Goal: Task Accomplishment & Management: Complete application form

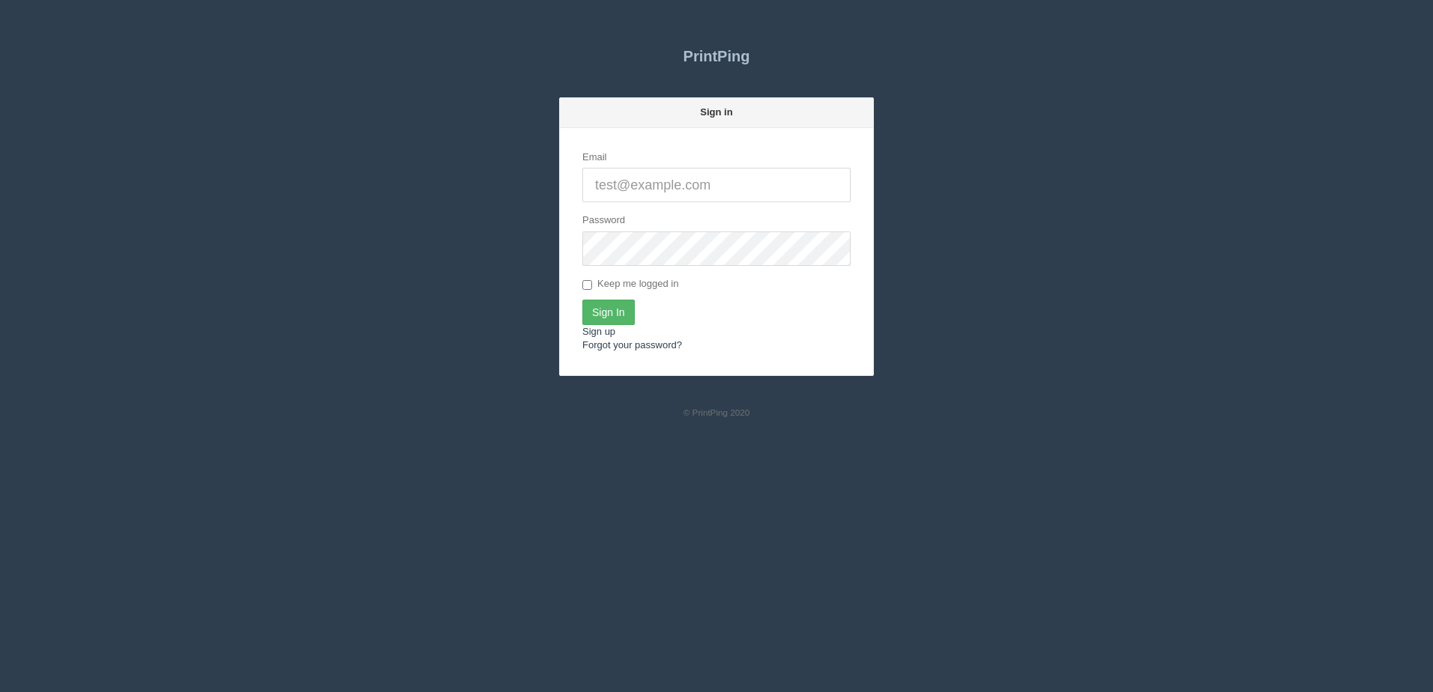
type input "[PERSON_NAME][EMAIL_ADDRESS][DOMAIN_NAME]"
click at [615, 311] on input "Sign In" at bounding box center [608, 312] width 52 height 25
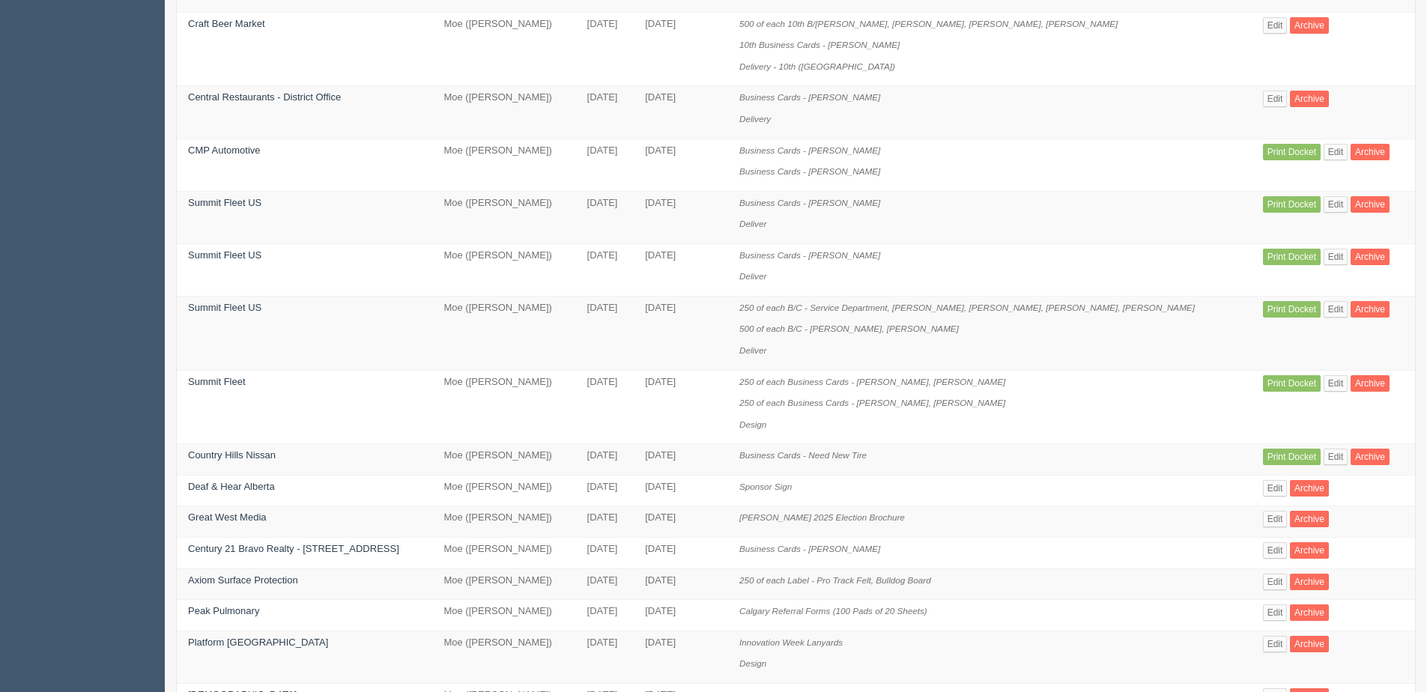
scroll to position [300, 0]
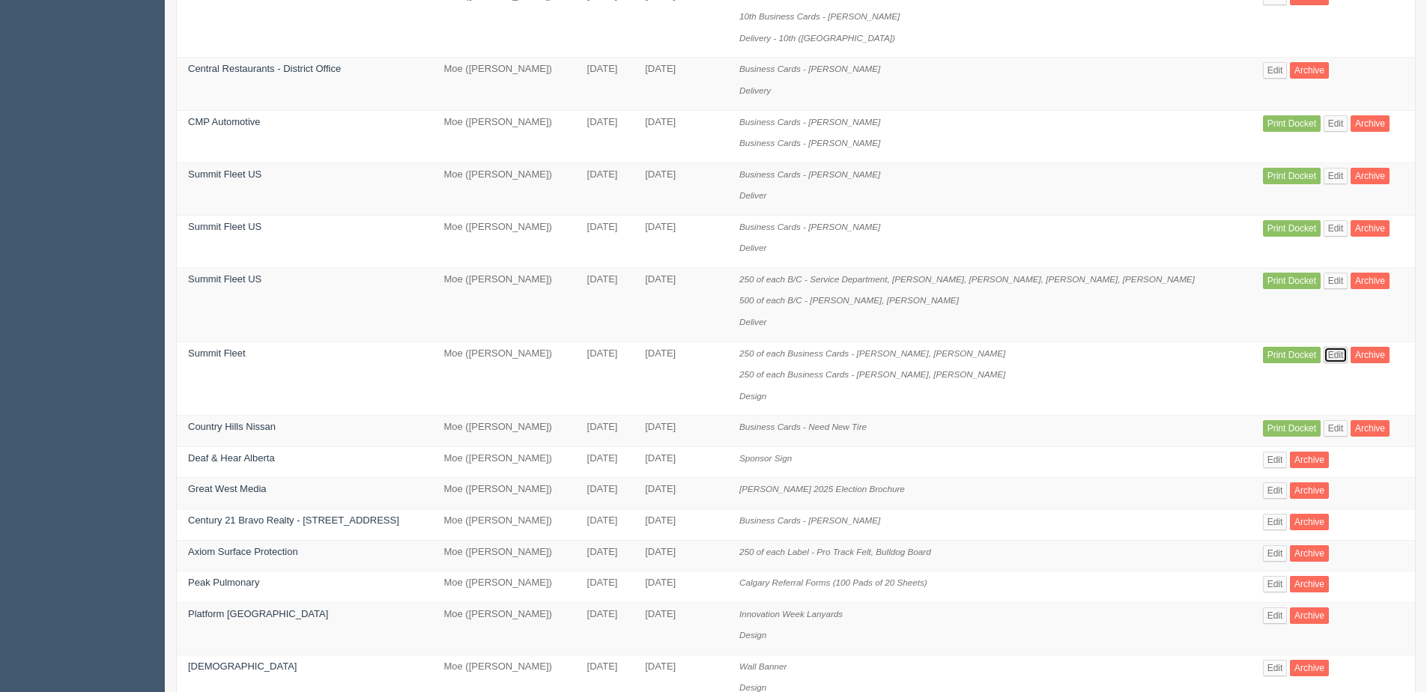
click at [1324, 354] on link "Edit" at bounding box center [1336, 355] width 25 height 16
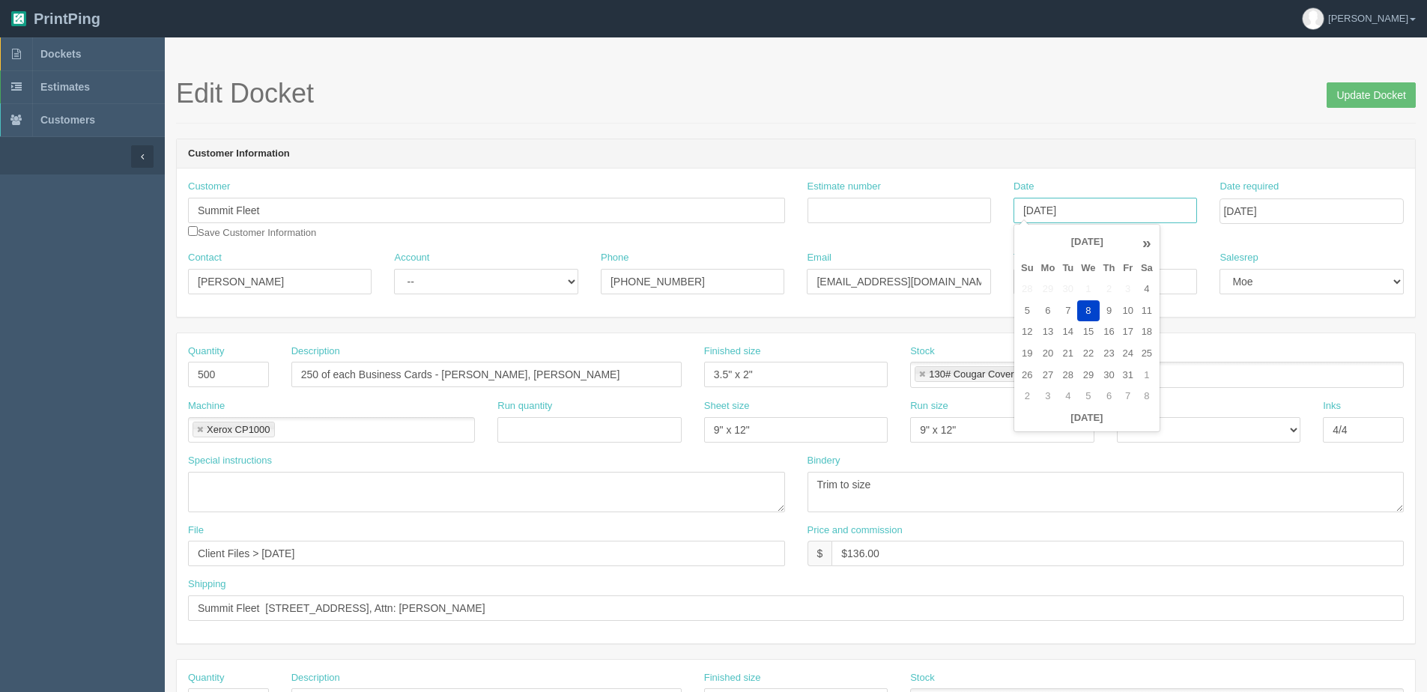
click at [1063, 213] on input "[DATE]" at bounding box center [1106, 210] width 184 height 25
click at [1108, 306] on td "9" at bounding box center [1109, 311] width 19 height 22
type input "October 9, 2025"
click at [1361, 88] on input "Update Docket" at bounding box center [1371, 94] width 89 height 25
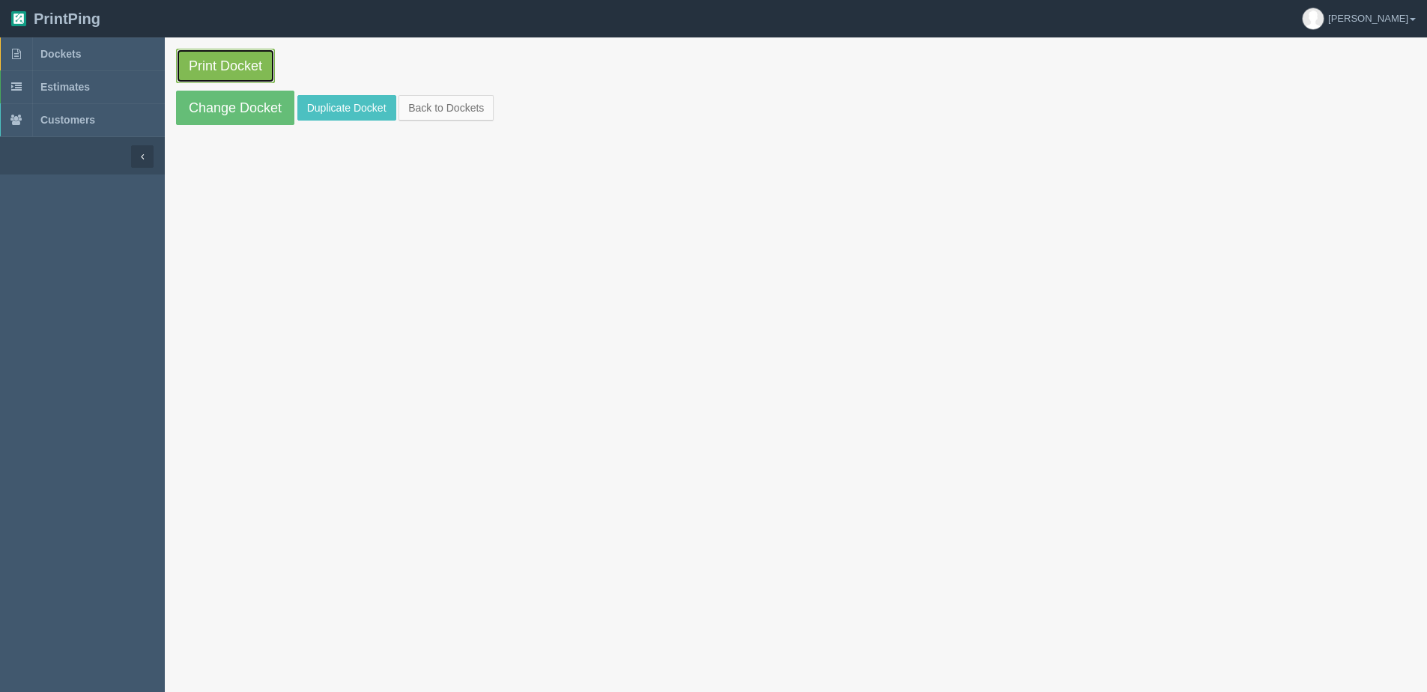
click at [233, 66] on link "Print Docket" at bounding box center [225, 66] width 99 height 34
click at [470, 110] on link "Back to Dockets" at bounding box center [446, 107] width 95 height 25
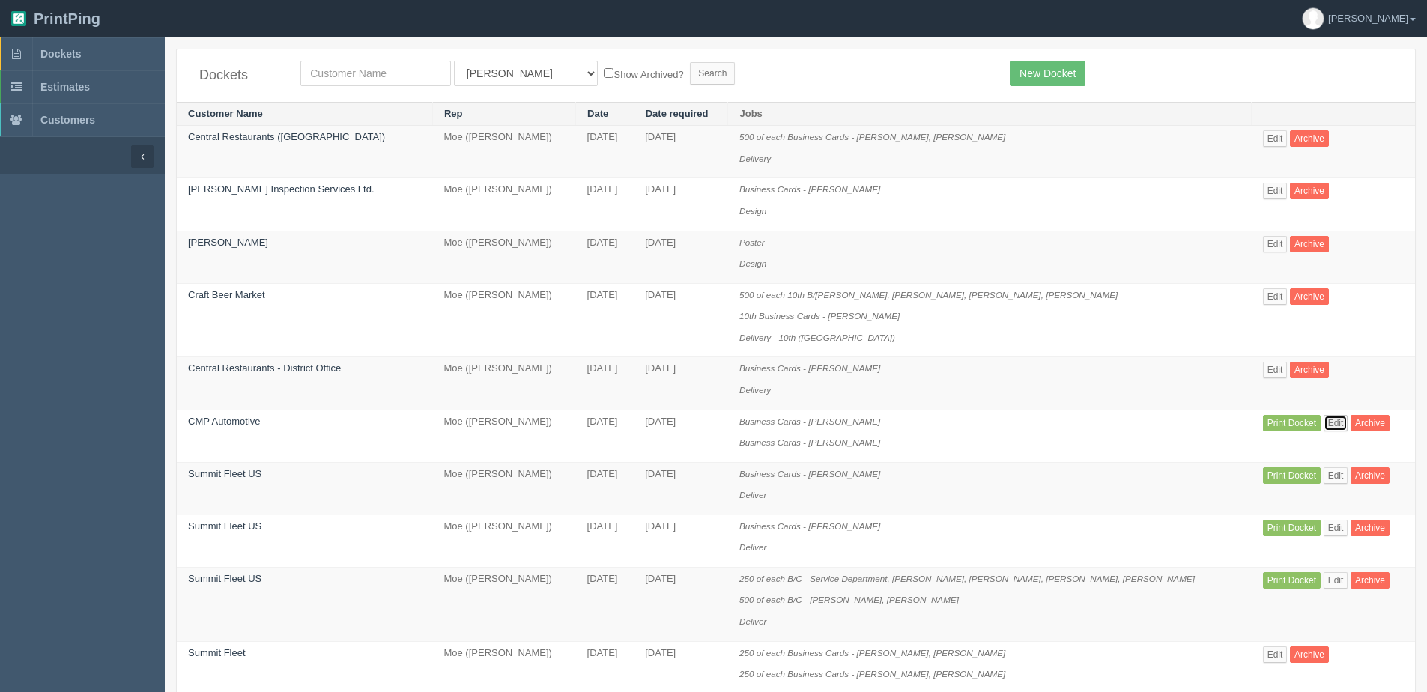
click at [1324, 422] on link "Edit" at bounding box center [1336, 423] width 25 height 16
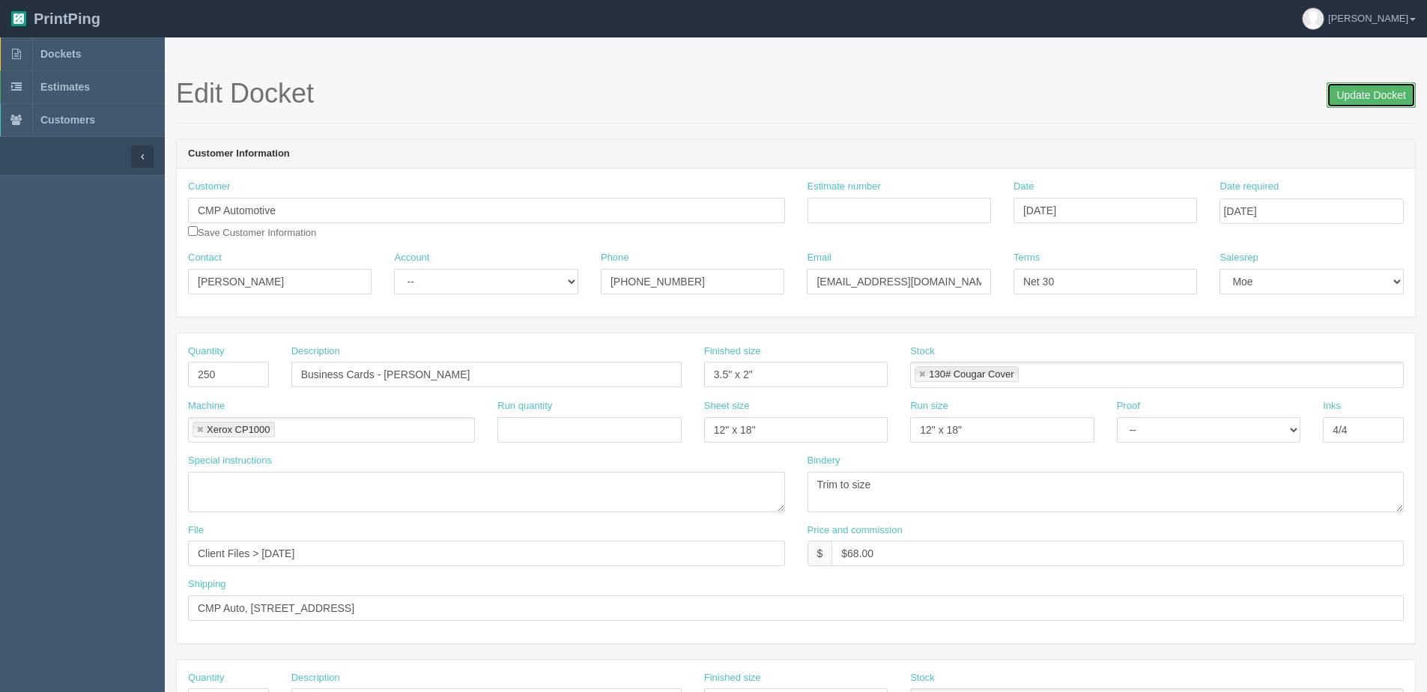
click at [1355, 84] on input "Update Docket" at bounding box center [1371, 94] width 89 height 25
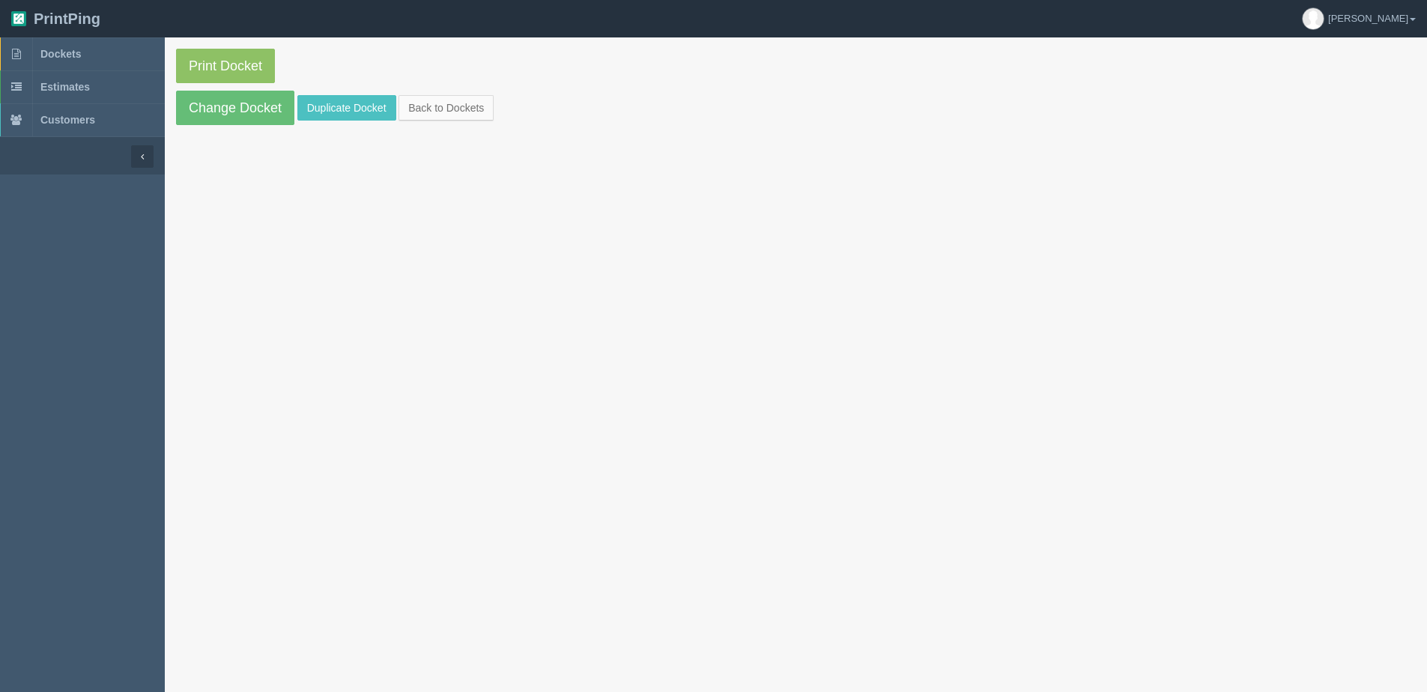
drag, startPoint x: 234, startPoint y: 26, endPoint x: 249, endPoint y: 51, distance: 29.3
click at [234, 28] on header "PrintPing Dan Edit account ( dan@allrush.ca ) Logout" at bounding box center [713, 18] width 1427 height 37
click at [251, 56] on link "Print Docket" at bounding box center [225, 66] width 99 height 34
click at [212, 100] on link "Change Docket" at bounding box center [235, 108] width 118 height 34
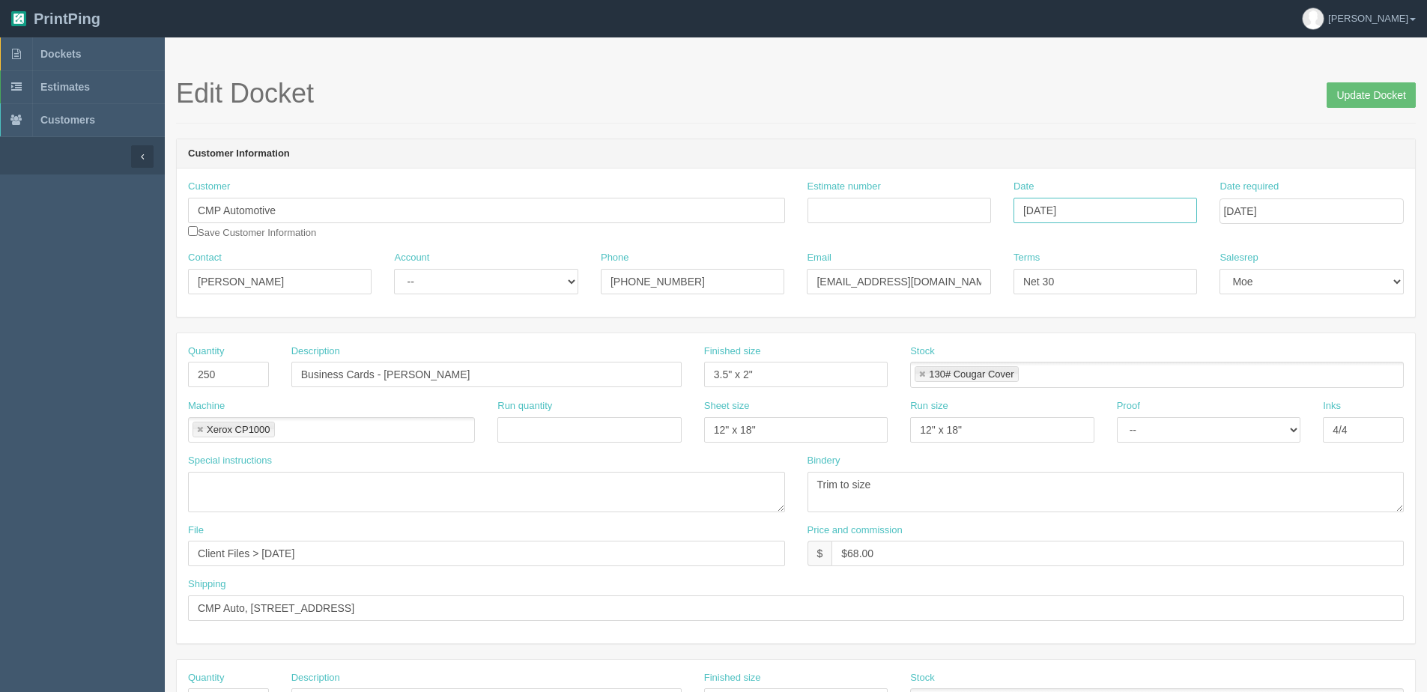
click at [1104, 213] on input "[DATE]" at bounding box center [1106, 210] width 184 height 25
click at [1113, 314] on td "9" at bounding box center [1109, 311] width 19 height 22
type input "[DATE]"
click at [1388, 88] on input "Update Docket" at bounding box center [1371, 94] width 89 height 25
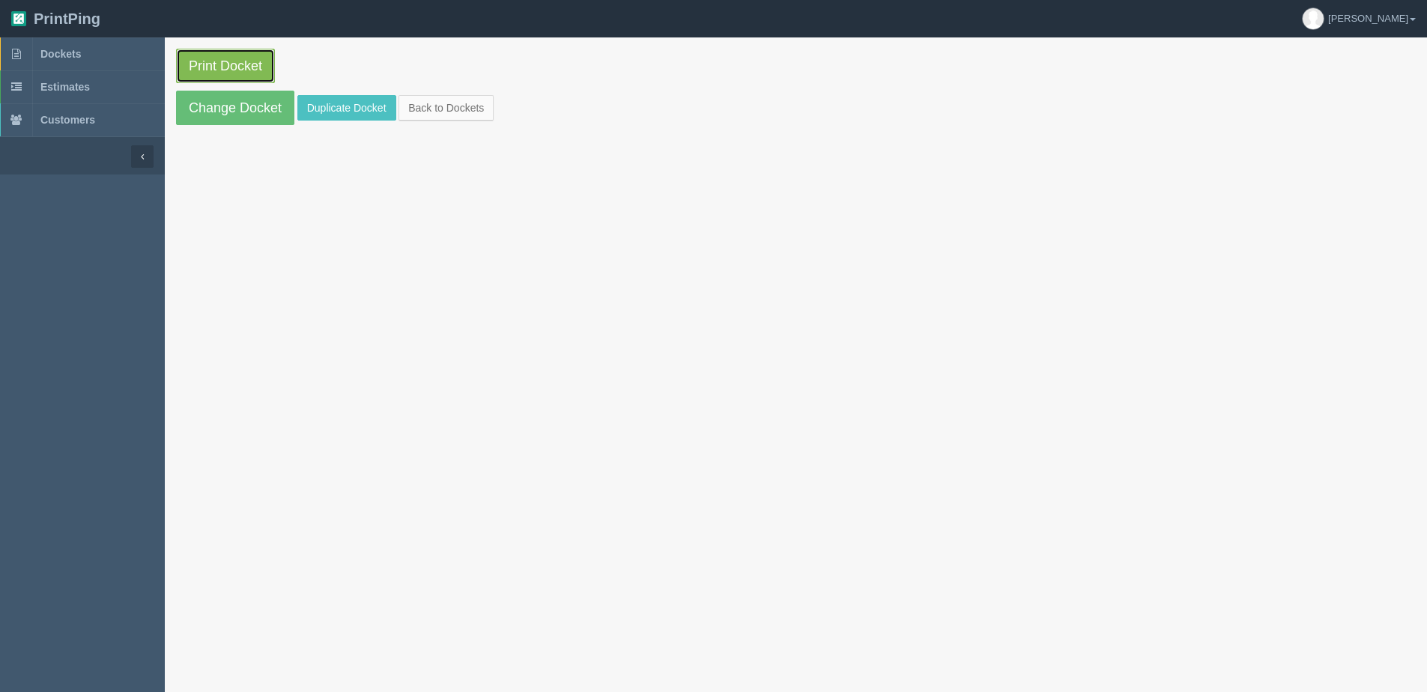
click at [229, 77] on link "Print Docket" at bounding box center [225, 66] width 99 height 34
click at [427, 103] on link "Back to Dockets" at bounding box center [446, 107] width 95 height 25
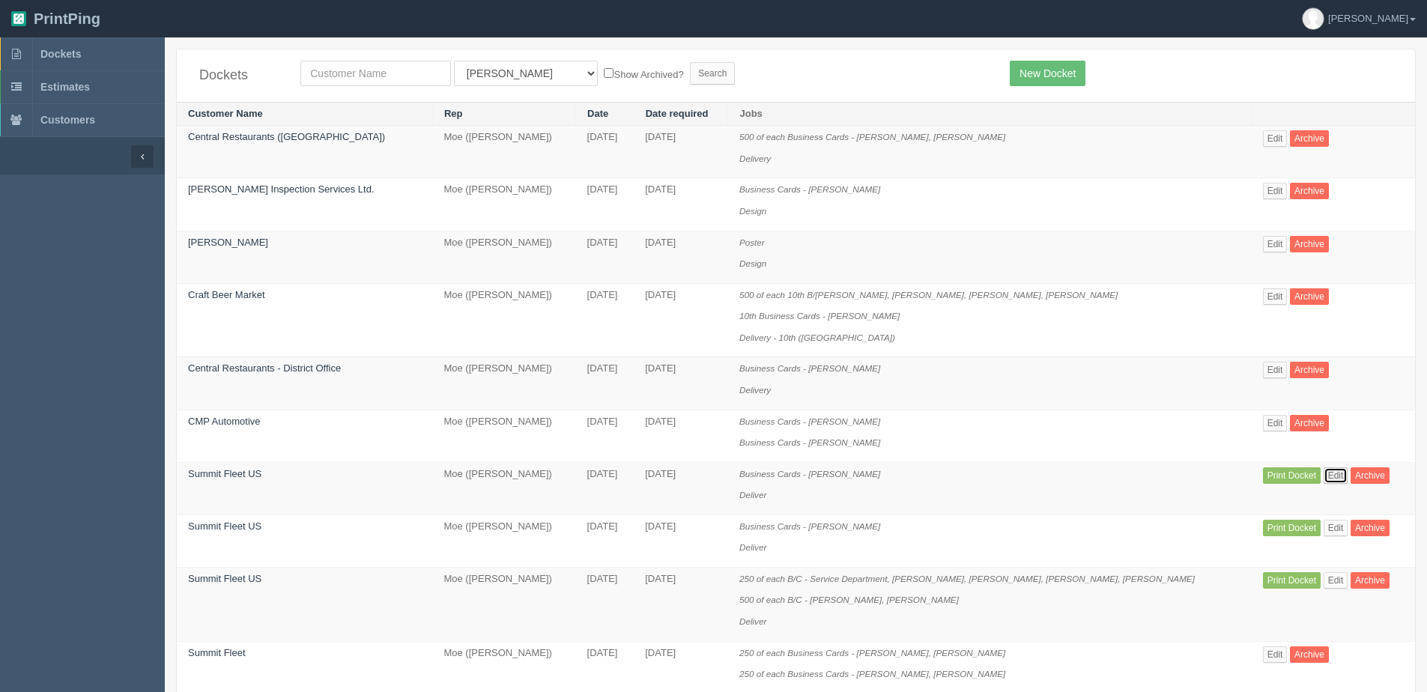
click at [1330, 478] on link "Edit" at bounding box center [1336, 476] width 25 height 16
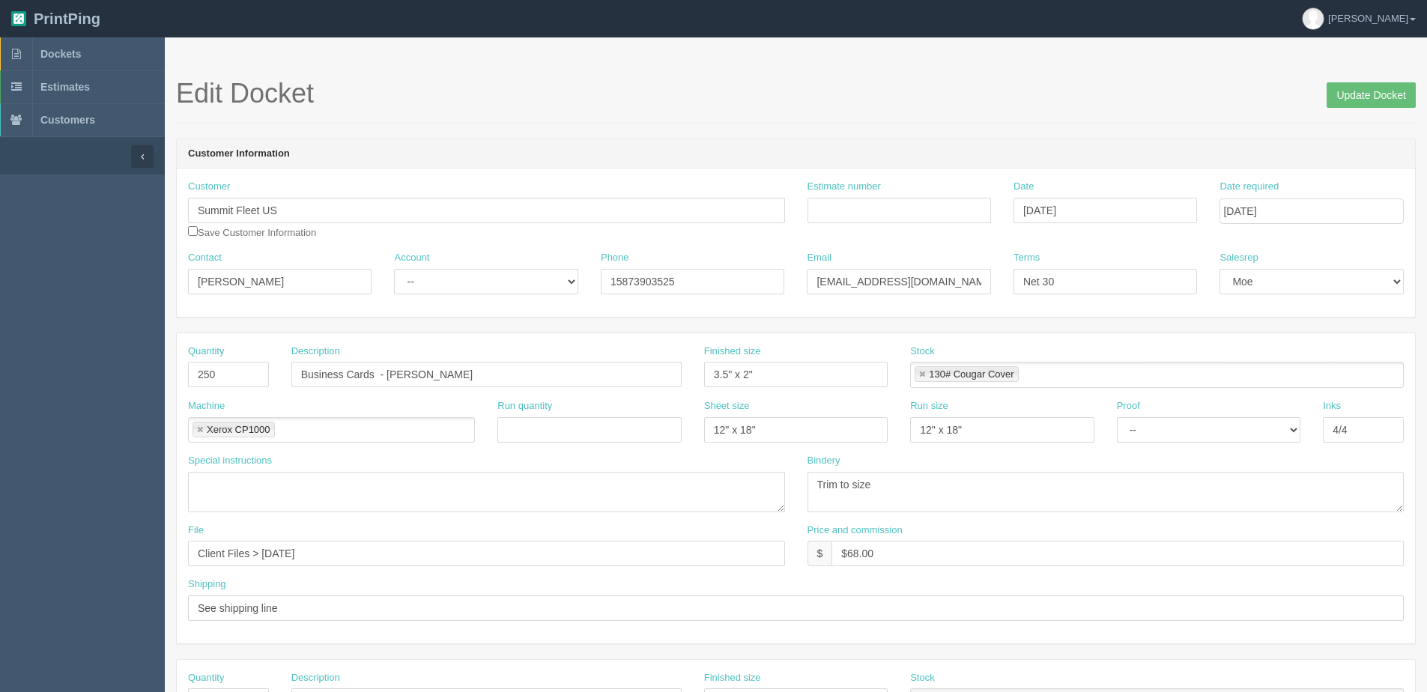
click at [1382, 79] on span "Update Docket" at bounding box center [1371, 94] width 89 height 30
click at [1379, 83] on input "Update Docket" at bounding box center [1371, 94] width 89 height 25
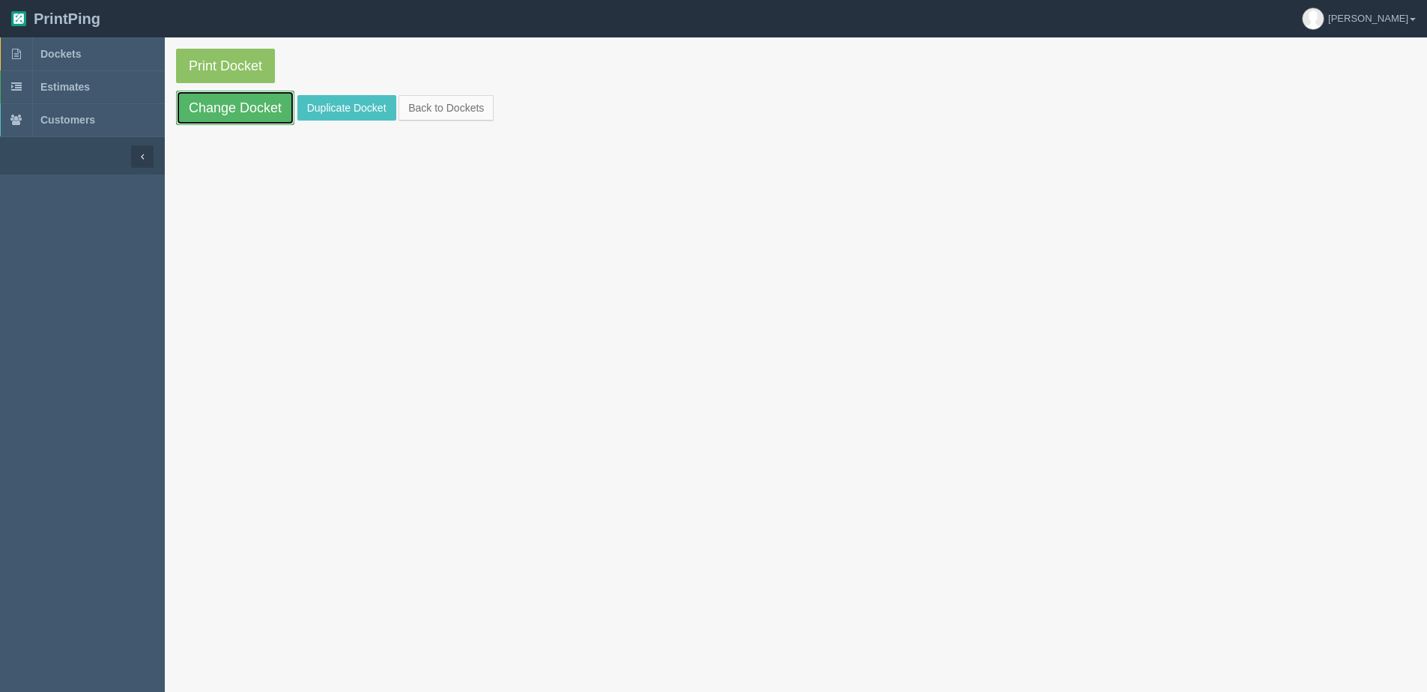
click at [246, 102] on link "Change Docket" at bounding box center [235, 108] width 118 height 34
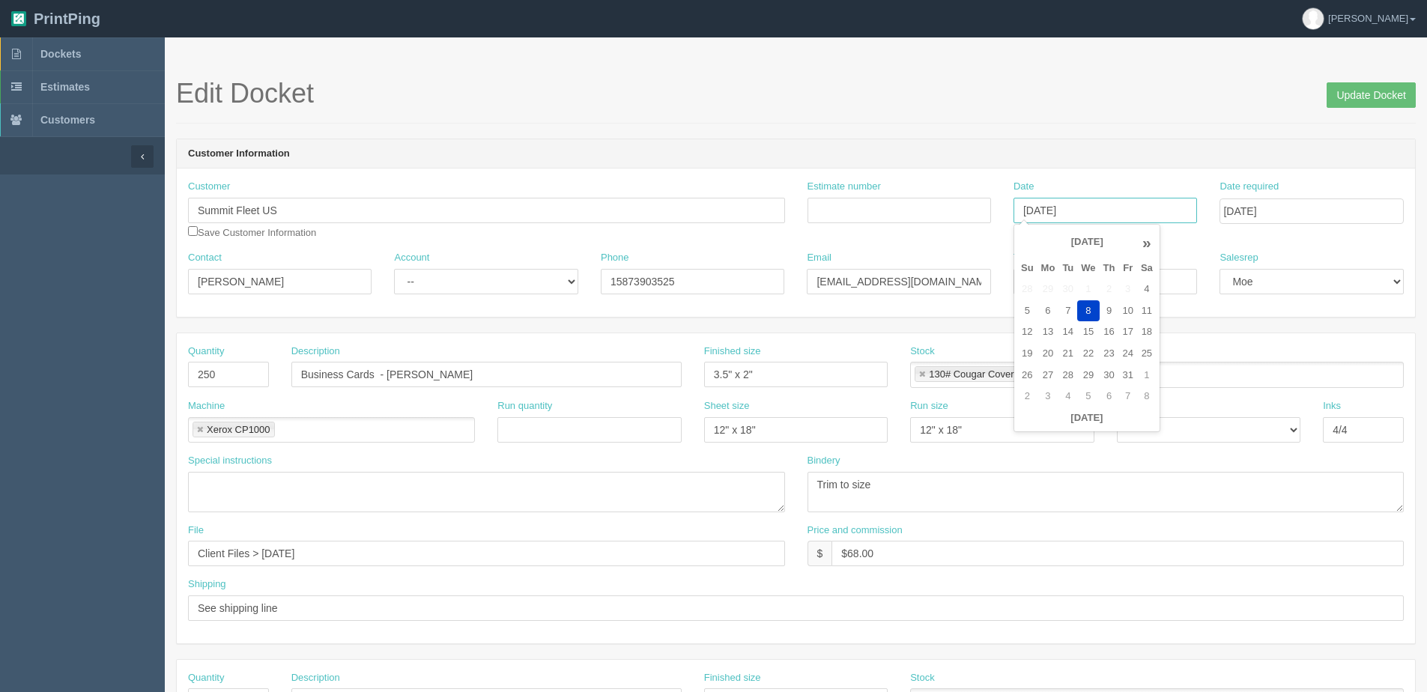
click at [1077, 208] on input "[DATE]" at bounding box center [1106, 210] width 184 height 25
click at [1106, 307] on td "9" at bounding box center [1109, 311] width 19 height 22
type input "[DATE]"
click at [1375, 99] on input "Update Docket" at bounding box center [1371, 94] width 89 height 25
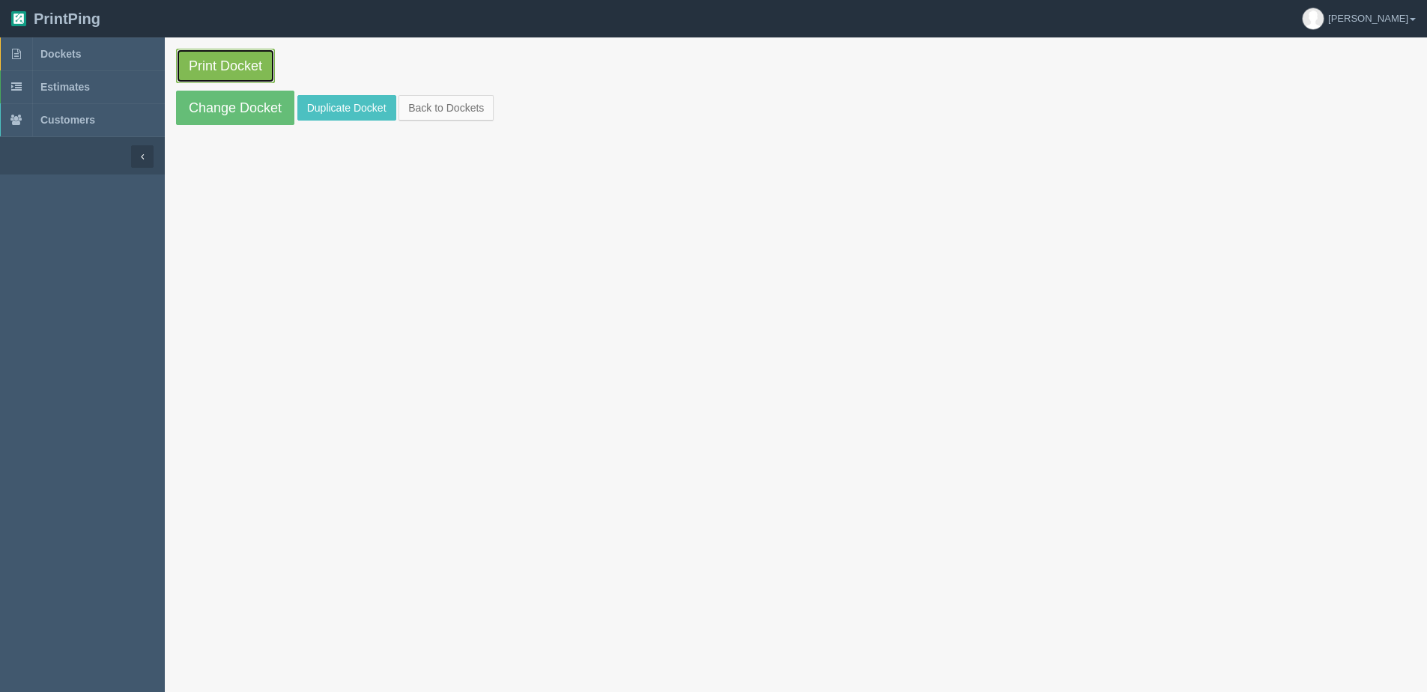
click at [239, 64] on link "Print Docket" at bounding box center [225, 66] width 99 height 34
click at [453, 108] on link "Back to Dockets" at bounding box center [446, 107] width 95 height 25
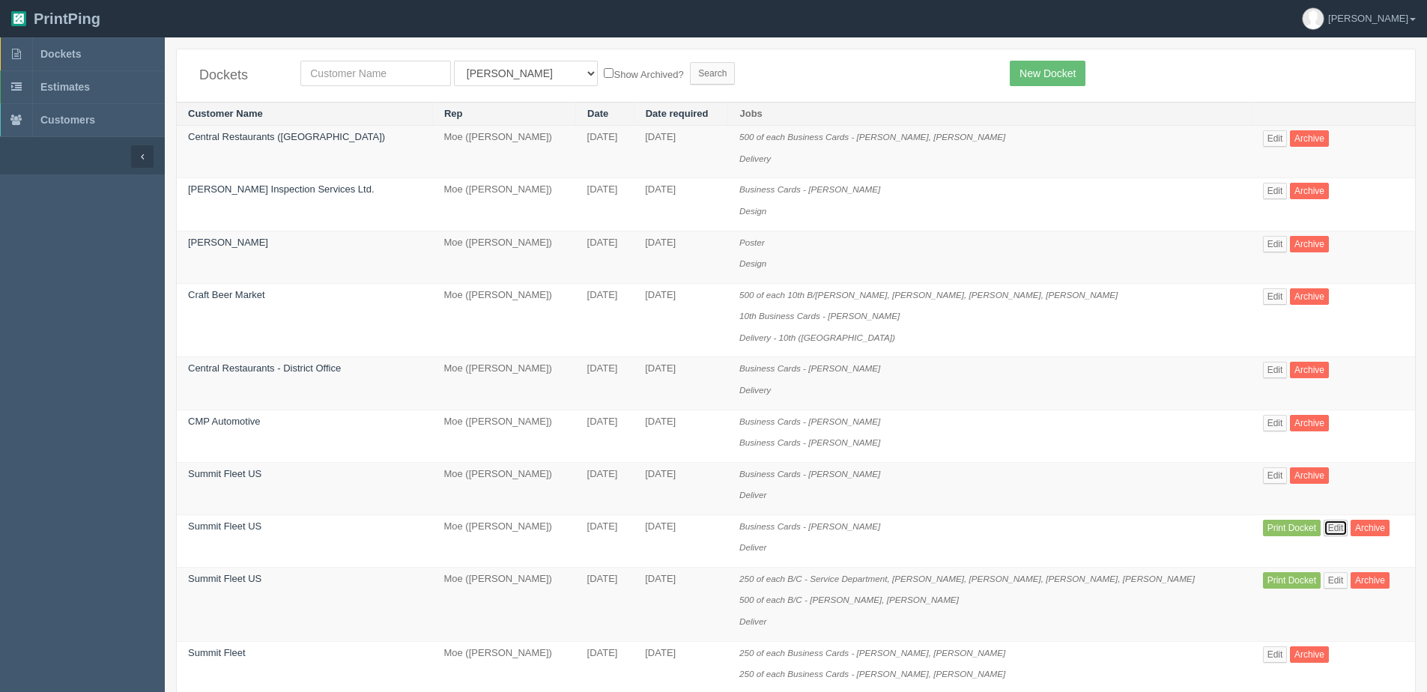
click at [1324, 528] on link "Edit" at bounding box center [1336, 528] width 25 height 16
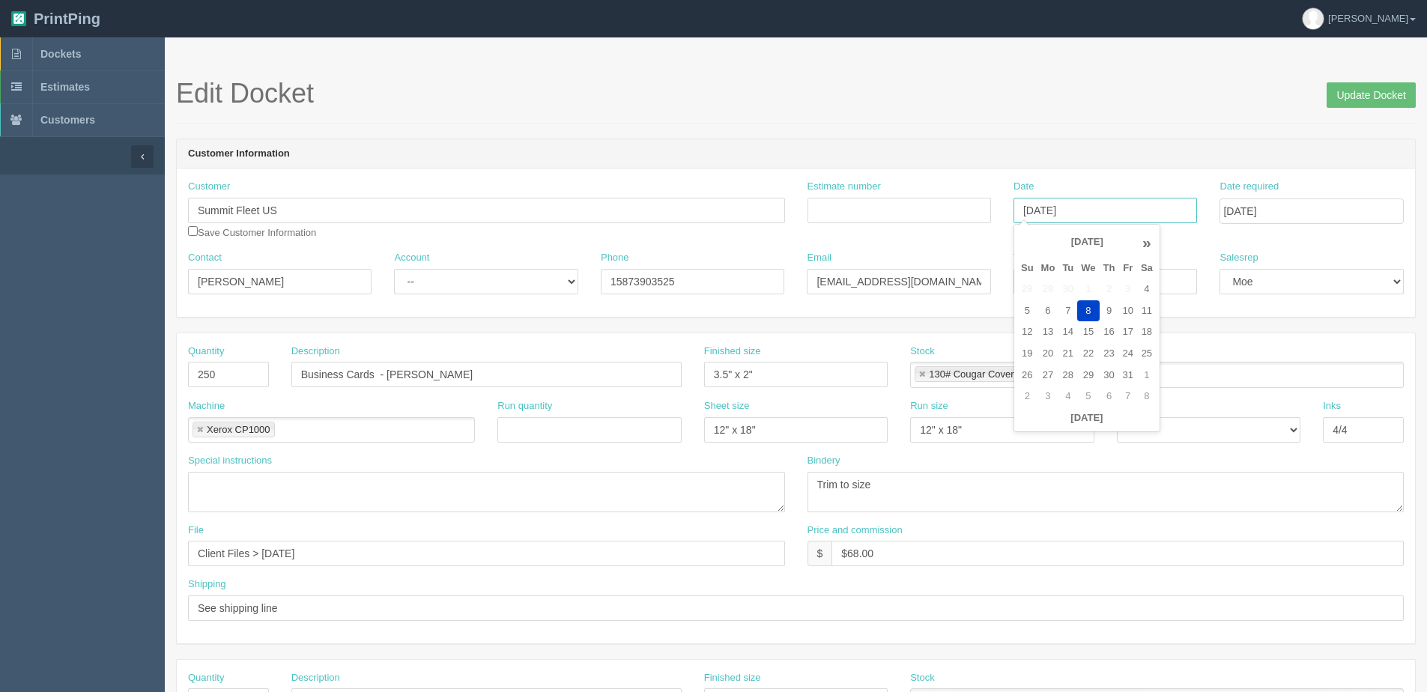
click at [1125, 205] on input "[DATE]" at bounding box center [1106, 210] width 184 height 25
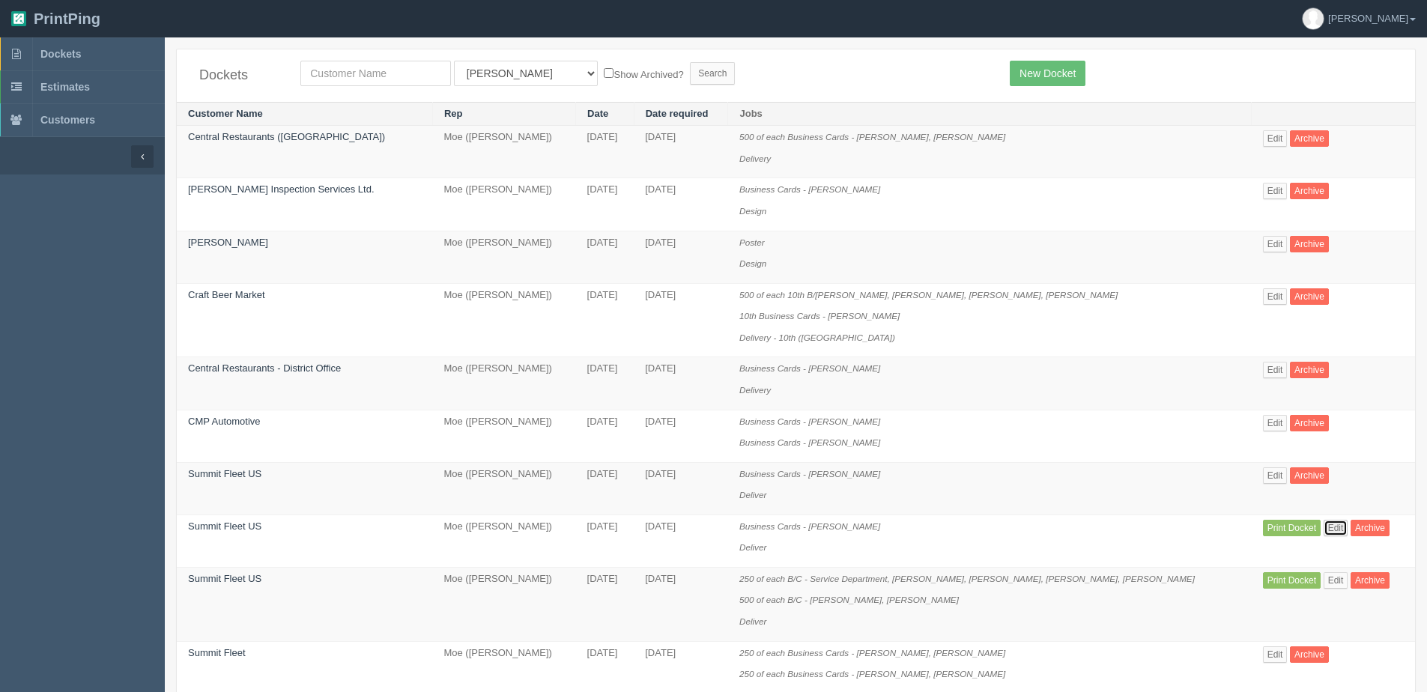
click at [1324, 527] on link "Edit" at bounding box center [1336, 528] width 25 height 16
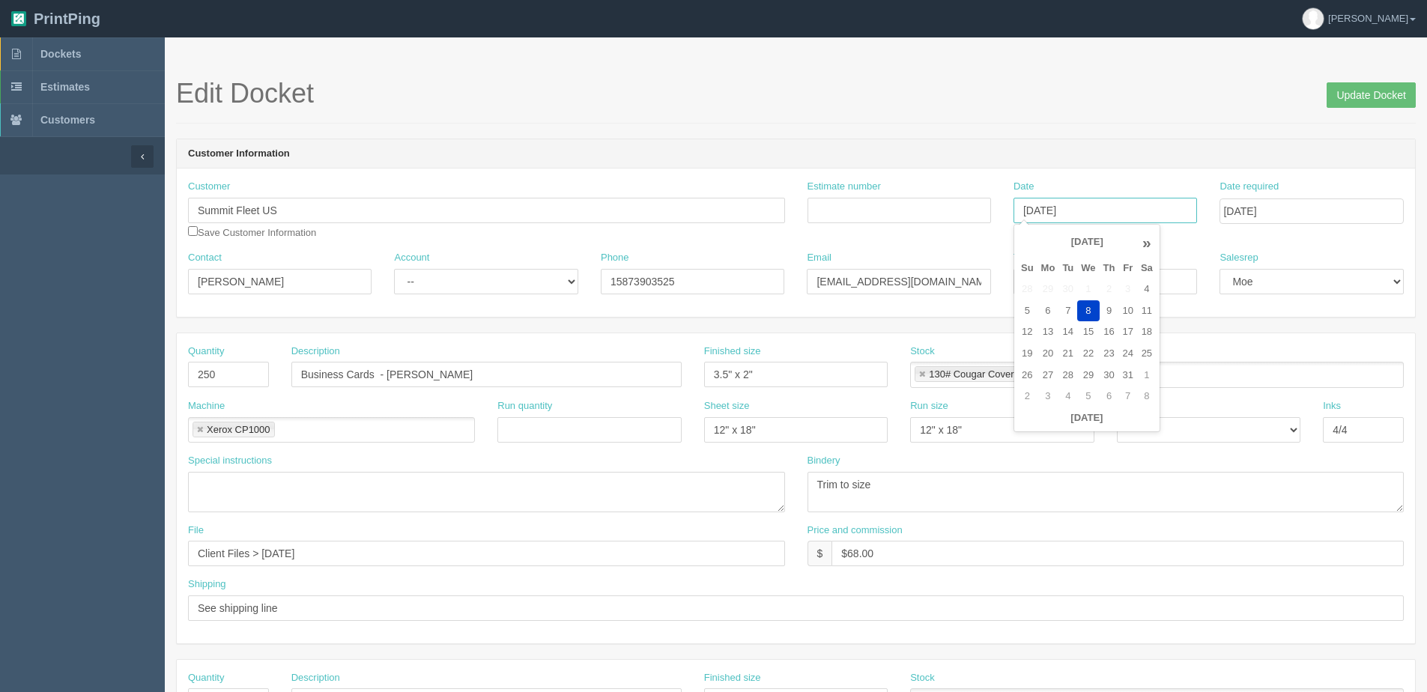
drag, startPoint x: 1089, startPoint y: 214, endPoint x: 1086, endPoint y: 236, distance: 22.0
click at [1089, 214] on input "[DATE]" at bounding box center [1106, 210] width 184 height 25
click at [1110, 315] on td "9" at bounding box center [1109, 311] width 19 height 22
type input "[DATE]"
drag, startPoint x: 1343, startPoint y: 103, endPoint x: 1314, endPoint y: 95, distance: 30.4
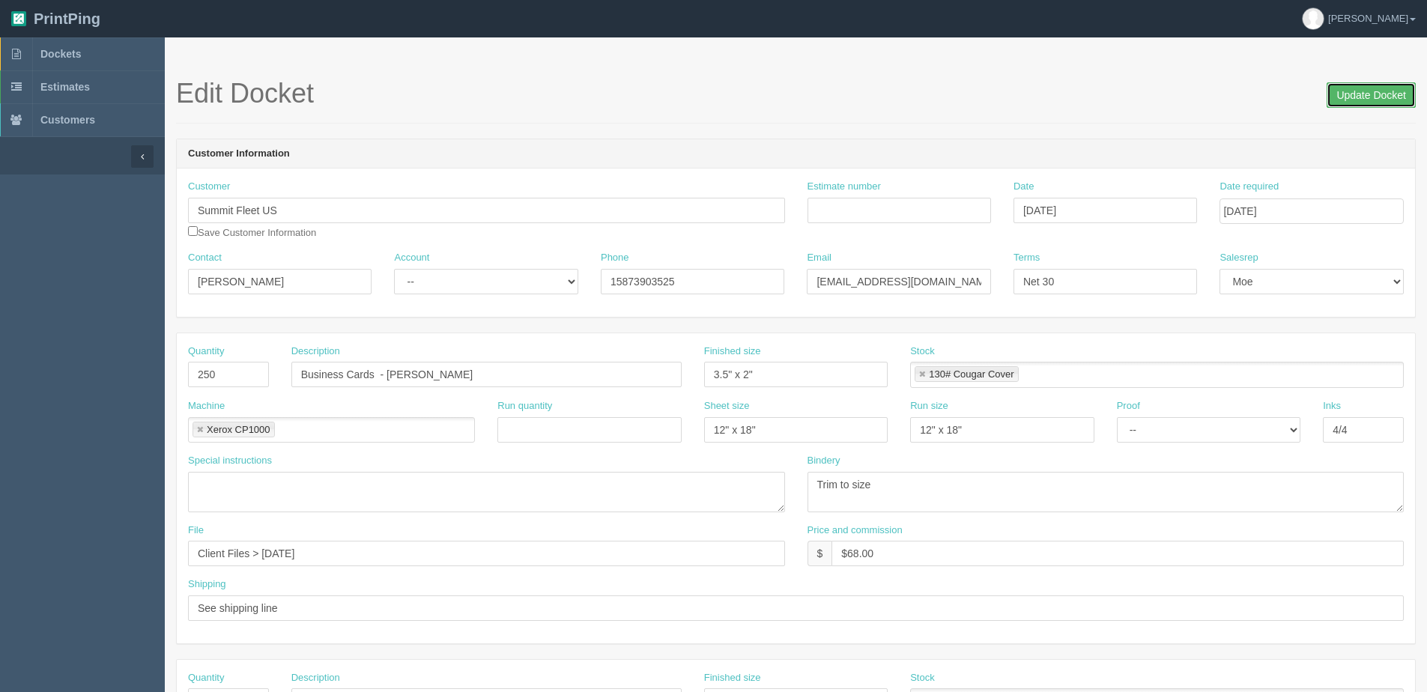
click at [1337, 101] on input "Update Docket" at bounding box center [1371, 94] width 89 height 25
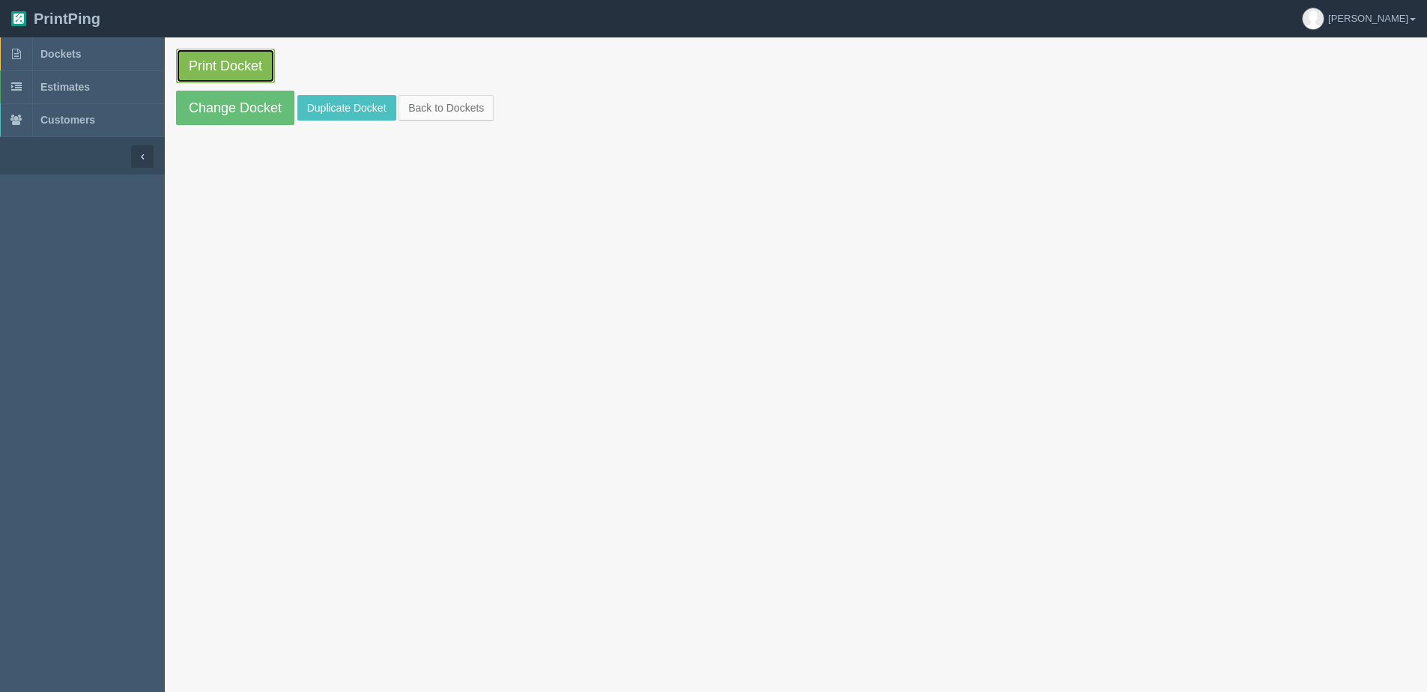
click at [226, 76] on link "Print Docket" at bounding box center [225, 66] width 99 height 34
click at [489, 115] on link "Back to Dockets" at bounding box center [446, 107] width 95 height 25
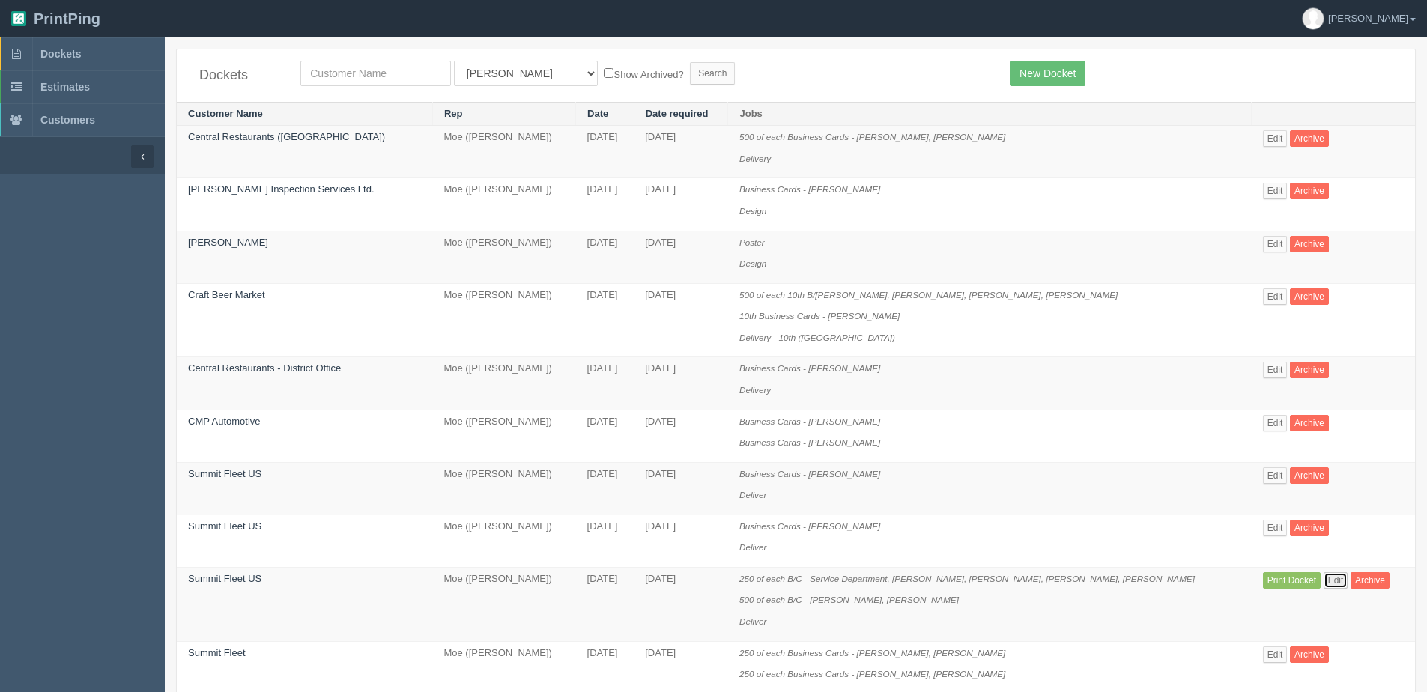
click at [1324, 578] on link "Edit" at bounding box center [1336, 580] width 25 height 16
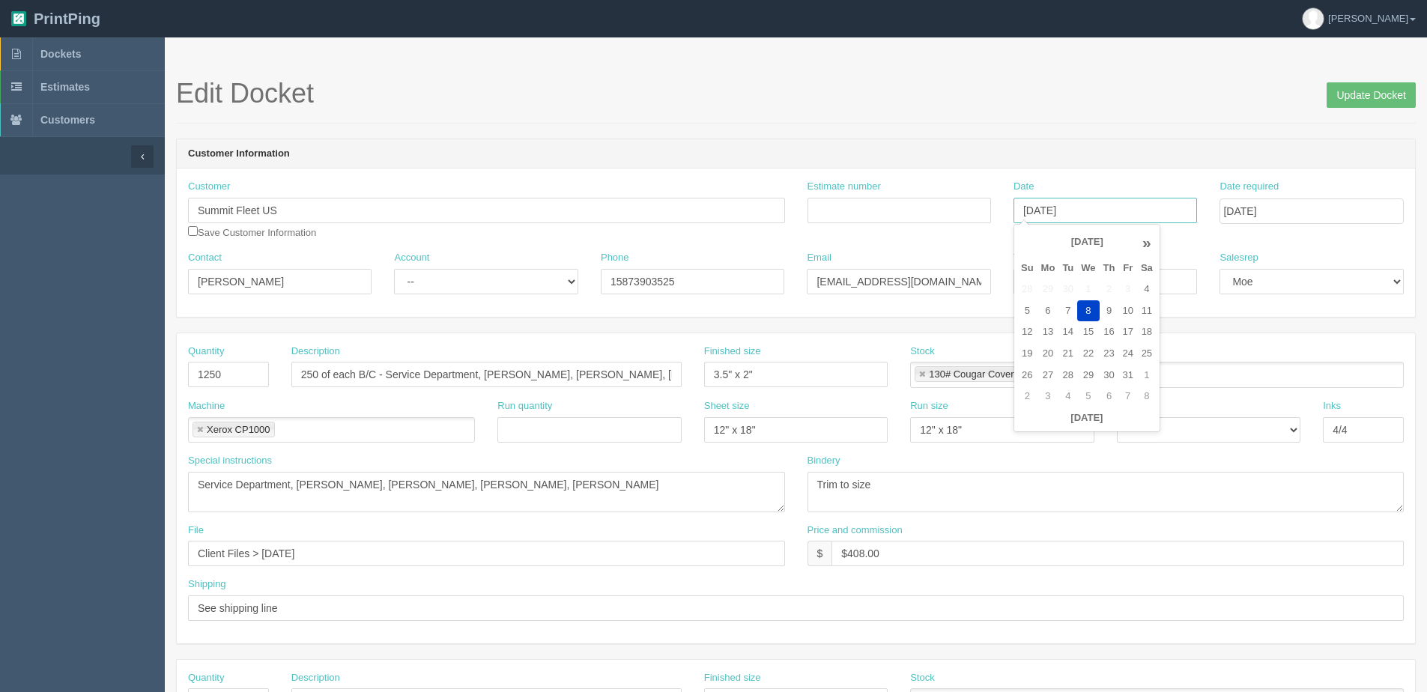
click at [1147, 212] on input "[DATE]" at bounding box center [1106, 210] width 184 height 25
drag, startPoint x: 1110, startPoint y: 307, endPoint x: 1197, endPoint y: 224, distance: 120.3
click at [1113, 304] on td "9" at bounding box center [1109, 311] width 19 height 22
type input "October 9, 2025"
drag, startPoint x: 1368, startPoint y: 98, endPoint x: 1285, endPoint y: 98, distance: 83.2
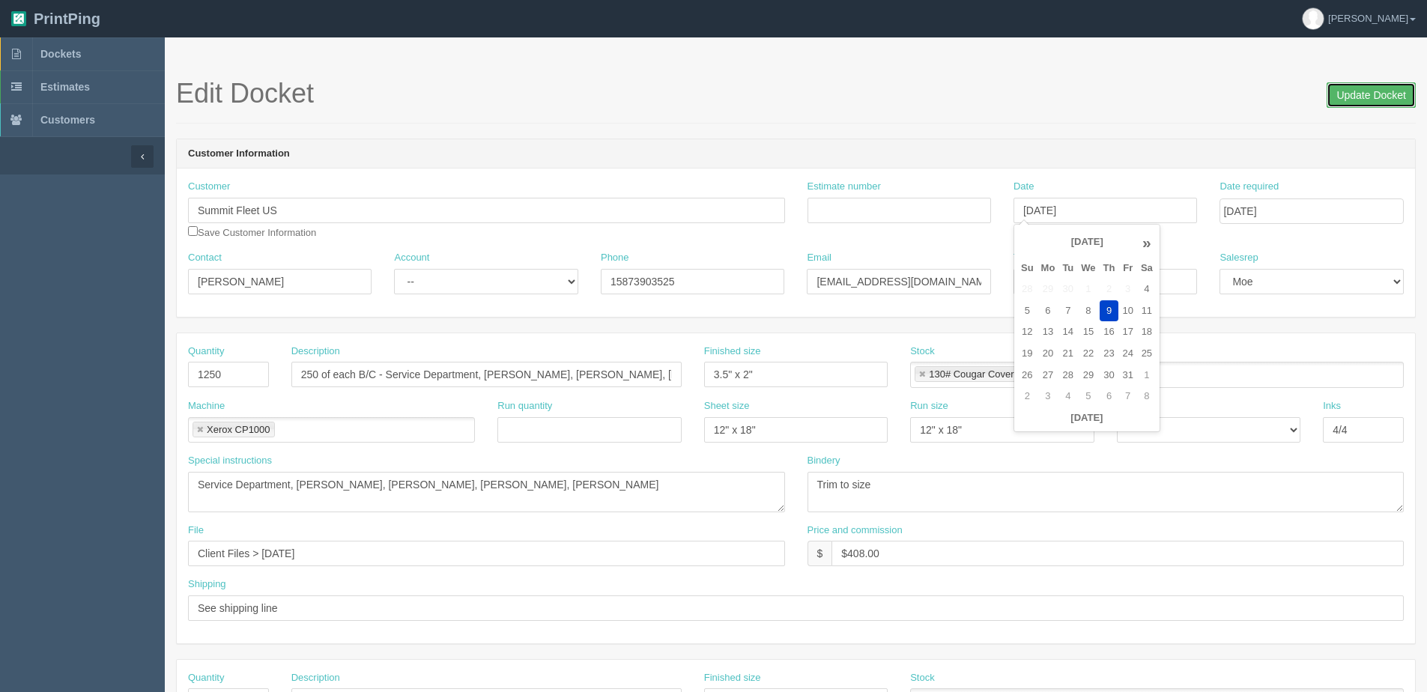
click at [1350, 98] on input "Update Docket" at bounding box center [1371, 94] width 89 height 25
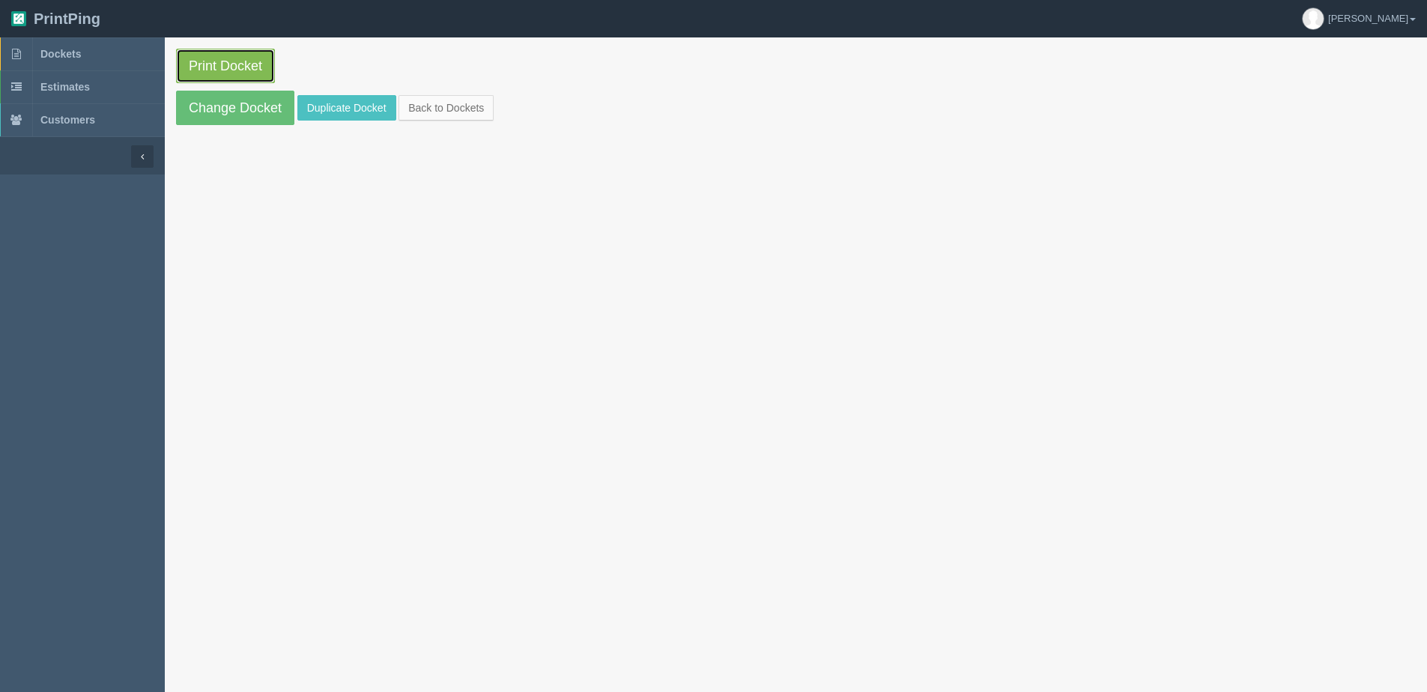
click at [211, 73] on link "Print Docket" at bounding box center [225, 66] width 99 height 34
click at [493, 112] on link "Back to Dockets" at bounding box center [446, 107] width 95 height 25
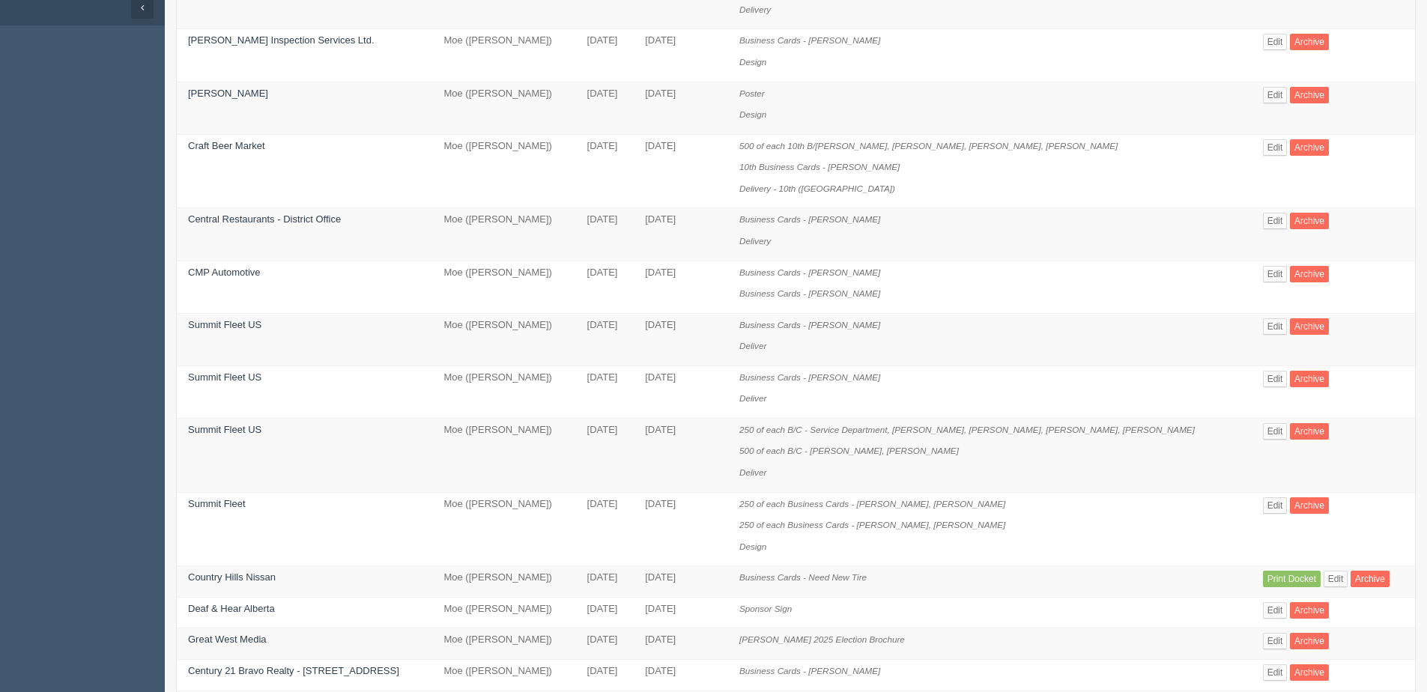
scroll to position [150, 0]
click at [1324, 577] on link "Edit" at bounding box center [1336, 578] width 25 height 16
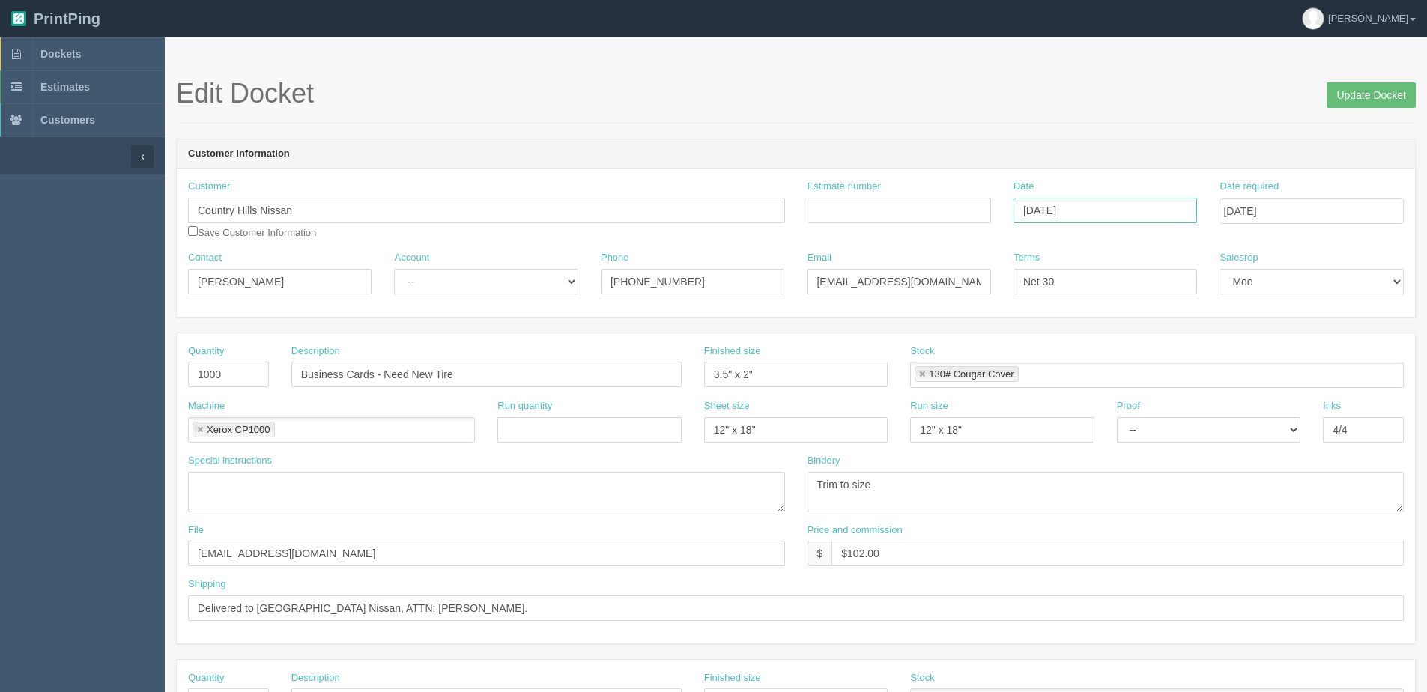
click at [1140, 202] on input "[DATE]" at bounding box center [1106, 210] width 184 height 25
click at [1113, 309] on td "9" at bounding box center [1109, 311] width 19 height 22
type input "October 9, 2025"
click at [1358, 84] on input "Update Docket" at bounding box center [1371, 94] width 89 height 25
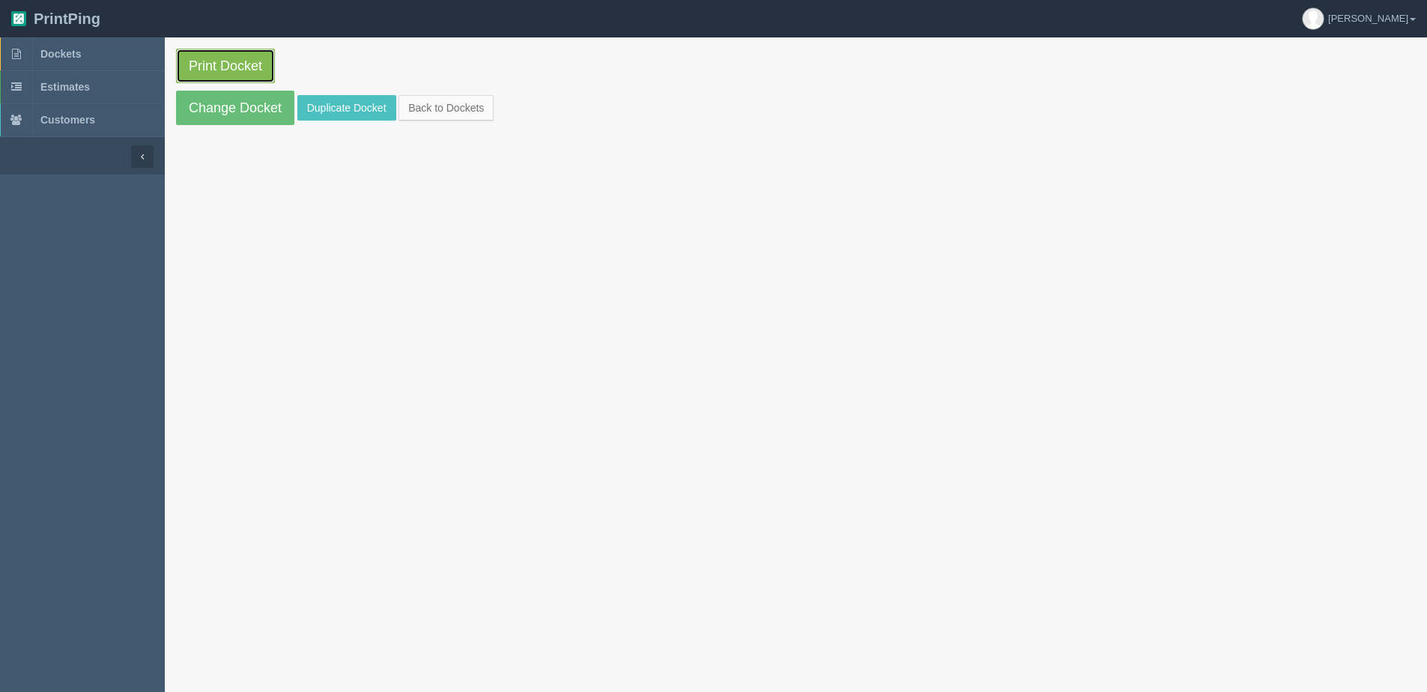
click at [242, 73] on link "Print Docket" at bounding box center [225, 66] width 99 height 34
click at [410, 109] on link "Back to Dockets" at bounding box center [446, 107] width 95 height 25
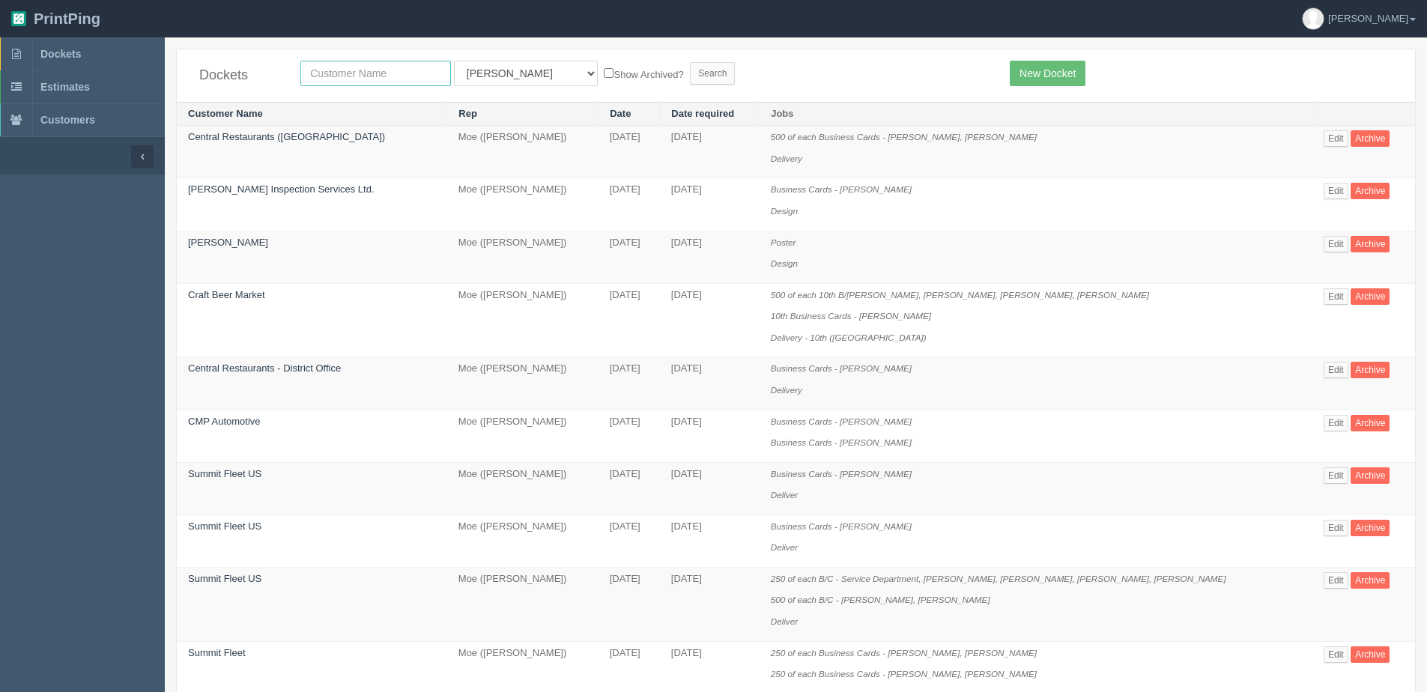
click at [338, 84] on input "text" at bounding box center [375, 73] width 151 height 25
type input "summit fleet"
click at [690, 62] on input "Search" at bounding box center [712, 73] width 45 height 22
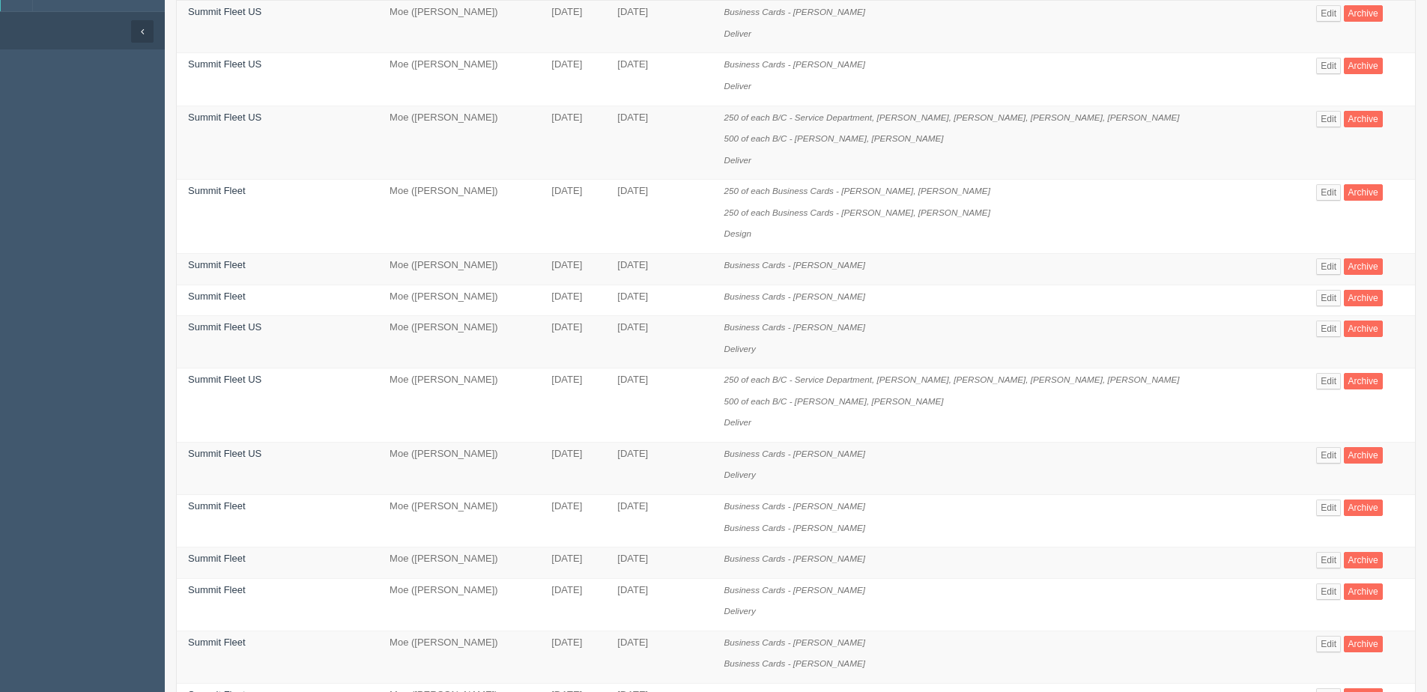
scroll to position [150, 0]
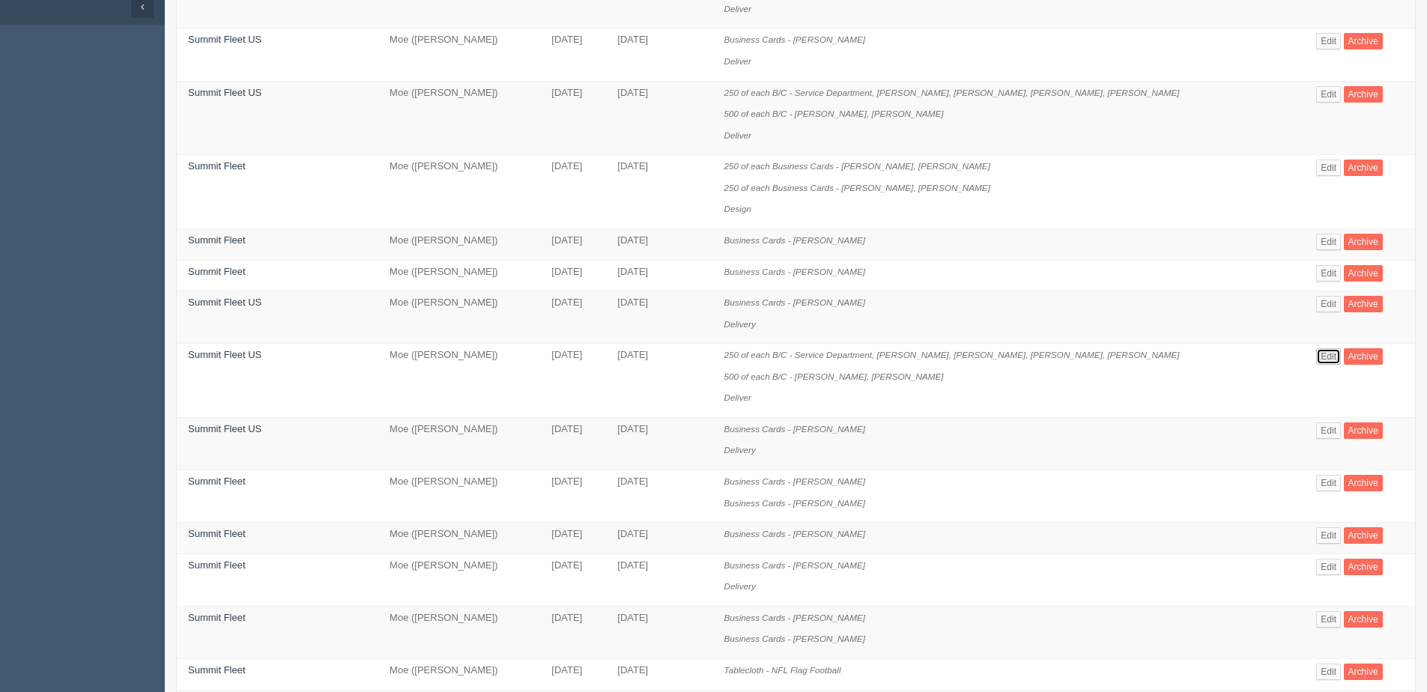
click at [1316, 356] on link "Edit" at bounding box center [1328, 356] width 25 height 16
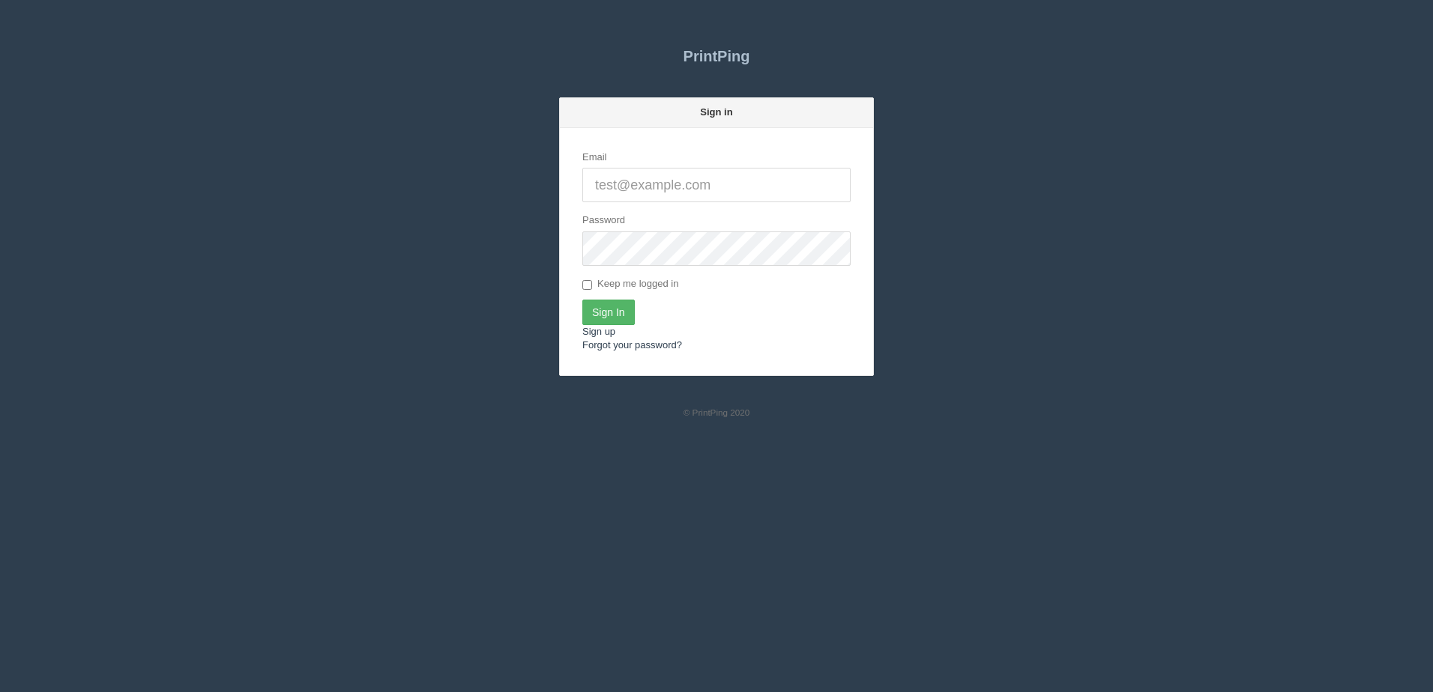
type input "[PERSON_NAME][EMAIL_ADDRESS][DOMAIN_NAME]"
click at [613, 312] on input "Sign In" at bounding box center [608, 312] width 52 height 25
type input "[PERSON_NAME][EMAIL_ADDRESS][DOMAIN_NAME]"
click at [611, 306] on input "Sign In" at bounding box center [608, 312] width 52 height 25
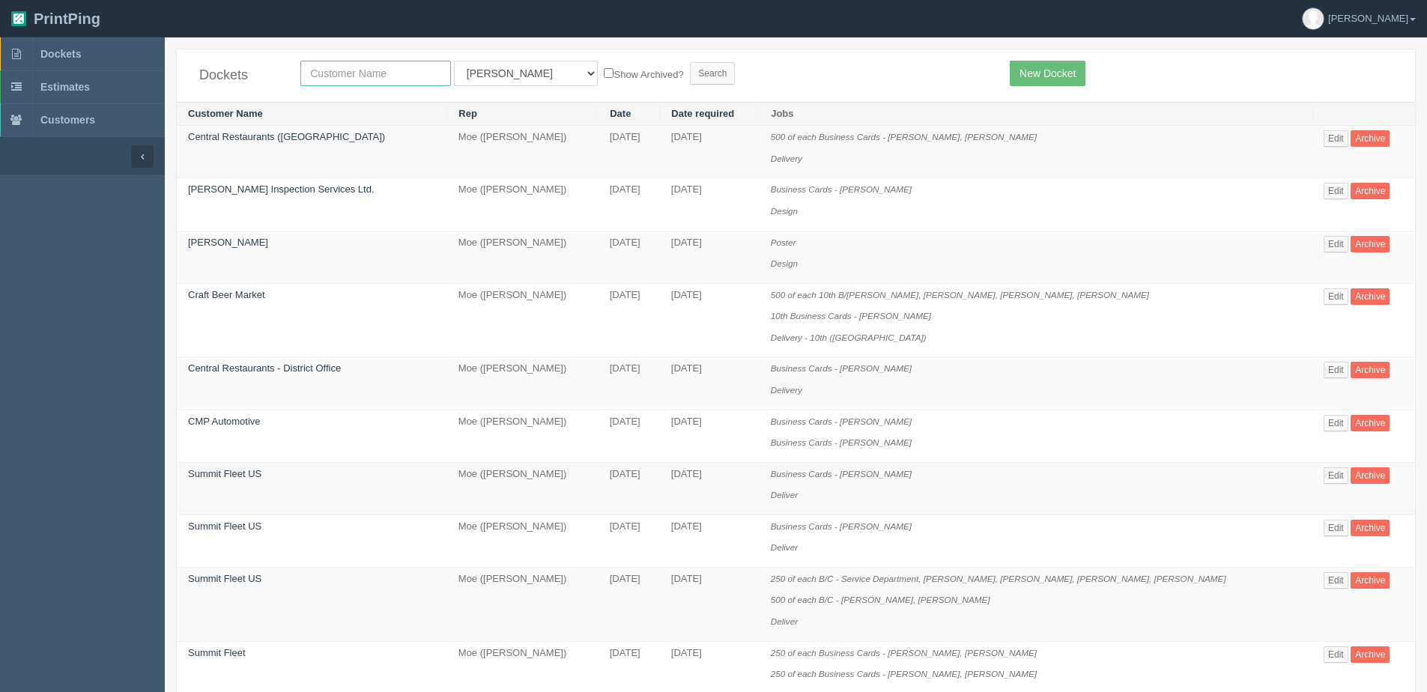
click at [389, 76] on input "text" at bounding box center [375, 73] width 151 height 25
type input "experience"
click at [690, 62] on input "Search" at bounding box center [712, 73] width 45 height 22
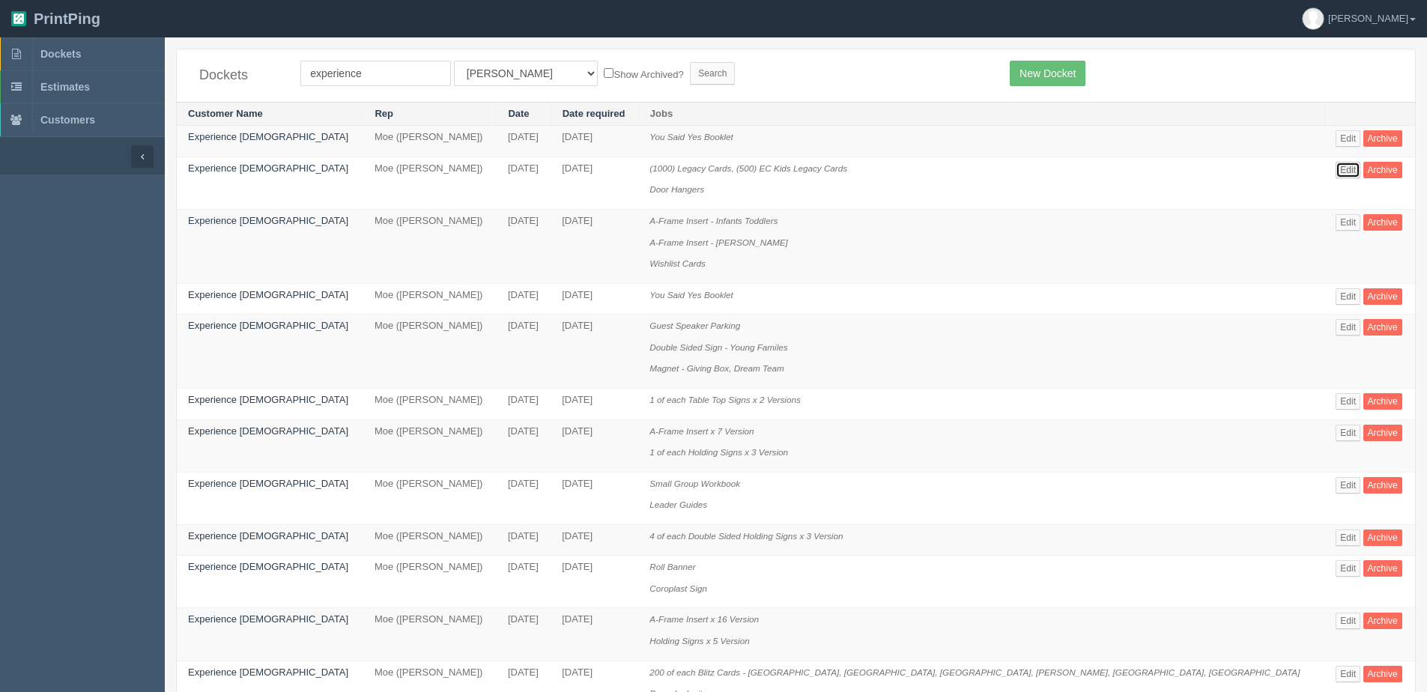
click at [1336, 169] on link "Edit" at bounding box center [1348, 170] width 25 height 16
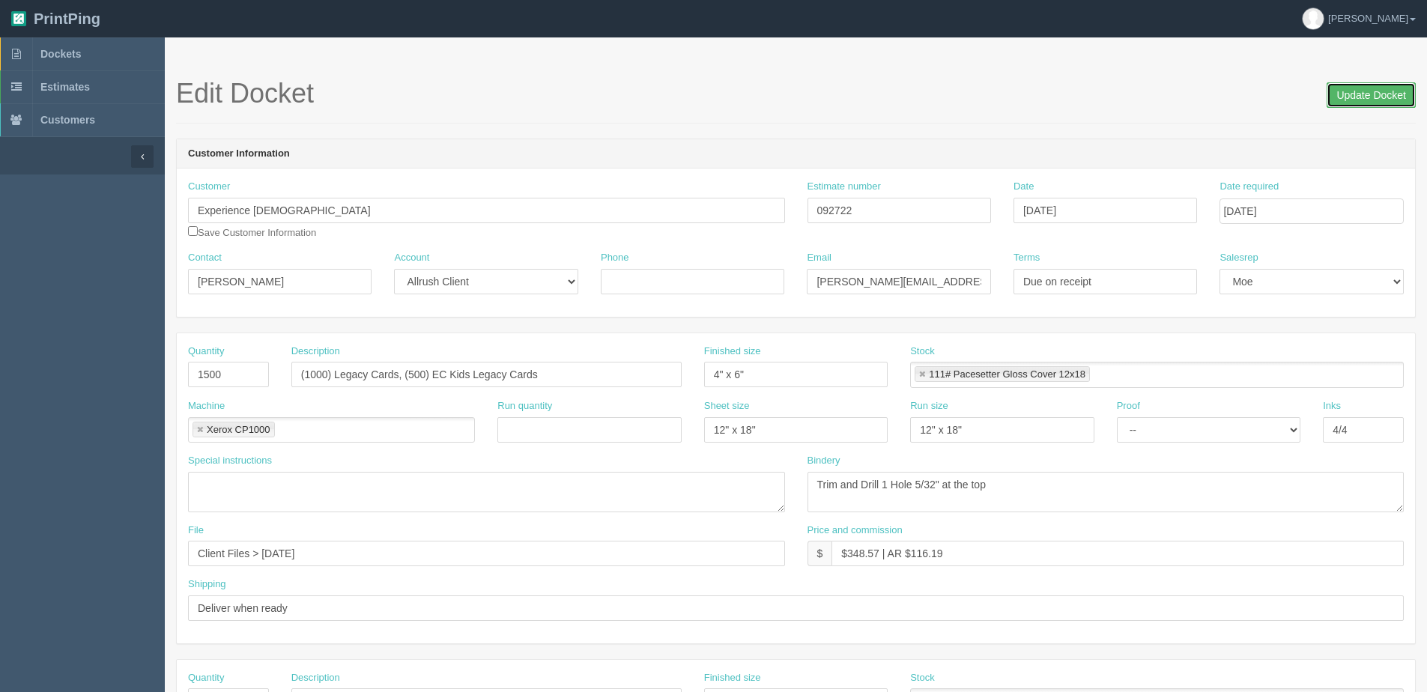
click at [1350, 84] on input "Update Docket" at bounding box center [1371, 94] width 89 height 25
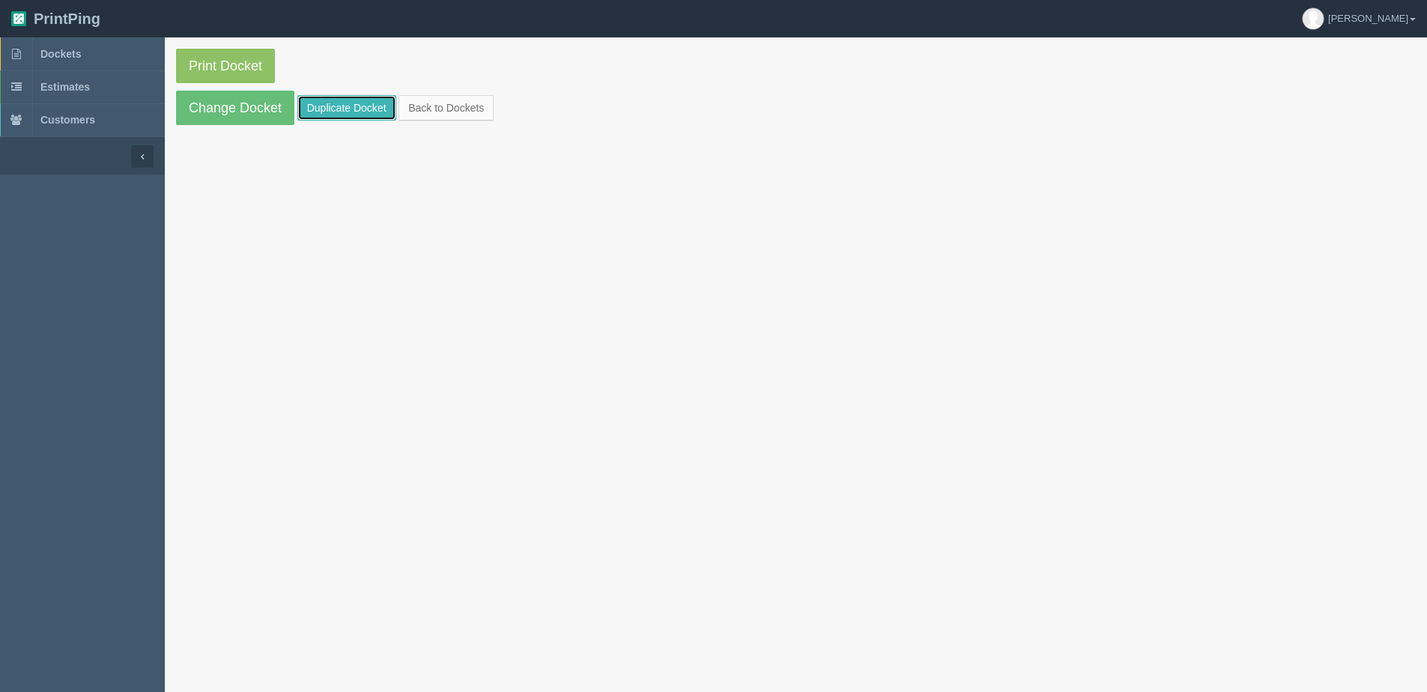
click at [342, 109] on link "Duplicate Docket" at bounding box center [346, 107] width 99 height 25
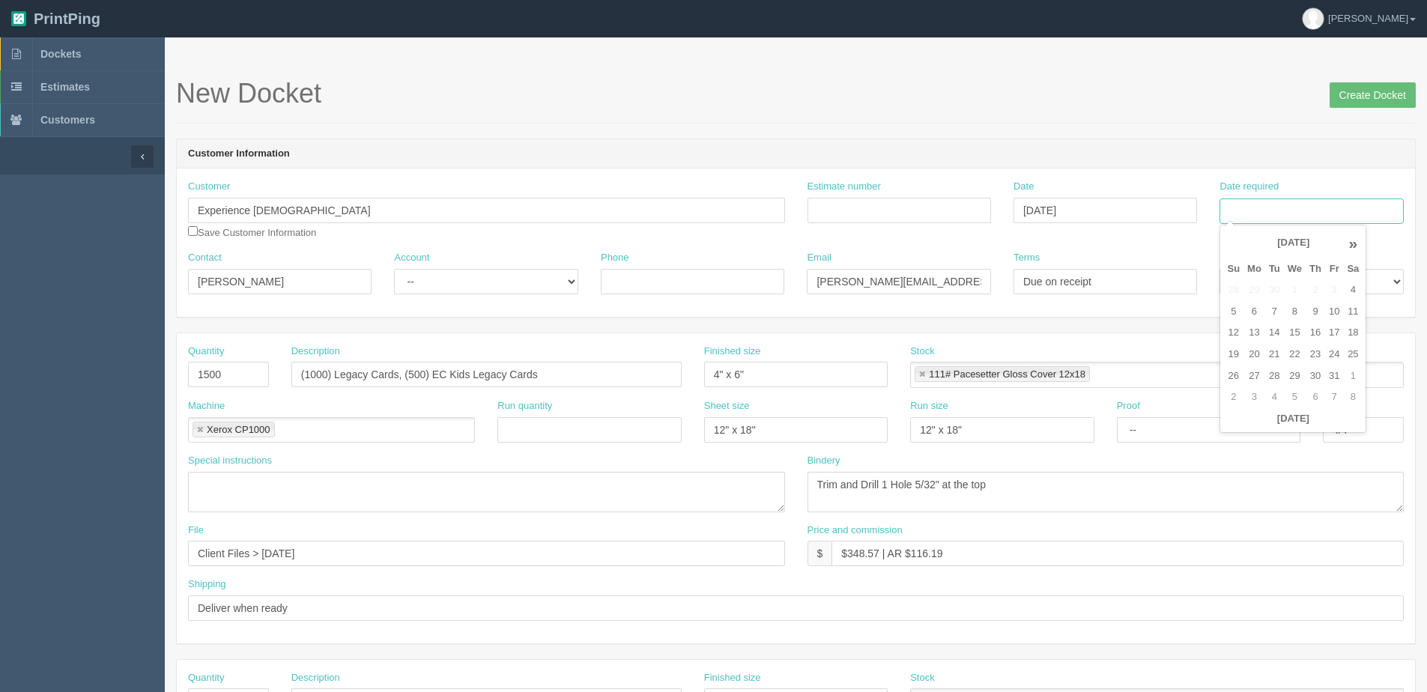
drag, startPoint x: 1315, startPoint y: 209, endPoint x: 1311, endPoint y: 217, distance: 9.1
click at [1315, 209] on input "Date required" at bounding box center [1312, 211] width 184 height 25
click at [1256, 426] on th "Today" at bounding box center [1293, 419] width 139 height 22
click at [1257, 333] on td "13" at bounding box center [1255, 333] width 22 height 22
type input "October 13, 2025"
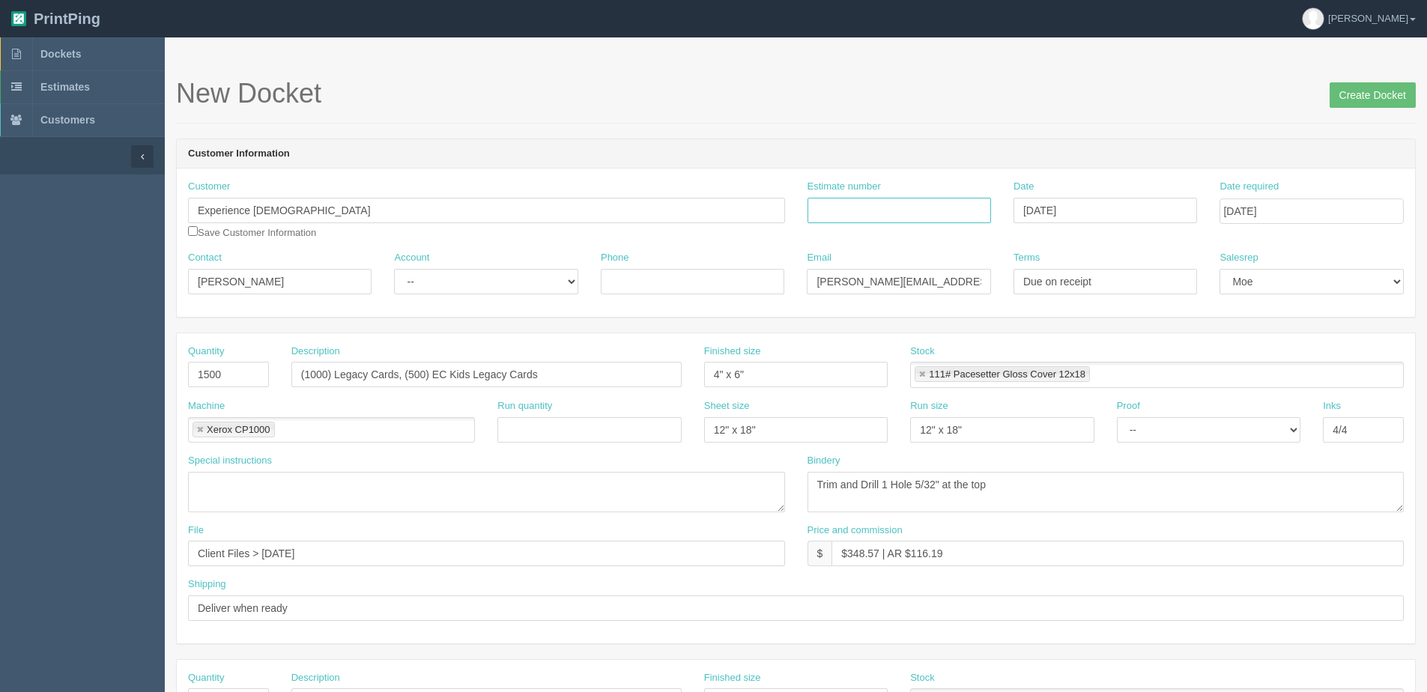
click at [896, 213] on input "Estimate number" at bounding box center [900, 210] width 184 height 25
click at [895, 214] on input "092799 \" at bounding box center [900, 210] width 184 height 25
type input "092799 | 092800"
type input "[DATE]"
drag, startPoint x: 242, startPoint y: 378, endPoint x: -67, endPoint y: 379, distance: 309.4
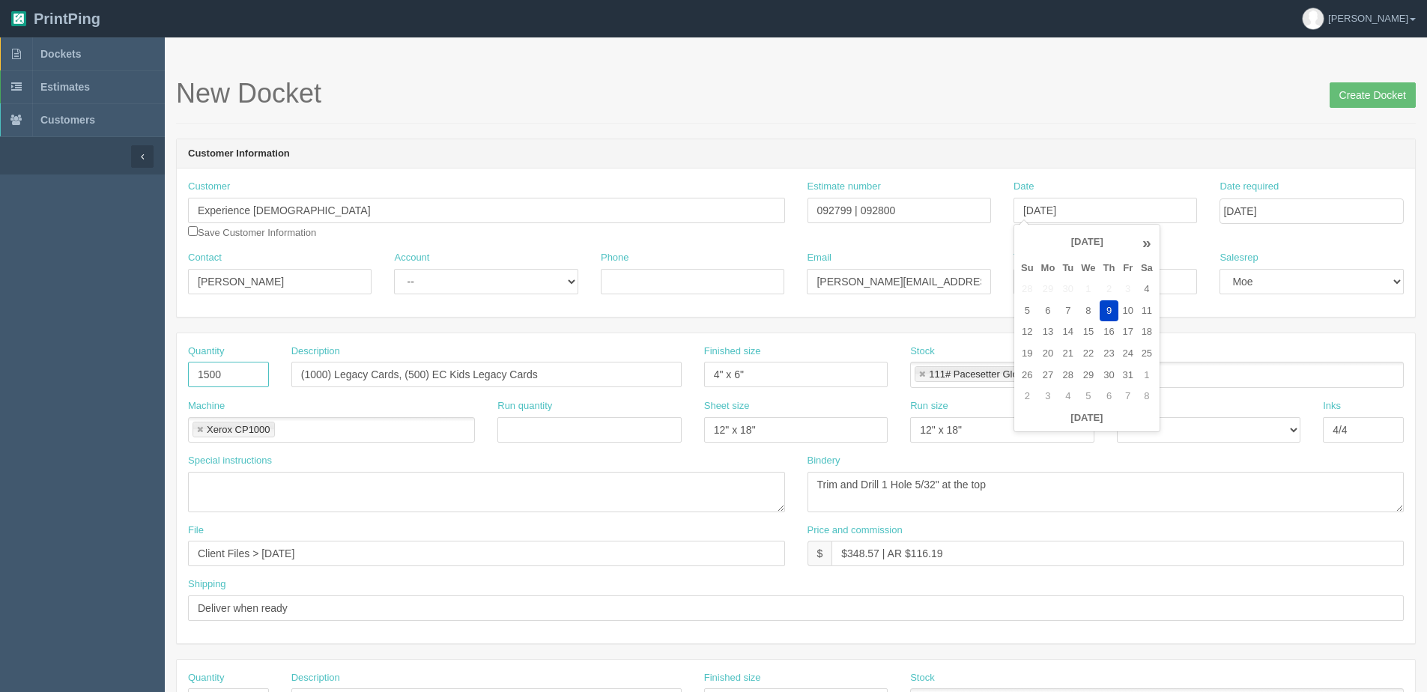
click at [0, 379] on html "PrintPing [PERSON_NAME] Edit account ( [PERSON_NAME][EMAIL_ADDRESS][DOMAIN_NAME…" at bounding box center [713, 680] width 1427 height 1361
type input "100"
type input "l"
type input "Lanyard Cards"
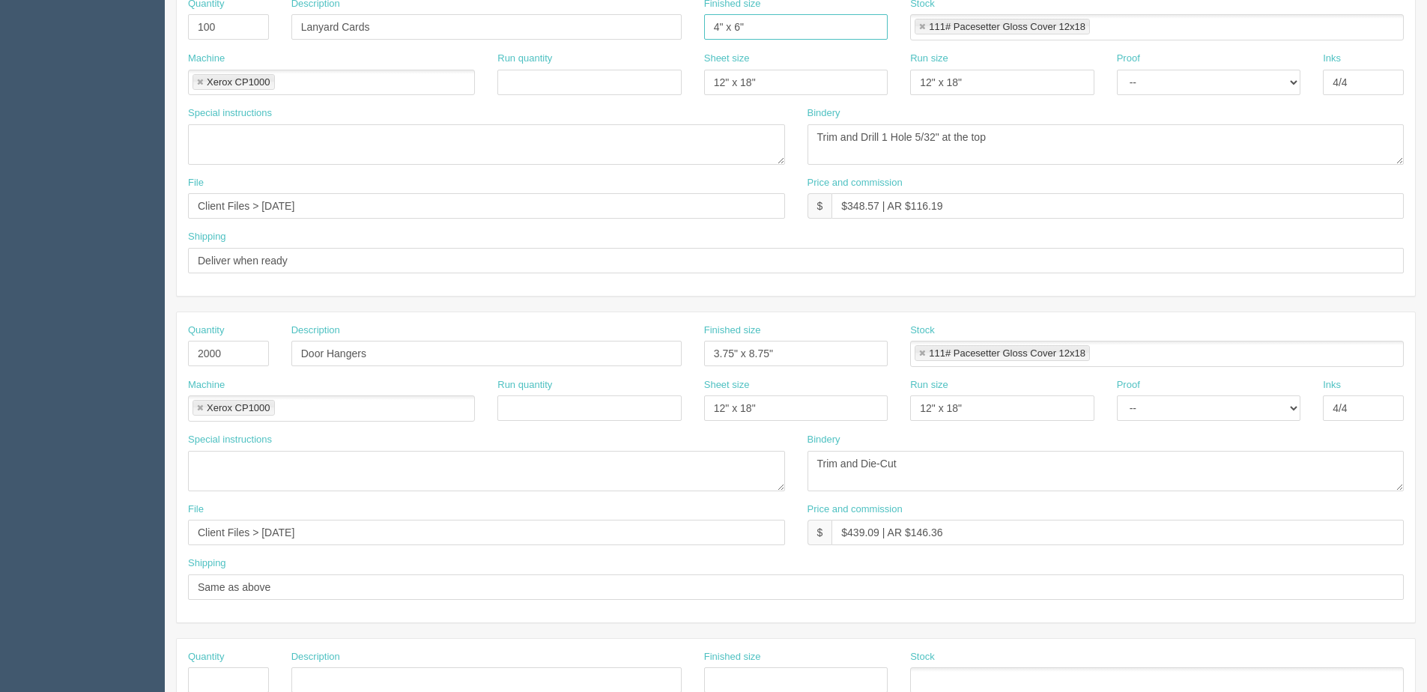
scroll to position [375, 0]
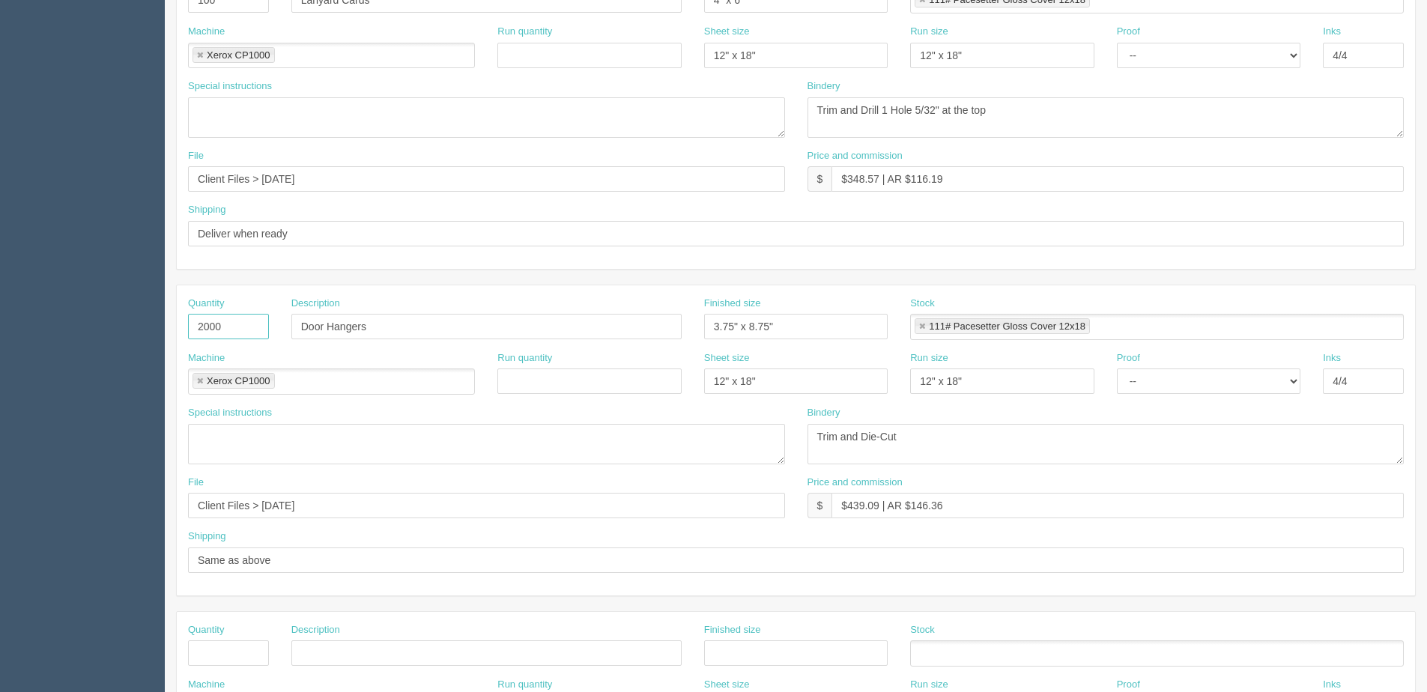
drag, startPoint x: 214, startPoint y: 328, endPoint x: -18, endPoint y: 328, distance: 232.3
click at [0, 328] on html "PrintPing Dan Edit account ( dan@allrush.ca ) Logout Dockets Estimates Customers" at bounding box center [713, 305] width 1427 height 1361
type input "20"
type input "Manuals"
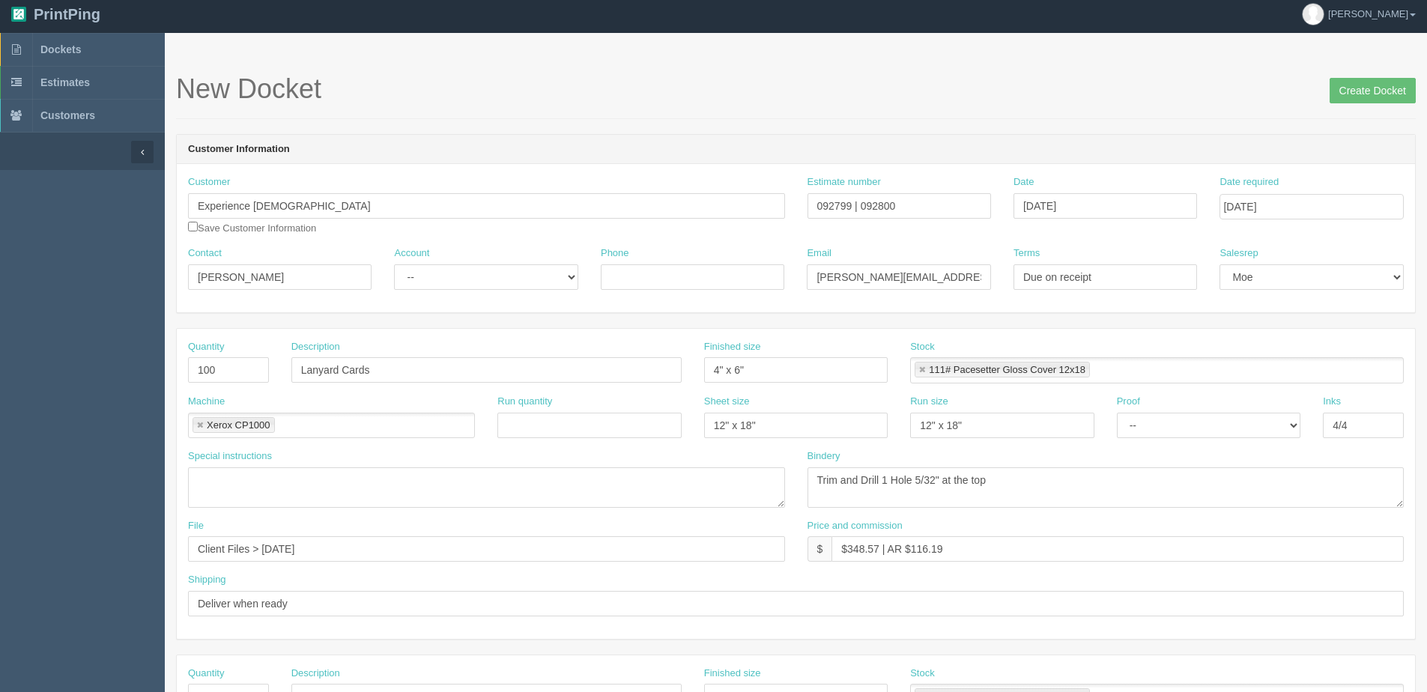
scroll to position [0, 0]
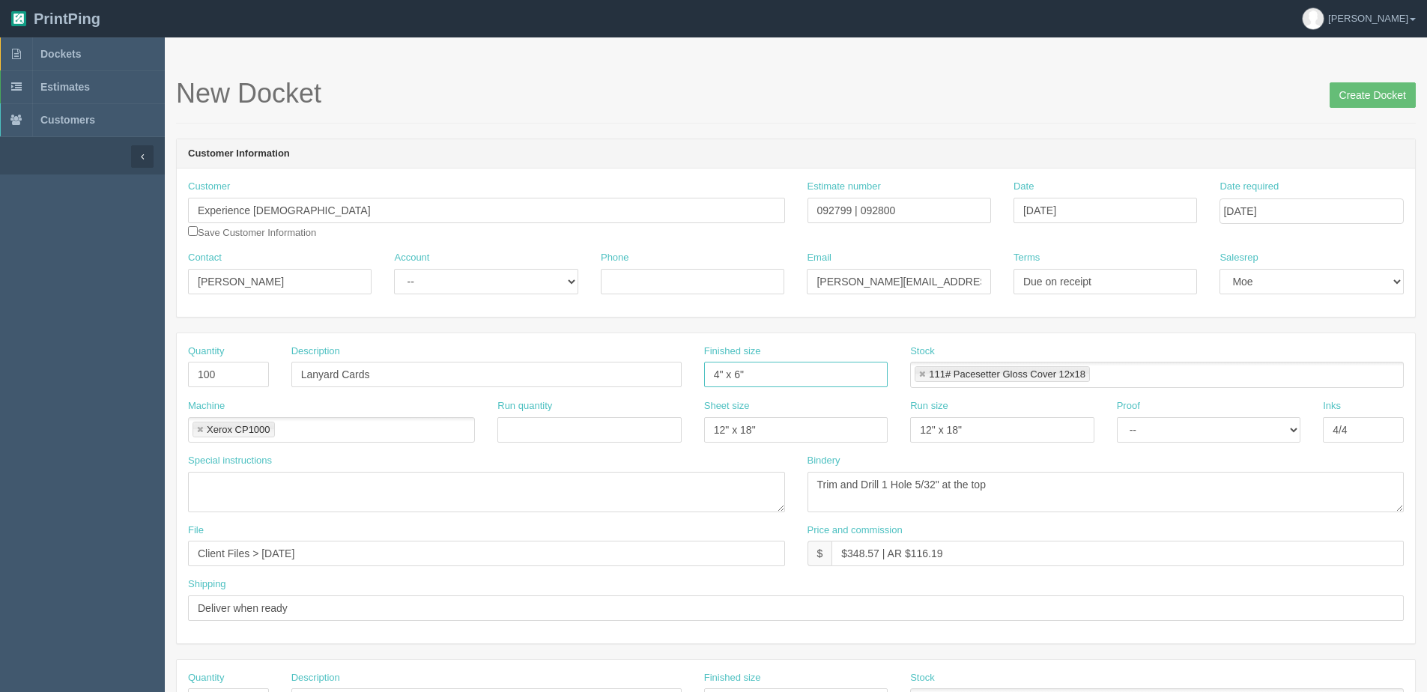
click at [719, 382] on input "4" x 6"" at bounding box center [796, 374] width 184 height 25
type input "3.664" x 5.758""
click at [285, 498] on textarea at bounding box center [486, 492] width 597 height 40
click at [218, 485] on textarea "Sam image on 2nd side" at bounding box center [486, 492] width 597 height 40
type textarea "Same image on 2nd side"
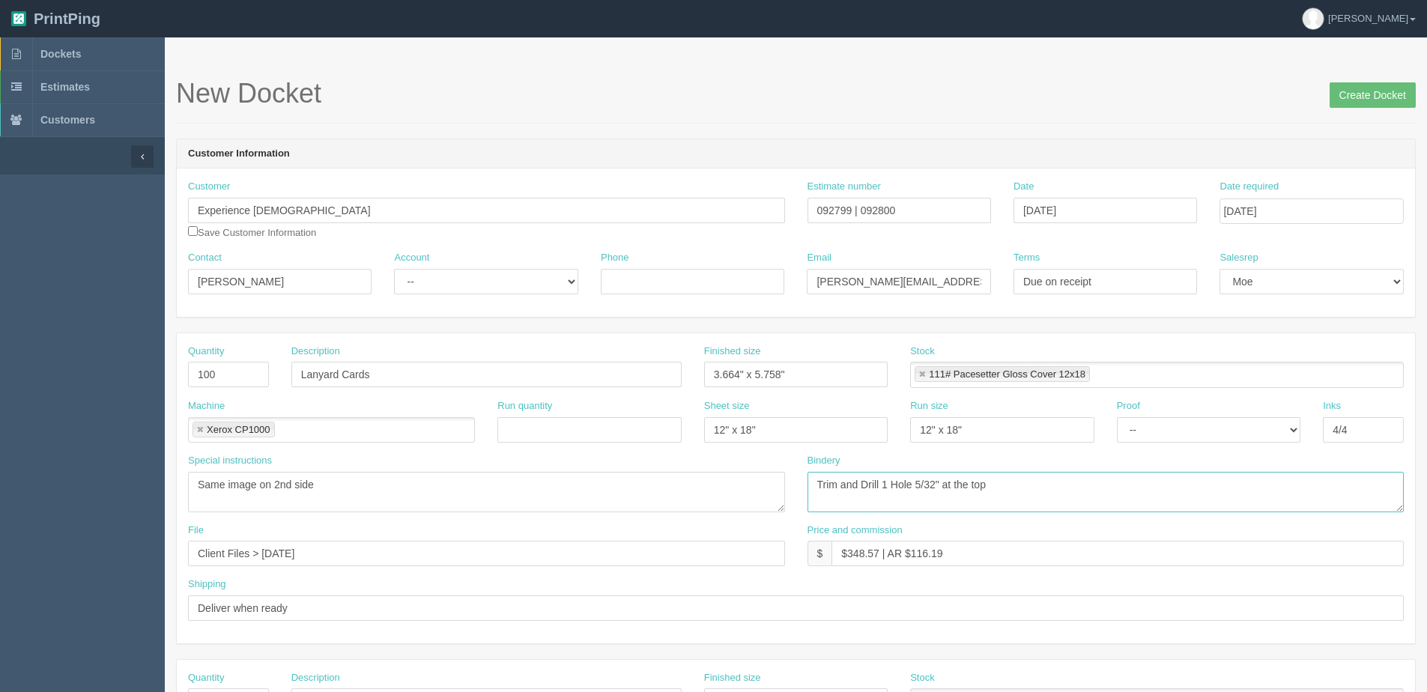
drag, startPoint x: 1044, startPoint y: 492, endPoint x: 430, endPoint y: 478, distance: 614.5
click at [430, 478] on div "Special instructions Same image on 2nd side Bindery Trim and Drill 1 Hole 5/32"…" at bounding box center [796, 489] width 1238 height 70
click at [950, 491] on textarea "Trim and Drill 1 Hole 5/32" at the top" at bounding box center [1106, 492] width 597 height 40
click at [1194, 483] on textarea "Trim and Drill 1 Hole 5/32" at the top" at bounding box center [1106, 492] width 597 height 40
type textarea "3 mil Gloss Lam, Flush Trim, Round Corners R10 and Sloth Punch - ARB $90.00"
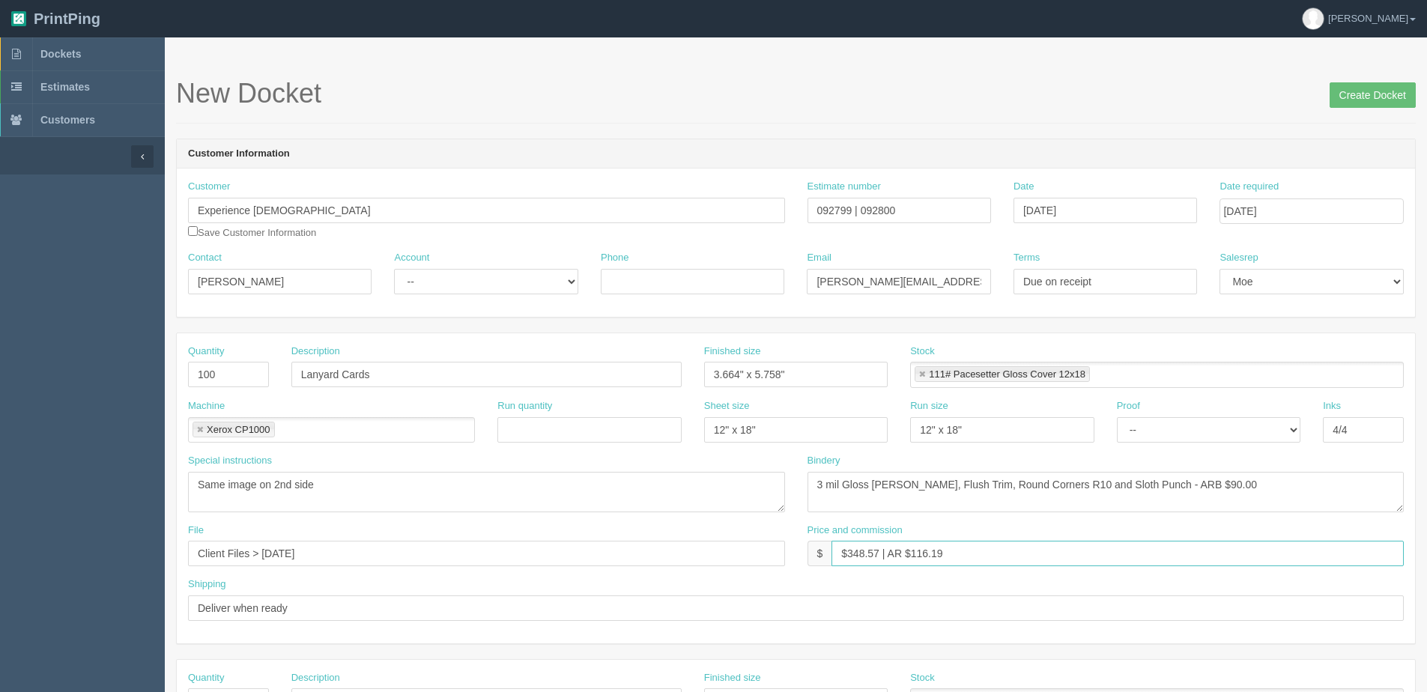
drag, startPoint x: 847, startPoint y: 557, endPoint x: 880, endPoint y: 560, distance: 32.3
click at [880, 560] on input "$348.57 | AR $116.19" at bounding box center [1118, 553] width 572 height 25
drag, startPoint x: 911, startPoint y: 554, endPoint x: 1148, endPoint y: 515, distance: 240.1
click at [1141, 517] on div "Quantity 100 Description Lanyard Cards Finished size 3.664" x 5.758" Stock 111#…" at bounding box center [796, 488] width 1238 height 310
type input "$210.69 | AR $128.64"
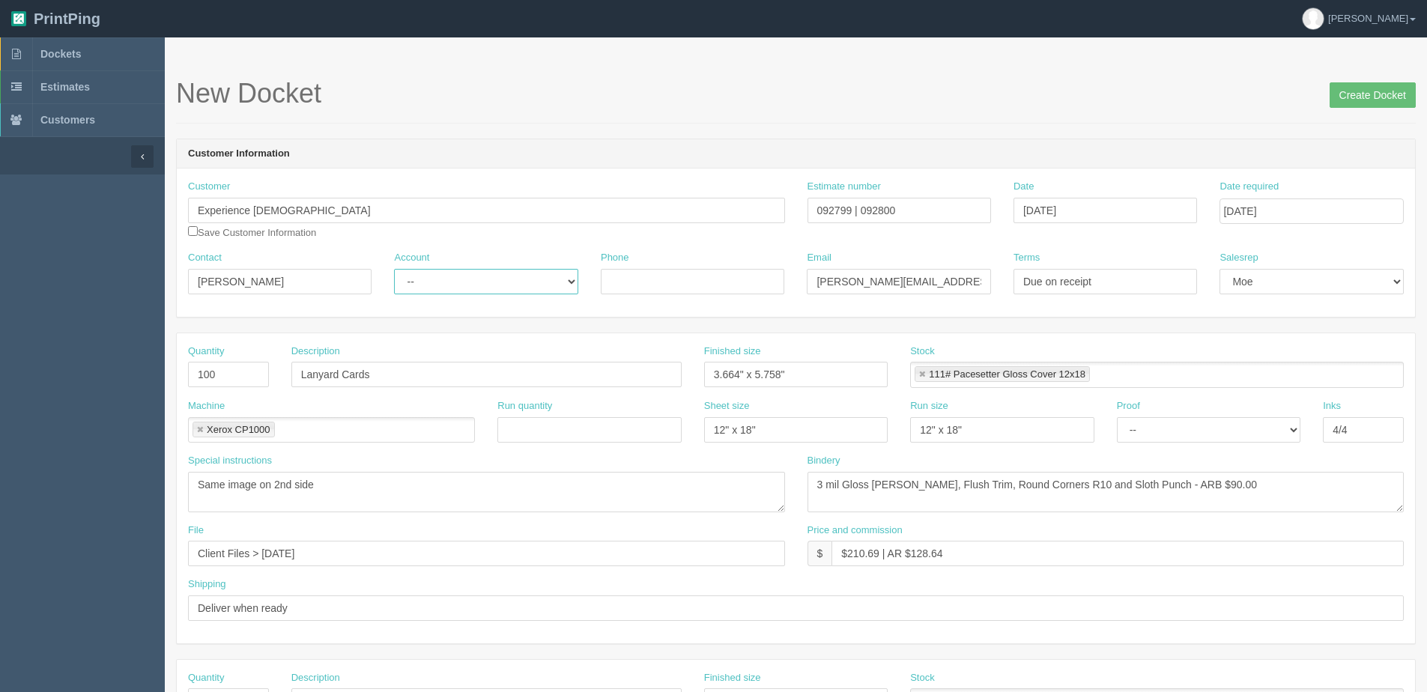
drag, startPoint x: 455, startPoint y: 276, endPoint x: 447, endPoint y: 291, distance: 16.1
click at [455, 276] on select "-- Existing Client Allrush Client Rep Client" at bounding box center [486, 281] width 184 height 25
select select "Allrush Client"
click at [394, 269] on select "-- Existing Client Allrush Client Rep Client" at bounding box center [486, 281] width 184 height 25
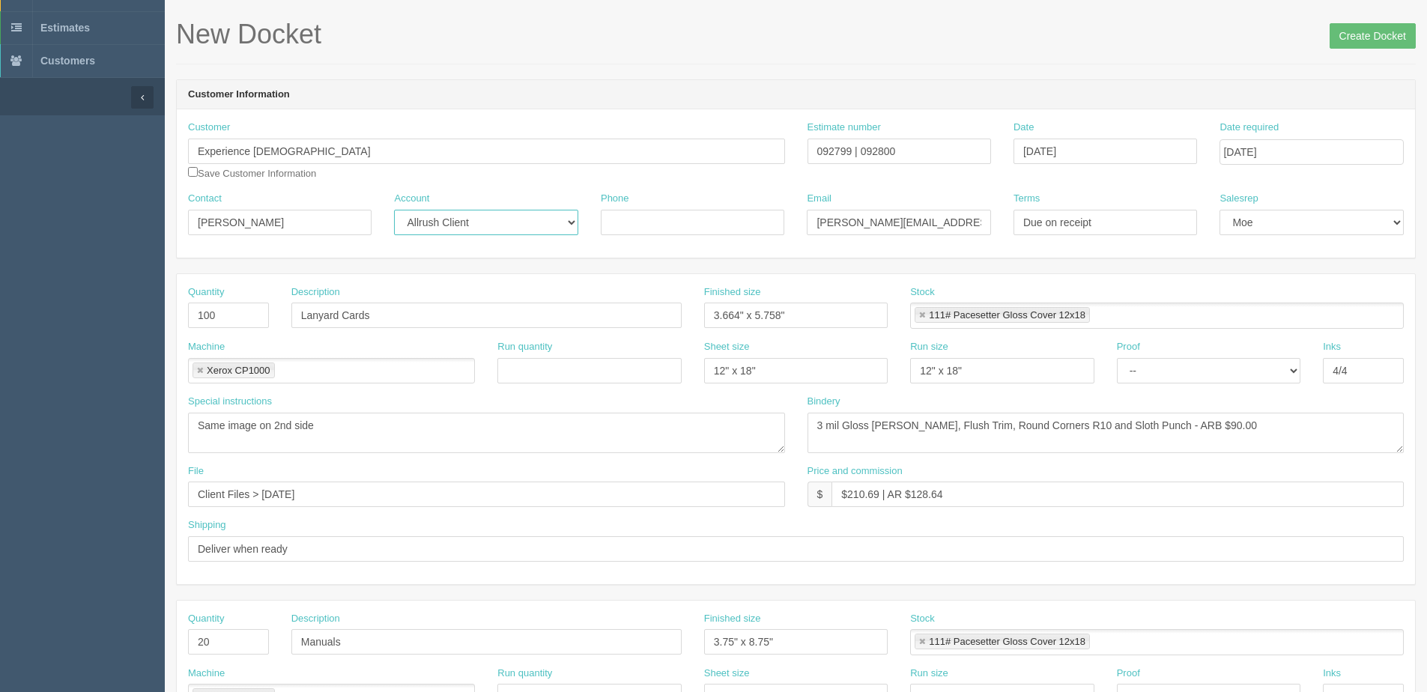
scroll to position [150, 0]
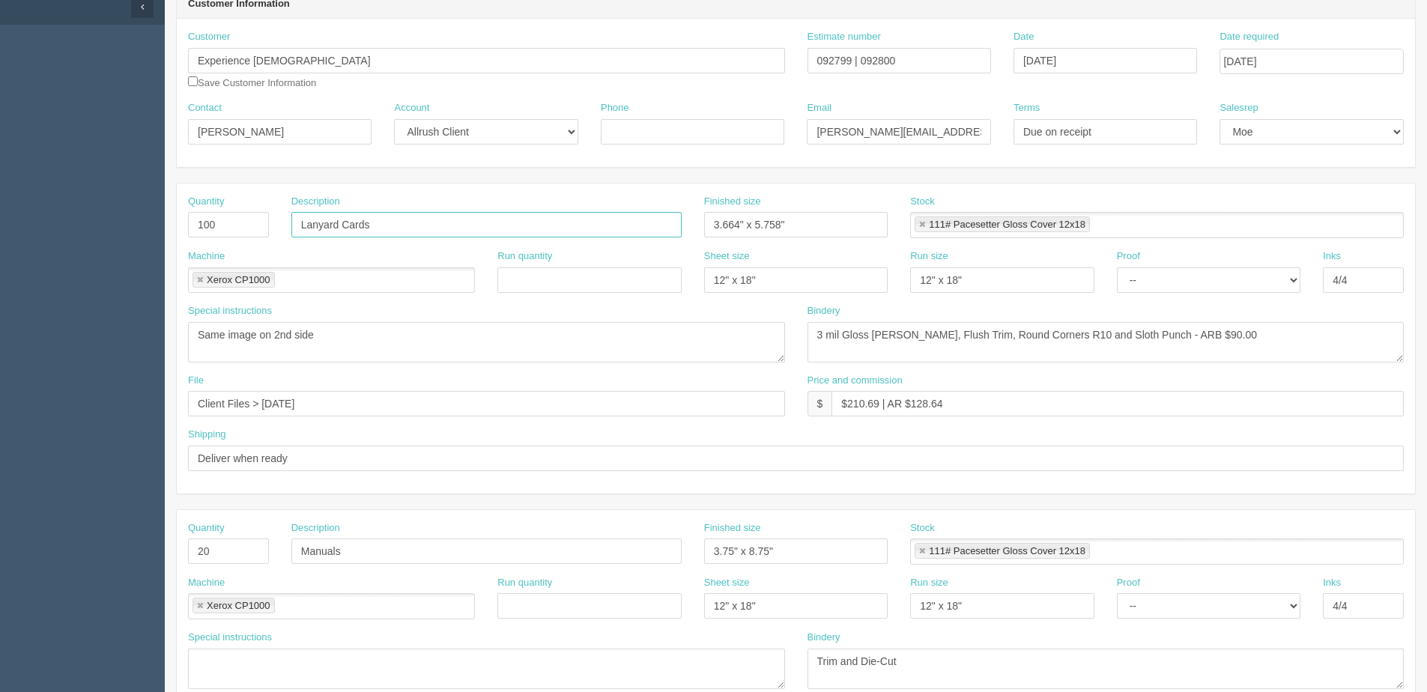
click at [298, 223] on input "Lanyard Cards" at bounding box center [486, 224] width 390 height 25
type input "Team Lanyard Cards"
drag, startPoint x: 294, startPoint y: 548, endPoint x: 304, endPoint y: 545, distance: 10.0
click at [295, 547] on input "Manuals" at bounding box center [486, 551] width 390 height 25
click at [337, 557] on input "ARC Lauch Manuals" at bounding box center [486, 551] width 390 height 25
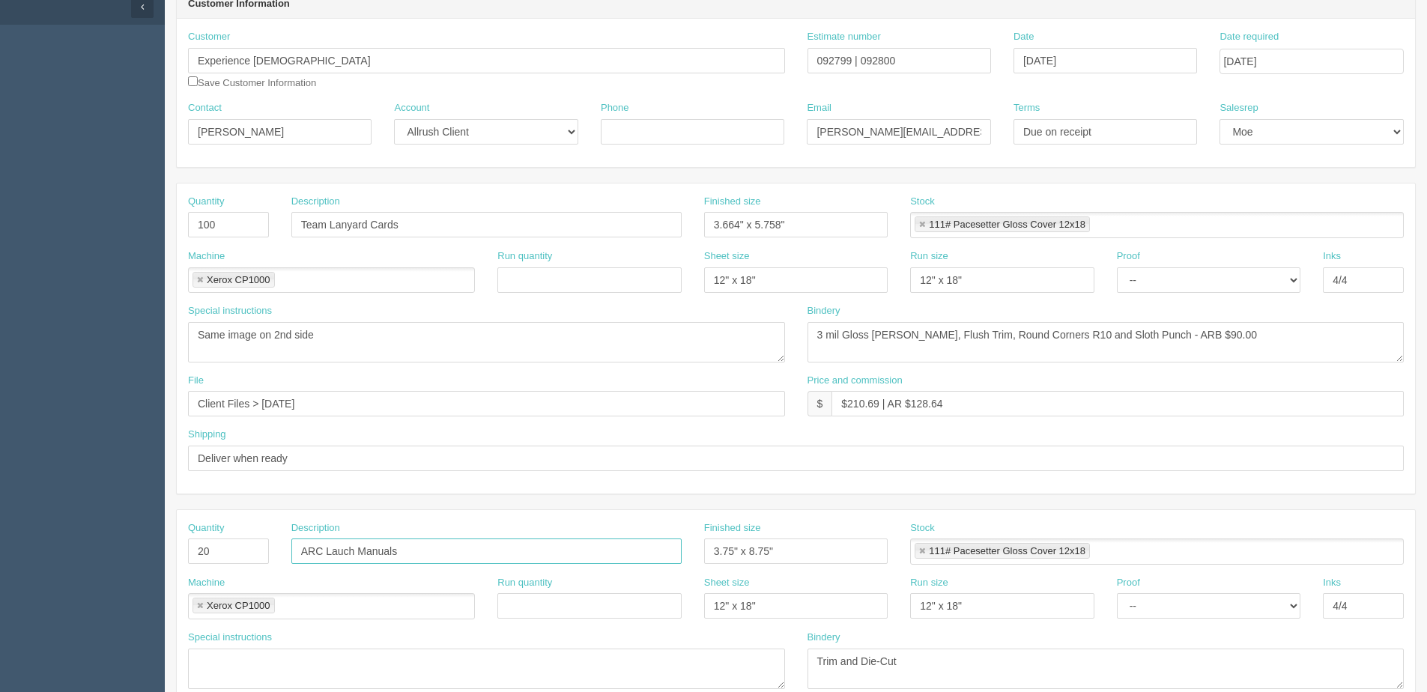
click at [341, 554] on input "ARC Lauch Manuals" at bounding box center [486, 551] width 390 height 25
type input "ARC Launch Manuals"
drag, startPoint x: 786, startPoint y: 551, endPoint x: 356, endPoint y: 539, distance: 430.3
click at [503, 578] on div "Quantity 20 Description ARC Launch Manuals Finished size 3.75" x 8.75" Stock 11…" at bounding box center [796, 665] width 1238 height 310
type input "8.5" x 11""
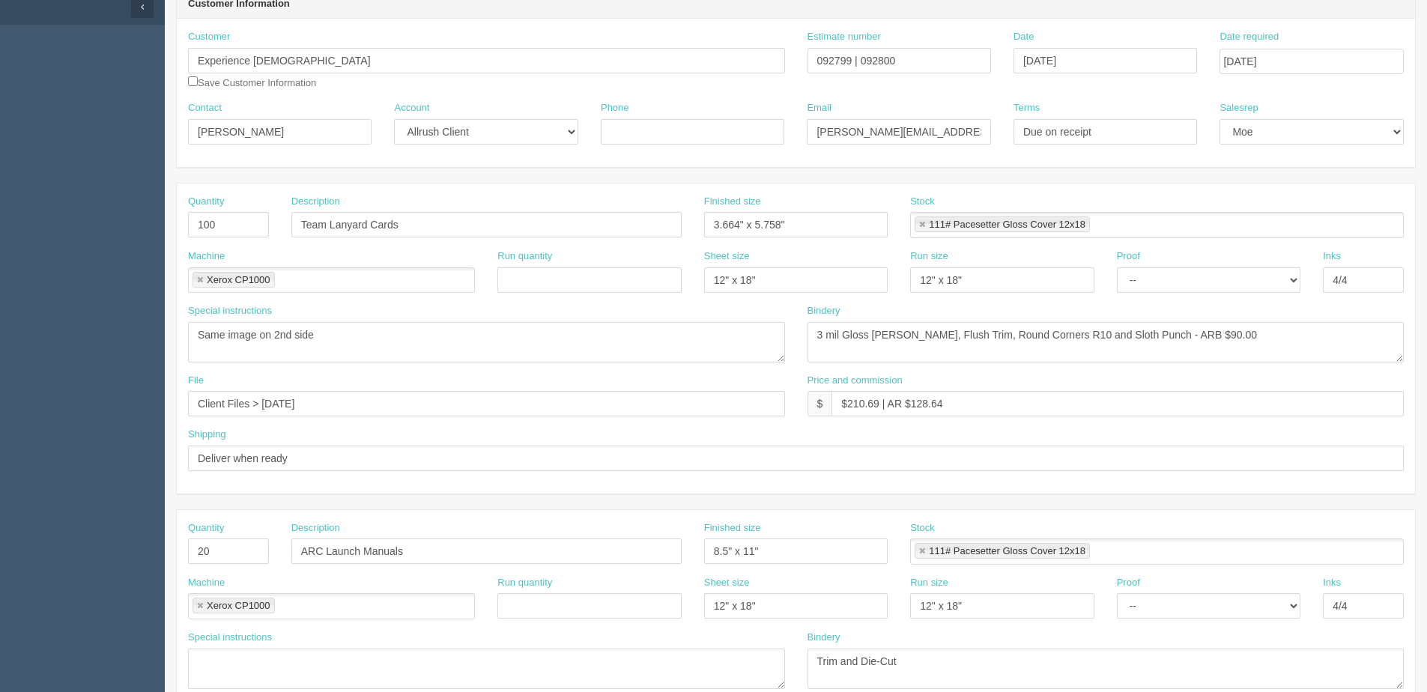
click at [1202, 546] on ul "111# Pacesetter Gloss Cover 12x18" at bounding box center [1157, 552] width 494 height 26
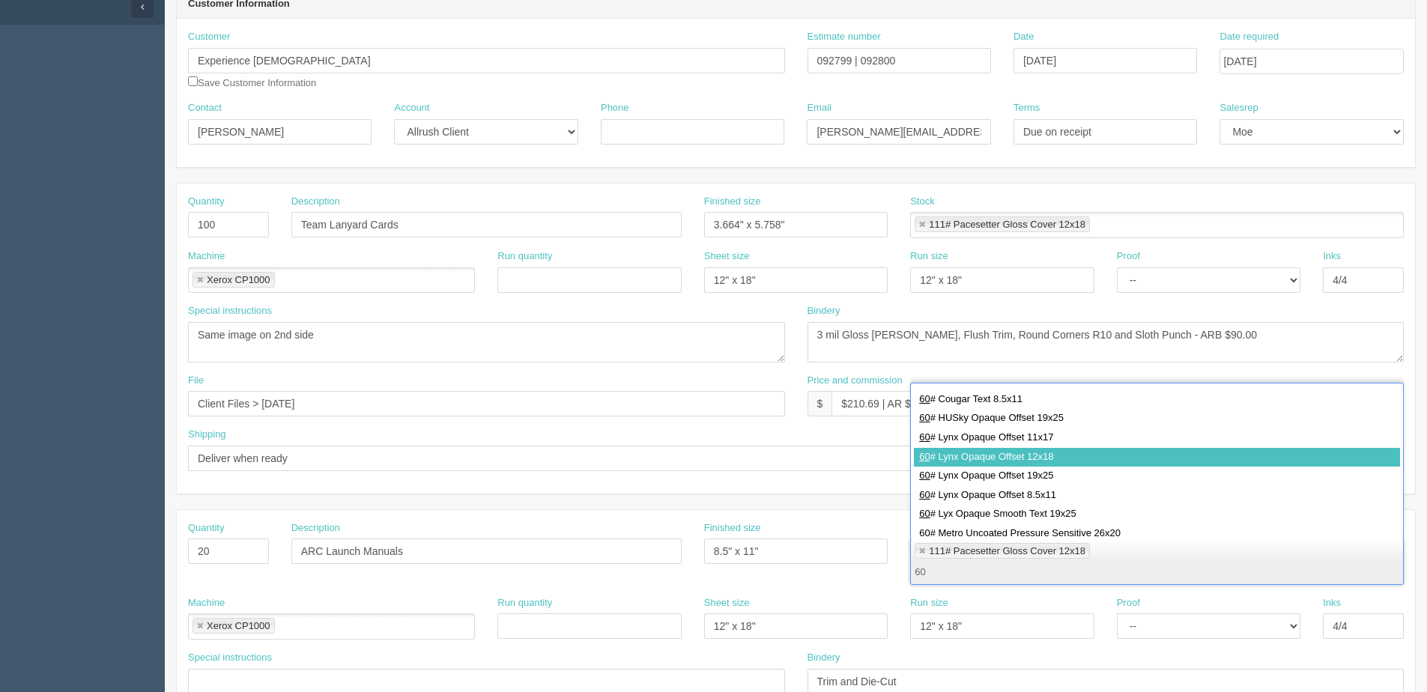
type input "60"
drag, startPoint x: 1044, startPoint y: 451, endPoint x: 5, endPoint y: 462, distance: 1038.5
type input "111# Pacesetter Gloss Cover 12x18,60# Lynx Opaque Offset 12x18"
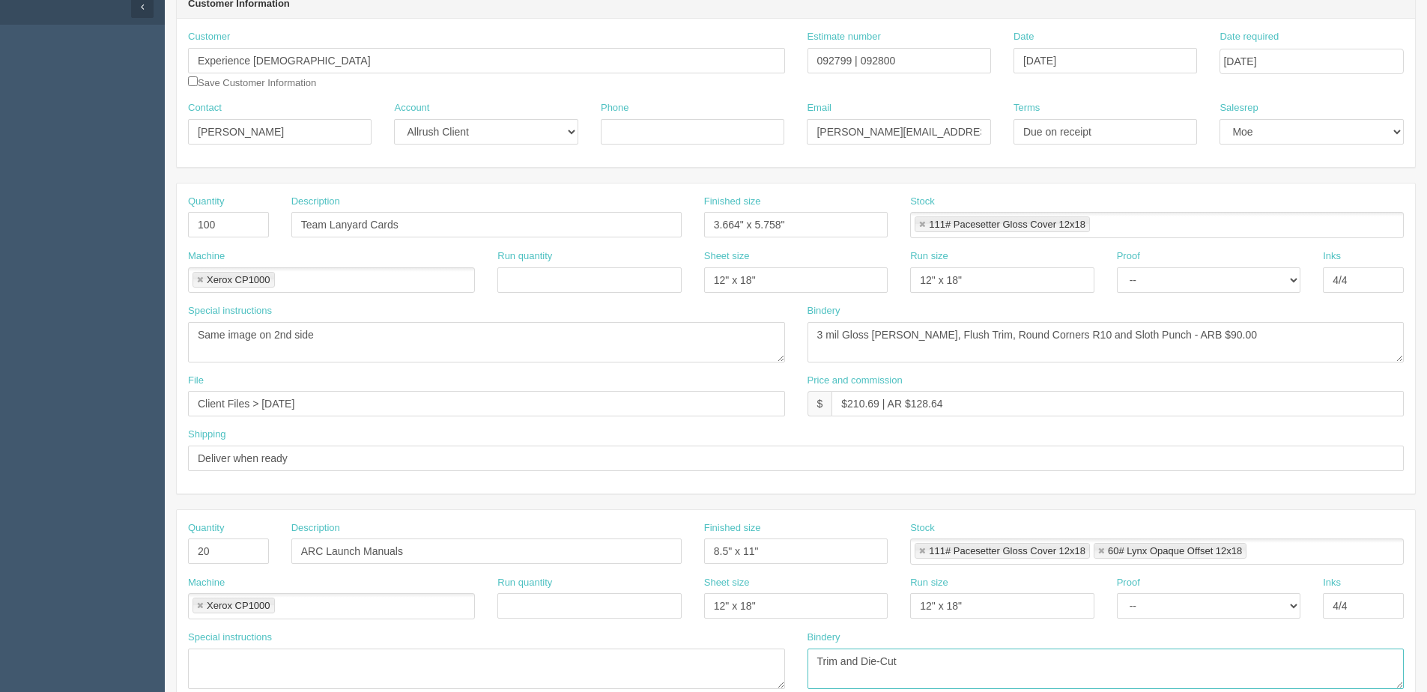
drag, startPoint x: 843, startPoint y: 666, endPoint x: 1116, endPoint y: 661, distance: 272.8
click at [1127, 662] on textarea "Trim and Die-Cut" at bounding box center [1106, 669] width 597 height 40
type textarea "Trim and Coil"
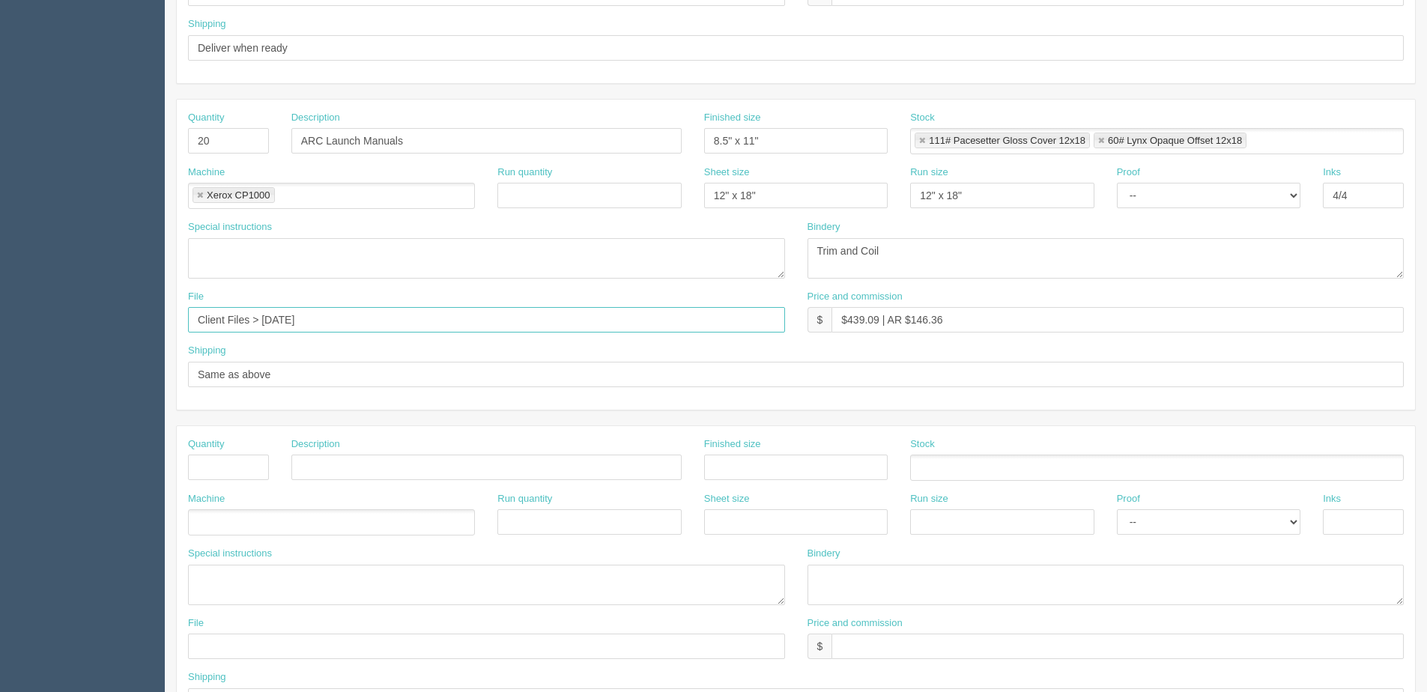
scroll to position [534, 0]
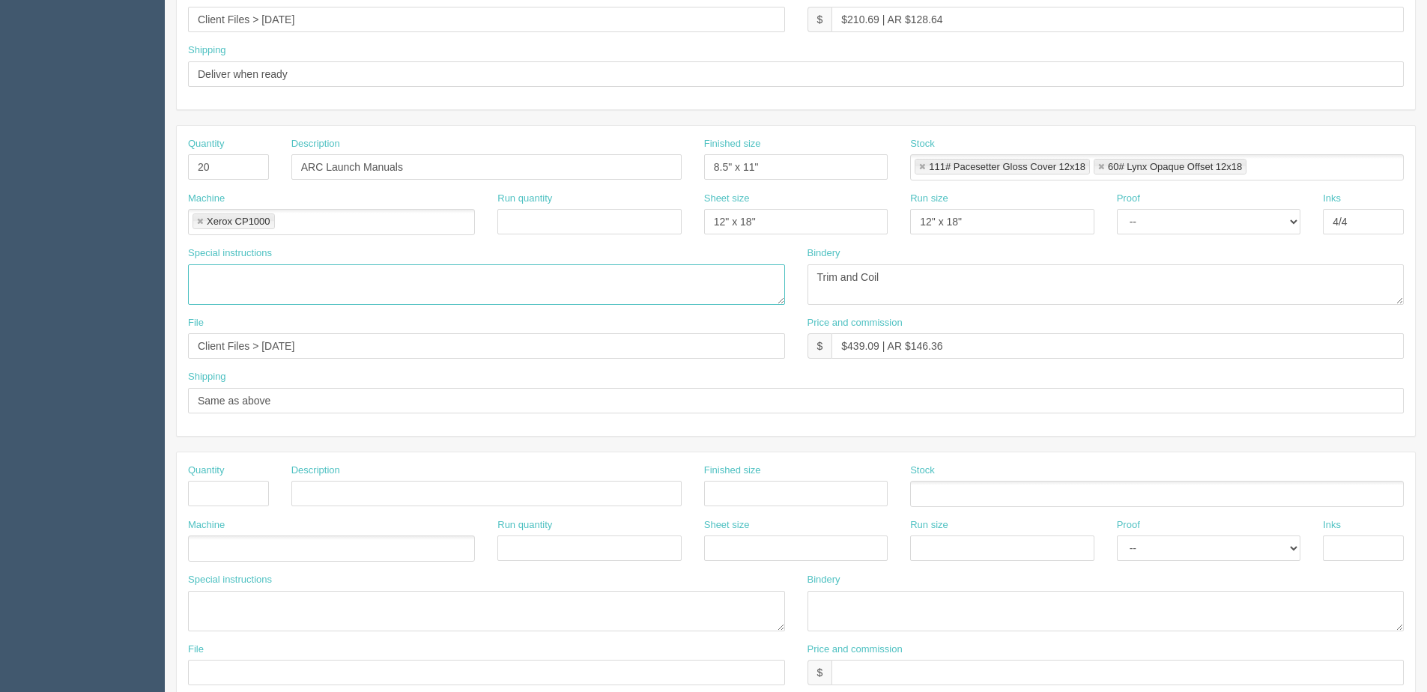
click at [276, 271] on textarea at bounding box center [486, 284] width 597 height 40
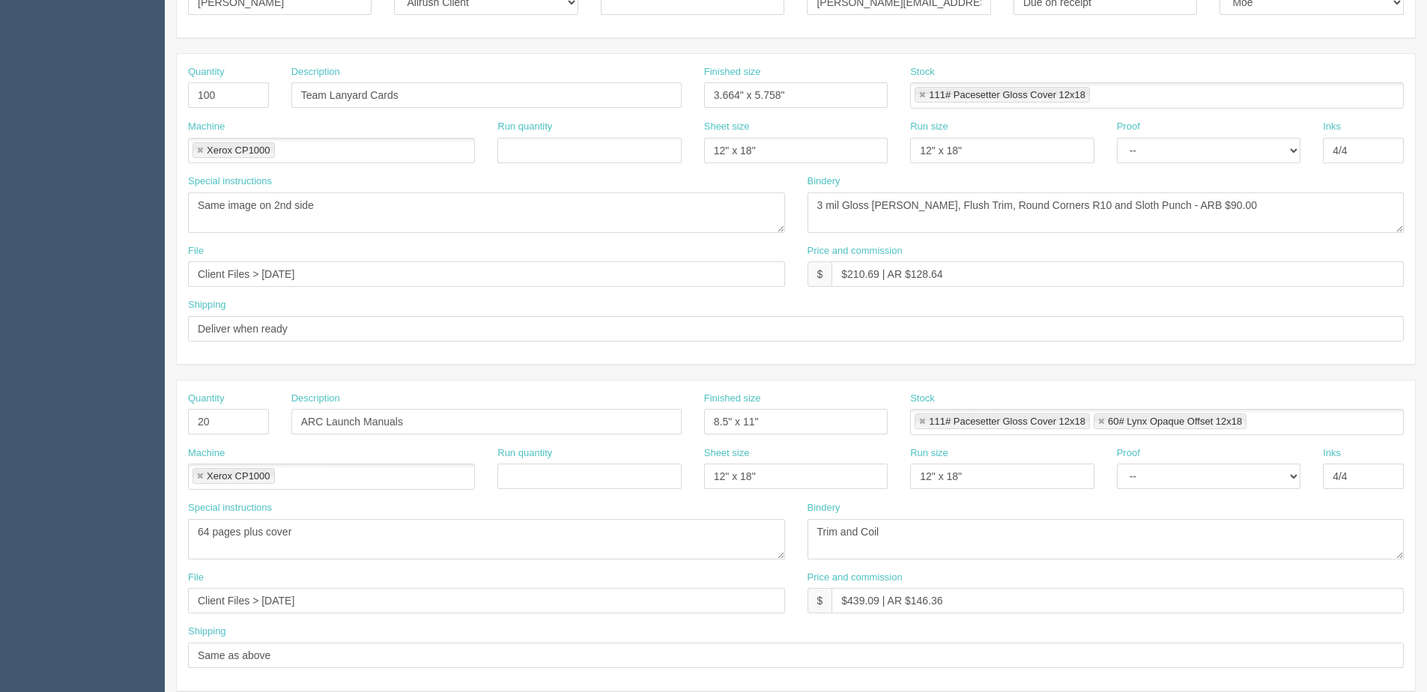
scroll to position [235, 0]
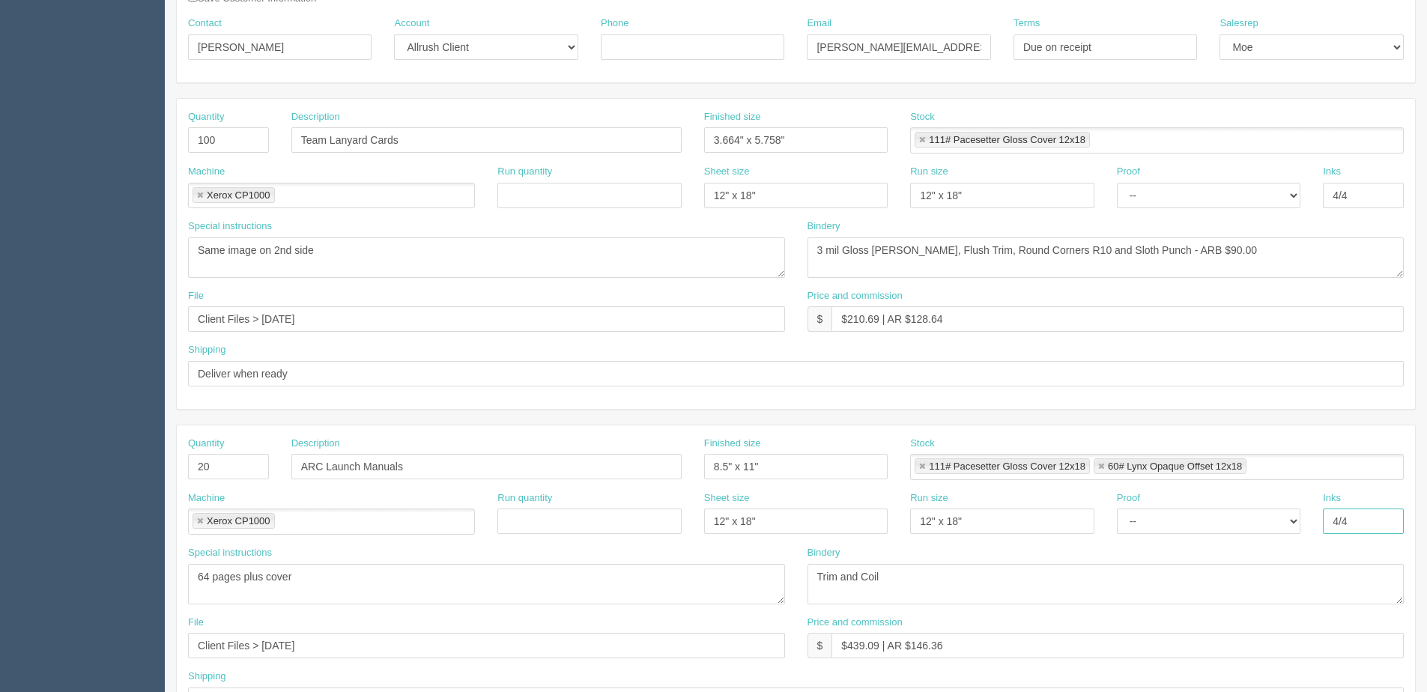
click at [1367, 530] on input "4/4" at bounding box center [1363, 521] width 81 height 25
click at [194, 571] on textarea "64 pages plus cover" at bounding box center [486, 584] width 597 height 40
type textarea "Front Cover 4/0, Back Cover 4/4, Guts 4/4 64 pages plus cover"
click at [1335, 519] on input "4/4" at bounding box center [1363, 521] width 81 height 25
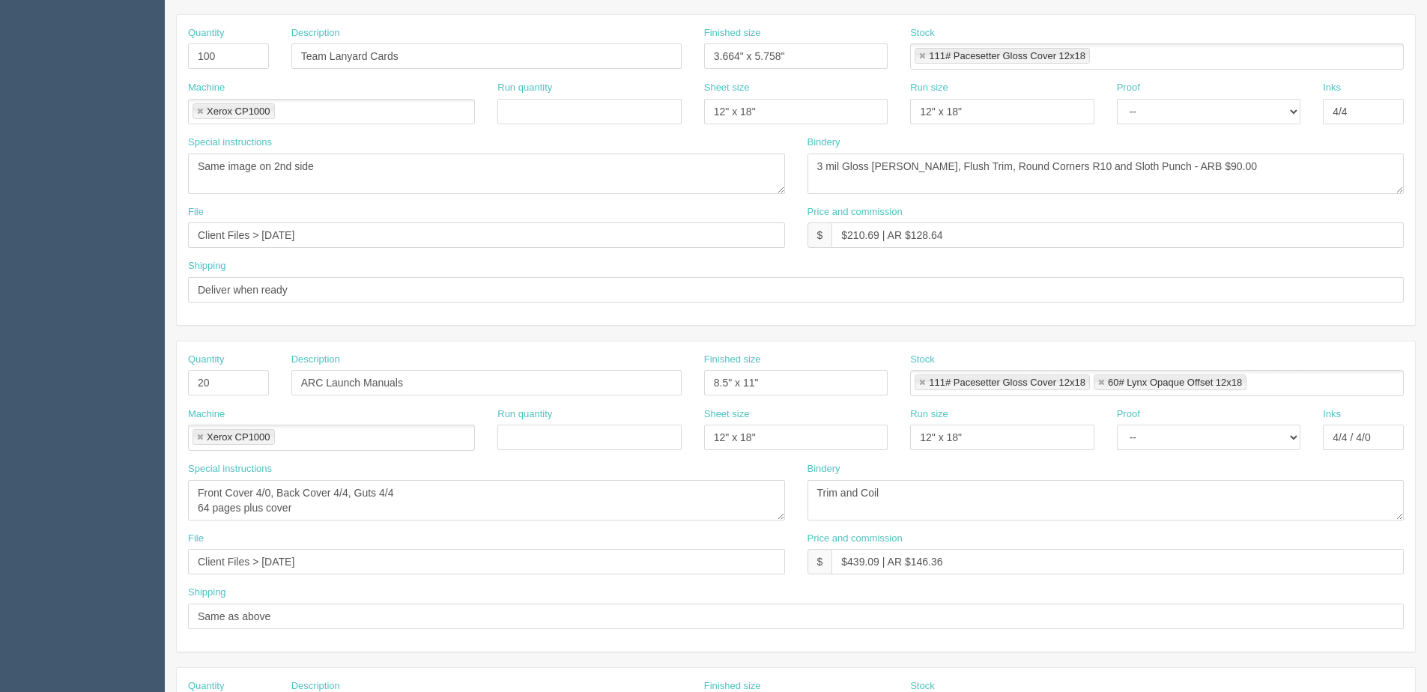
scroll to position [450, 0]
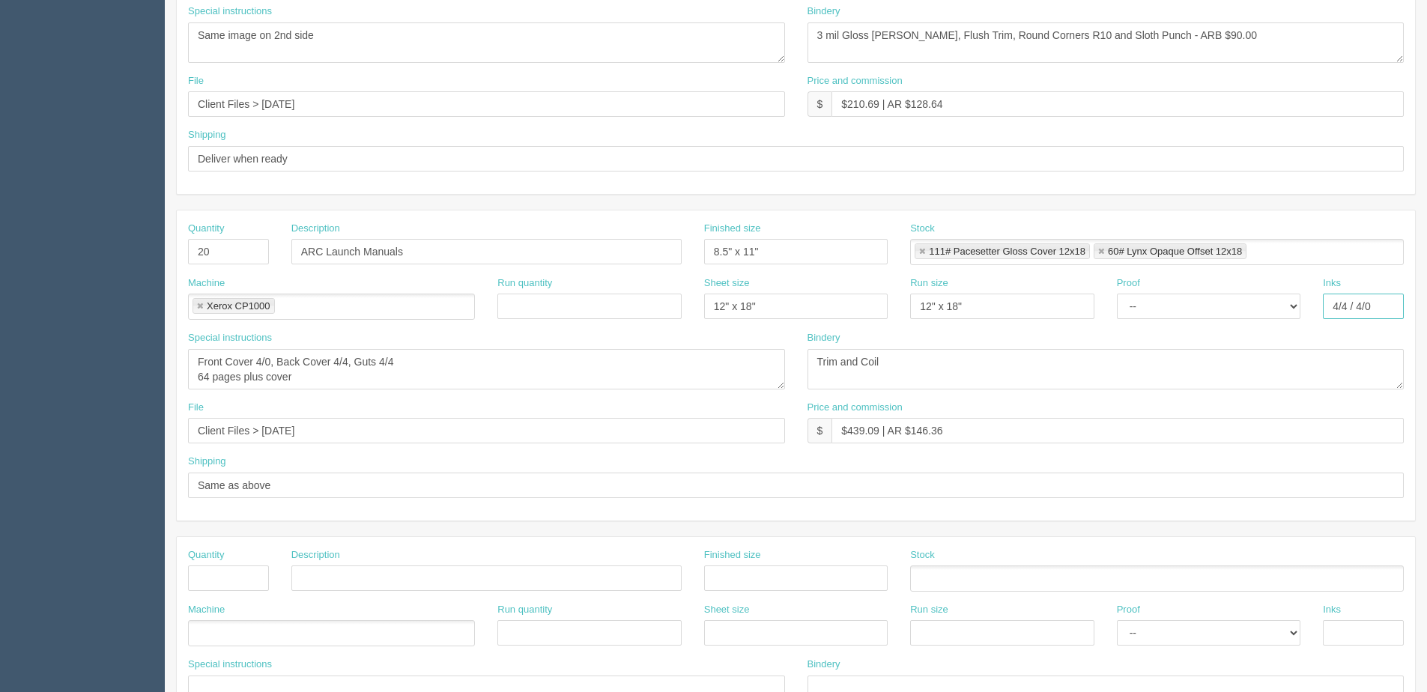
drag, startPoint x: 1385, startPoint y: 312, endPoint x: 1279, endPoint y: 311, distance: 105.6
click at [1279, 311] on div "Machine Xerox CP1000 Xerox CP1000 Run quantity Sheet size 12" x 18" Run size 12…" at bounding box center [796, 303] width 1238 height 55
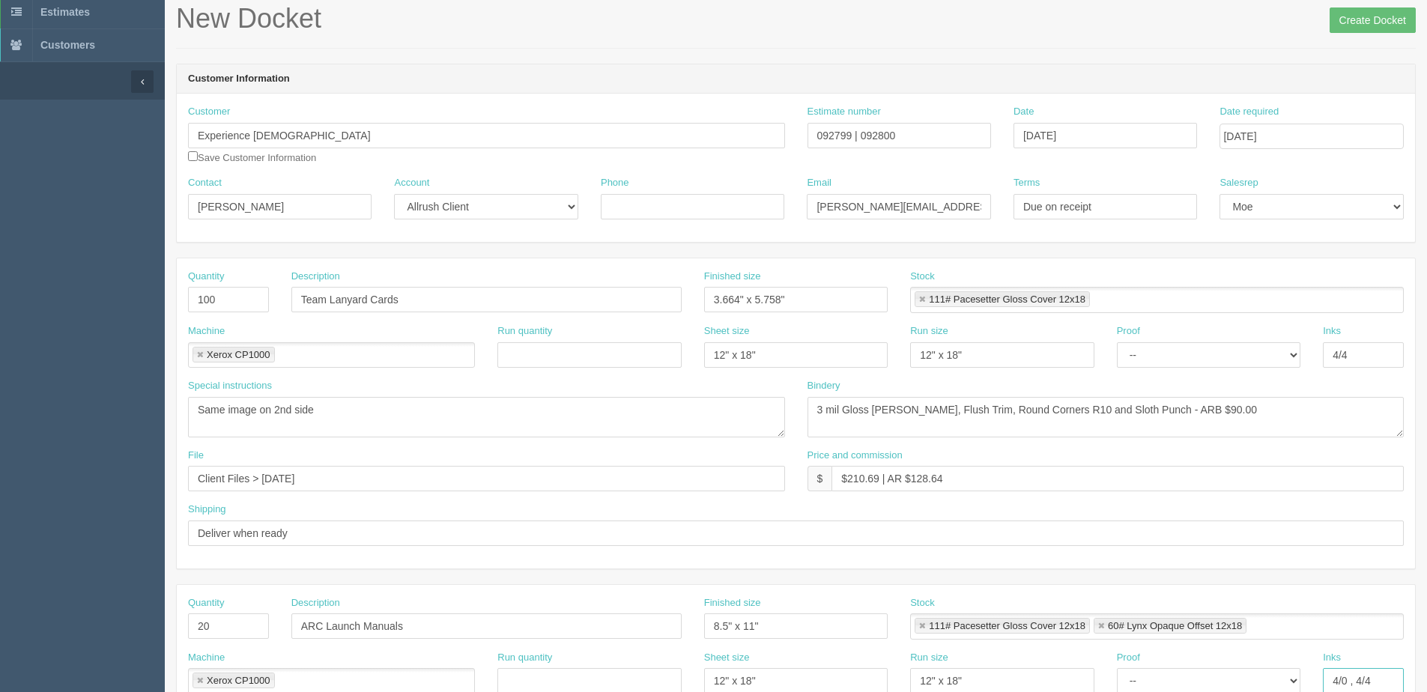
scroll to position [0, 0]
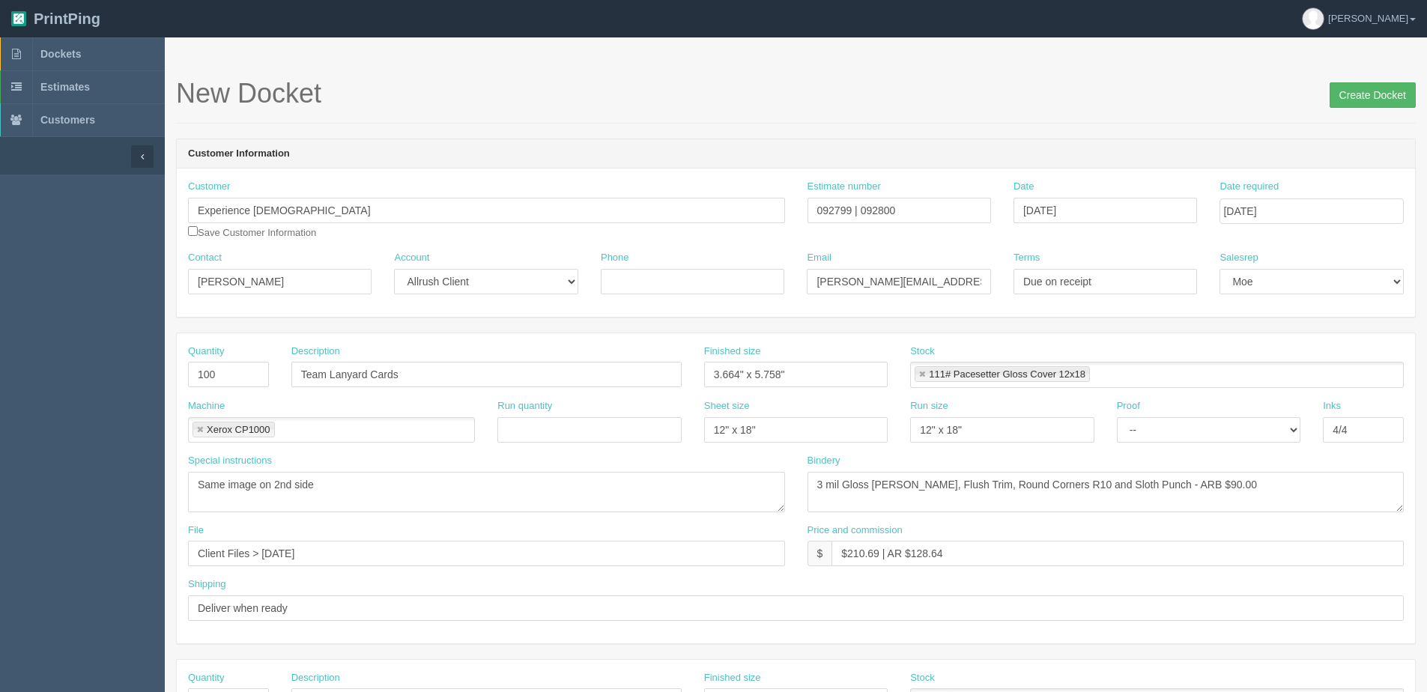
type input "4/0 , 4/4"
click at [1340, 92] on input "Create Docket" at bounding box center [1373, 94] width 86 height 25
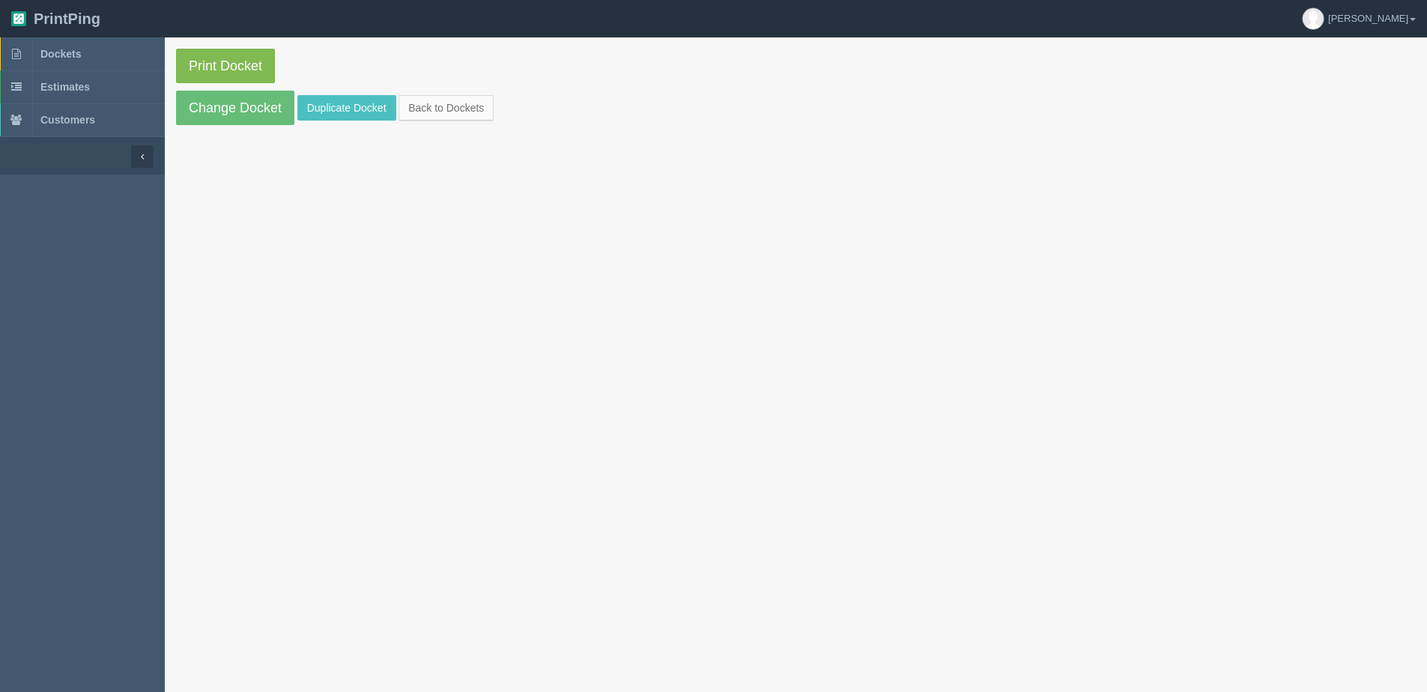
click at [199, 47] on section "Print Docket Change Docket Duplicate Docket Back to Dockets" at bounding box center [796, 86] width 1262 height 99
click at [192, 56] on link "Print Docket" at bounding box center [225, 66] width 99 height 34
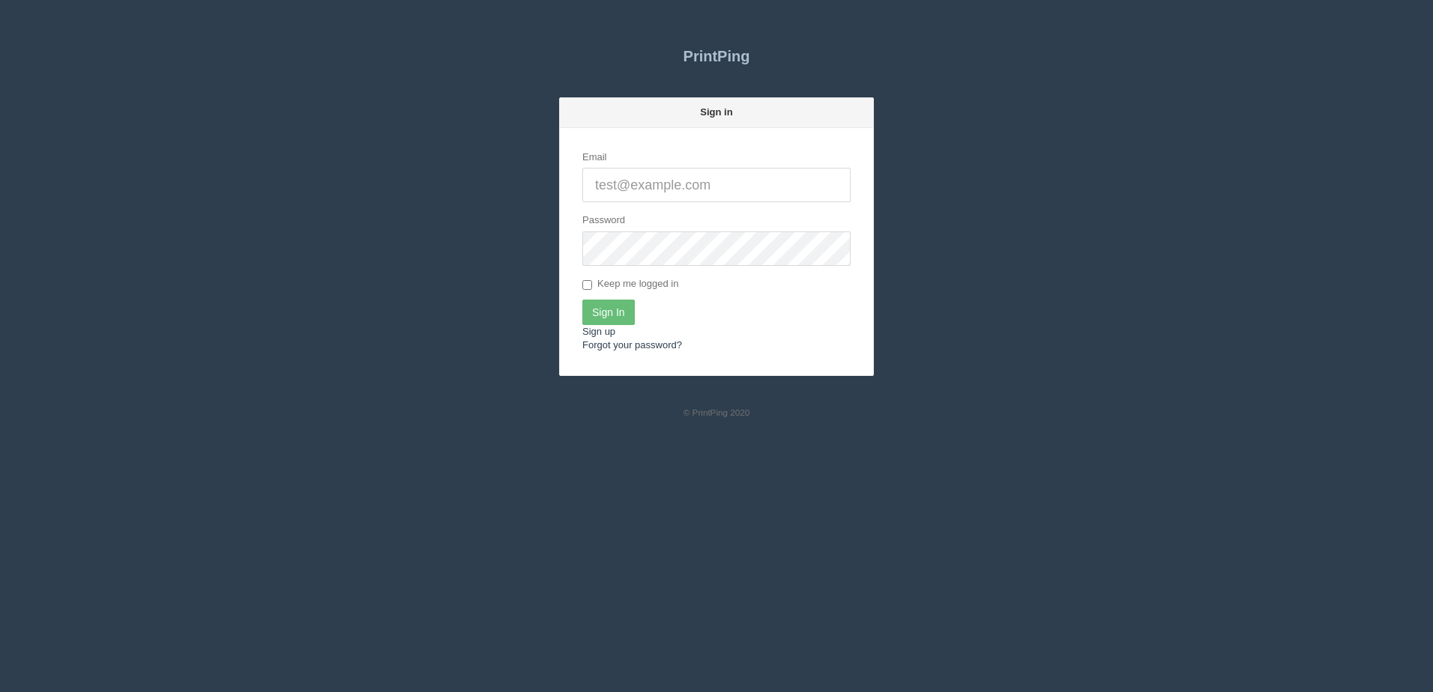
type input "[PERSON_NAME][EMAIL_ADDRESS][DOMAIN_NAME]"
click at [578, 310] on form "Email dan@allrush.ca Password Keep me logged in Sign In Sign up Forgot your pas…" at bounding box center [716, 251] width 313 height 247
click at [602, 310] on input "Sign In" at bounding box center [608, 312] width 52 height 25
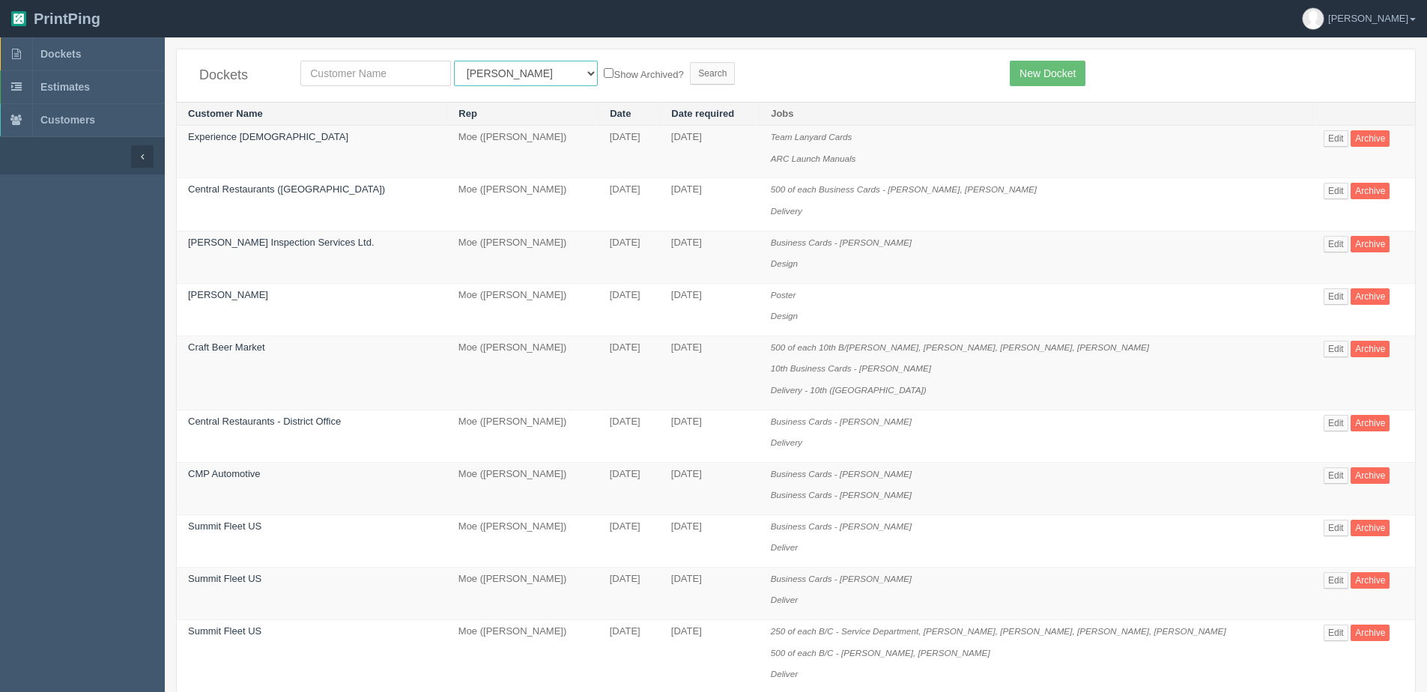
drag, startPoint x: 520, startPoint y: 70, endPoint x: 513, endPoint y: 85, distance: 15.8
click at [519, 70] on select "All Users Ali Ali Test 1 Aly Amy Ankit Arif Brandon Dan France Greg Jim Mark Ma…" at bounding box center [526, 73] width 144 height 25
select select "14"
click at [454, 61] on select "All Users Ali Ali Test 1 Aly Amy Ankit Arif Brandon Dan France Greg Jim Mark Ma…" at bounding box center [526, 73] width 144 height 25
click at [604, 70] on label "Show Archived?" at bounding box center [643, 73] width 79 height 17
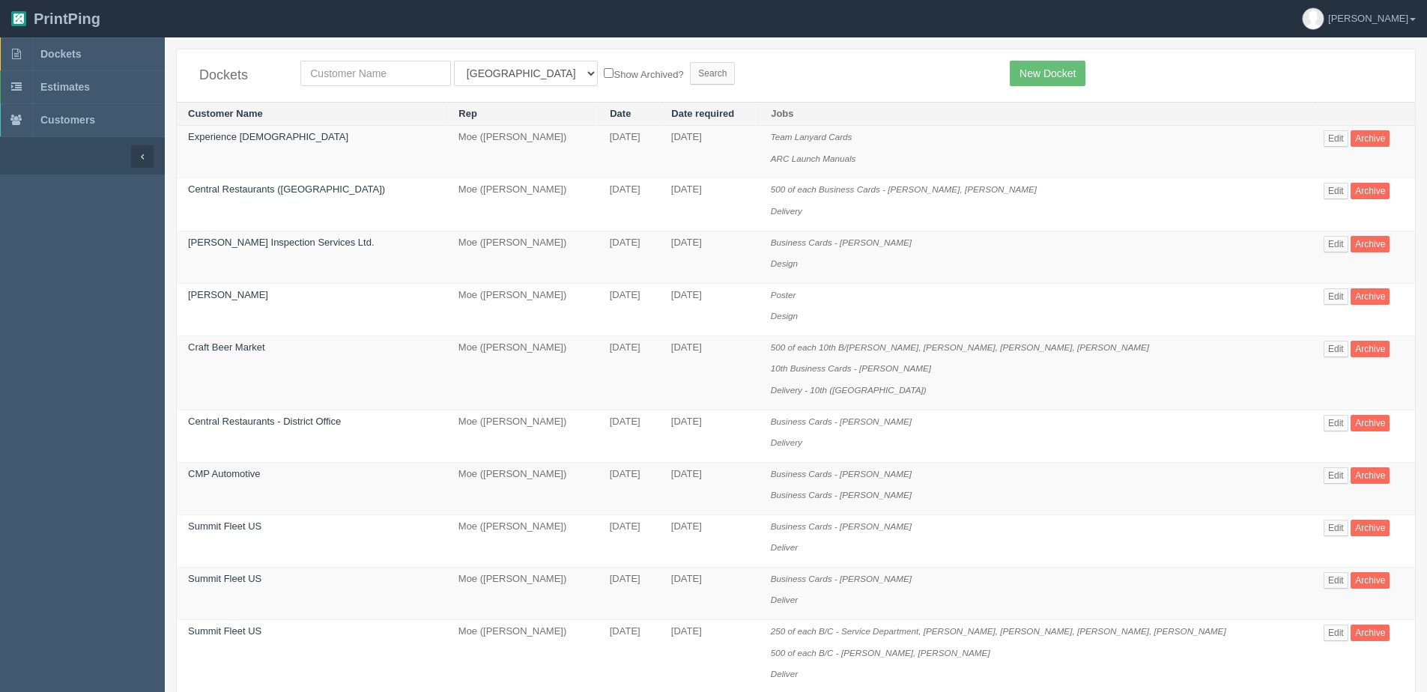
click at [604, 70] on input "Show Archived?" at bounding box center [609, 73] width 10 height 10
checkbox input "true"
click at [690, 71] on input "Search" at bounding box center [712, 73] width 45 height 22
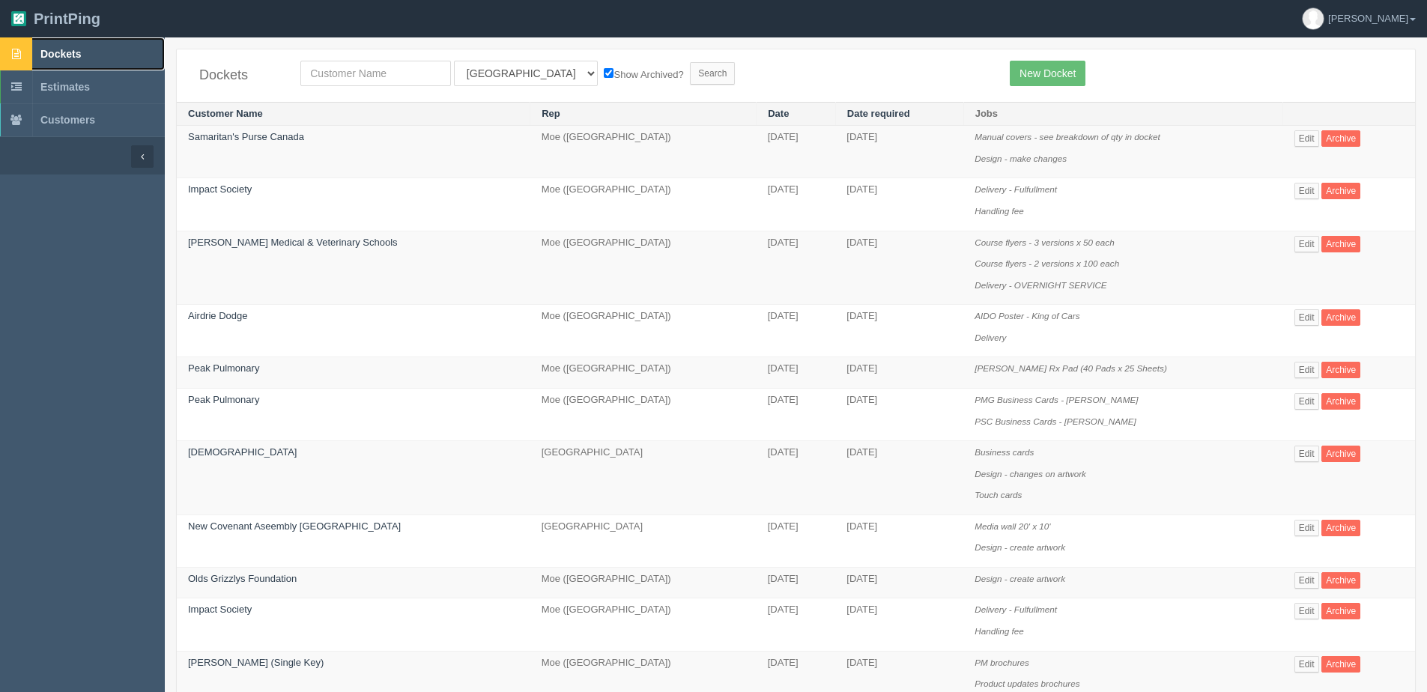
click at [76, 45] on link "Dockets" at bounding box center [82, 53] width 165 height 33
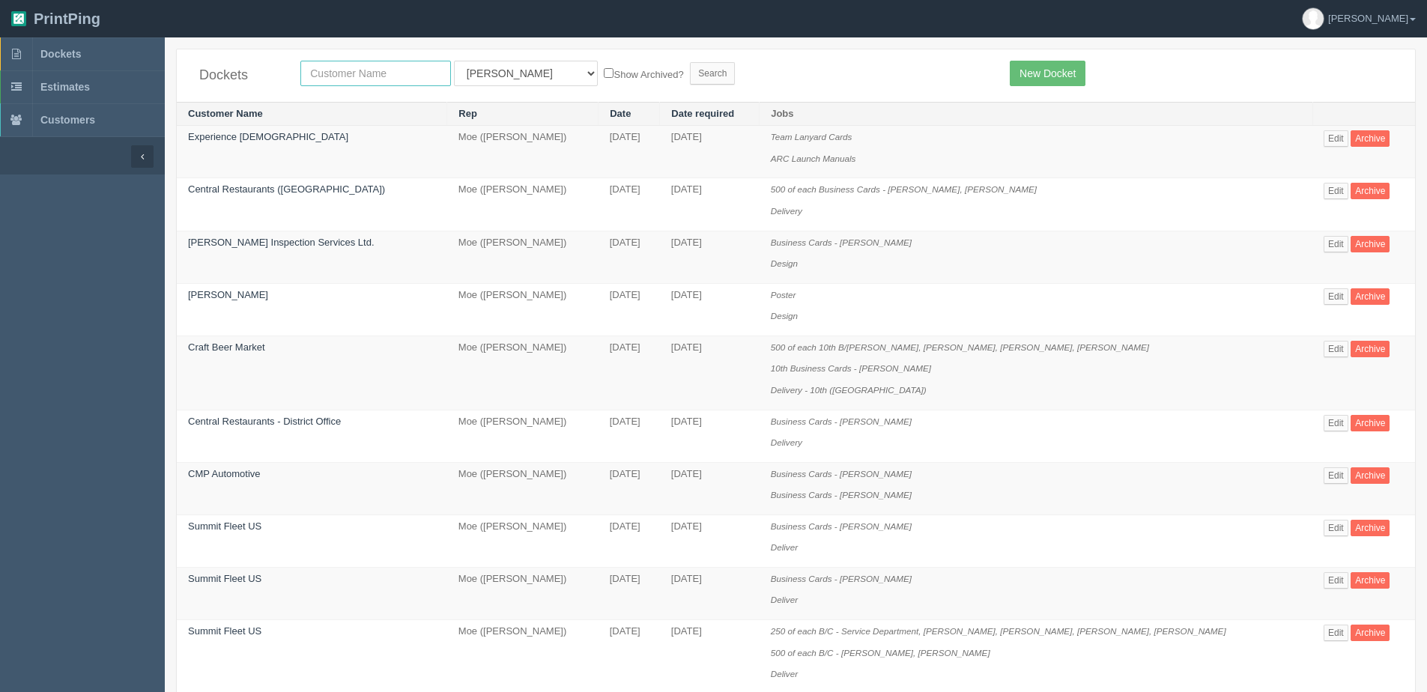
click at [346, 73] on input "text" at bounding box center [375, 73] width 151 height 25
type input "conno"
click at [690, 62] on input "Search" at bounding box center [712, 73] width 45 height 22
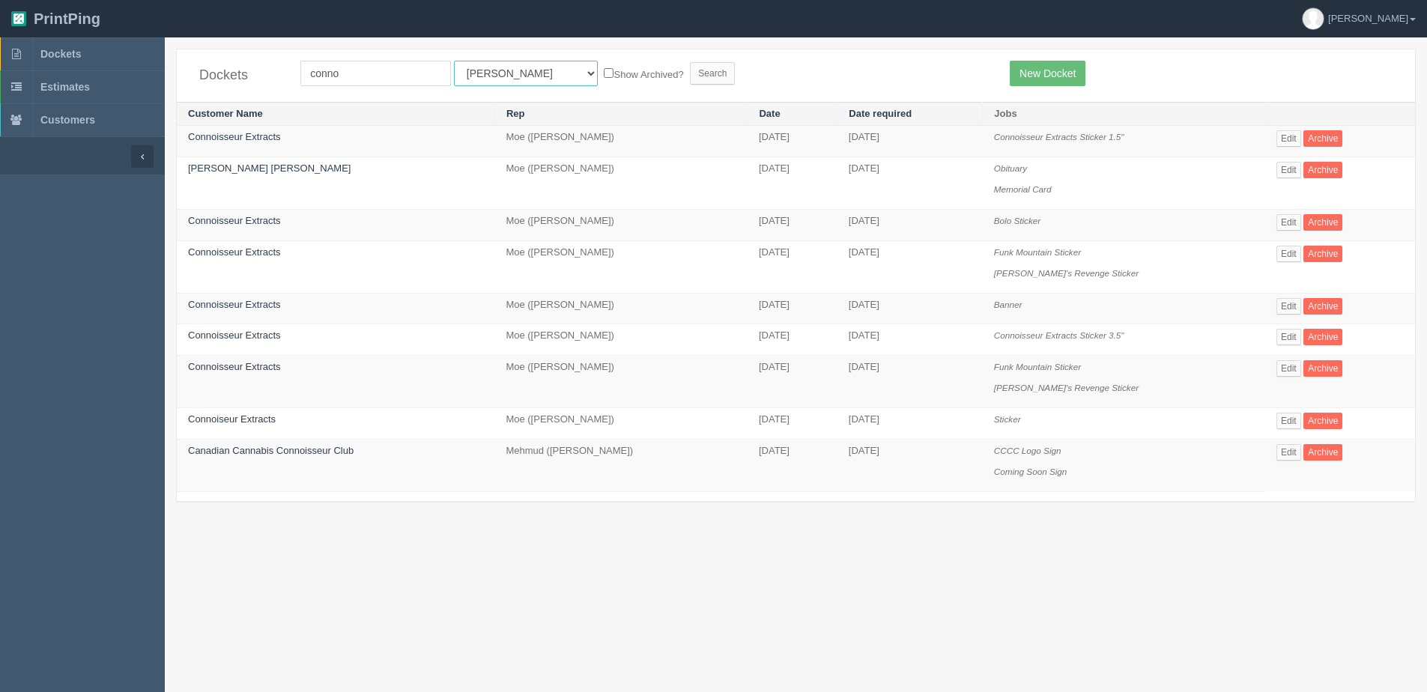
click at [494, 70] on select "All Users Ali Ali Test 1 Aly Amy Ankit Arif Brandon Dan France Greg Jim Mark Ma…" at bounding box center [526, 73] width 144 height 25
select select "1"
click at [454, 61] on select "All Users Ali Ali Test 1 Aly Amy Ankit Arif Brandon Dan France Greg Jim Mark Ma…" at bounding box center [526, 73] width 144 height 25
click at [604, 70] on label "Show Archived?" at bounding box center [643, 73] width 79 height 17
click at [604, 70] on input "Show Archived?" at bounding box center [609, 73] width 10 height 10
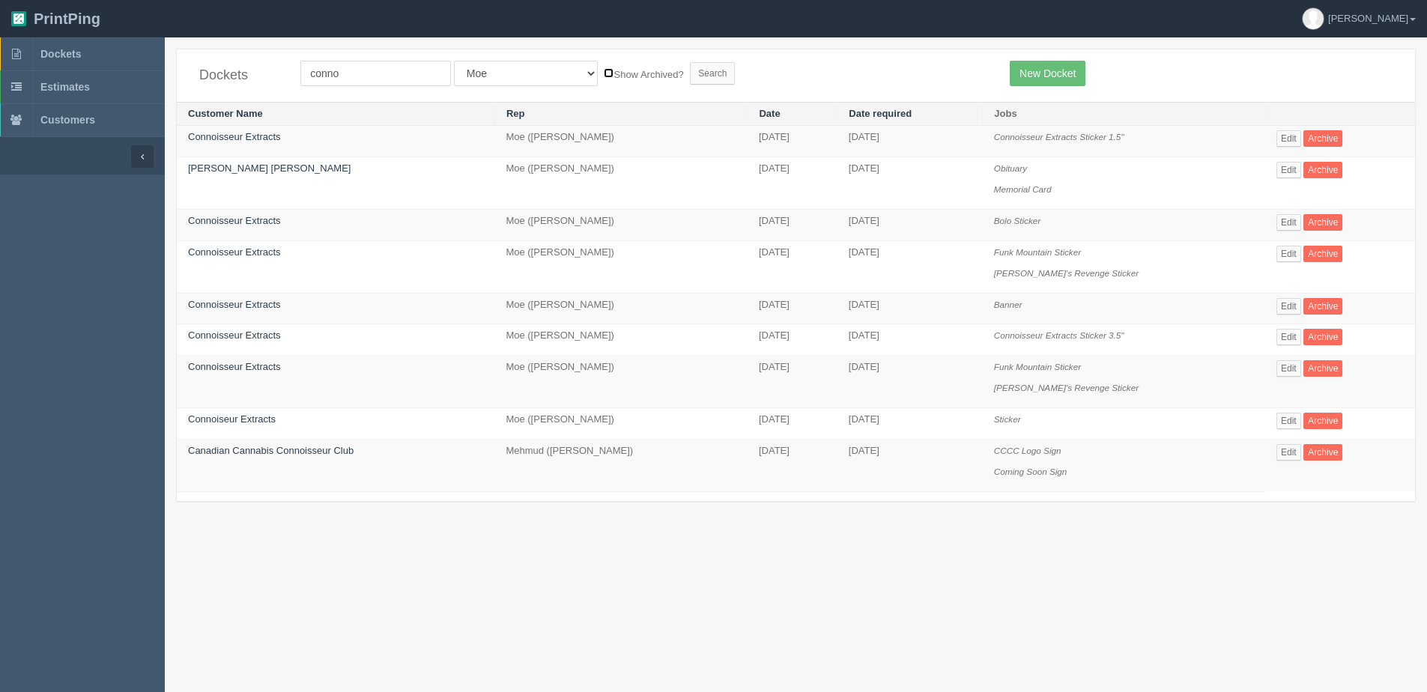
checkbox input "true"
click at [690, 70] on input "Search" at bounding box center [712, 73] width 45 height 22
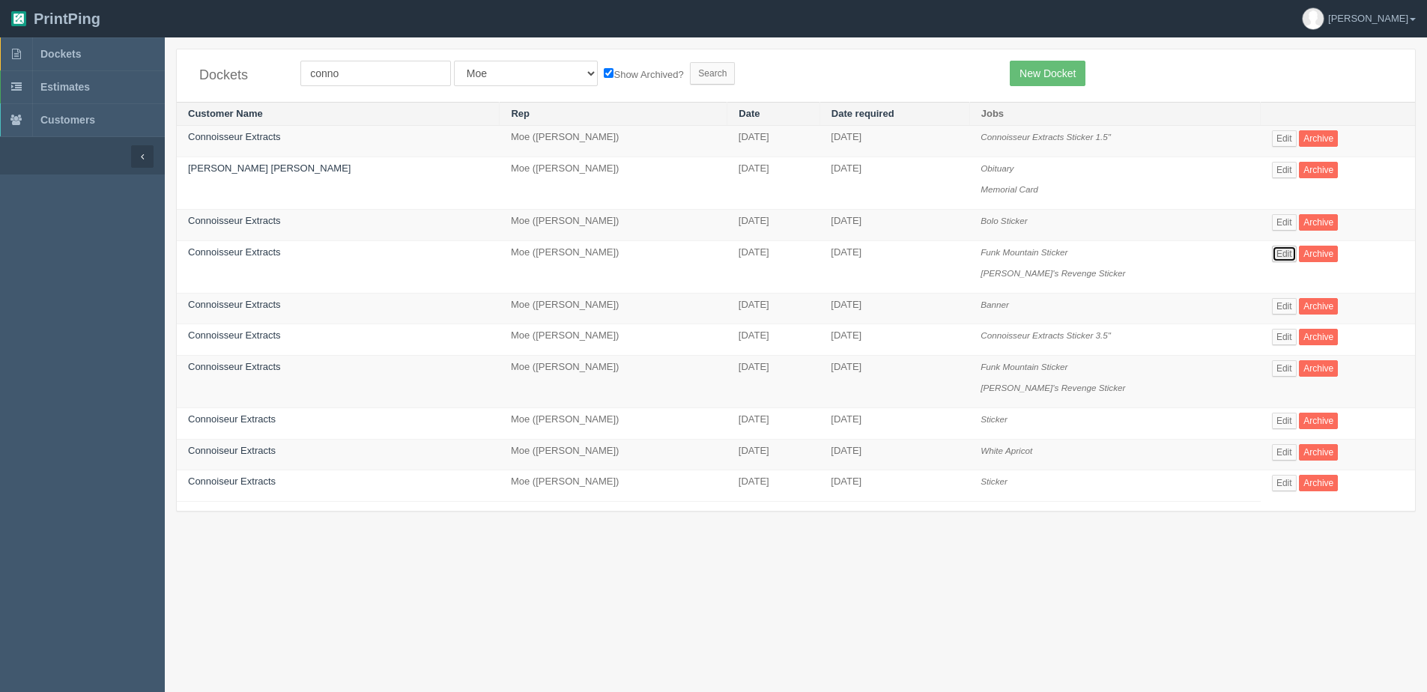
click at [1272, 256] on link "Edit" at bounding box center [1284, 254] width 25 height 16
click at [1274, 143] on link "Edit" at bounding box center [1284, 138] width 25 height 16
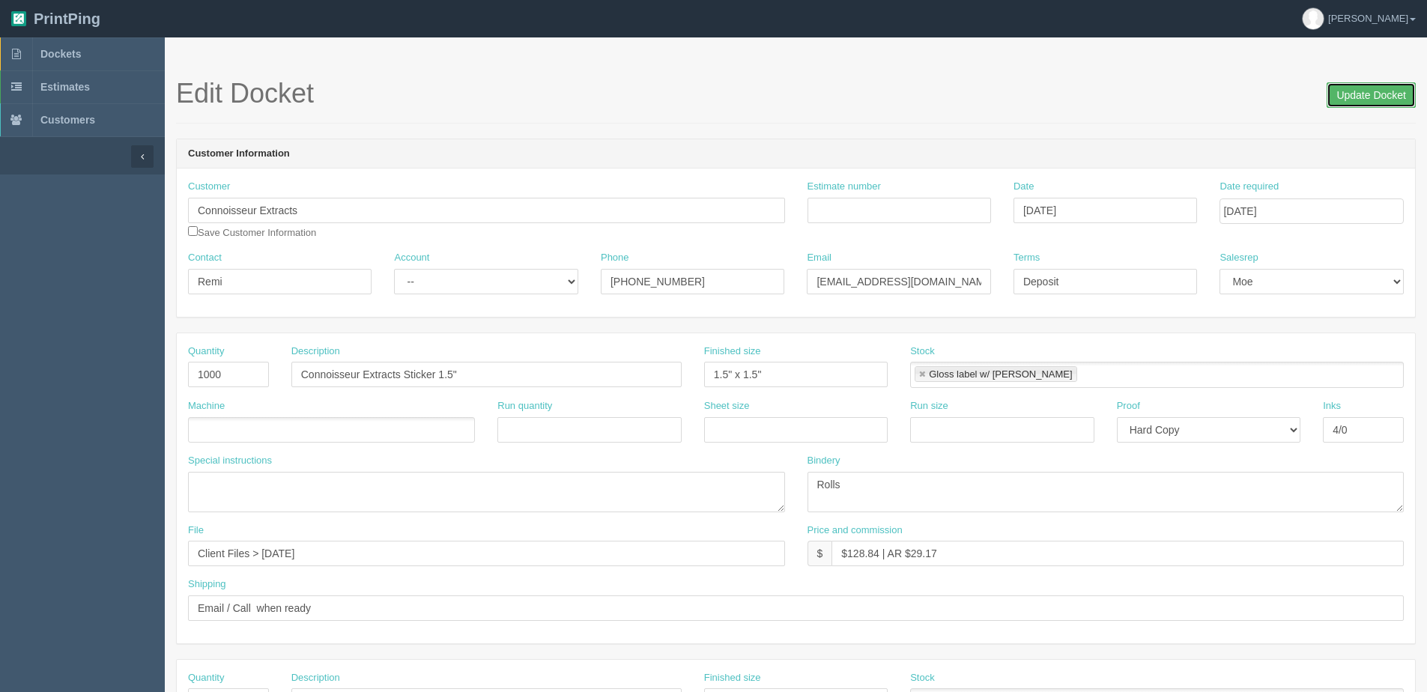
drag, startPoint x: 1379, startPoint y: 97, endPoint x: 1364, endPoint y: 100, distance: 15.4
click at [1375, 97] on input "Update Docket" at bounding box center [1371, 94] width 89 height 25
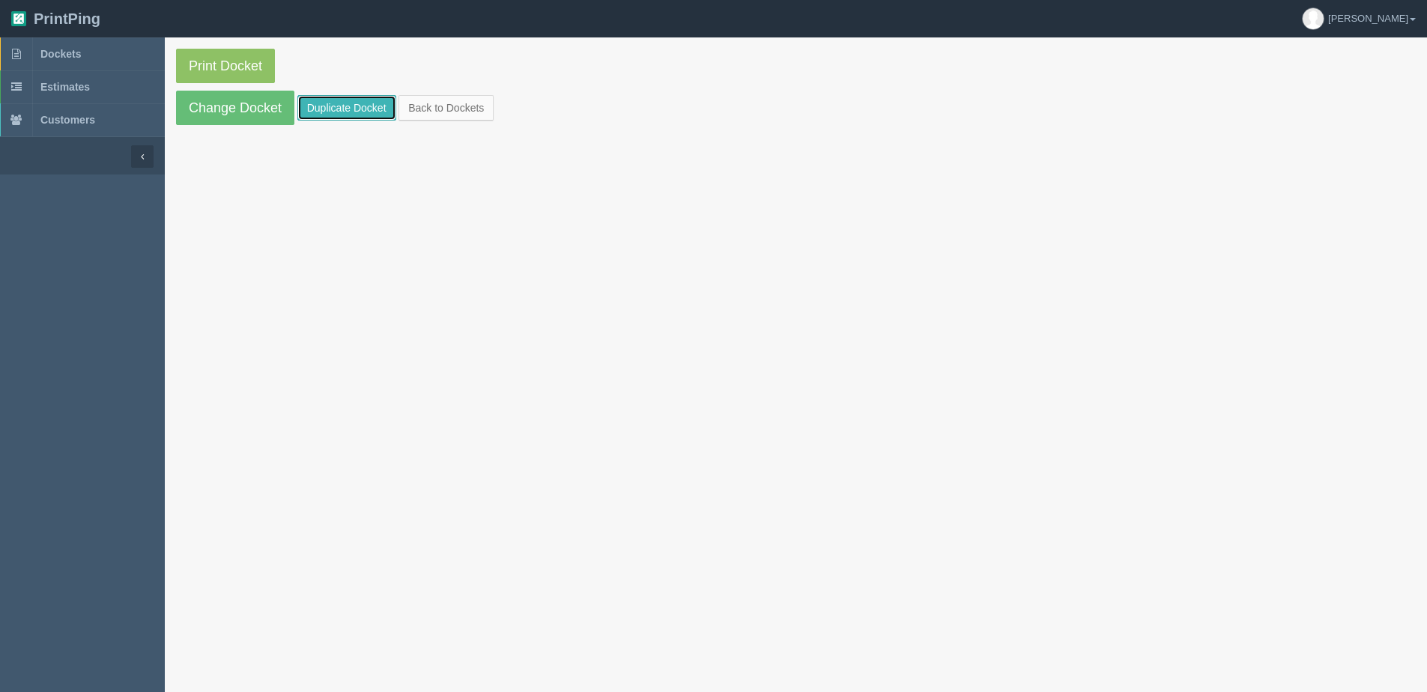
click at [320, 111] on link "Duplicate Docket" at bounding box center [346, 107] width 99 height 25
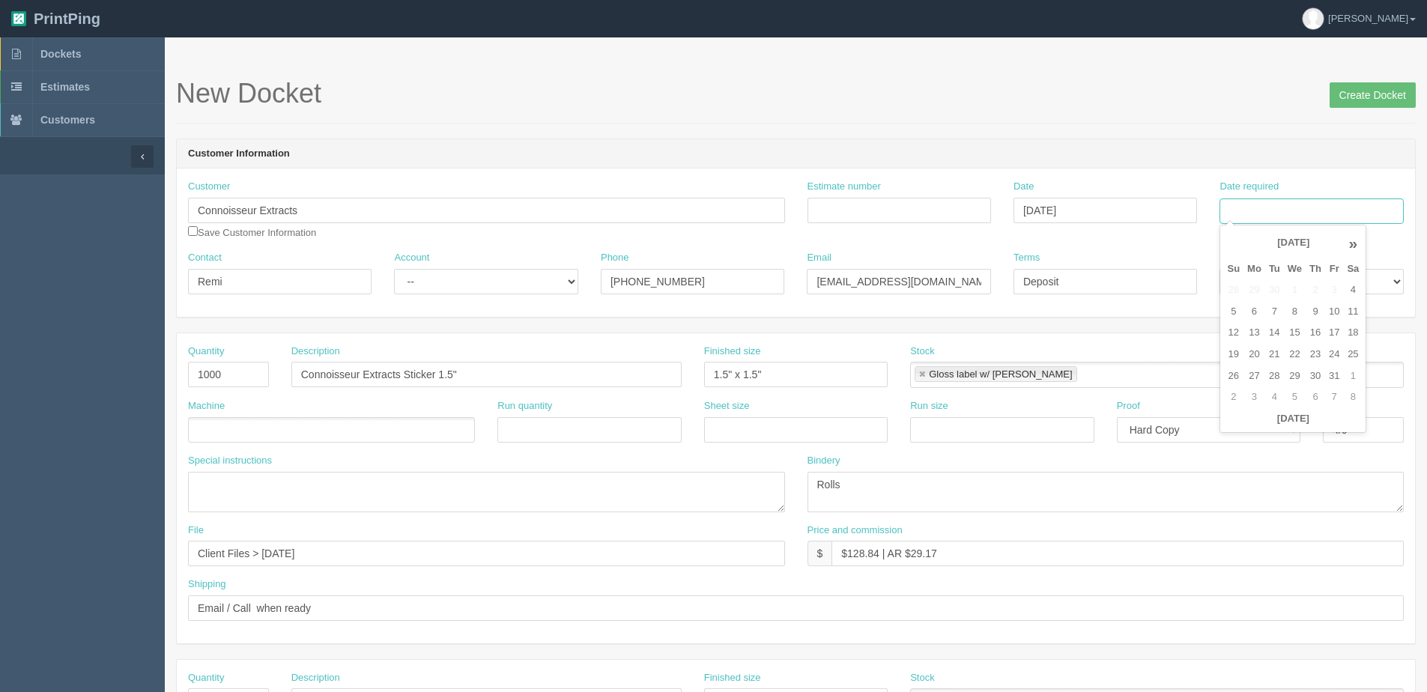
click at [1289, 217] on input "Date required" at bounding box center [1312, 211] width 184 height 25
click at [1238, 426] on th "[DATE]" at bounding box center [1293, 419] width 139 height 22
click at [1337, 332] on td "17" at bounding box center [1334, 333] width 18 height 22
type input "[DATE]"
click at [1065, 285] on input "Deposit" at bounding box center [1106, 281] width 184 height 25
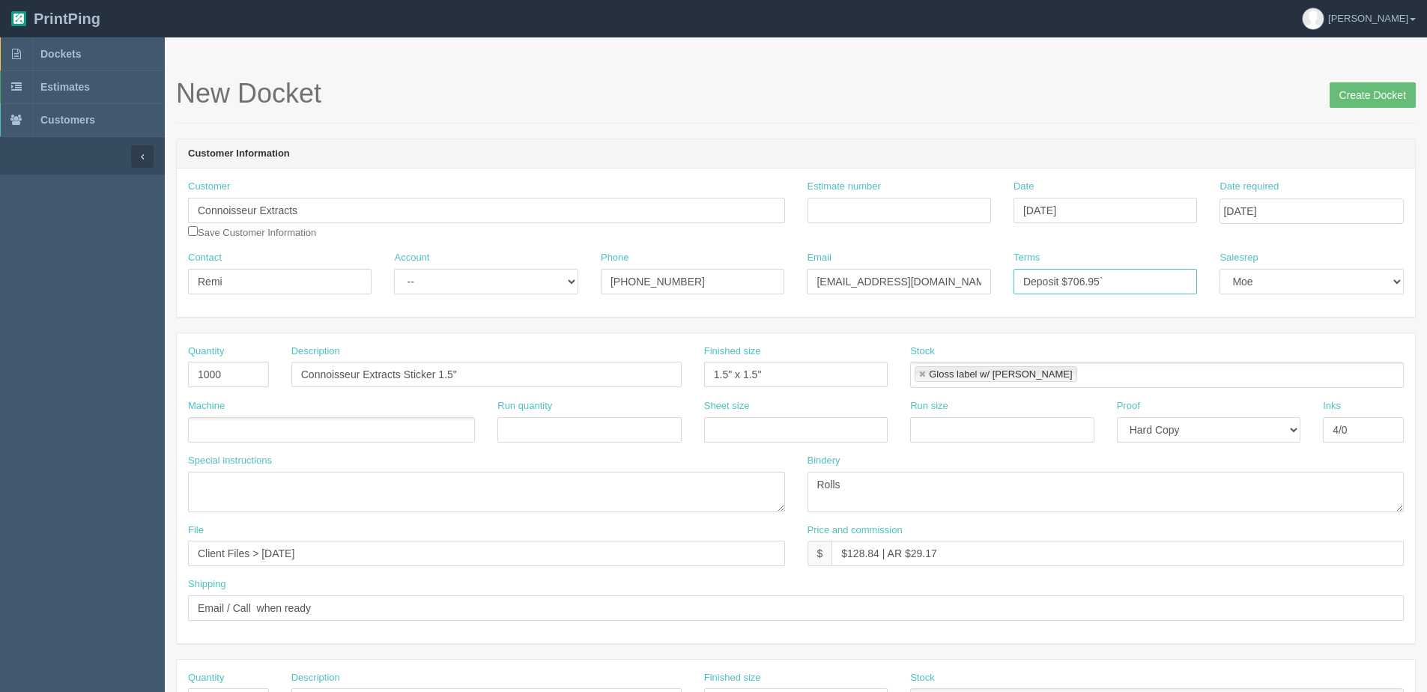
type input "Deposit $706.95`"
click at [448, 371] on input "Connoisseur Extracts Sticker 1.5"" at bounding box center [486, 374] width 390 height 25
type input "Connoisseur Extracts Sticker 1.28""
click at [725, 376] on input "1.5" x 1.5"" at bounding box center [796, 374] width 184 height 25
type input "1.28" x 1.28" Round"
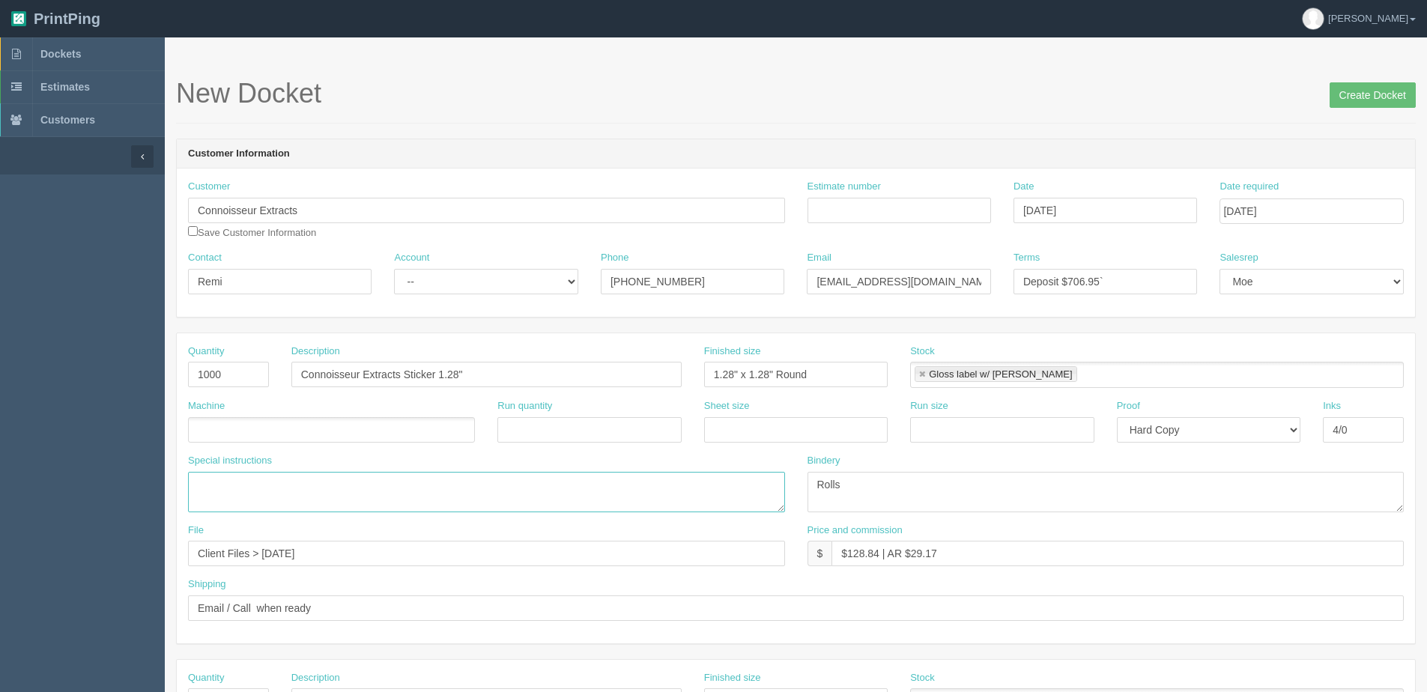
click at [327, 488] on textarea at bounding box center [486, 492] width 597 height 40
click at [262, 430] on ul at bounding box center [331, 430] width 287 height 26
type input "AL190"
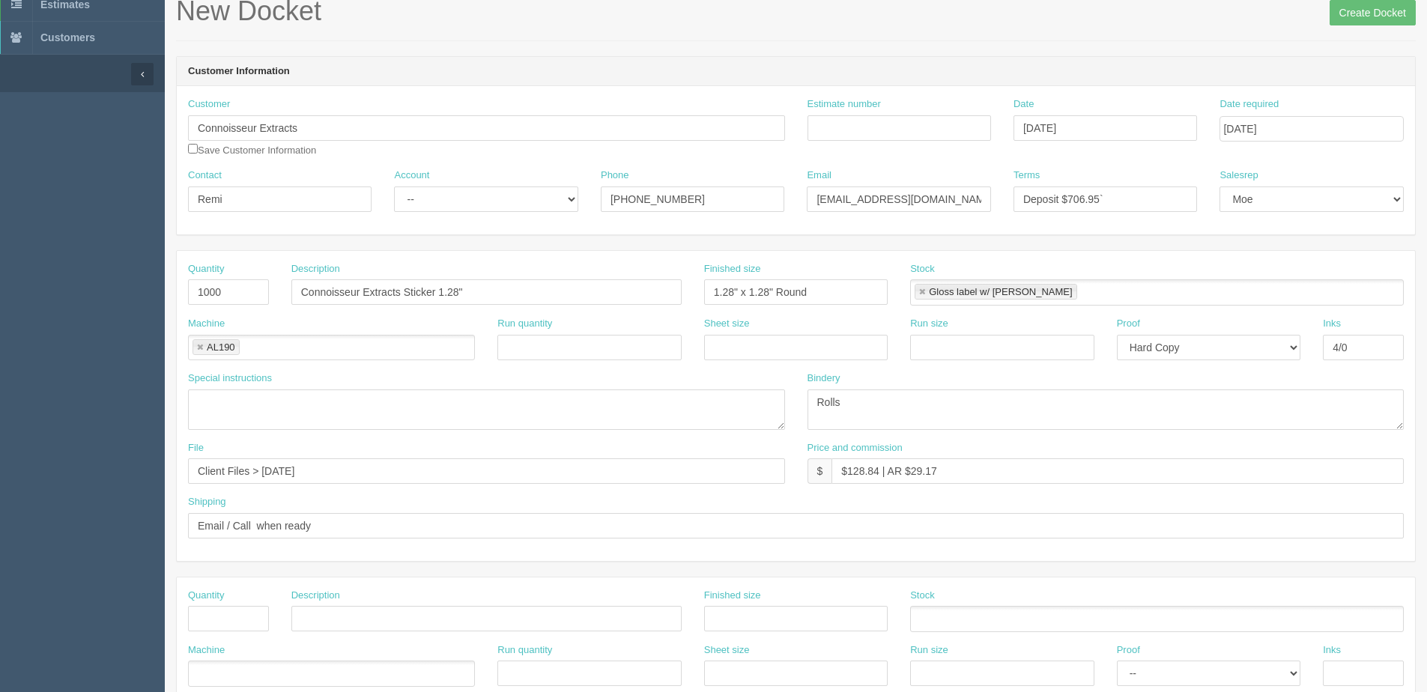
scroll to position [225, 0]
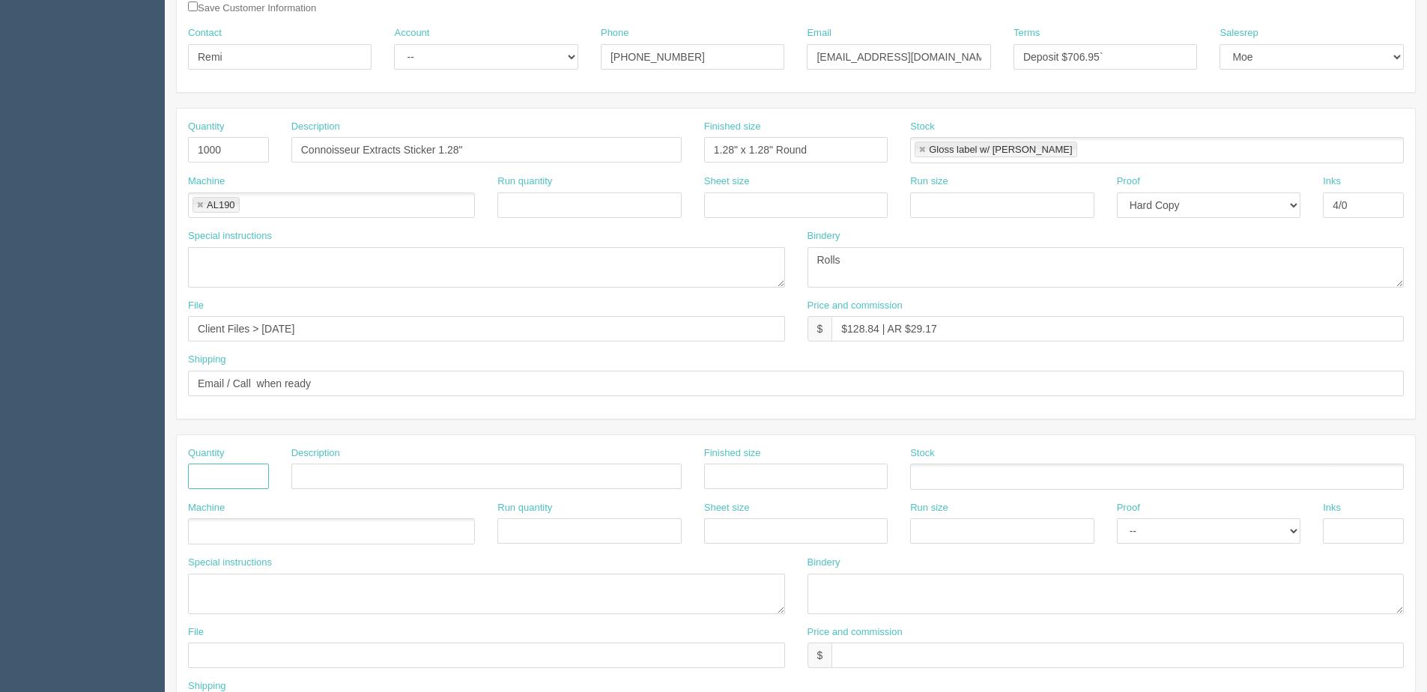
click at [223, 476] on input "text" at bounding box center [228, 476] width 81 height 25
type input "1000"
click at [339, 471] on input "text" at bounding box center [486, 476] width 390 height 25
click at [339, 471] on input "dAB" at bounding box center [486, 476] width 390 height 25
type input "d"
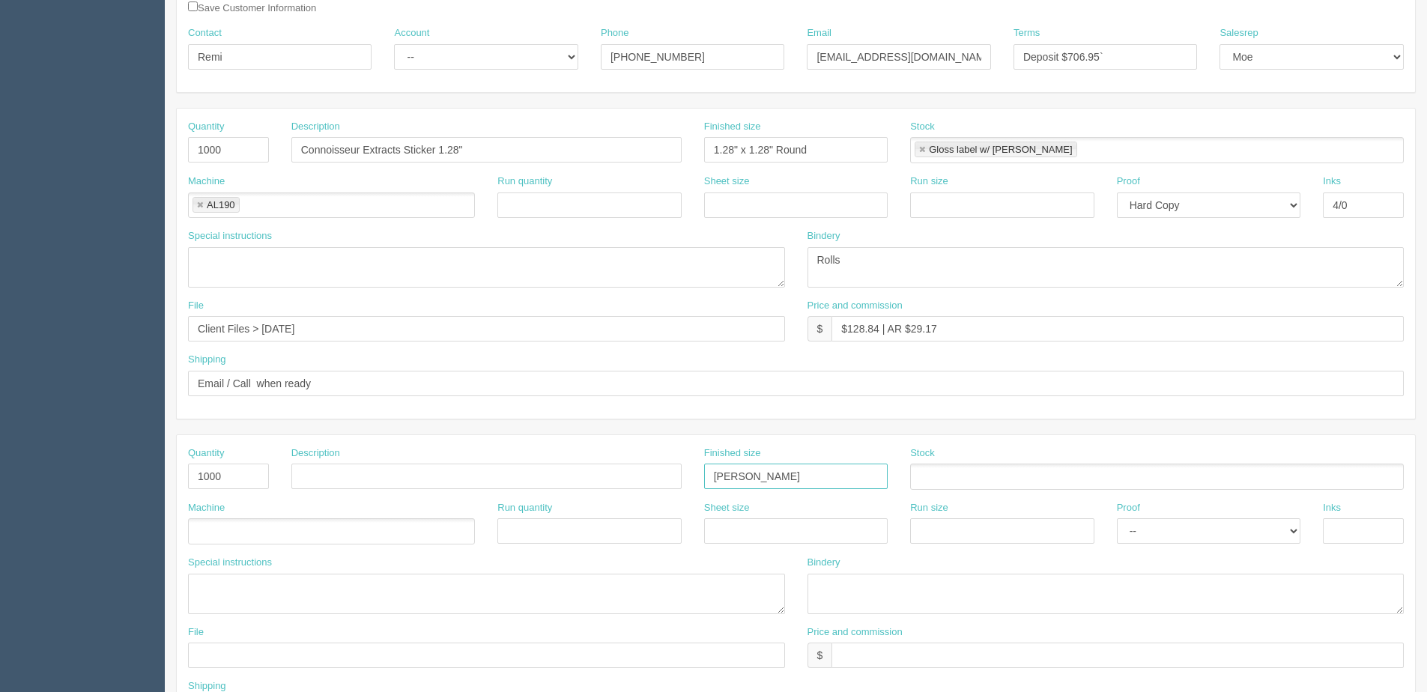
type input "dAB lOCKER"
click at [340, 471] on input "text" at bounding box center [486, 476] width 390 height 25
type input "d"
type input "Dab"
click at [340, 473] on input "text" at bounding box center [486, 476] width 390 height 25
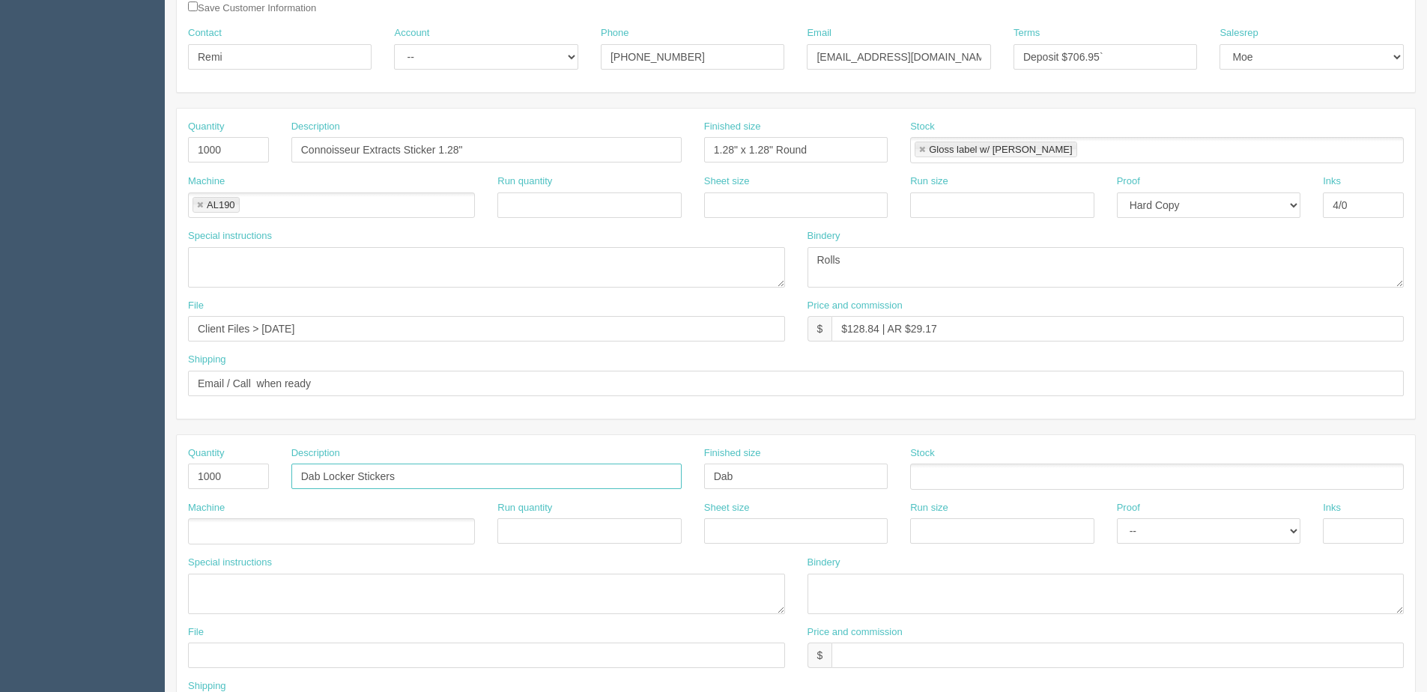
type input "Dab Locker Stickers"
type input "2" x 2""
click at [1192, 527] on select "-- Email Hard Copy" at bounding box center [1209, 530] width 184 height 25
select select "Email"
click at [1117, 518] on select "-- Email Hard Copy" at bounding box center [1209, 530] width 184 height 25
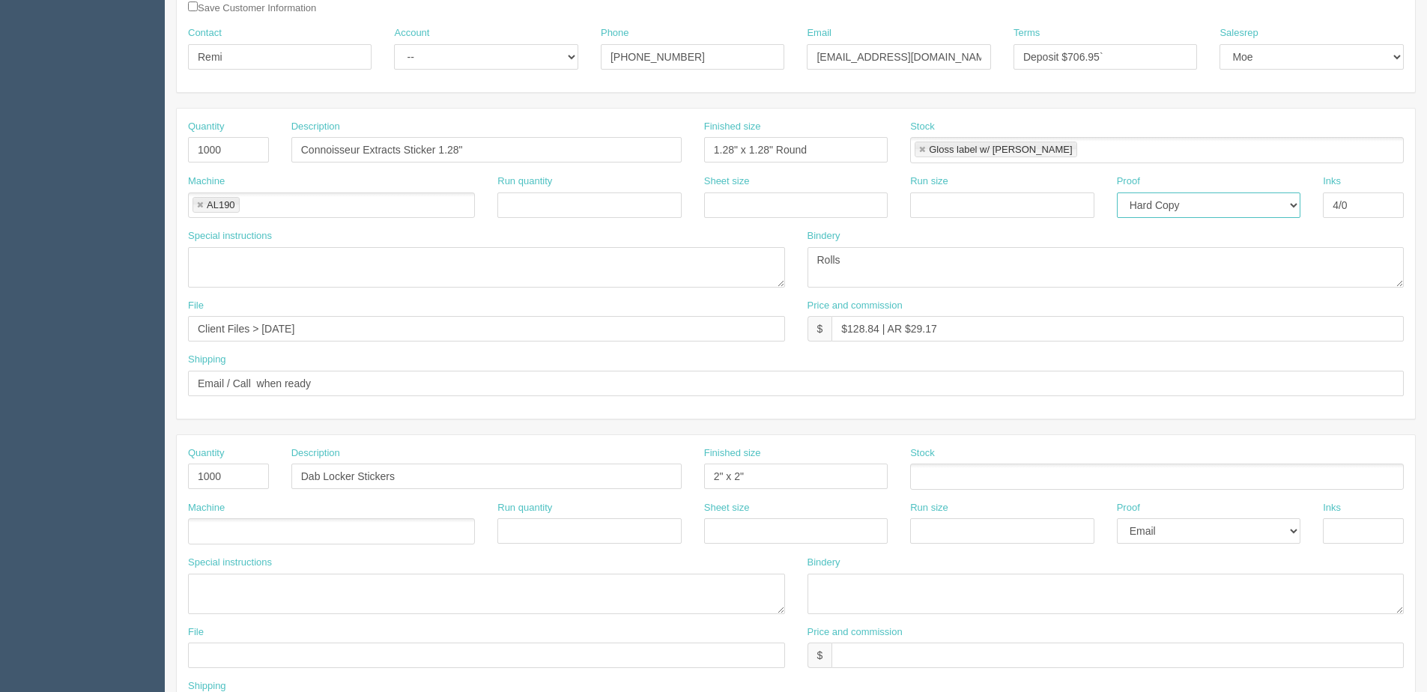
click at [1158, 201] on select "-- Email Hard Copy" at bounding box center [1209, 205] width 184 height 25
click at [1117, 193] on select "-- Email Hard Copy" at bounding box center [1209, 205] width 184 height 25
click at [1143, 203] on select "-- Email Hard Copy" at bounding box center [1209, 205] width 184 height 25
select select "Email"
click at [1117, 193] on select "-- Email Hard Copy" at bounding box center [1209, 205] width 184 height 25
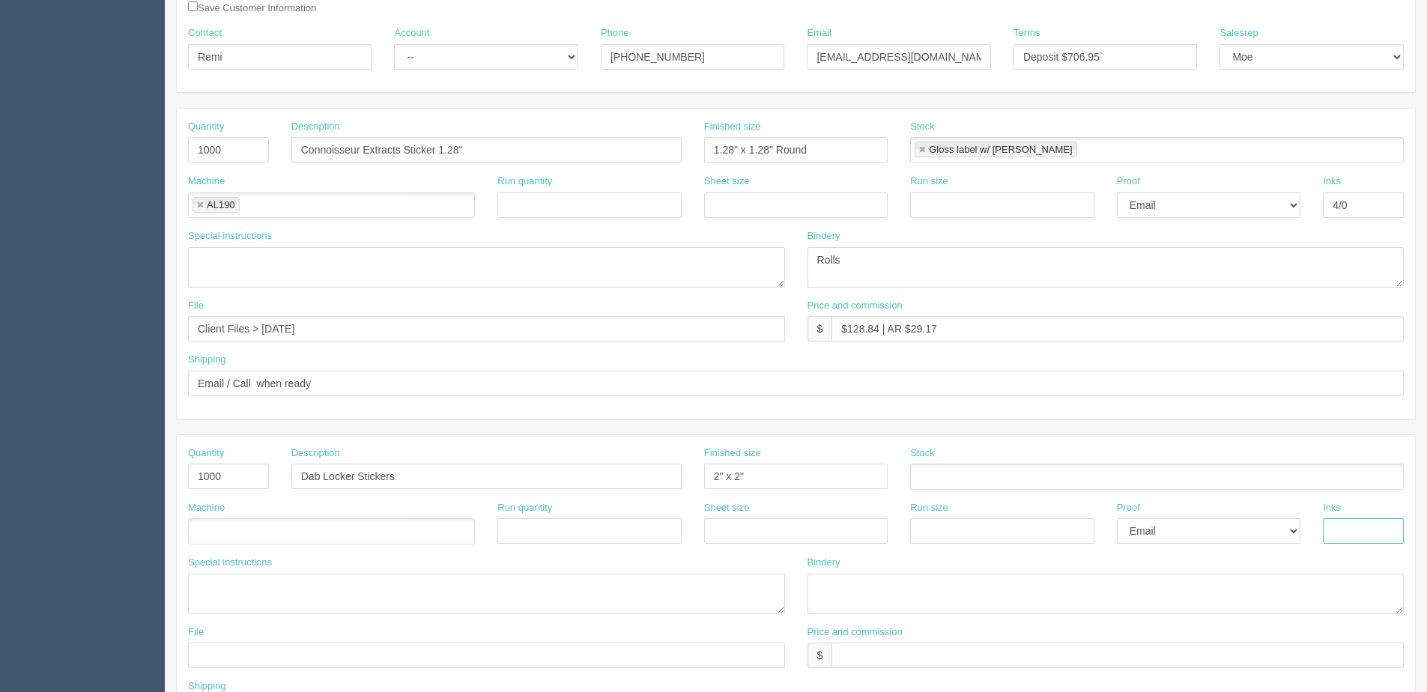
click at [1352, 532] on input "text" at bounding box center [1363, 530] width 81 height 25
type input "4/0"
drag, startPoint x: 955, startPoint y: 146, endPoint x: 973, endPoint y: 494, distance: 348.8
click at [1010, 569] on div "Bindery" at bounding box center [1106, 585] width 597 height 58
click at [944, 472] on ul at bounding box center [1157, 477] width 494 height 26
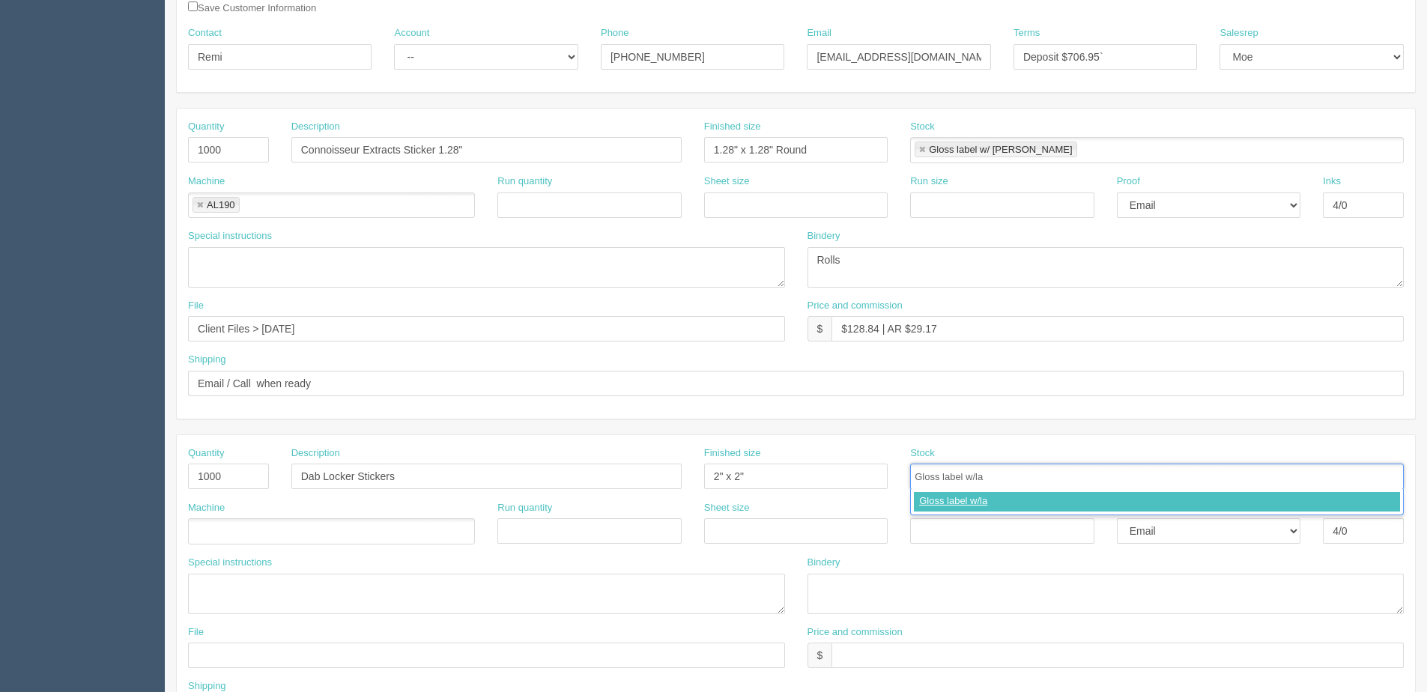
type input "Gloss label w/[PERSON_NAME]"
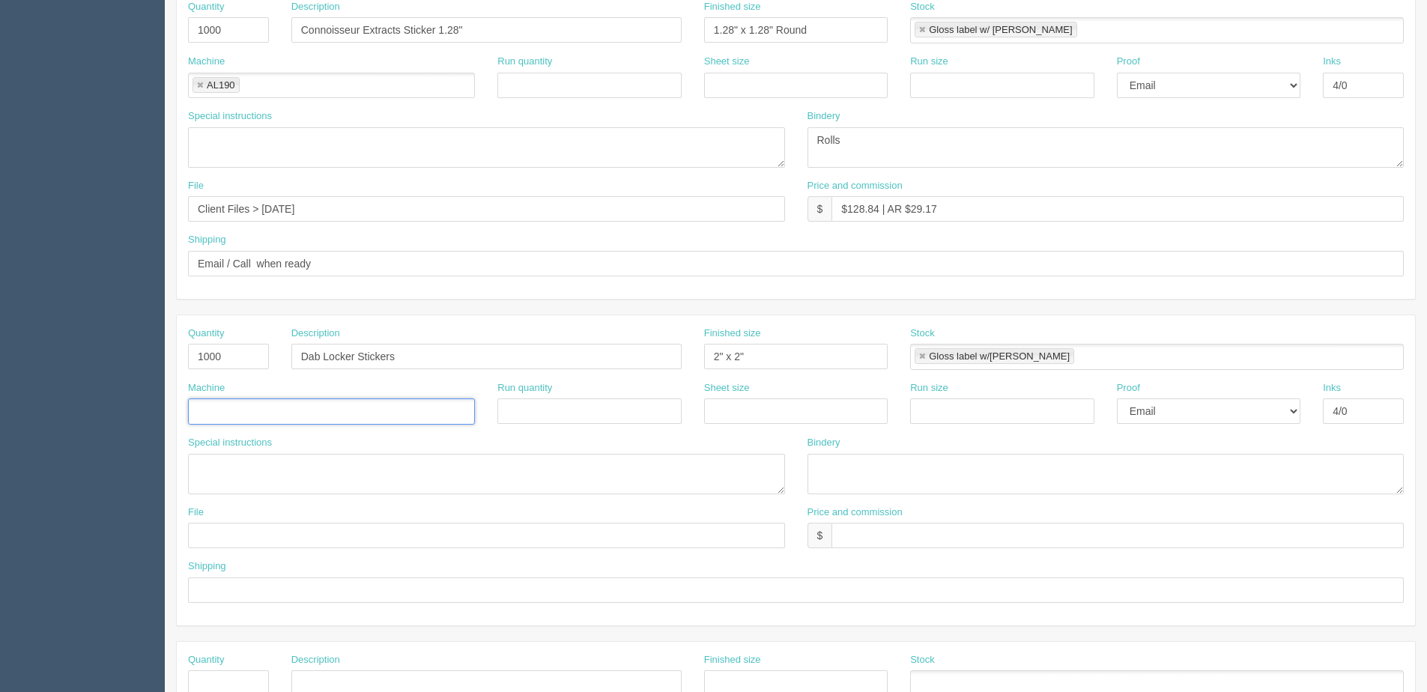
scroll to position [375, 0]
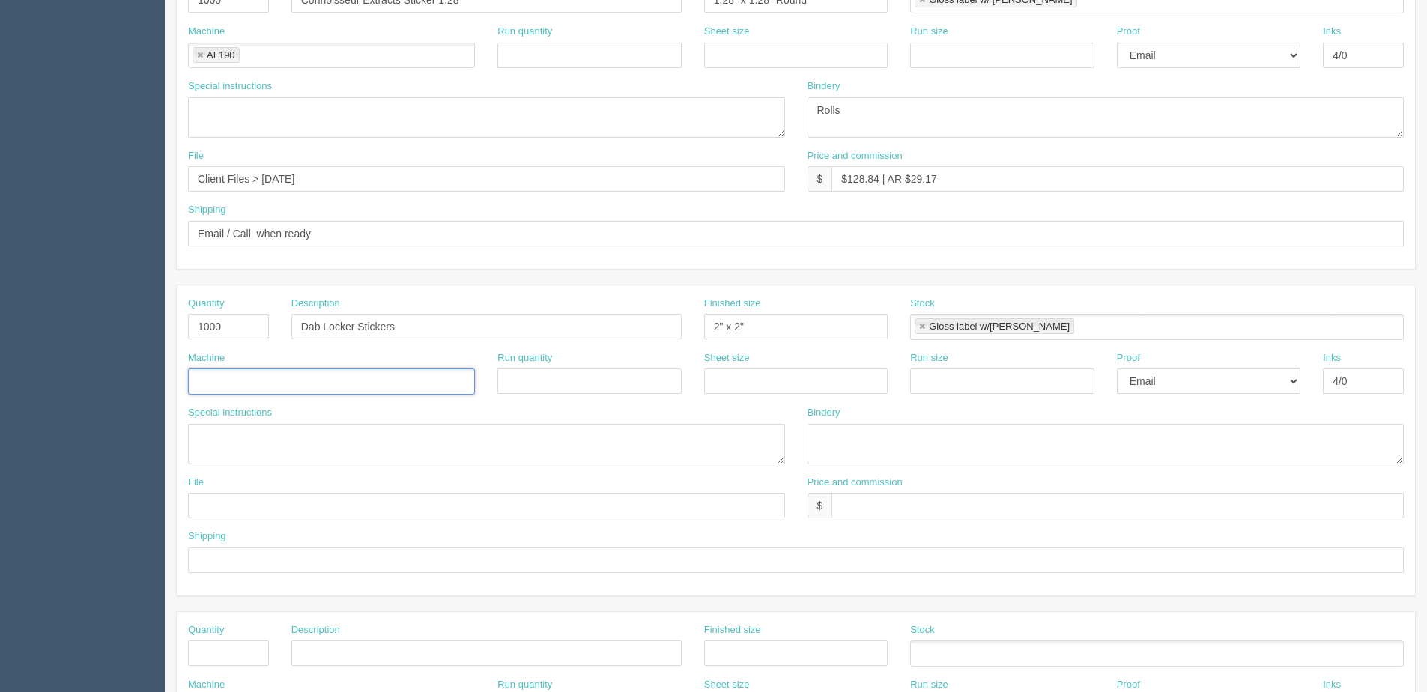
click at [256, 370] on ul at bounding box center [331, 382] width 287 height 26
type input "AL190"
drag, startPoint x: 263, startPoint y: 179, endPoint x: 870, endPoint y: 94, distance: 612.8
click at [757, 112] on div "Quantity 1000 Description Connoisseur Extracts Sticker 1.28" Finished size 1.28…" at bounding box center [796, 114] width 1238 height 310
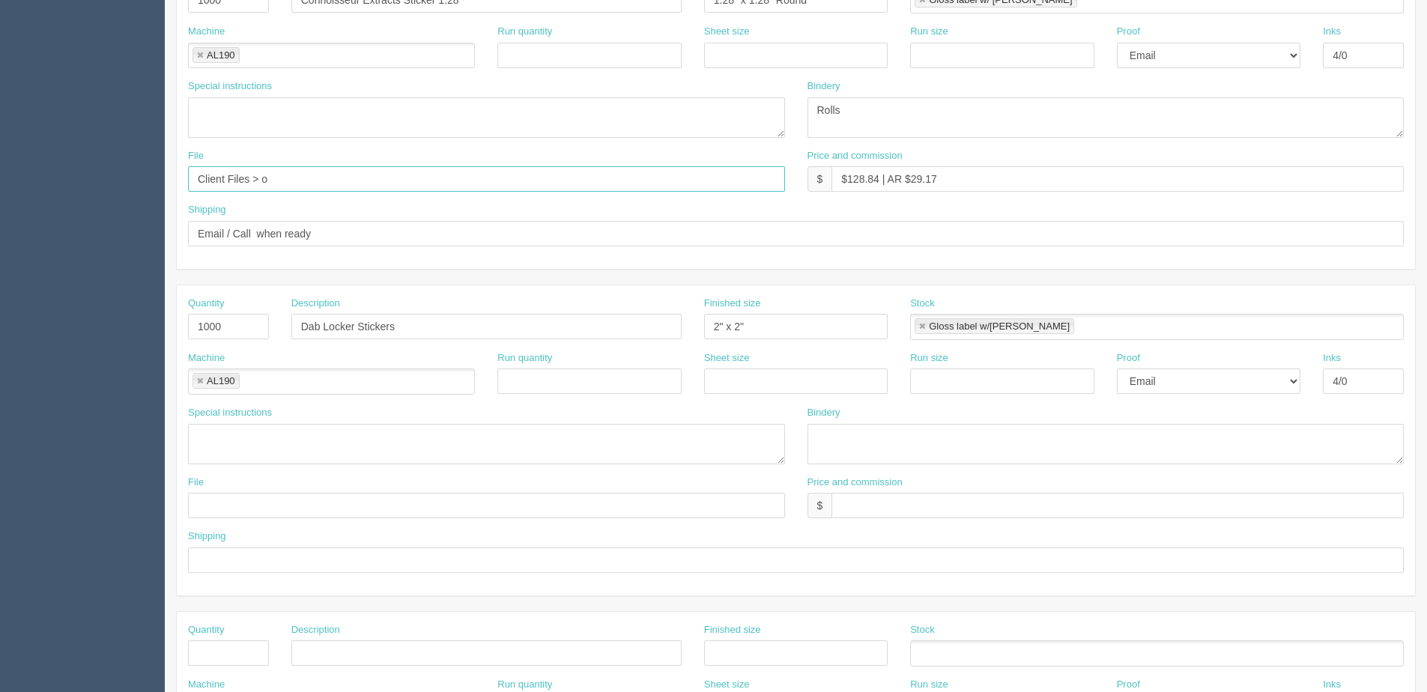
type input "Client Files > [DATE]"
drag, startPoint x: 333, startPoint y: 184, endPoint x: -169, endPoint y: 208, distance: 502.5
click at [0, 208] on html "PrintPing Dan Edit account ( dan@allrush.ca ) Logout Dockets Estimates Customers" at bounding box center [713, 305] width 1427 height 1361
click at [252, 509] on input "text" at bounding box center [486, 505] width 597 height 25
paste input "Client Files > [DATE]"
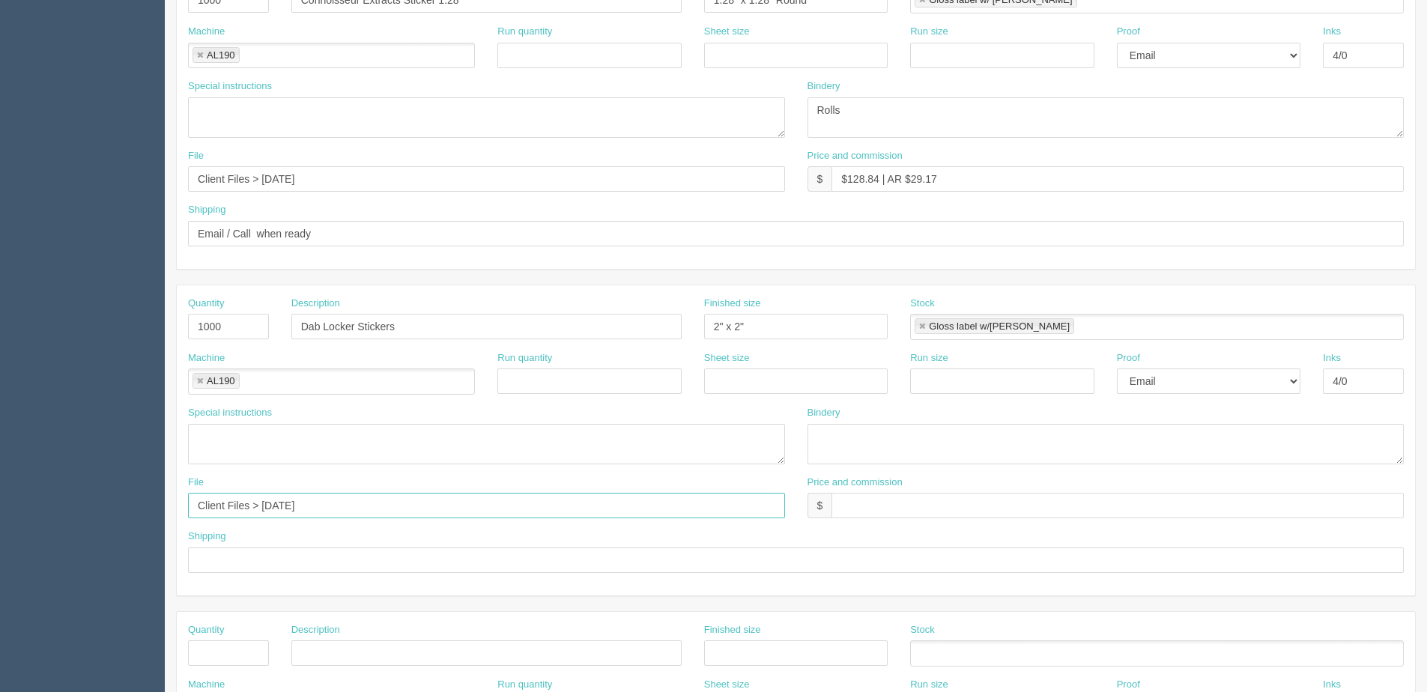
type input "Client Files > [DATE]"
click at [235, 560] on input "text" at bounding box center [796, 560] width 1216 height 25
type input "Same as above"
drag, startPoint x: 790, startPoint y: 113, endPoint x: 734, endPoint y: 115, distance: 56.2
click at [728, 113] on div "Special instructions Bindery Rolls" at bounding box center [796, 114] width 1238 height 70
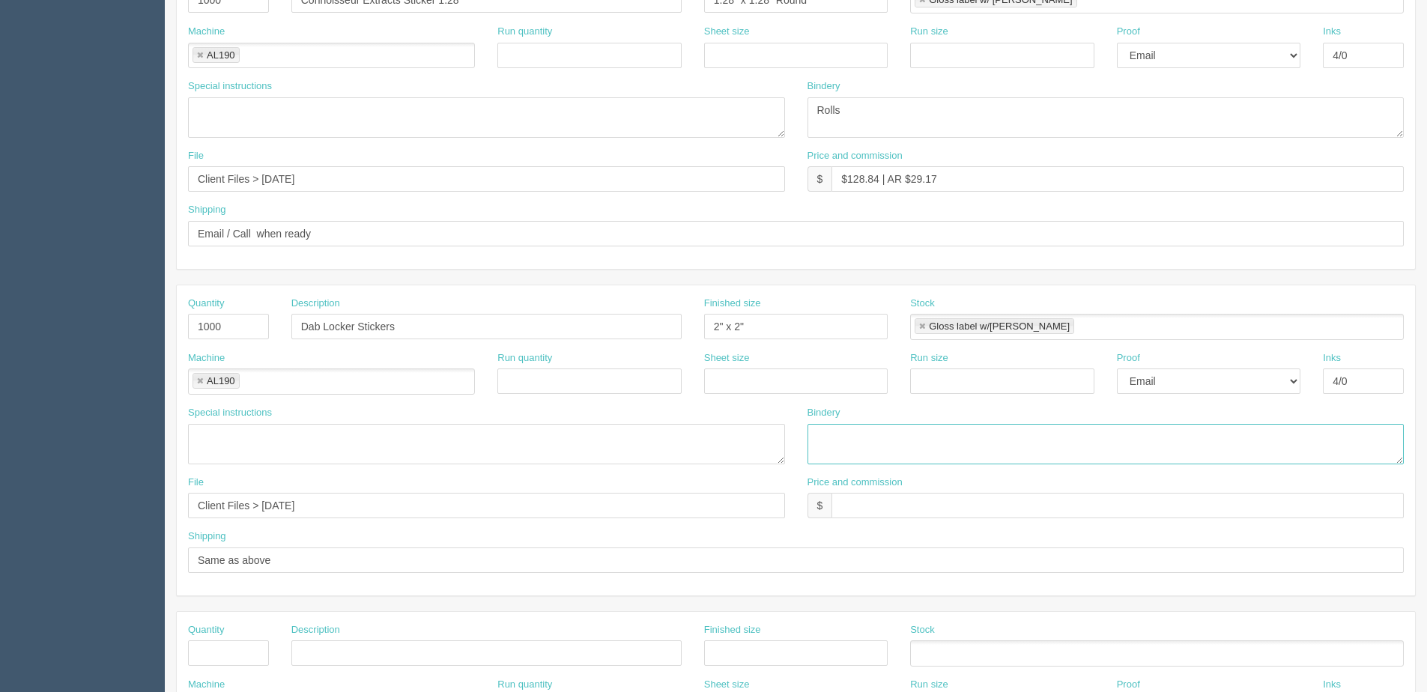
click at [853, 447] on textarea at bounding box center [1106, 444] width 597 height 40
paste textarea "Rolls"
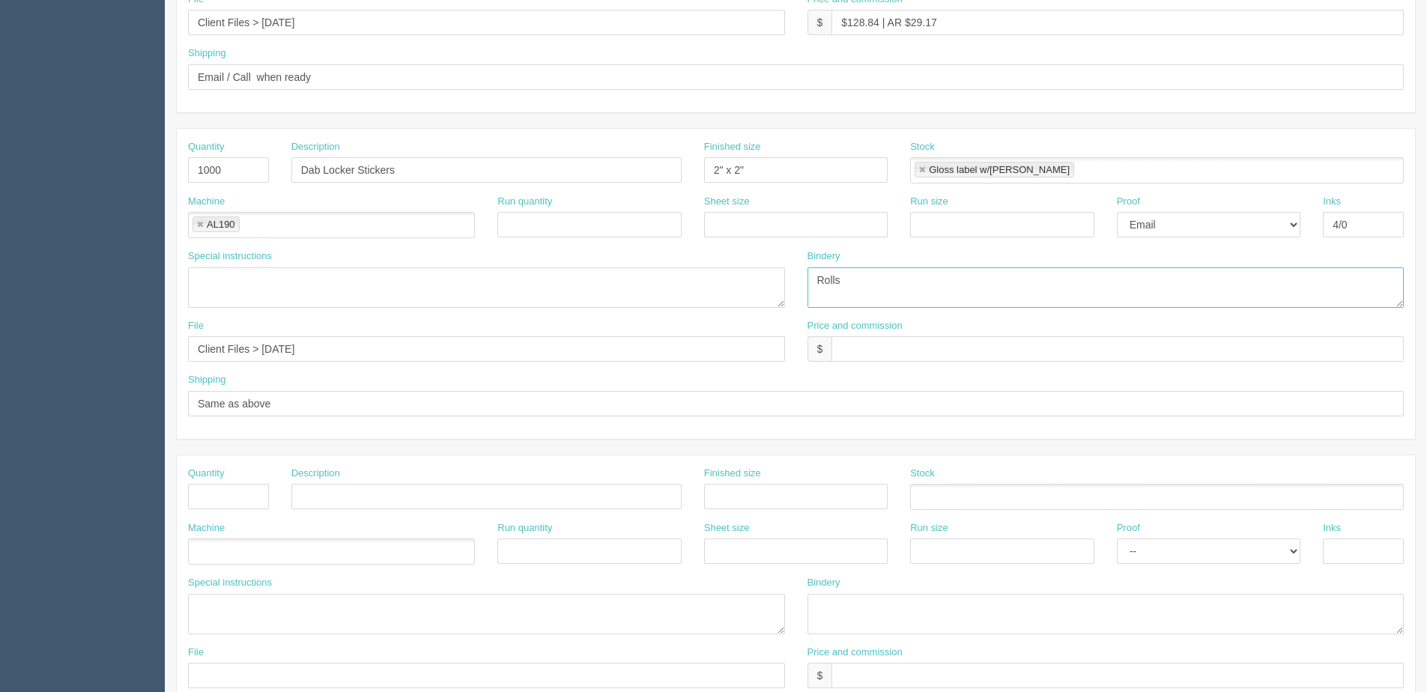
scroll to position [599, 0]
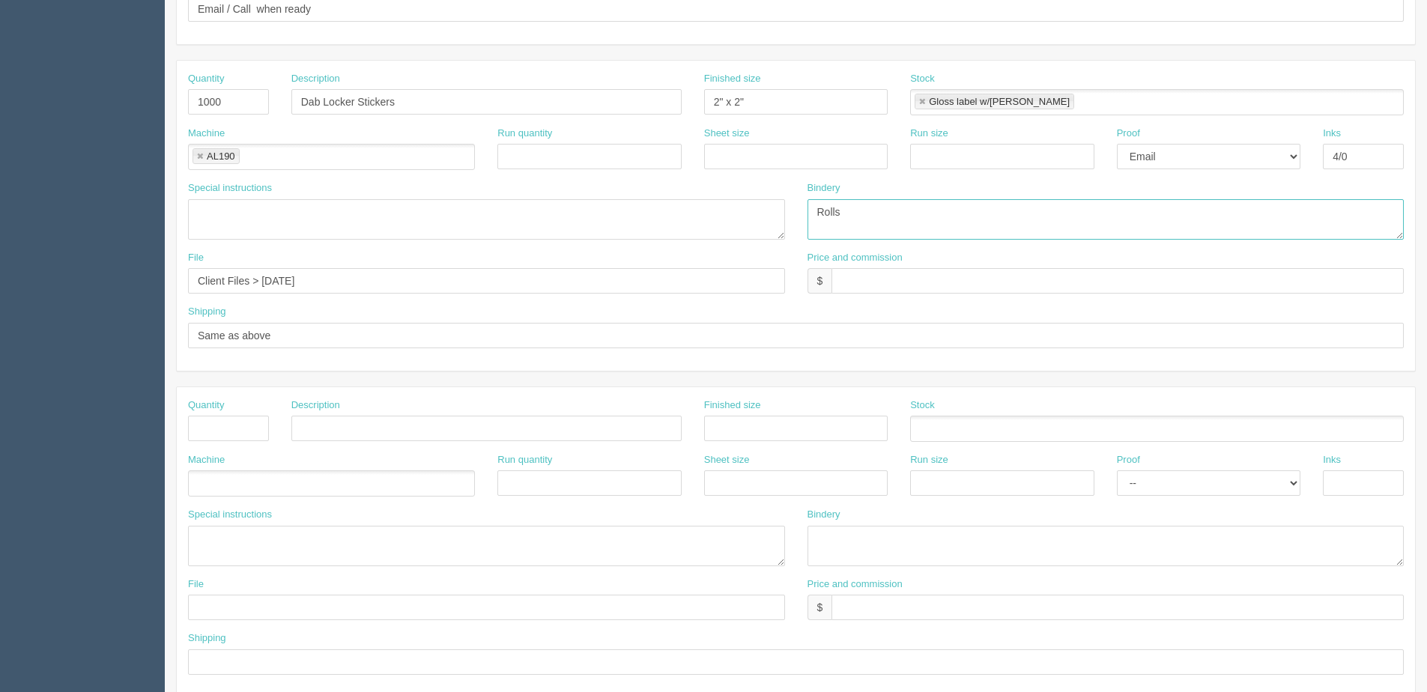
type textarea "Rolls"
click at [215, 501] on div "Machine" at bounding box center [331, 480] width 309 height 55
click at [250, 421] on input "text" at bounding box center [228, 428] width 81 height 25
type input "1000"
click at [345, 420] on input "text" at bounding box center [486, 428] width 390 height 25
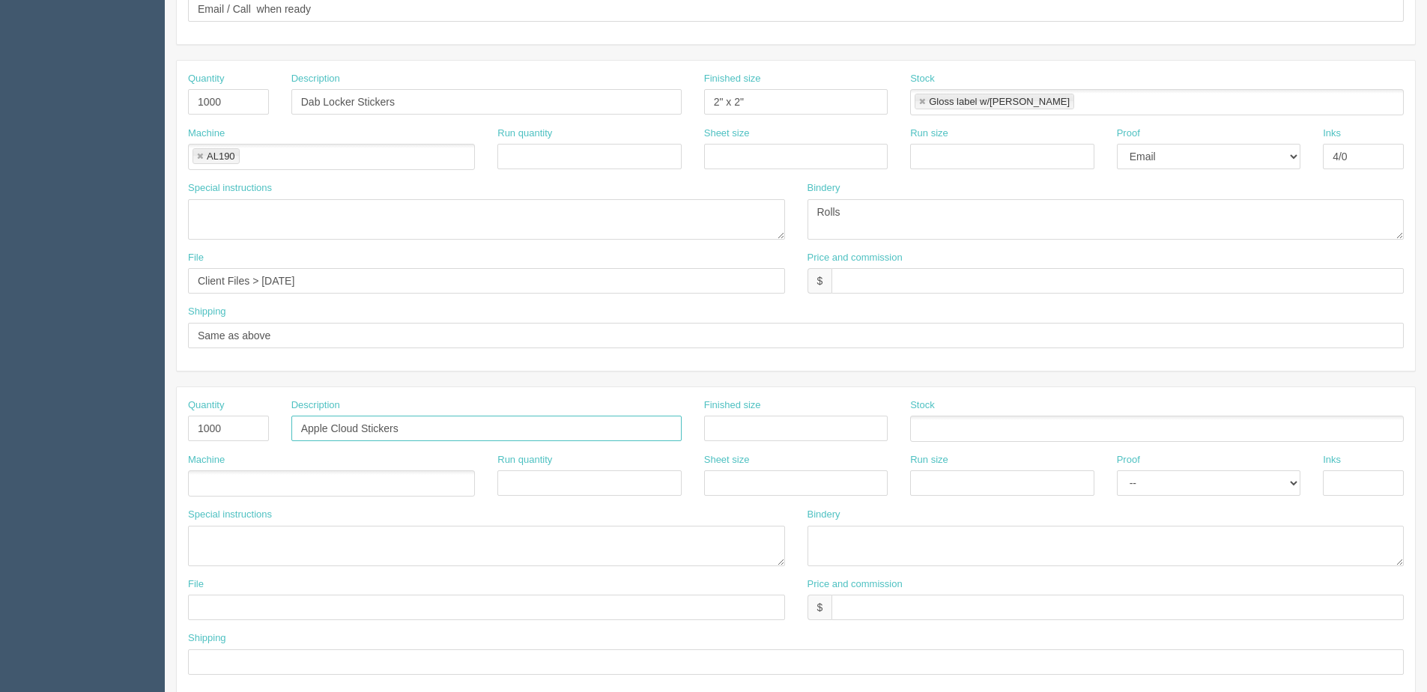
type input "Apple Cloud Stickers"
type input "4.58" x 1""
click at [250, 486] on ul at bounding box center [331, 484] width 287 height 26
type input "AL190"
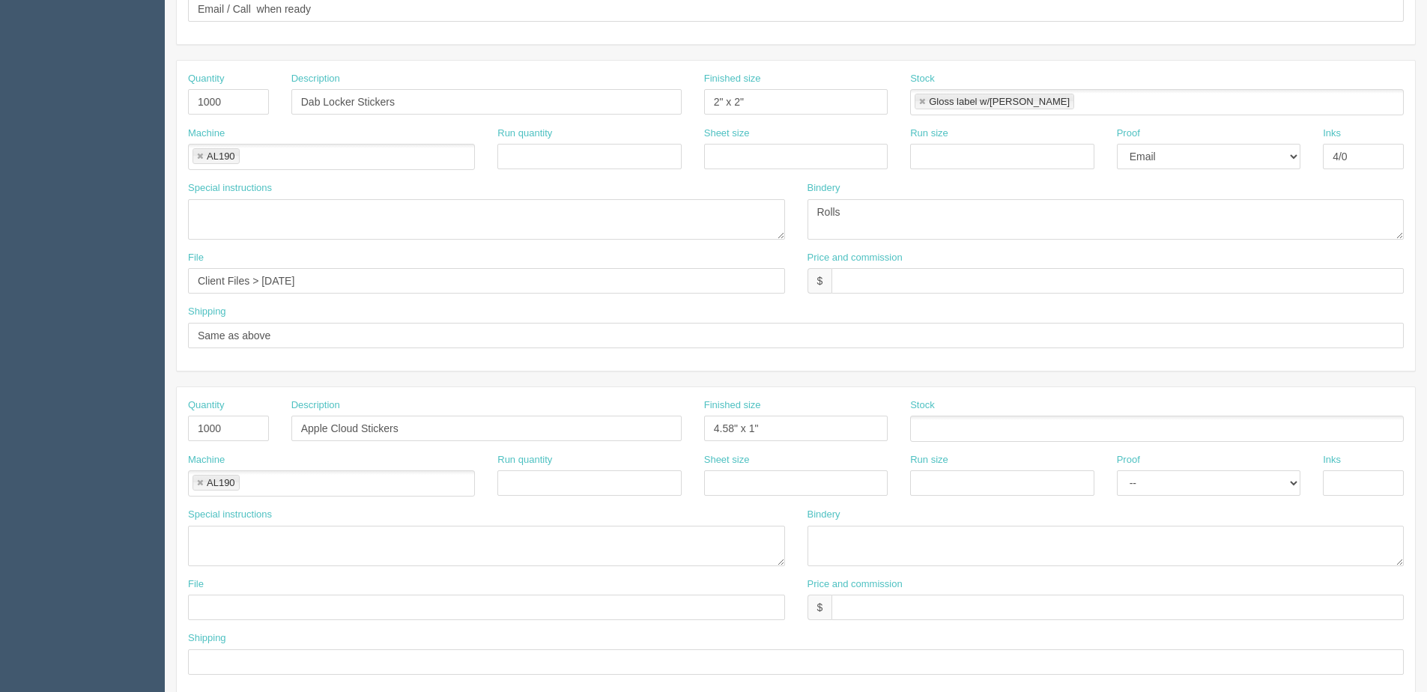
click at [940, 433] on ul at bounding box center [1157, 429] width 494 height 26
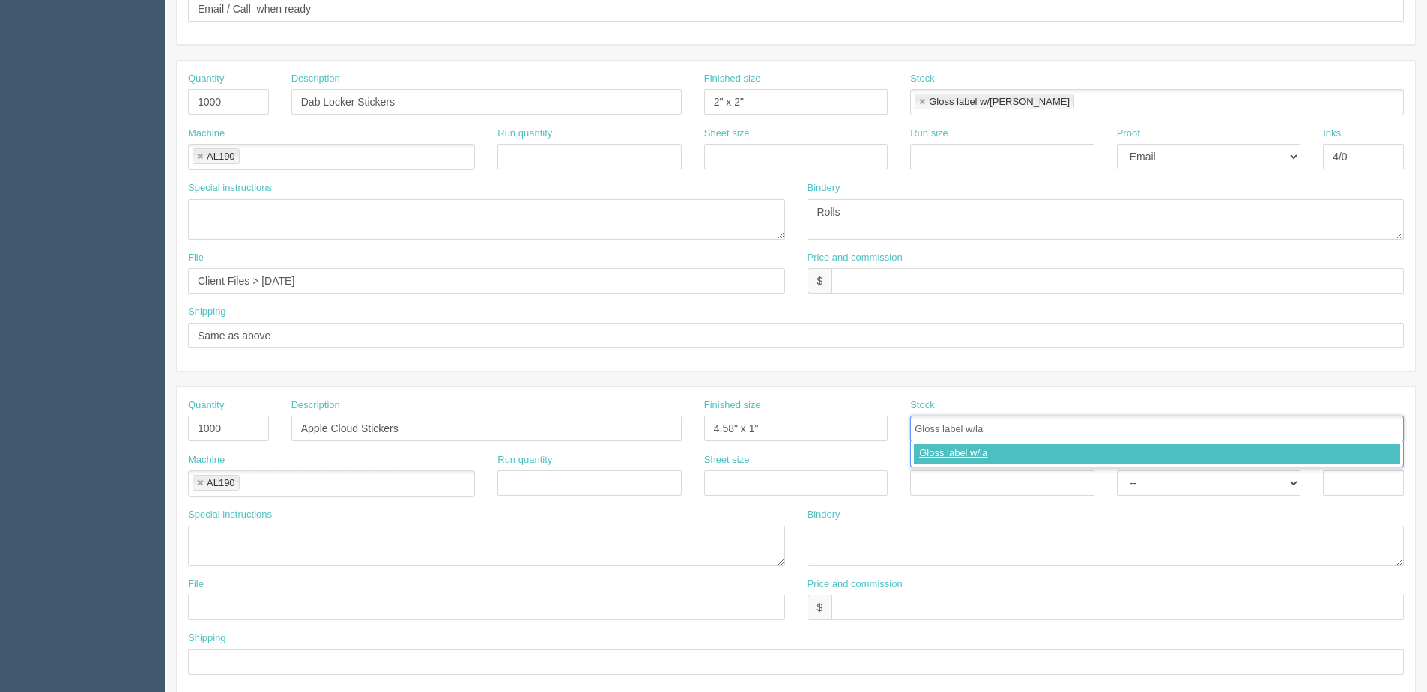
type input "Gloss label w/[PERSON_NAME]"
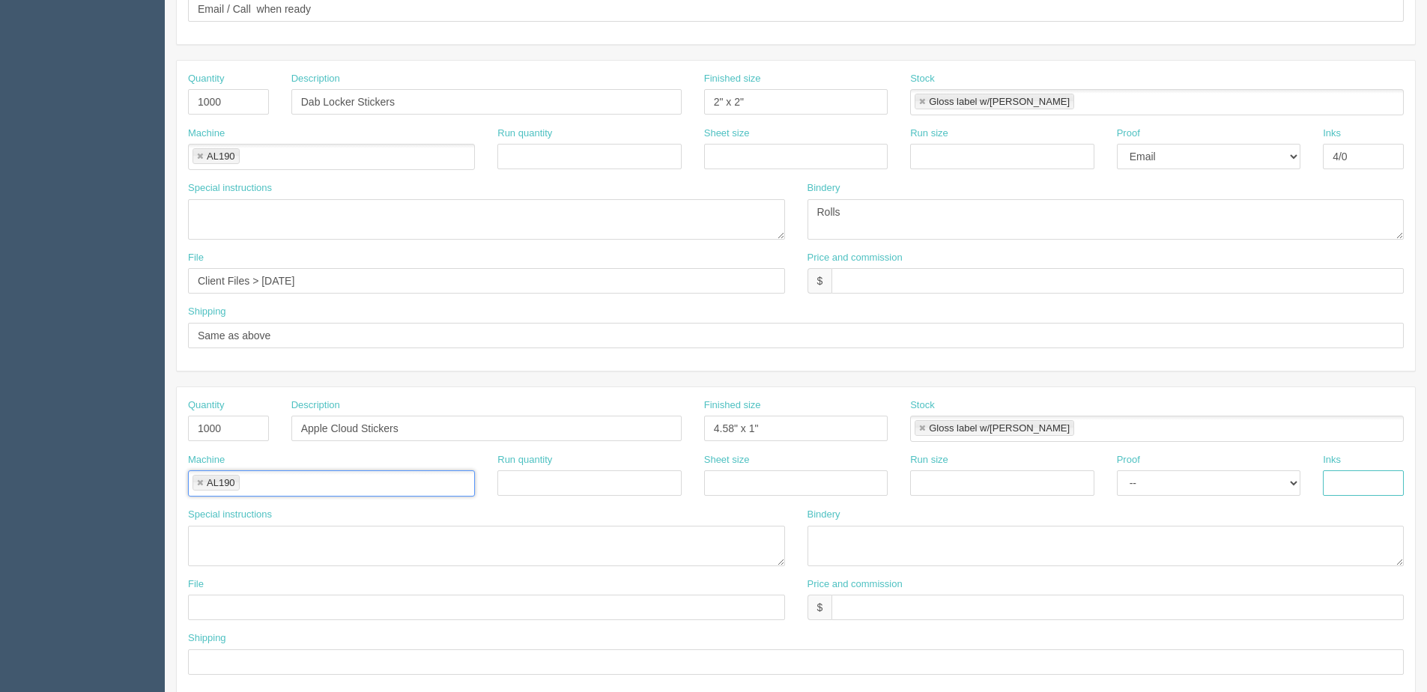
click at [1334, 486] on input "text" at bounding box center [1363, 483] width 81 height 25
type input "4/0"
drag, startPoint x: 883, startPoint y: 216, endPoint x: 702, endPoint y: 215, distance: 181.3
click at [702, 215] on div "Special instructions Bindery Rolls" at bounding box center [796, 216] width 1238 height 70
click at [829, 545] on textarea at bounding box center [1106, 546] width 597 height 40
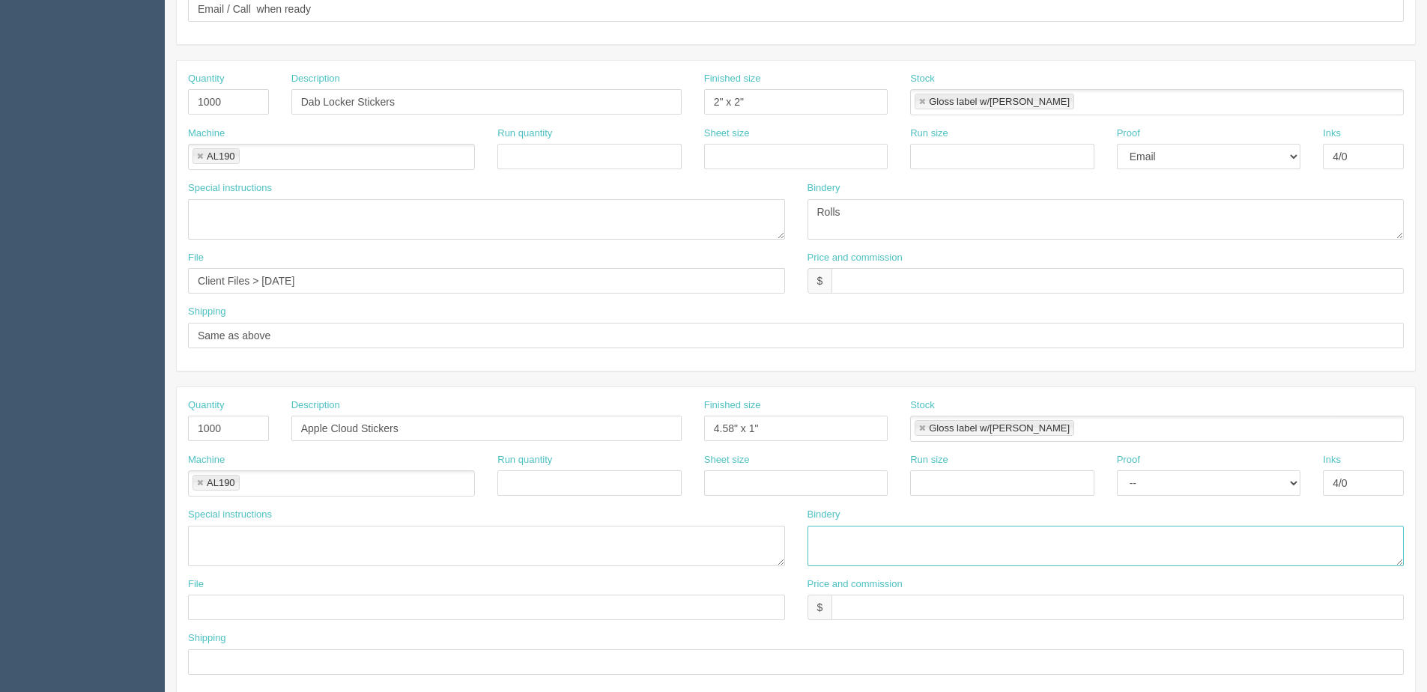
paste textarea "Rolls"
type textarea "Rolls"
click at [340, 609] on input "text" at bounding box center [486, 607] width 597 height 25
drag, startPoint x: 405, startPoint y: 287, endPoint x: -38, endPoint y: 285, distance: 442.8
click at [0, 285] on html "PrintPing Dan Edit account ( dan@allrush.ca ) Logout Dockets Estimates Customers" at bounding box center [713, 81] width 1427 height 1361
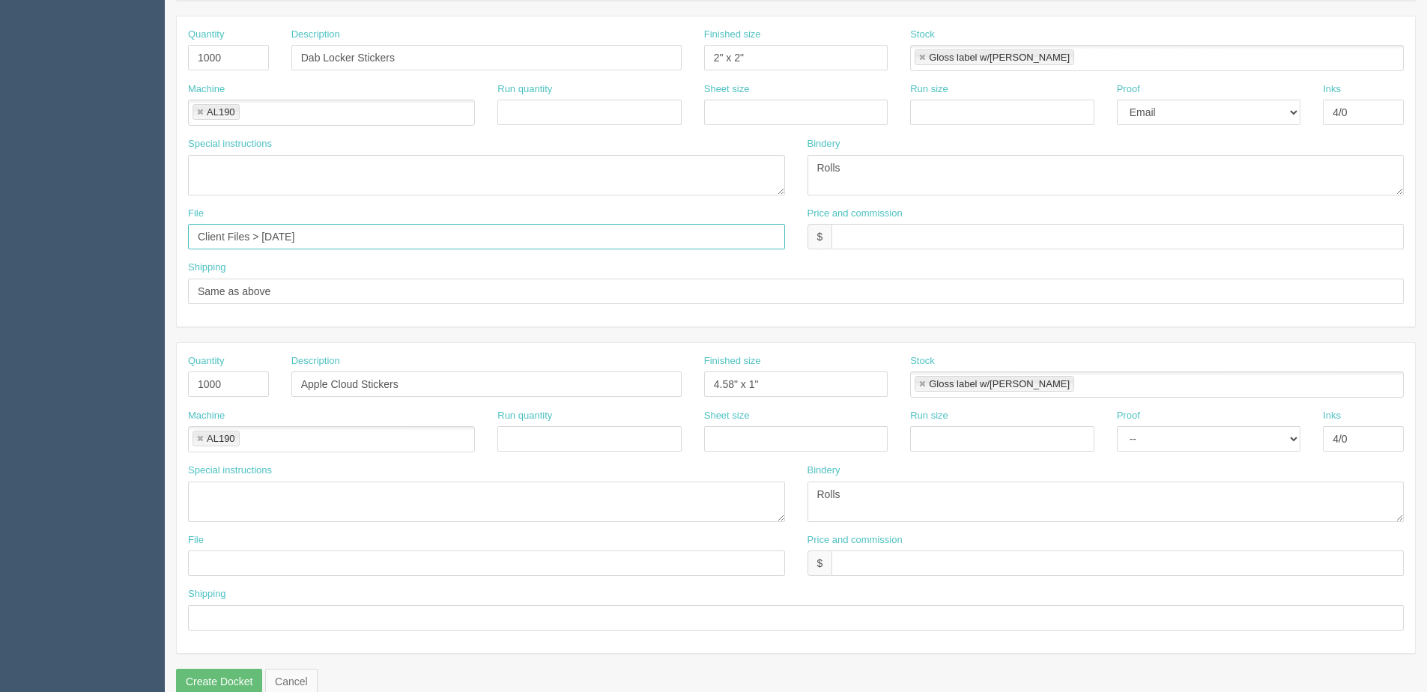
scroll to position [668, 0]
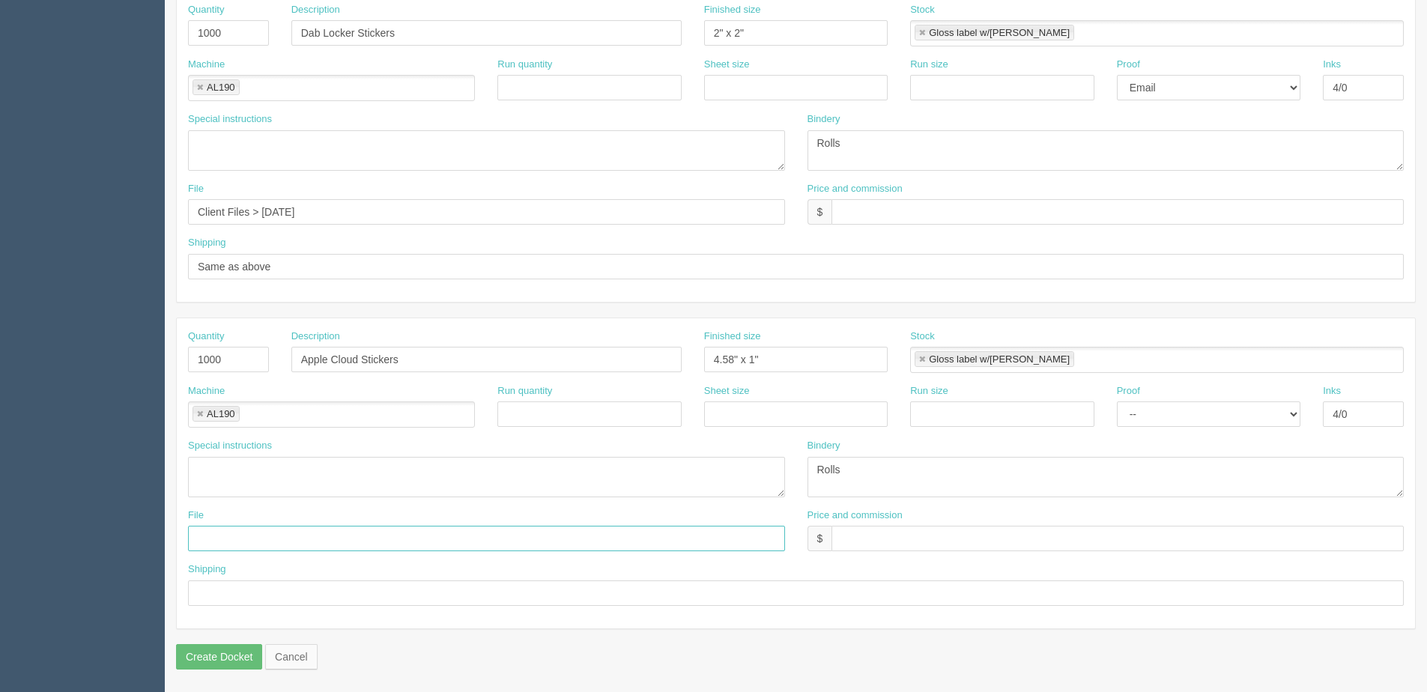
click at [221, 542] on input "text" at bounding box center [486, 538] width 597 height 25
paste input "Client Files > [DATE]"
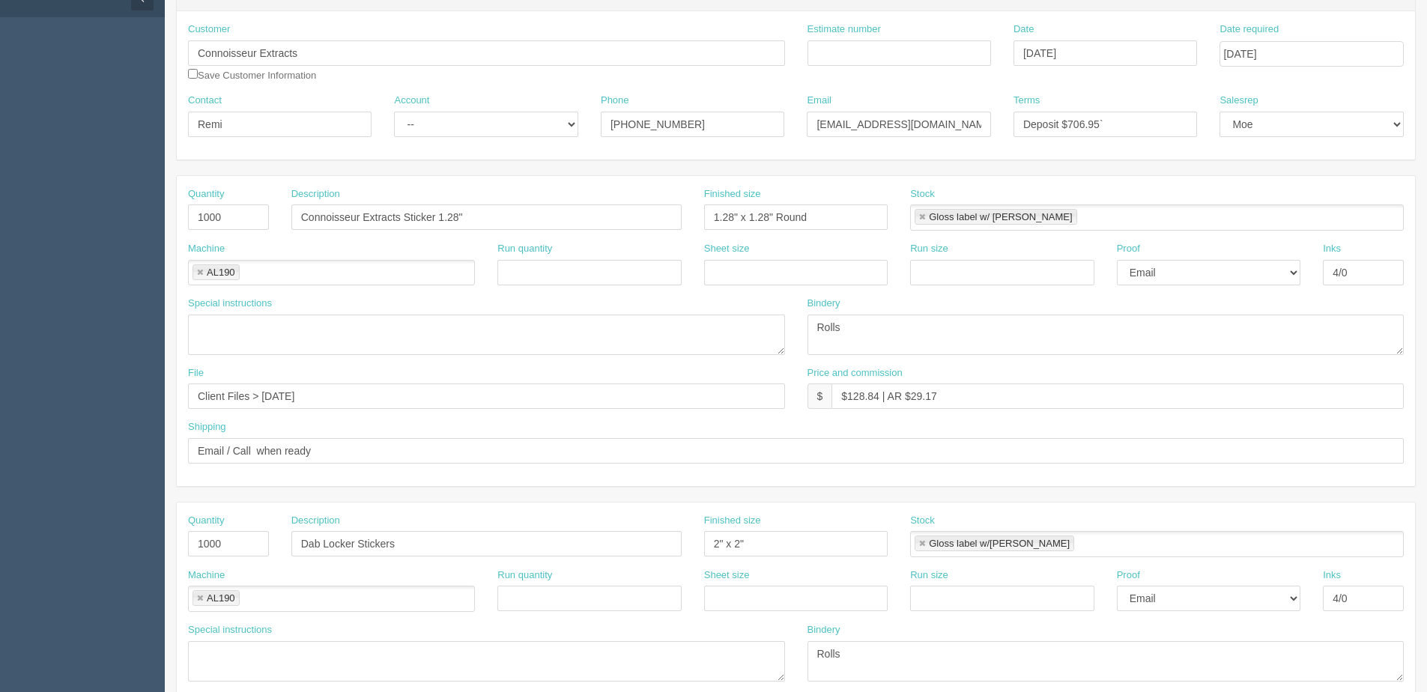
scroll to position [0, 0]
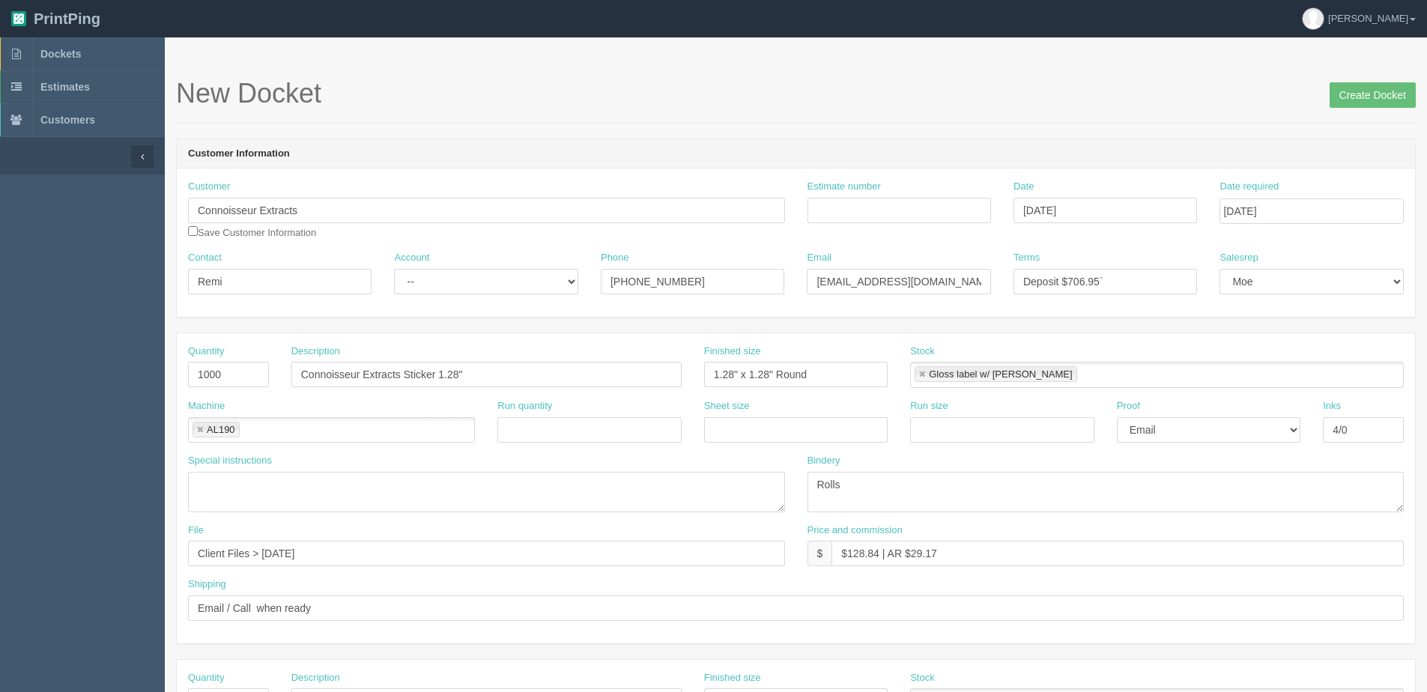
type input "Client Files > [DATE]"
click at [1107, 270] on input "Deposit $706.95`" at bounding box center [1106, 281] width 184 height 25
type input "Deposit $706.95"
click at [1390, 98] on input "Create Docket" at bounding box center [1373, 94] width 86 height 25
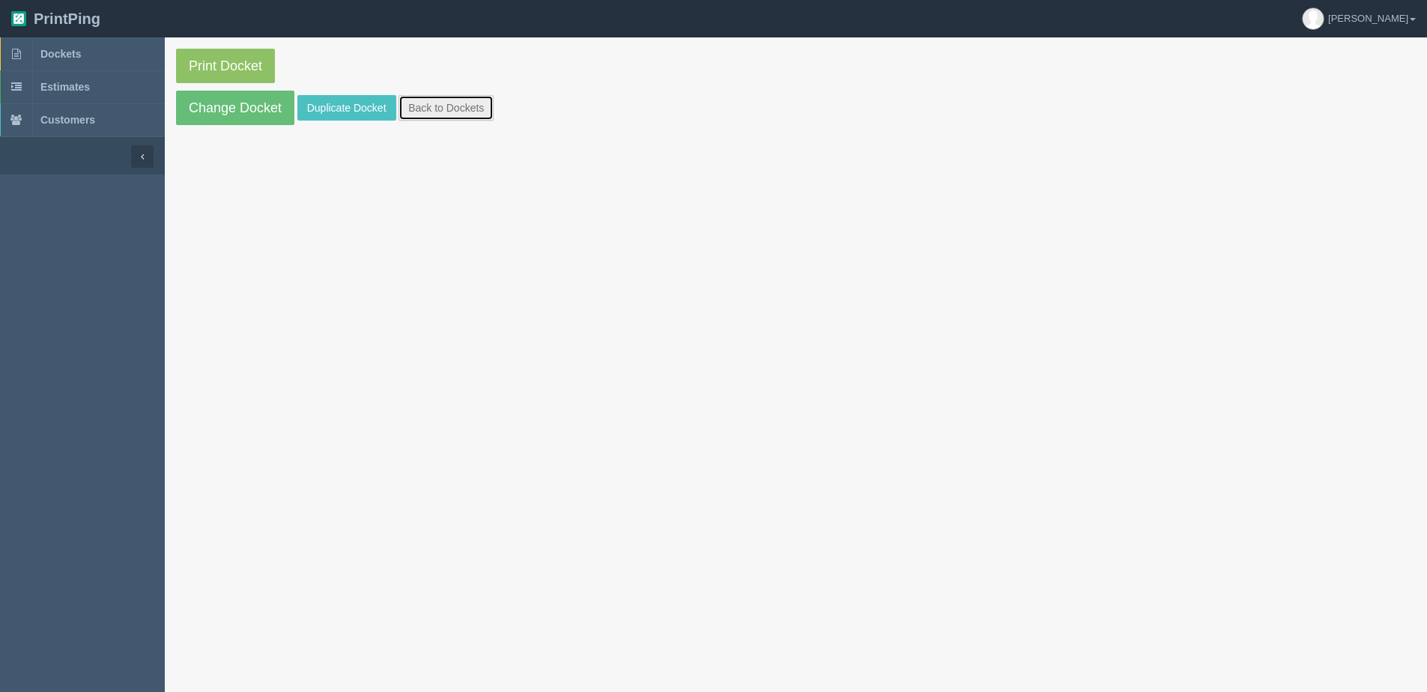
click at [443, 102] on link "Back to Dockets" at bounding box center [446, 107] width 95 height 25
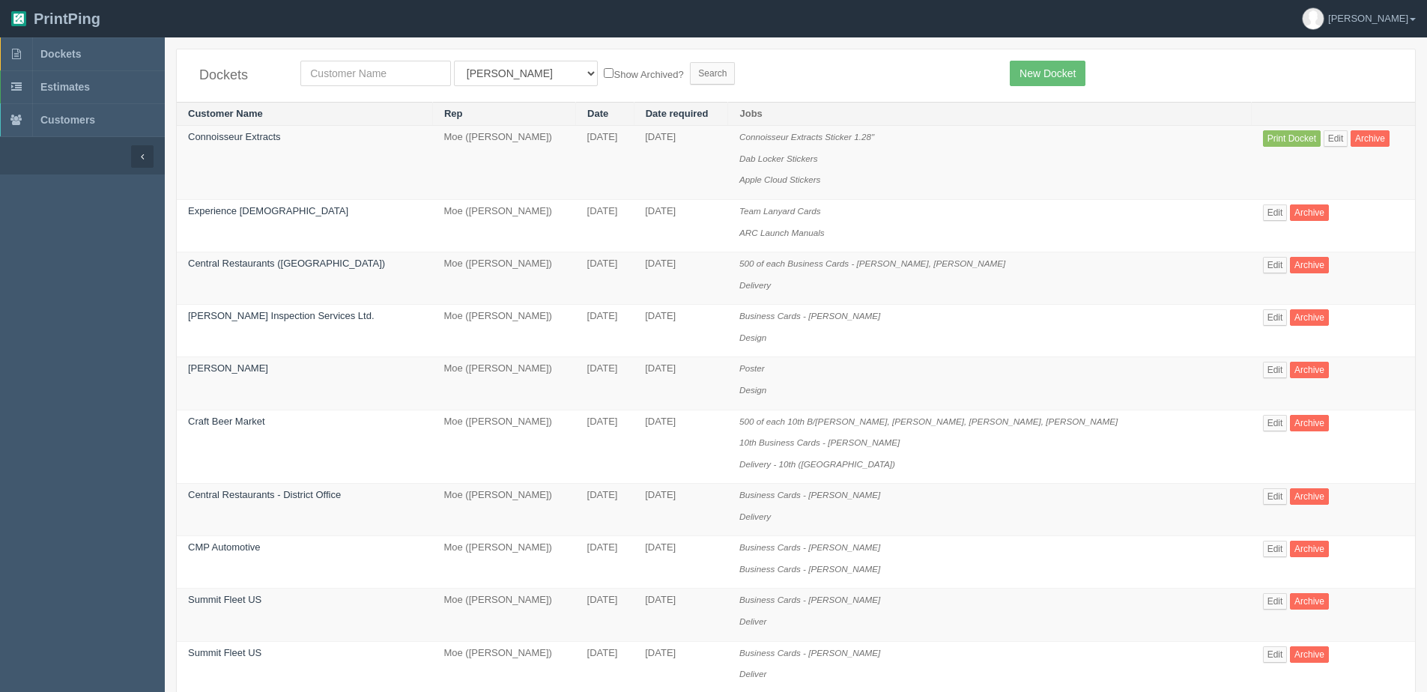
click at [339, 58] on div "Dockets All Users [PERSON_NAME] Test 1 [PERSON_NAME] [PERSON_NAME] [PERSON_NAME…" at bounding box center [796, 75] width 1238 height 52
click at [342, 71] on input "text" at bounding box center [375, 73] width 151 height 25
type input "connn"
click at [690, 62] on input "Search" at bounding box center [712, 73] width 45 height 22
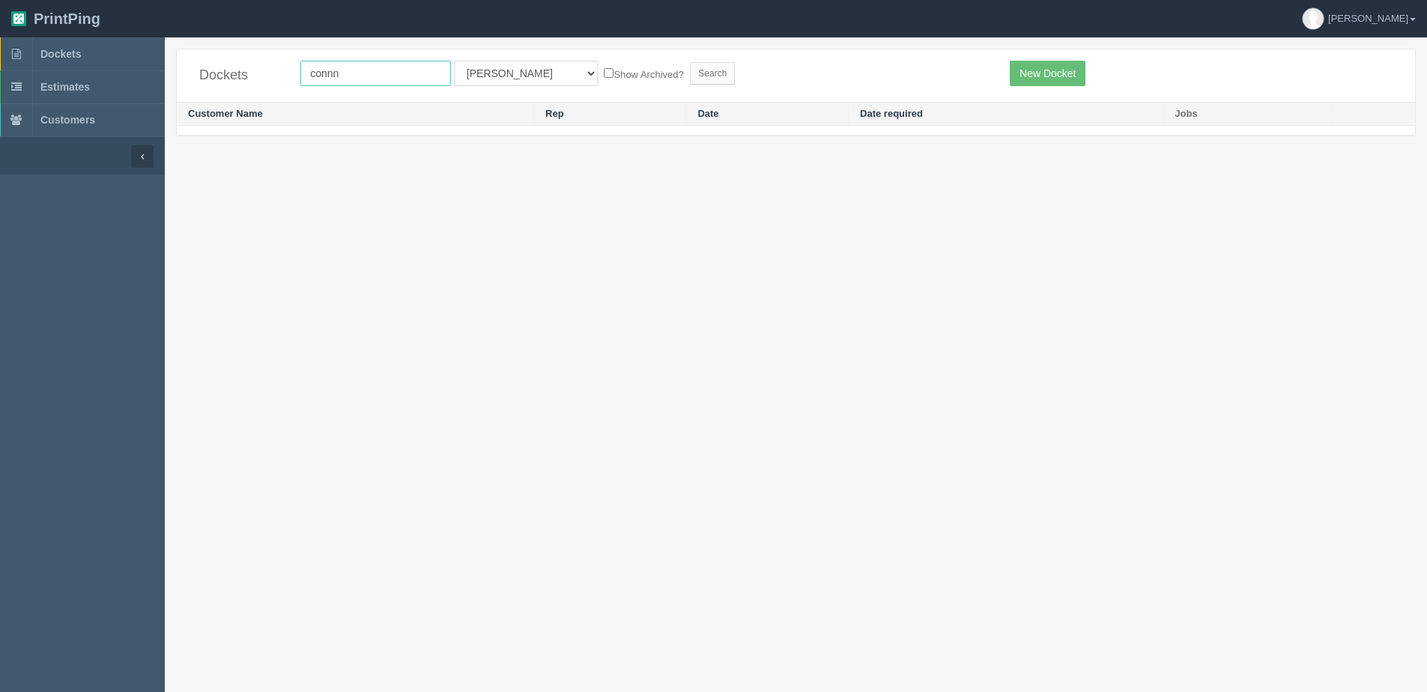
click at [376, 76] on input "connn" at bounding box center [375, 73] width 151 height 25
type input "conn"
click at [690, 62] on input "Search" at bounding box center [712, 73] width 45 height 22
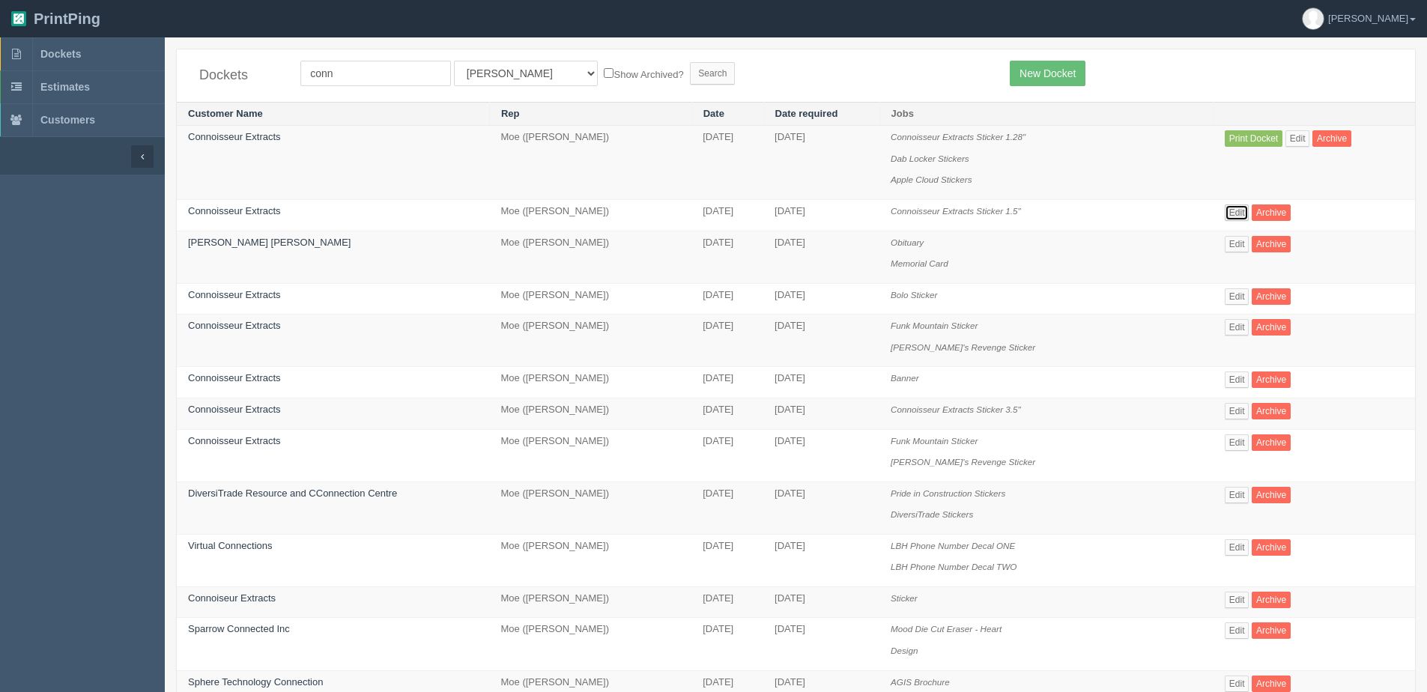
click at [1238, 210] on link "Edit" at bounding box center [1237, 213] width 25 height 16
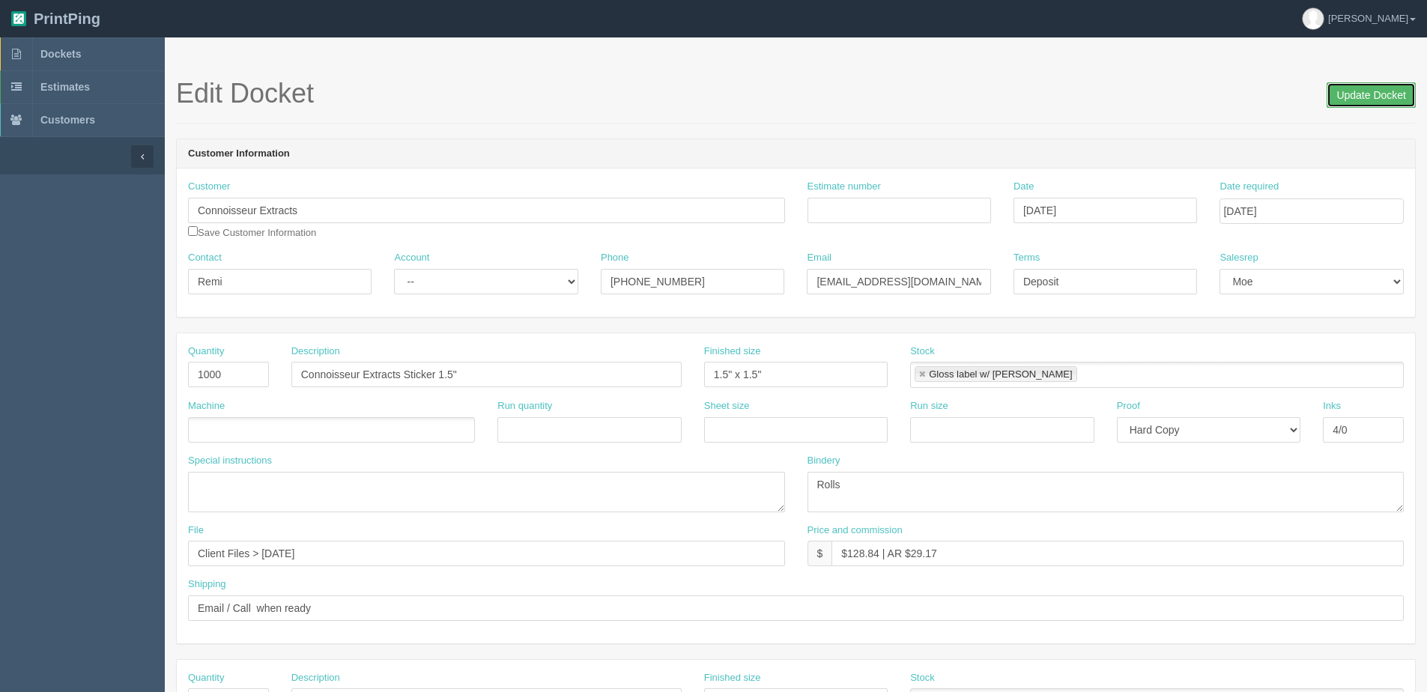
click at [1362, 96] on input "Update Docket" at bounding box center [1371, 94] width 89 height 25
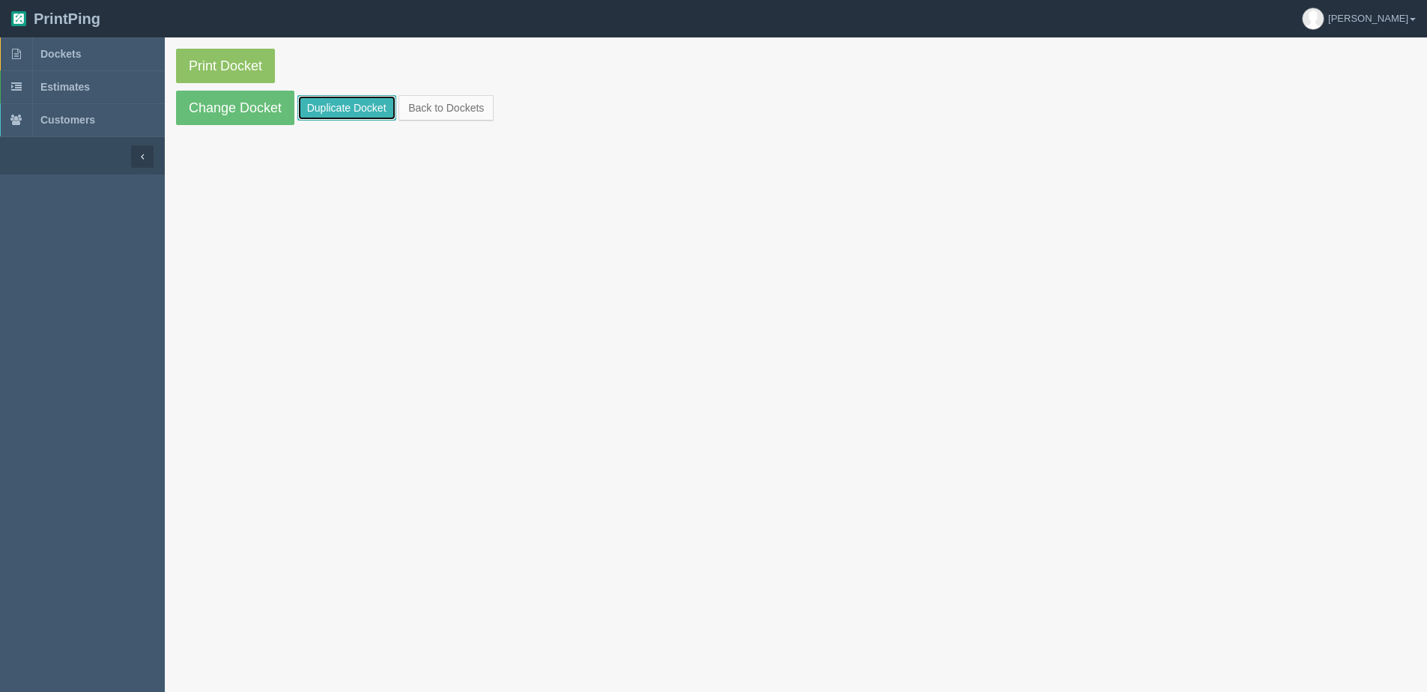
click at [351, 109] on link "Duplicate Docket" at bounding box center [346, 107] width 99 height 25
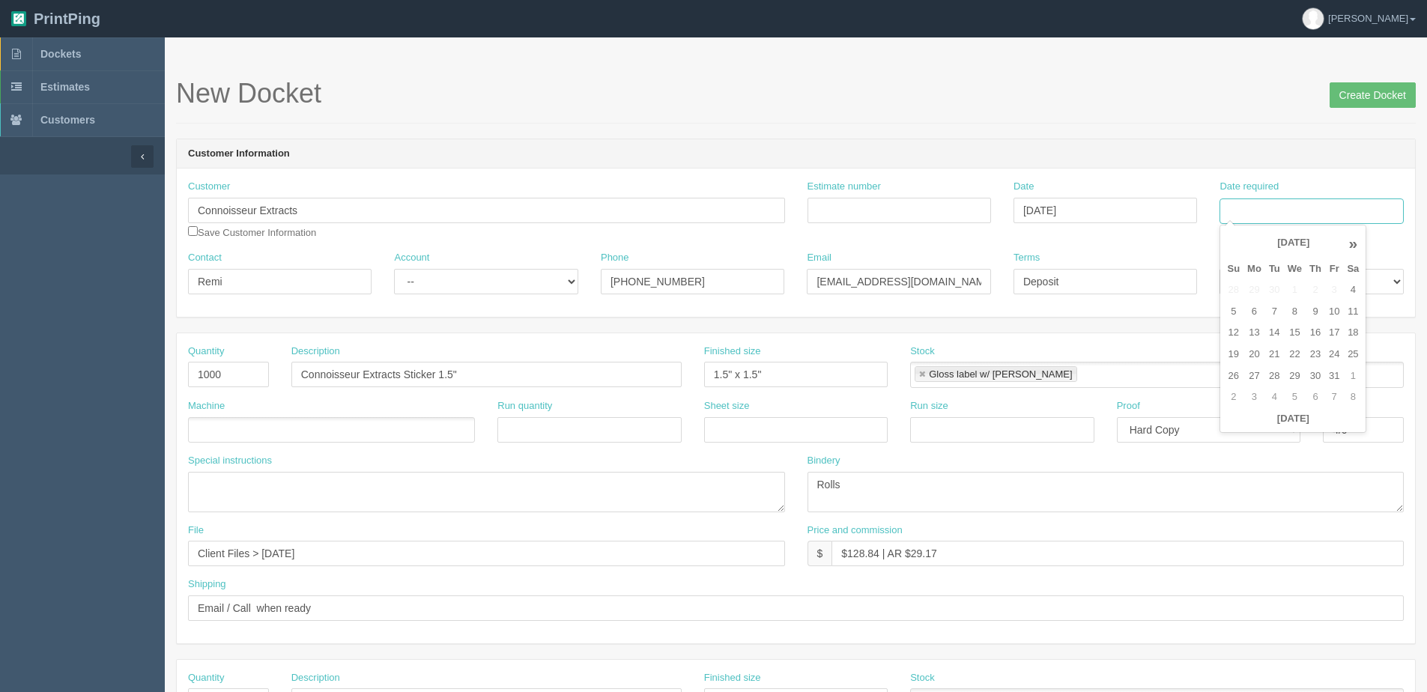
click at [1291, 213] on input "Date required" at bounding box center [1312, 211] width 184 height 25
click at [1258, 426] on th "[DATE]" at bounding box center [1293, 419] width 139 height 22
click at [1331, 332] on td "17" at bounding box center [1334, 333] width 18 height 22
type input "[DATE]"
drag, startPoint x: 563, startPoint y: 374, endPoint x: -142, endPoint y: 374, distance: 705.8
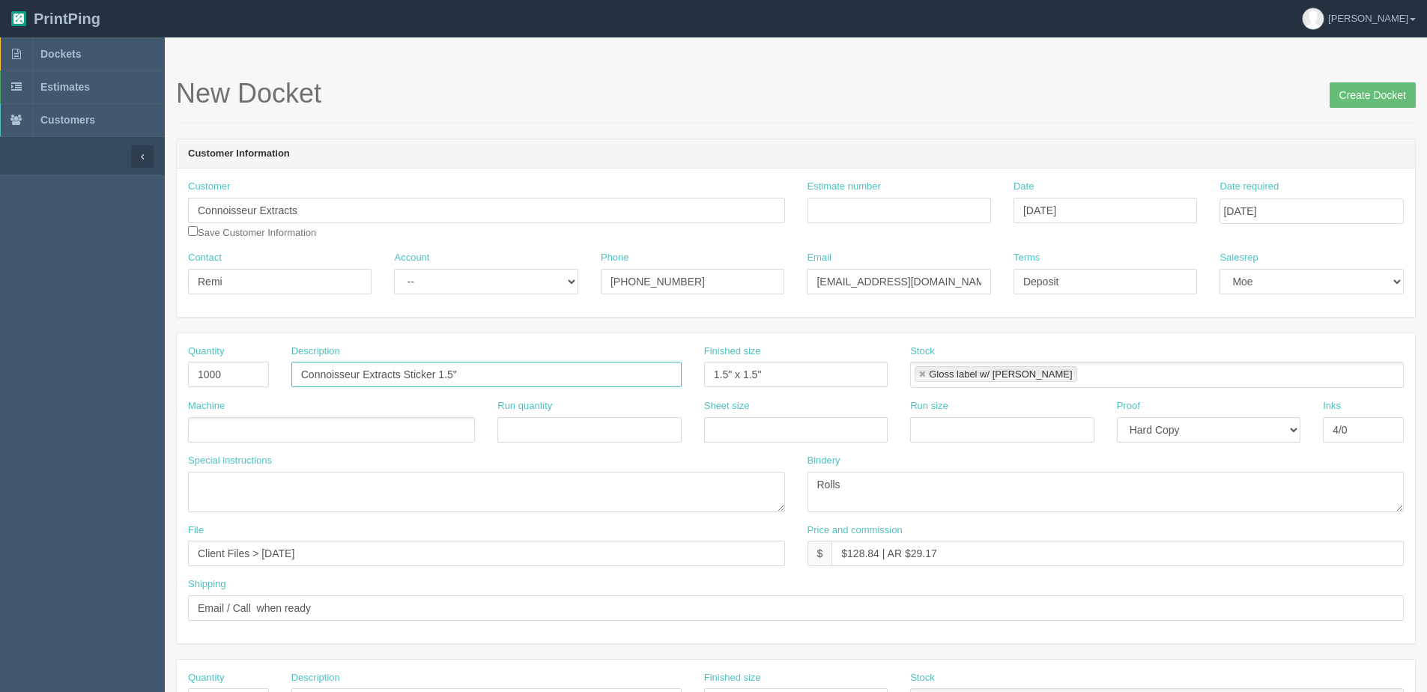
click at [0, 374] on html "PrintPing [PERSON_NAME] Edit account ( [PERSON_NAME][EMAIL_ADDRESS][DOMAIN_NAME…" at bounding box center [713, 680] width 1427 height 1361
paste input "hemdog Stickers"
type input "Chemdog Stickers"
drag, startPoint x: 856, startPoint y: 371, endPoint x: 384, endPoint y: 368, distance: 472.8
click at [394, 368] on div "Quantity 1000 Description Chemdog Stickers Finished size 1.5" x 1.5" Stock Glos…" at bounding box center [796, 372] width 1238 height 55
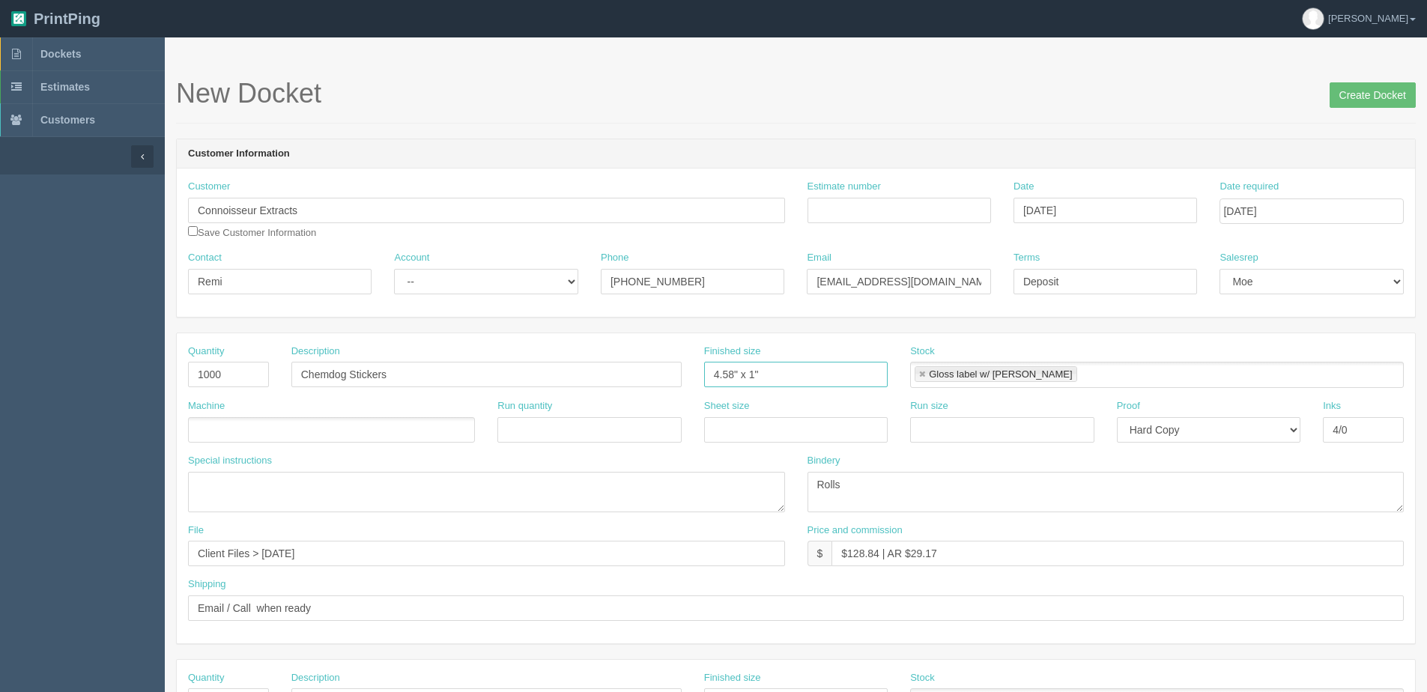
type input "4.58" x 1""
drag, startPoint x: 862, startPoint y: 486, endPoint x: 390, endPoint y: 497, distance: 472.2
click at [582, 486] on div "Special instructions Bindery Rolls" at bounding box center [796, 489] width 1238 height 70
drag, startPoint x: 263, startPoint y: 551, endPoint x: 812, endPoint y: 551, distance: 549.2
click at [707, 551] on input "Client Files > June 2024" at bounding box center [486, 553] width 597 height 25
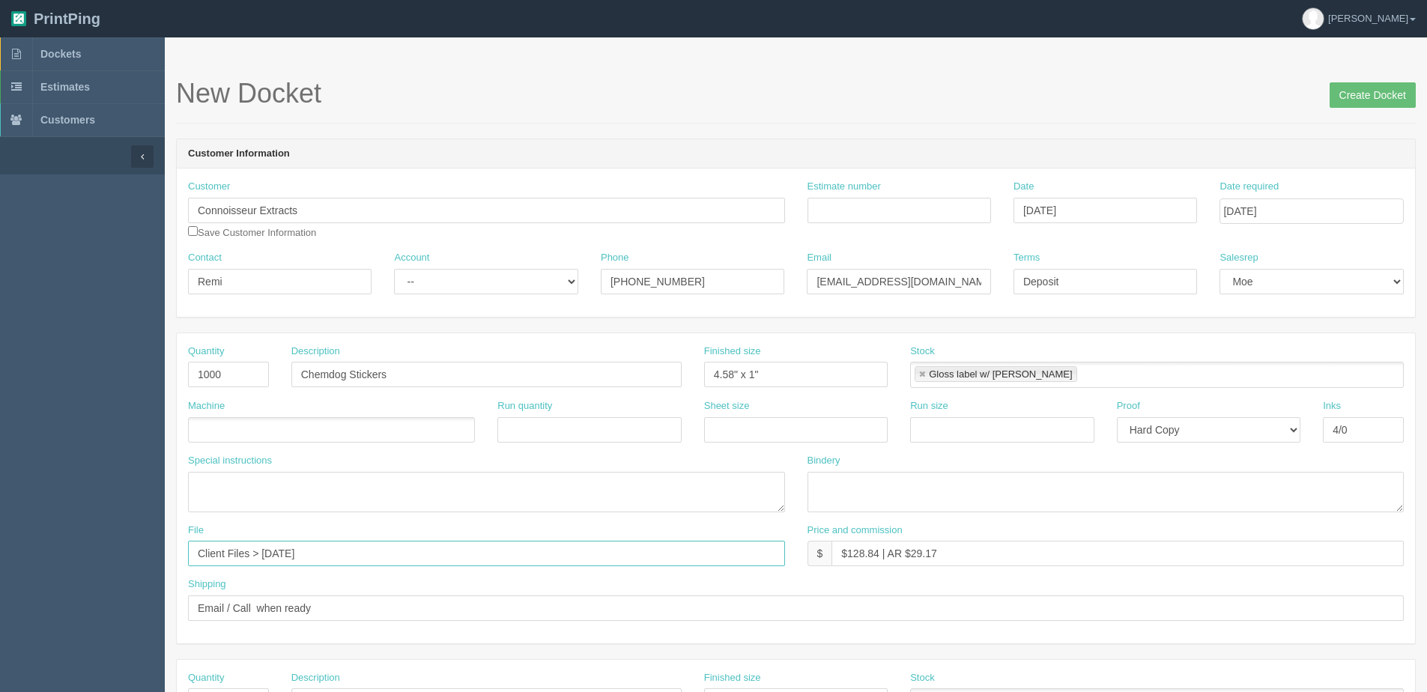
click at [323, 557] on input "Client Files > October 2024" at bounding box center [486, 553] width 597 height 25
type input "Client Files > [DATE]"
click at [970, 577] on div "Price and commission $ $128.84 | AR $29.17" at bounding box center [1106, 551] width 620 height 55
drag, startPoint x: 33, startPoint y: 615, endPoint x: -164, endPoint y: 615, distance: 197.1
click at [0, 615] on html "PrintPing Dan Edit account ( dan@allrush.ca ) Logout Dockets Estimates Customers" at bounding box center [713, 680] width 1427 height 1361
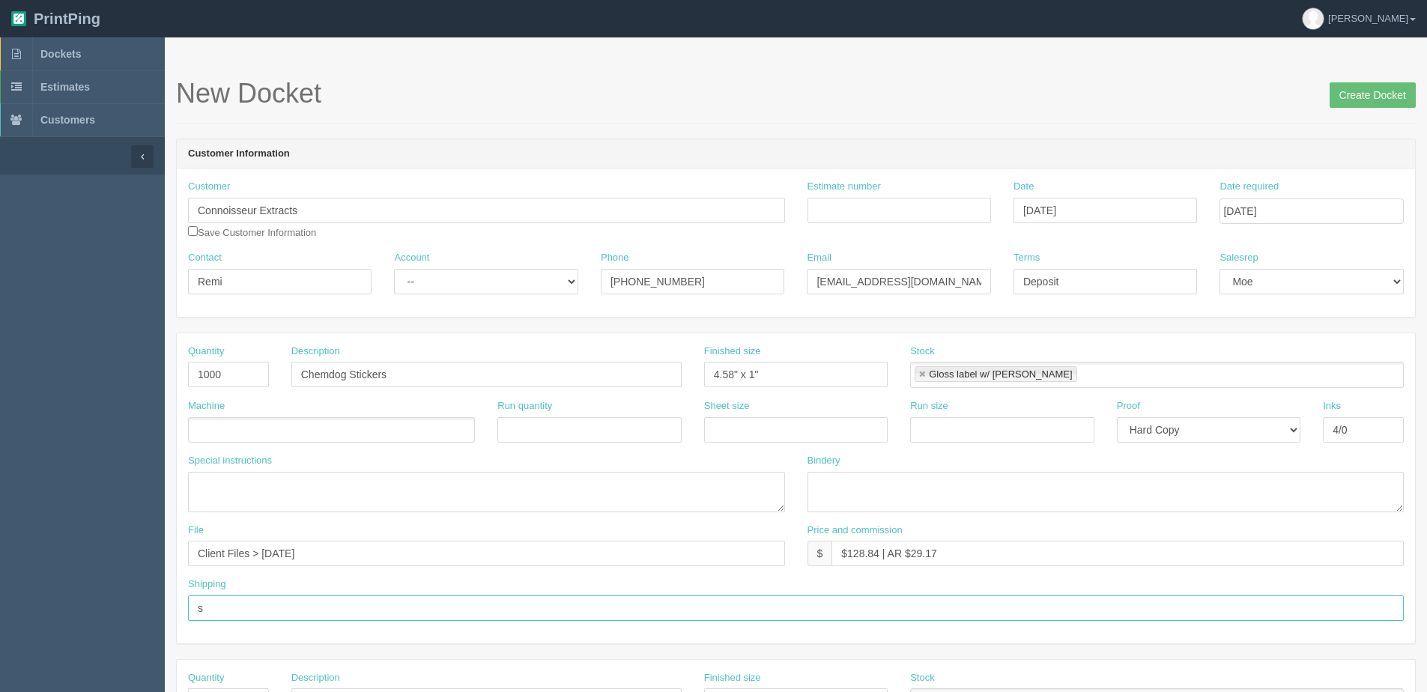
type input "Same as above"
click at [1120, 285] on input "Deposit" at bounding box center [1106, 281] width 184 height 25
click at [1381, 103] on input "Create Docket" at bounding box center [1373, 94] width 86 height 25
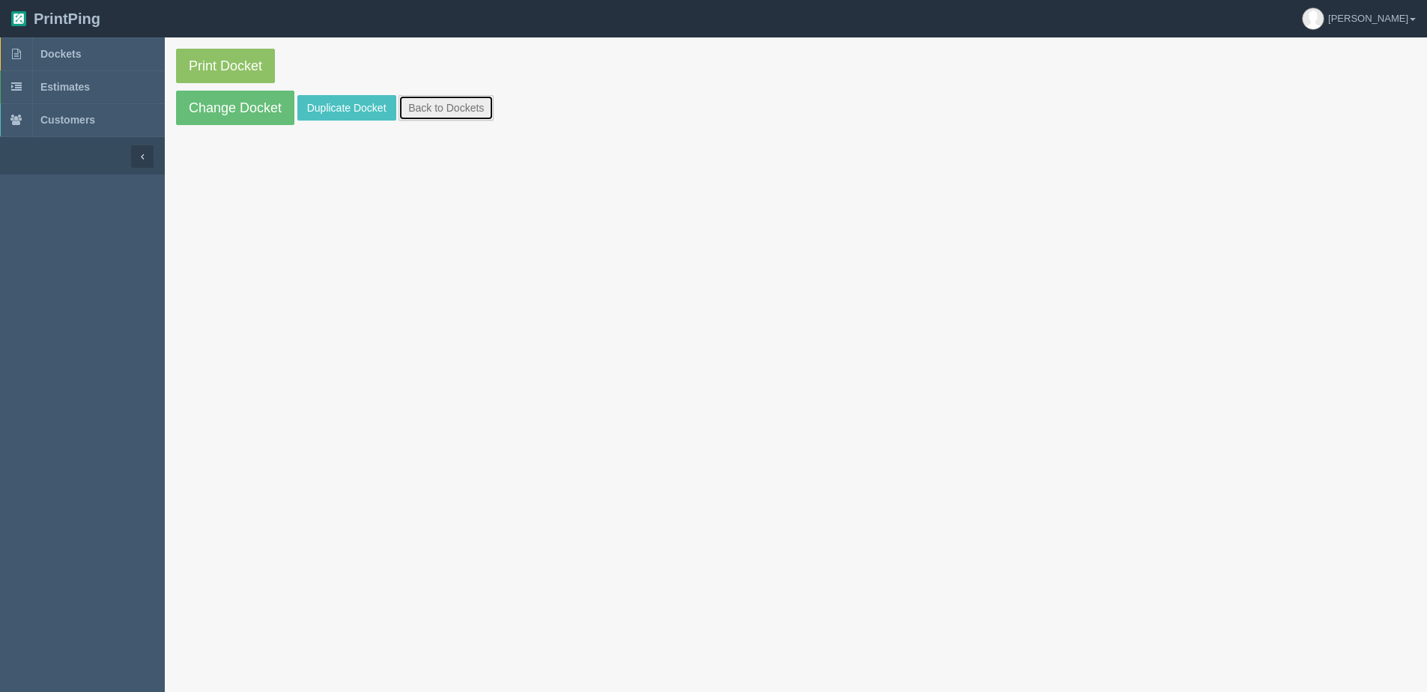
drag, startPoint x: 483, startPoint y: 115, endPoint x: 524, endPoint y: 115, distance: 41.2
click at [483, 115] on link "Back to Dockets" at bounding box center [446, 107] width 95 height 25
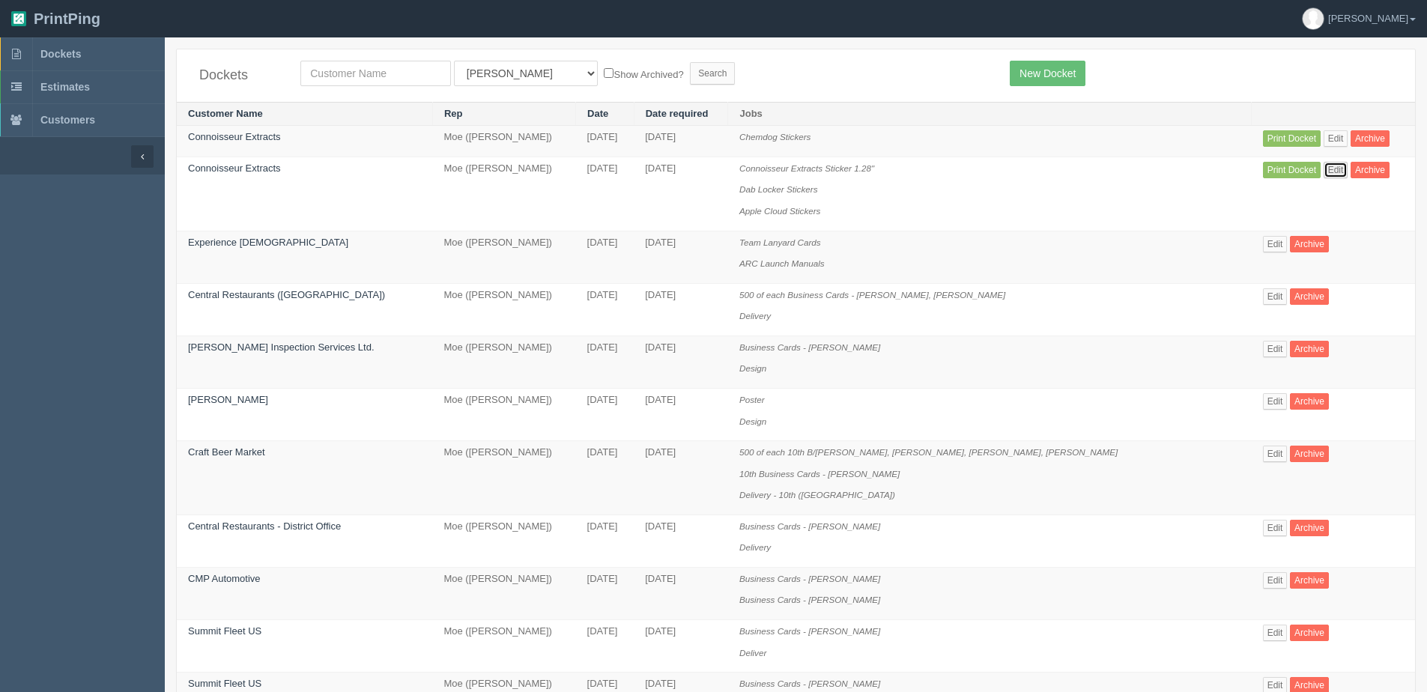
click at [1324, 172] on link "Edit" at bounding box center [1336, 170] width 25 height 16
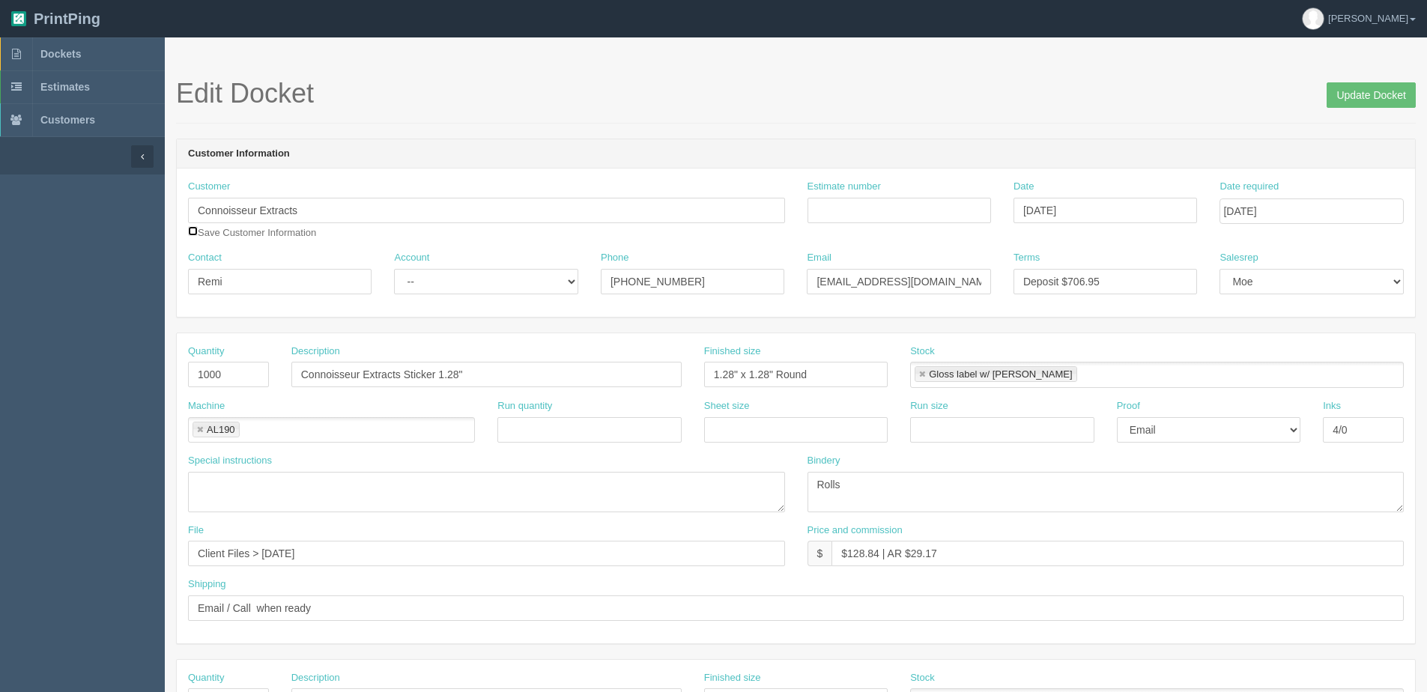
drag, startPoint x: 193, startPoint y: 229, endPoint x: 334, endPoint y: 323, distance: 169.6
click at [208, 238] on div "Customer Connoisseur Extracts Save Customer Information" at bounding box center [486, 210] width 597 height 60
click at [190, 232] on input "checkbox" at bounding box center [193, 231] width 10 height 10
checkbox input "true"
click at [437, 295] on div "Account -- Existing Client Allrush Client Rep Client" at bounding box center [486, 278] width 206 height 55
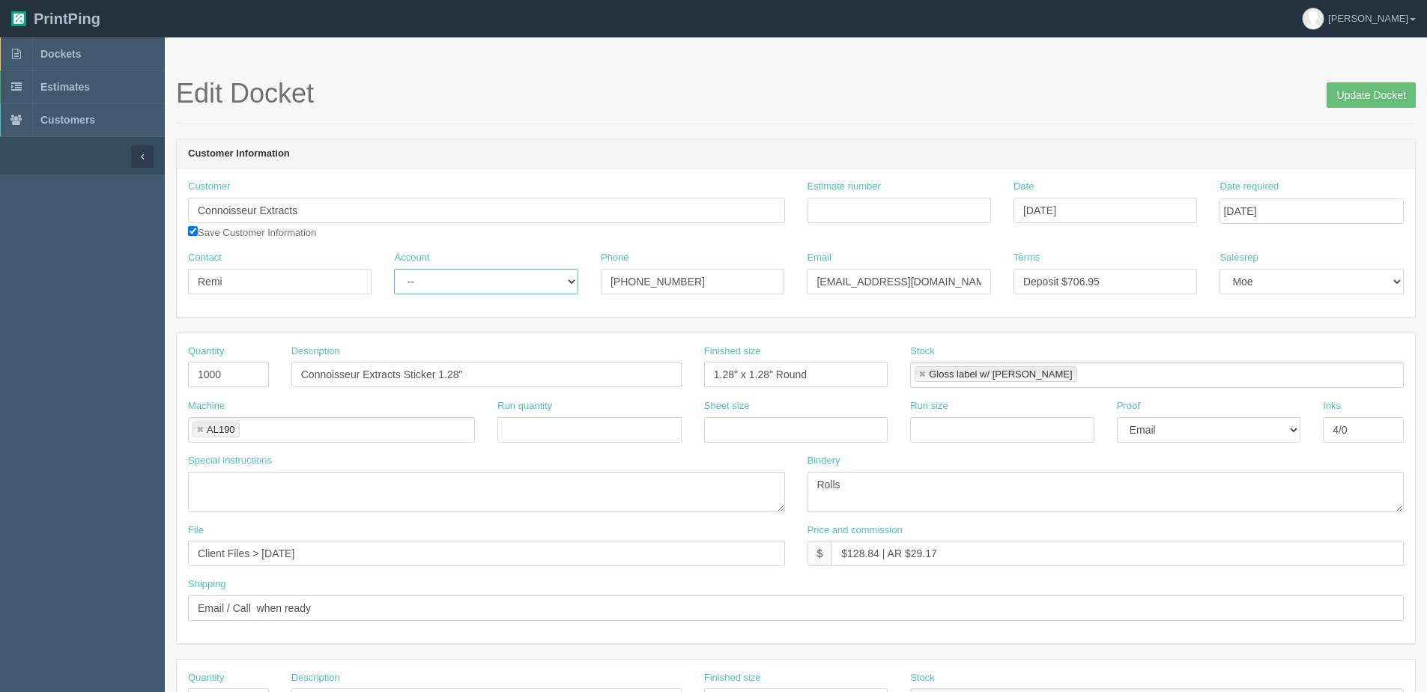
drag, startPoint x: 441, startPoint y: 285, endPoint x: 441, endPoint y: 295, distance: 10.5
click at [441, 285] on select "-- Existing Client Allrush Client Rep Client" at bounding box center [486, 281] width 184 height 25
select select "Allrush Client"
click at [394, 269] on select "-- Existing Client Allrush Client Rep Client" at bounding box center [486, 281] width 184 height 25
click at [1396, 95] on input "Update Docket" at bounding box center [1371, 94] width 89 height 25
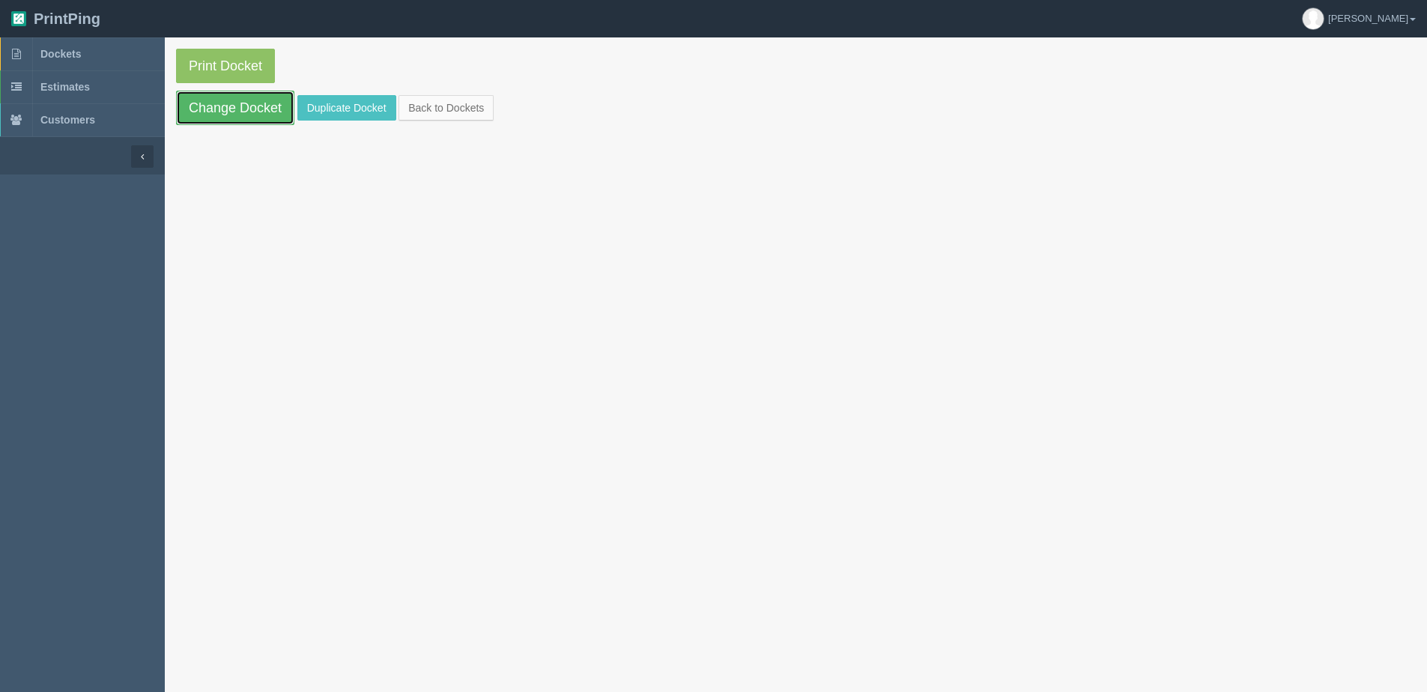
click at [214, 110] on link "Change Docket" at bounding box center [235, 108] width 118 height 34
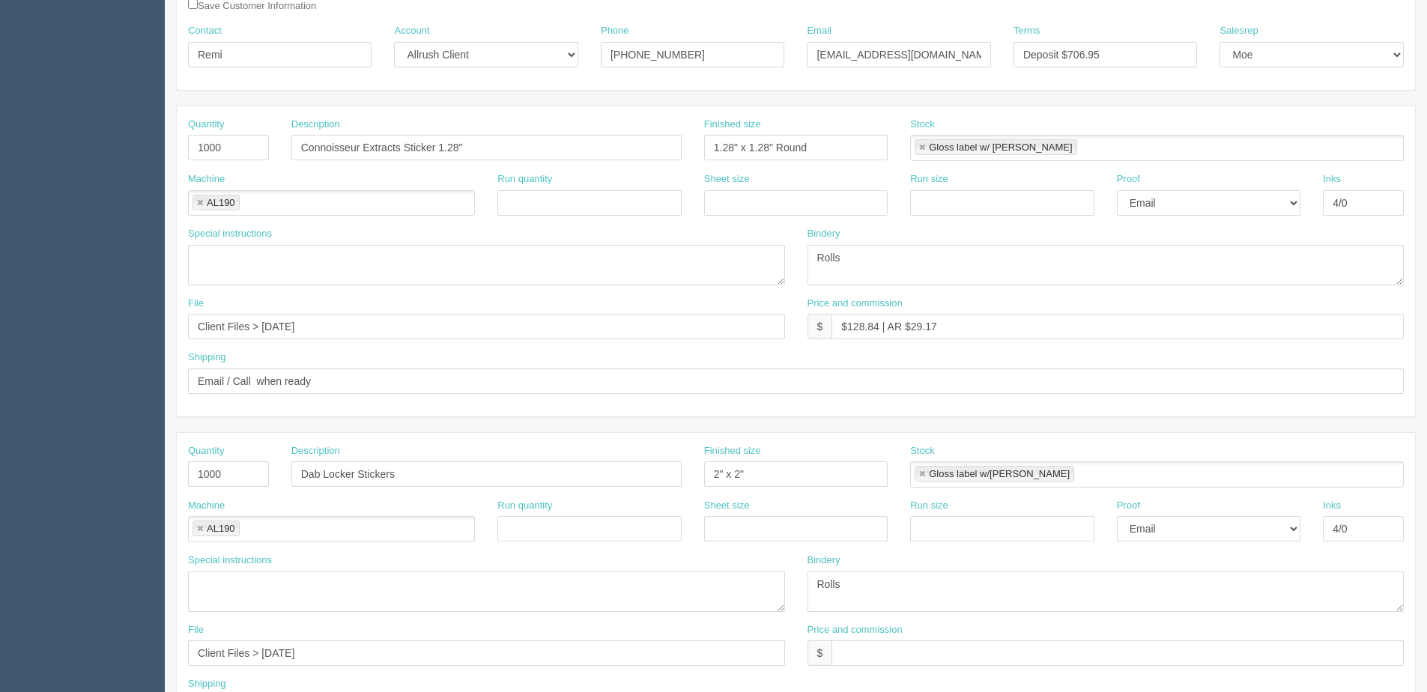
scroll to position [300, 0]
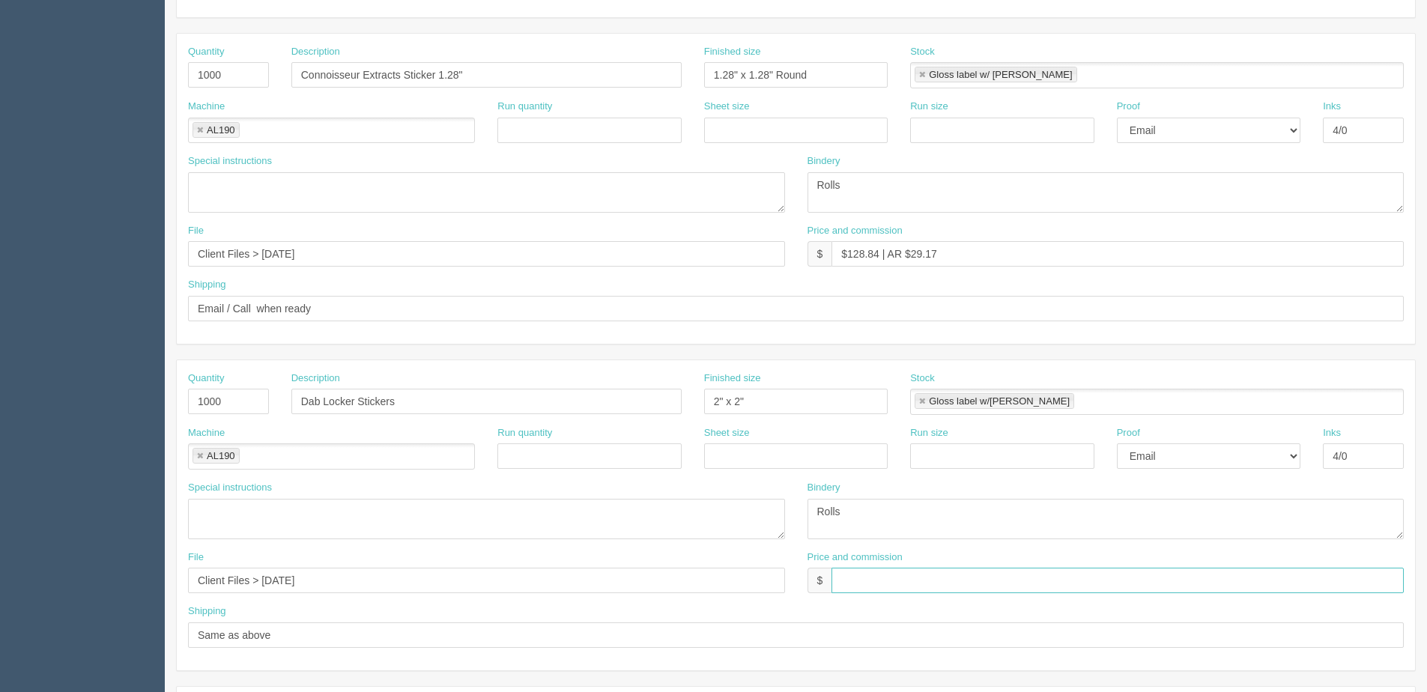
click at [874, 587] on input "text" at bounding box center [1118, 580] width 572 height 25
click at [847, 577] on input "162.93" at bounding box center [1118, 580] width 572 height 25
type input "$162.93 | AR $36.89"
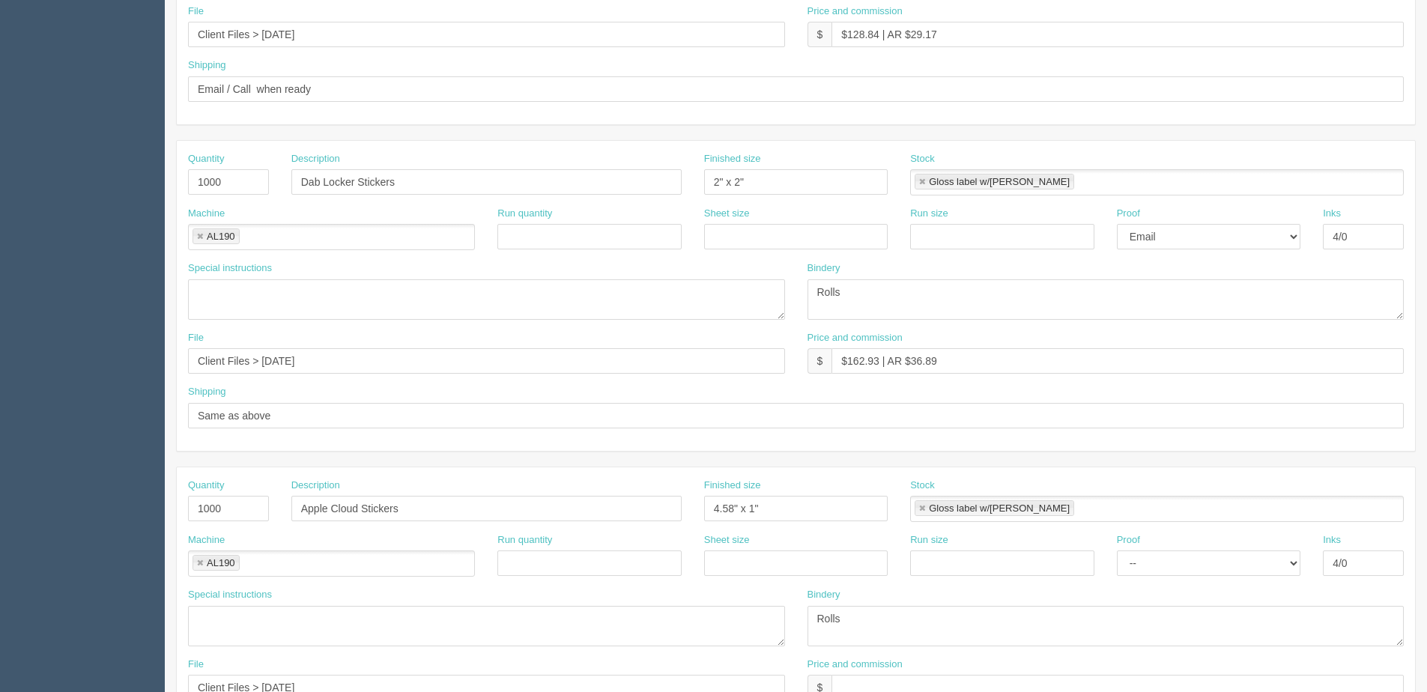
scroll to position [668, 0]
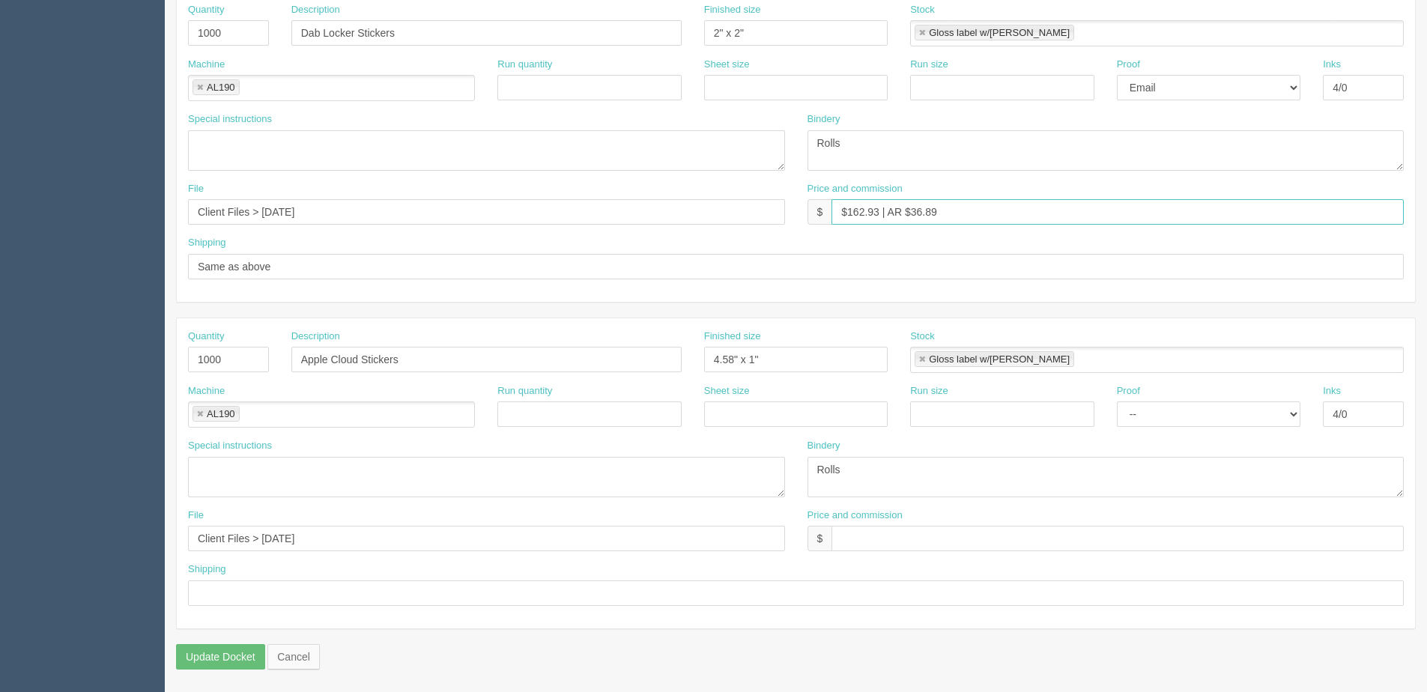
drag, startPoint x: 955, startPoint y: 221, endPoint x: 710, endPoint y: 217, distance: 245.0
click at [570, 219] on div "File Client Files > [DATE] Price and commission $ $162.93 | AR $36.89" at bounding box center [796, 209] width 1238 height 55
click at [885, 542] on input "text" at bounding box center [1118, 538] width 572 height 25
paste input "$162.93 | AR $36.89"
drag, startPoint x: 847, startPoint y: 540, endPoint x: 879, endPoint y: 543, distance: 32.4
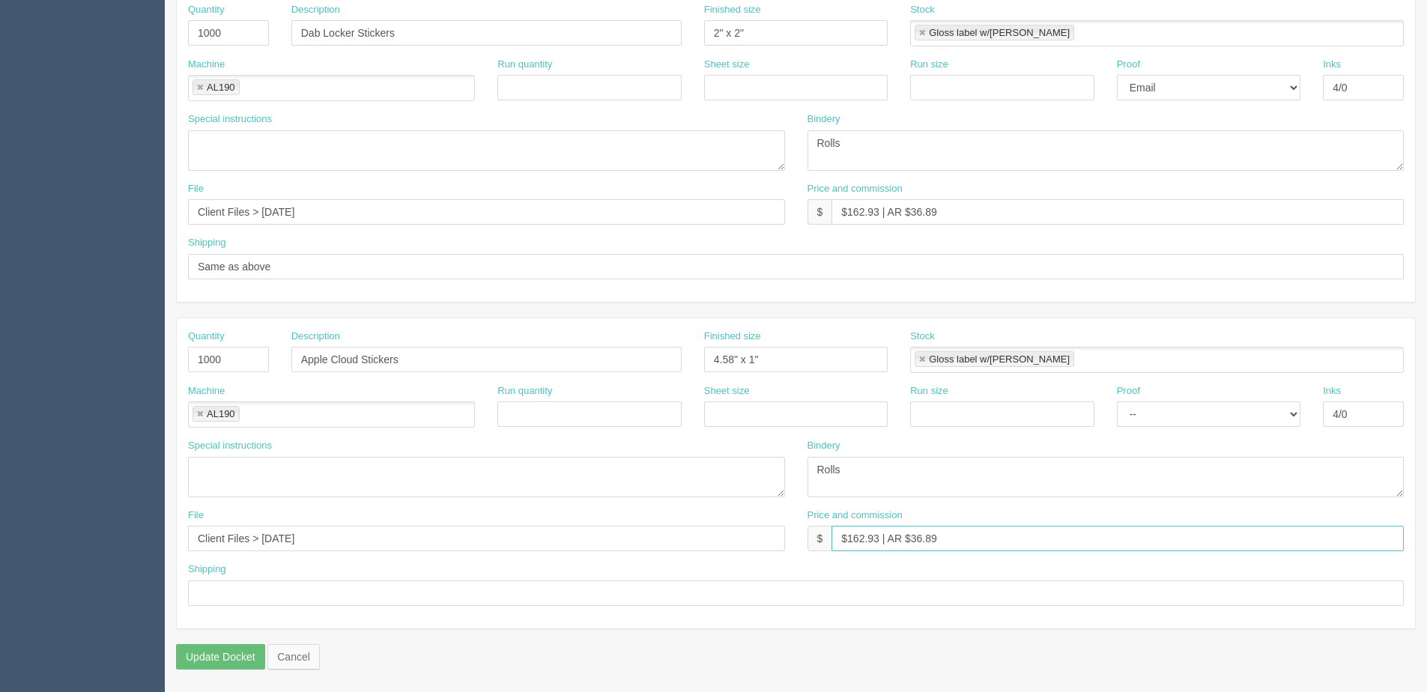
click at [879, 543] on input "$162.93 | AR $36.89" at bounding box center [1118, 538] width 572 height 25
type input "$192.55 | AR $43.60"
click at [306, 593] on input "text" at bounding box center [796, 593] width 1216 height 25
type input "Same as above"
drag, startPoint x: 943, startPoint y: 519, endPoint x: 943, endPoint y: 532, distance: 12.7
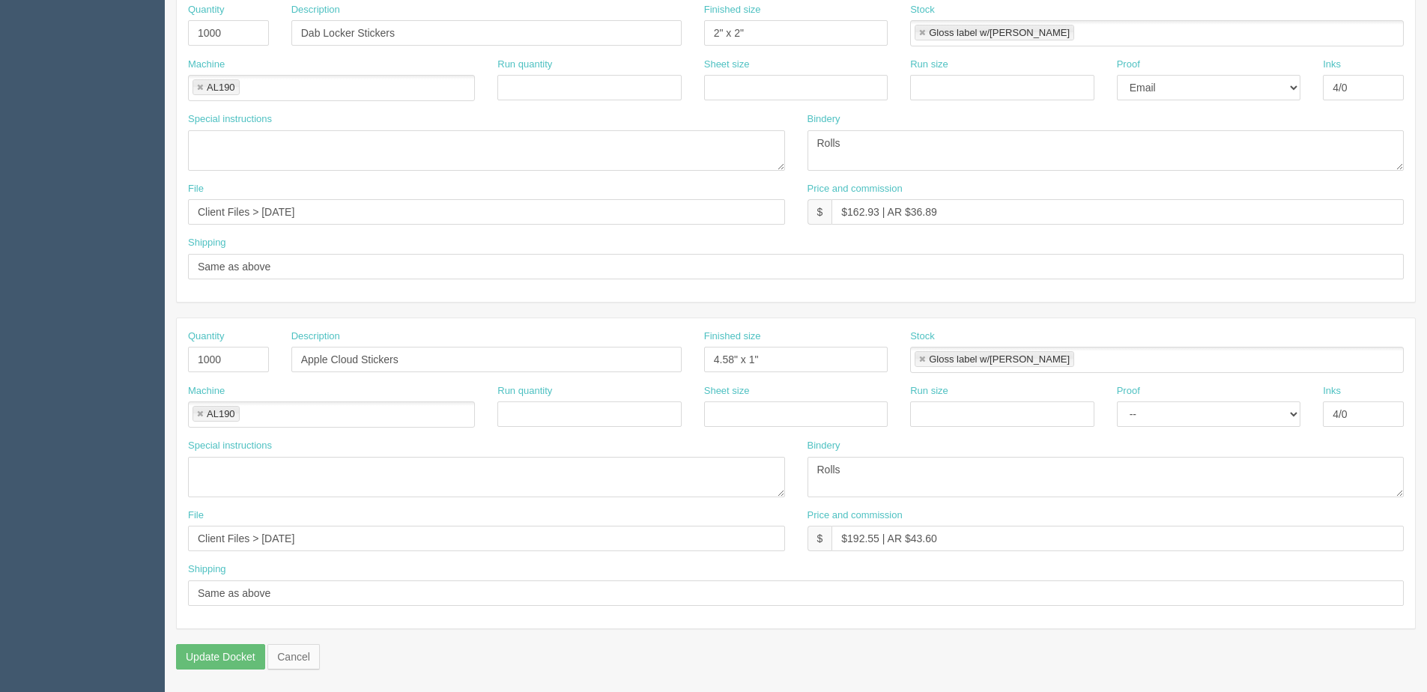
click at [940, 523] on div "Price and commission $ $192.55 | AR $43.60" at bounding box center [1106, 530] width 597 height 43
drag, startPoint x: 947, startPoint y: 533, endPoint x: 454, endPoint y: 533, distance: 493.0
click at [489, 533] on div "File Client Files > [DATE] Price and commission $ $192.55 | AR $43.60" at bounding box center [796, 536] width 1238 height 55
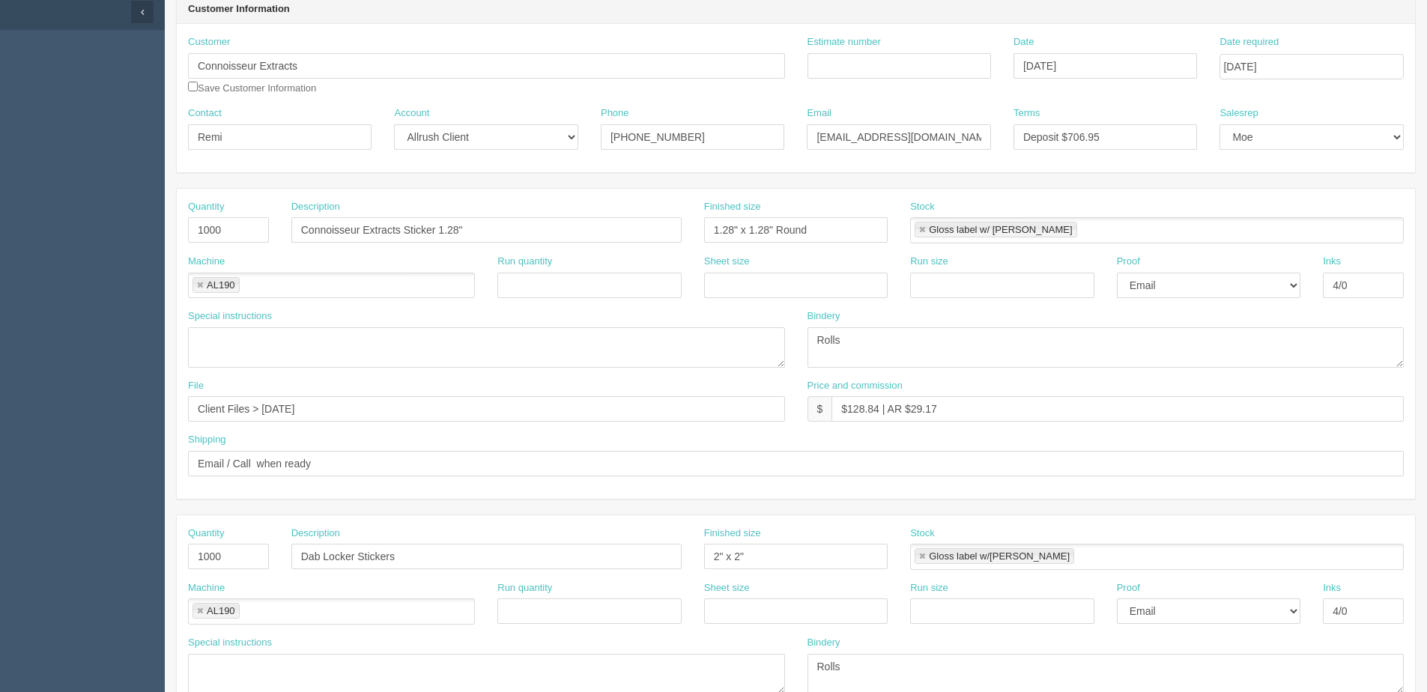
scroll to position [0, 0]
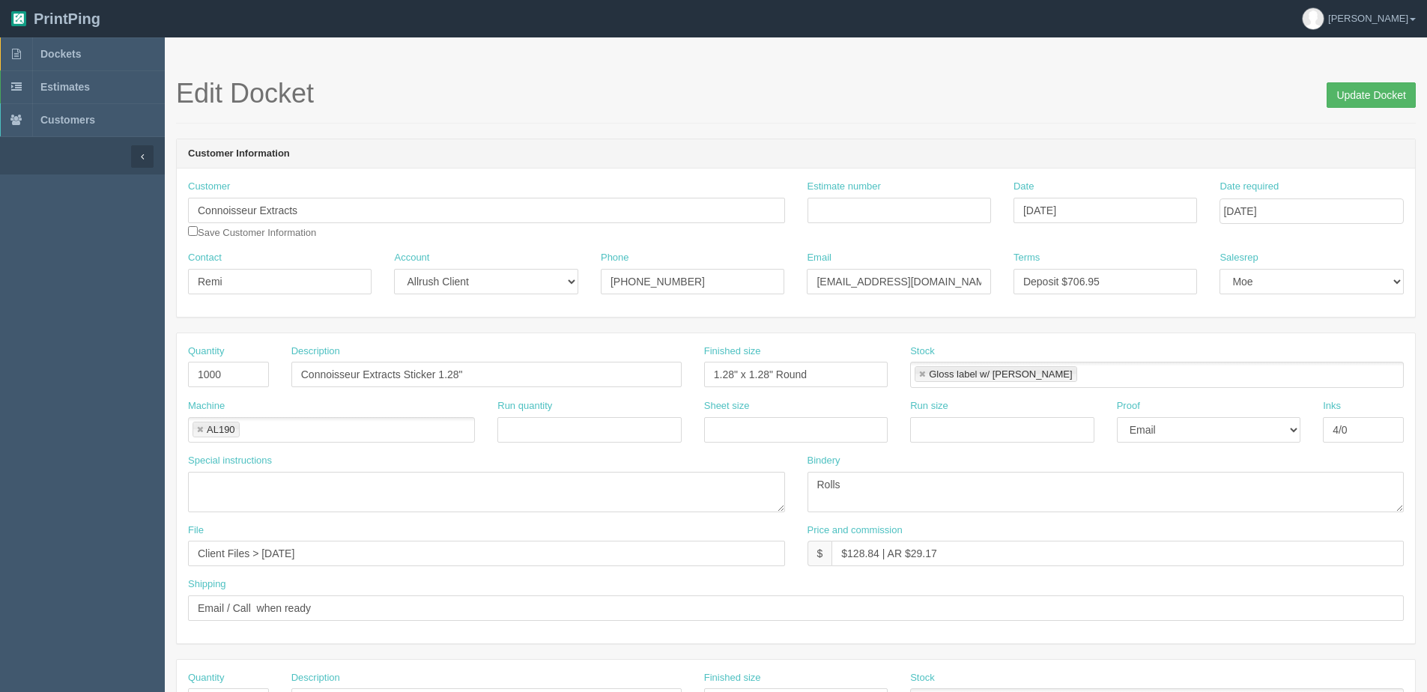
drag, startPoint x: 1361, startPoint y: 78, endPoint x: 1360, endPoint y: 91, distance: 12.8
click at [1361, 81] on section "Edit Docket Update Docket Customer Information Customer Connoisseur Extracts Sa…" at bounding box center [796, 698] width 1262 height 1323
click at [1360, 91] on input "Update Docket" at bounding box center [1371, 94] width 89 height 25
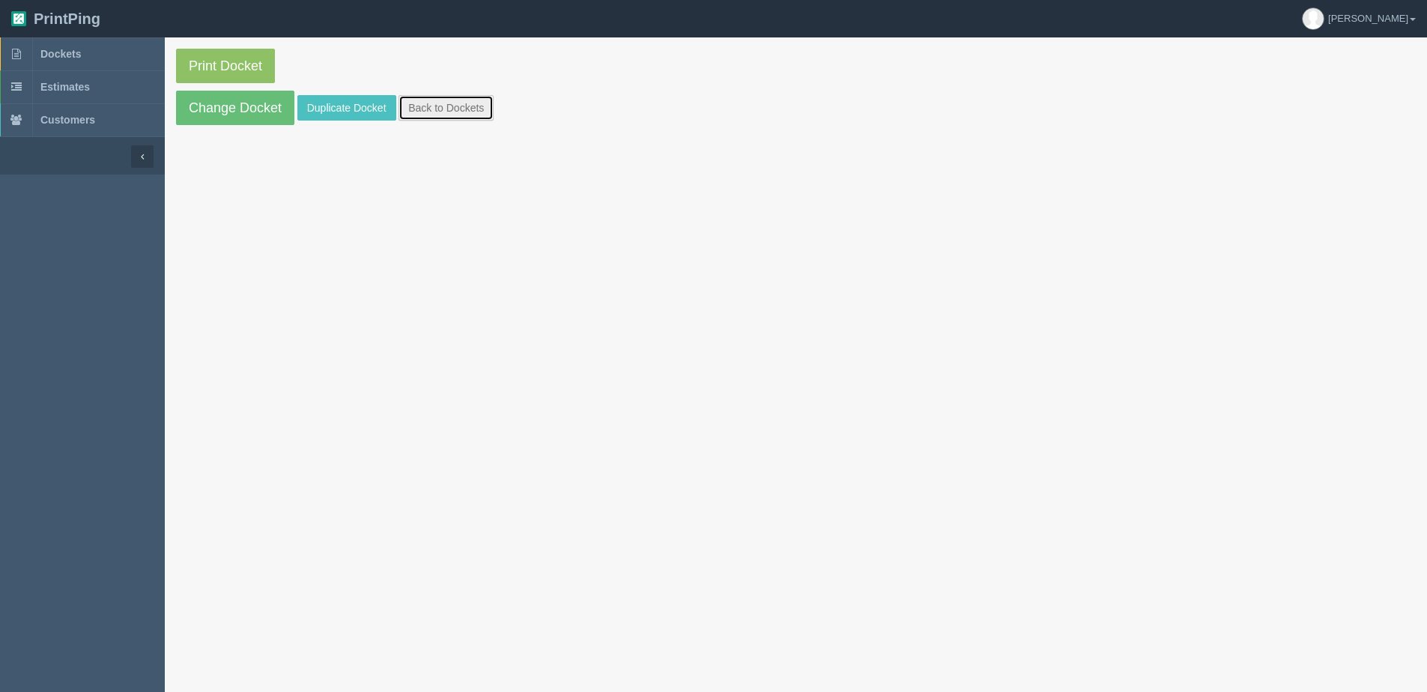
click at [429, 106] on link "Back to Dockets" at bounding box center [446, 107] width 95 height 25
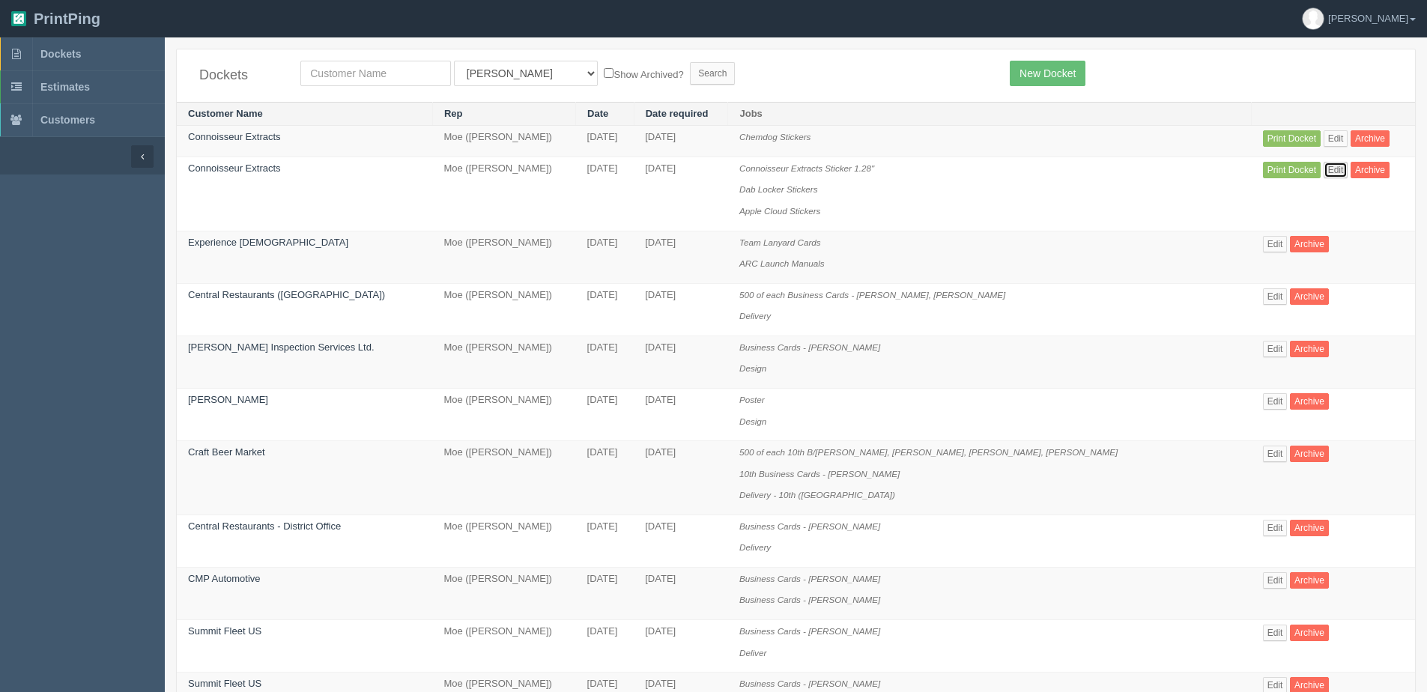
click at [1327, 175] on link "Edit" at bounding box center [1336, 170] width 25 height 16
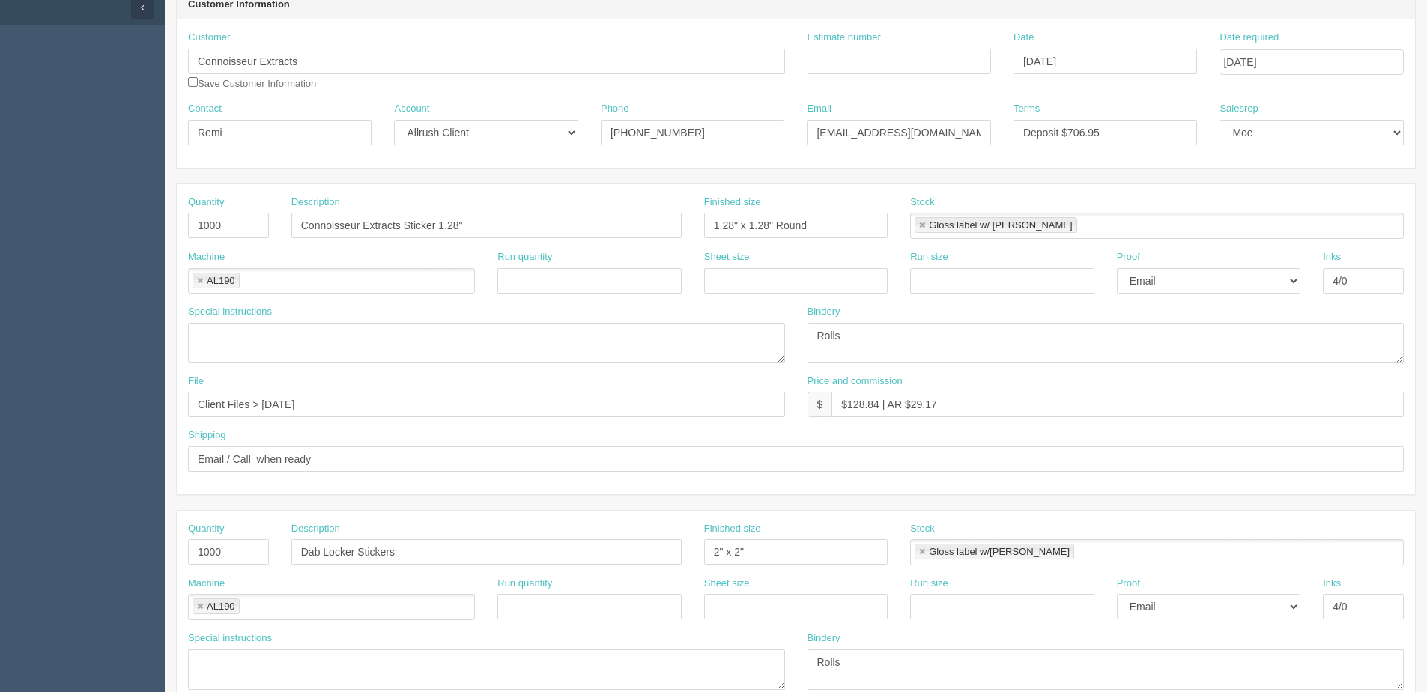
scroll to position [150, 0]
drag, startPoint x: 850, startPoint y: 408, endPoint x: 878, endPoint y: 407, distance: 28.5
click at [878, 407] on input "$128.84 | AR $29.17" at bounding box center [1118, 403] width 572 height 25
drag, startPoint x: 913, startPoint y: 402, endPoint x: 1047, endPoint y: 404, distance: 133.4
click at [1046, 402] on input "$125.25 | AR $29.17" at bounding box center [1118, 403] width 572 height 25
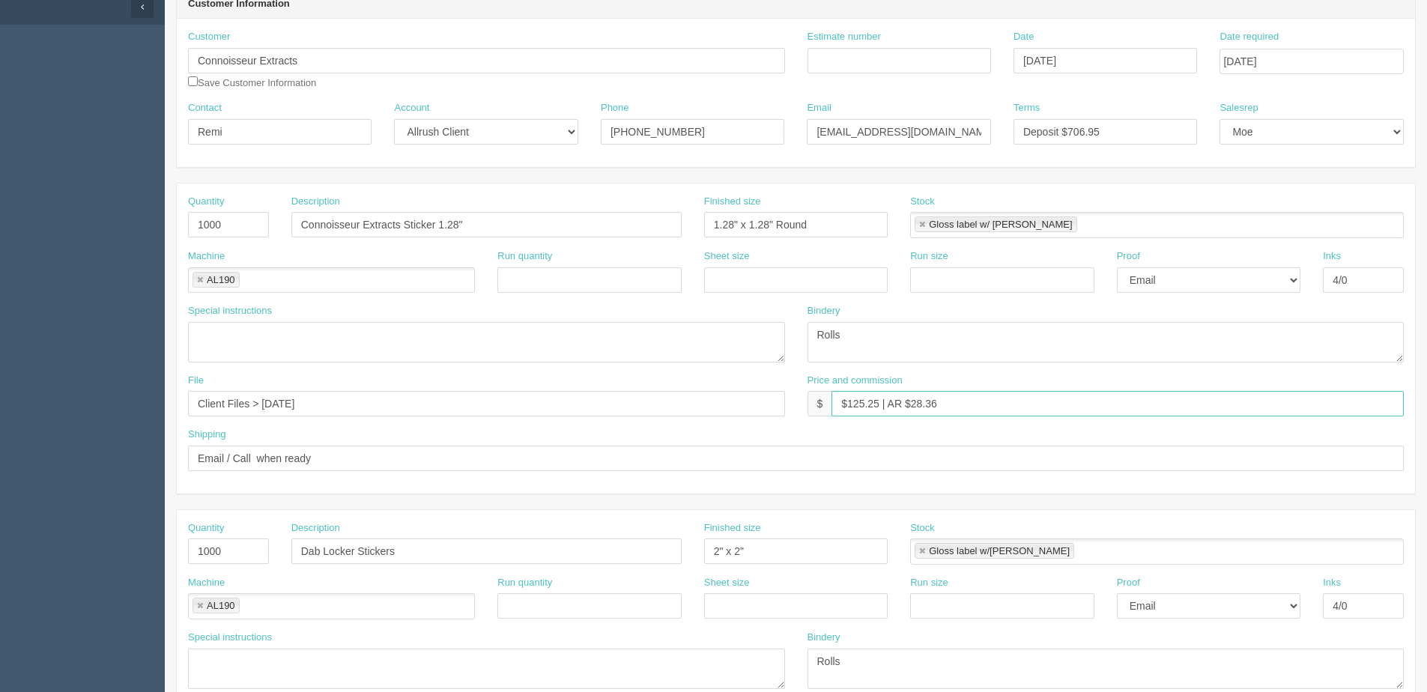
type input "$125.25 | AR $28.36"
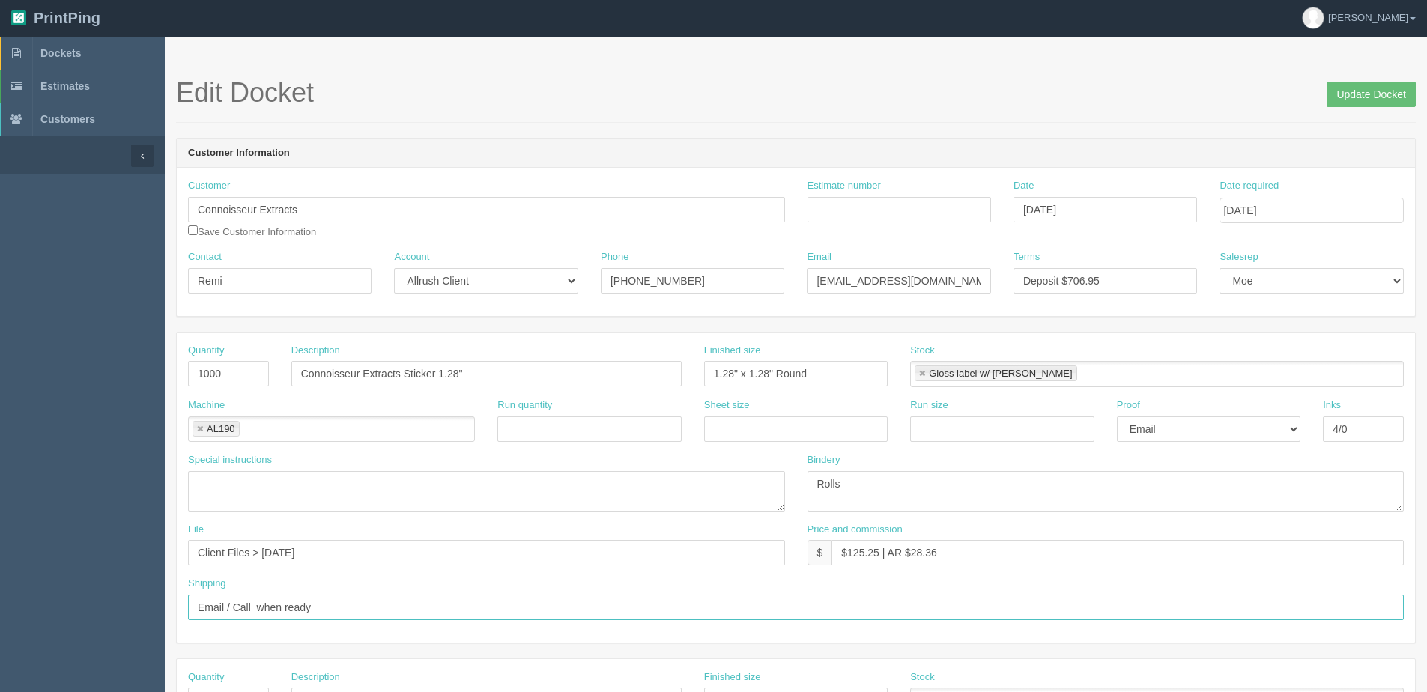
scroll to position [0, 0]
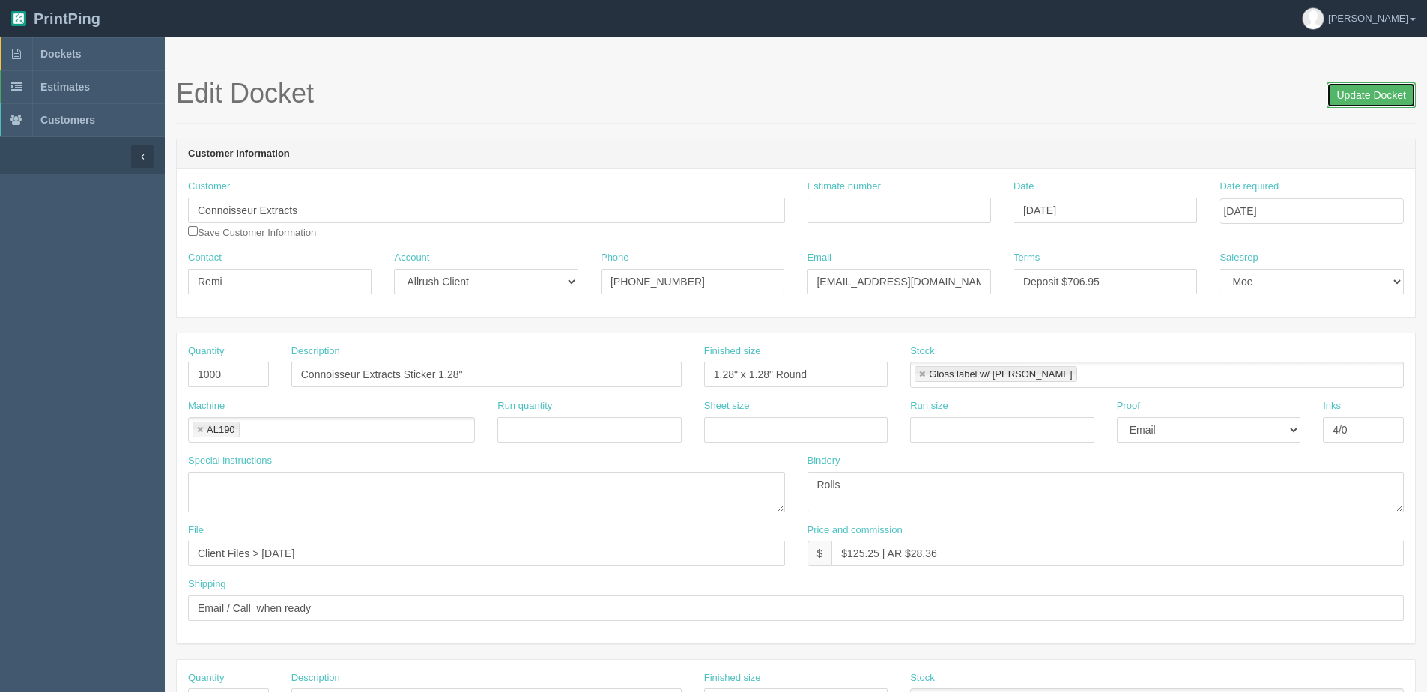
click at [1365, 86] on input "Update Docket" at bounding box center [1371, 94] width 89 height 25
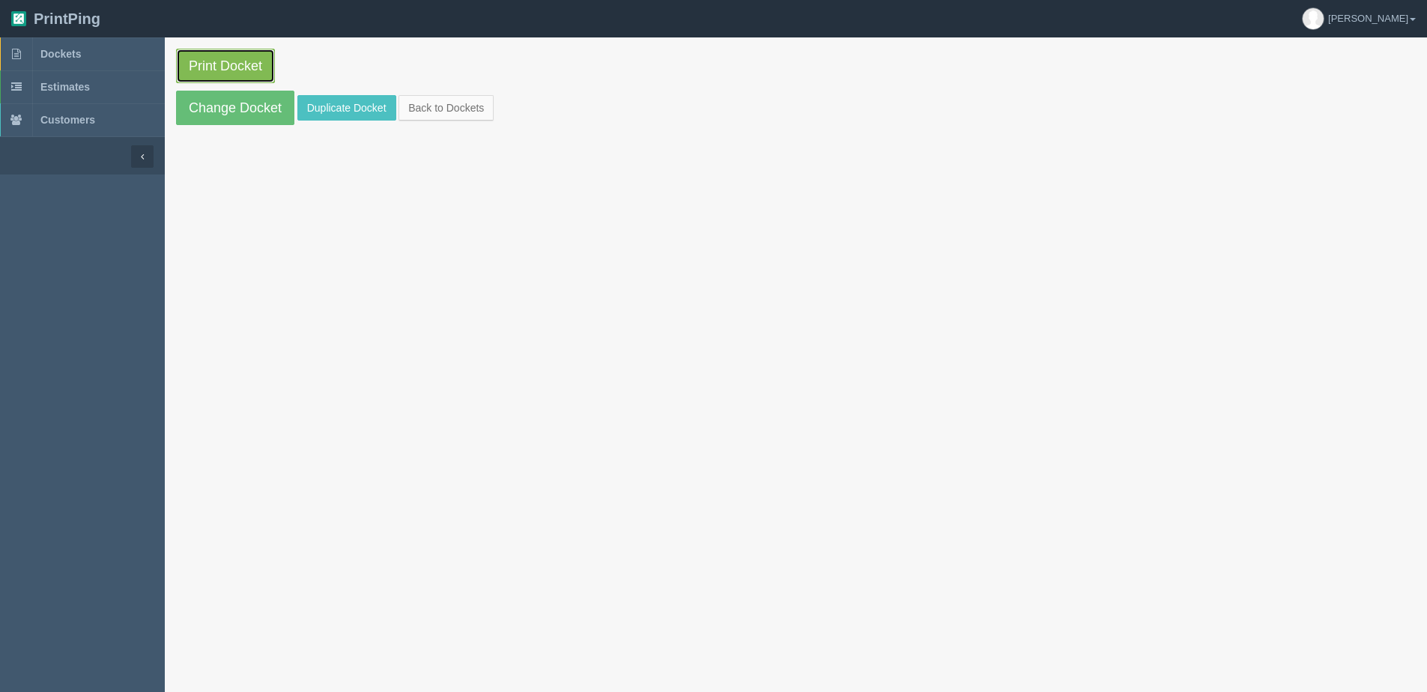
click at [244, 70] on link "Print Docket" at bounding box center [225, 66] width 99 height 34
click at [224, 112] on link "Change Docket" at bounding box center [235, 108] width 118 height 34
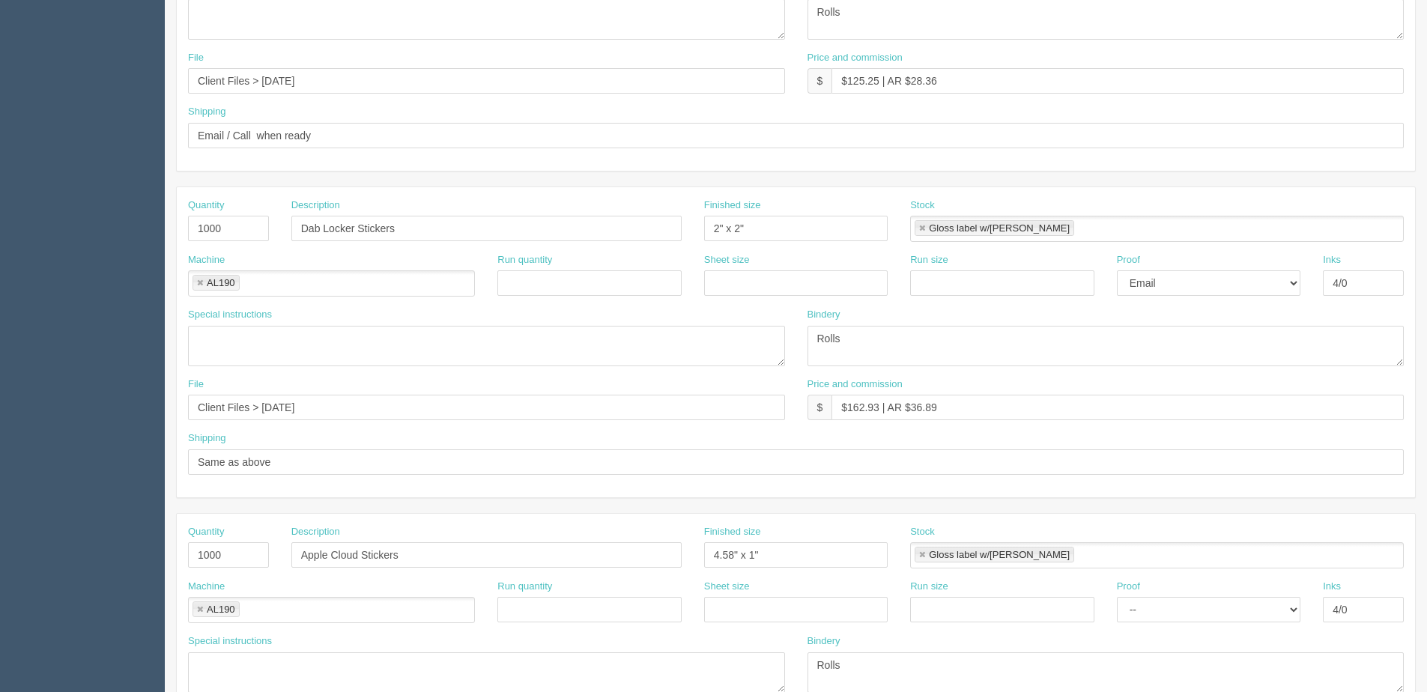
scroll to position [524, 0]
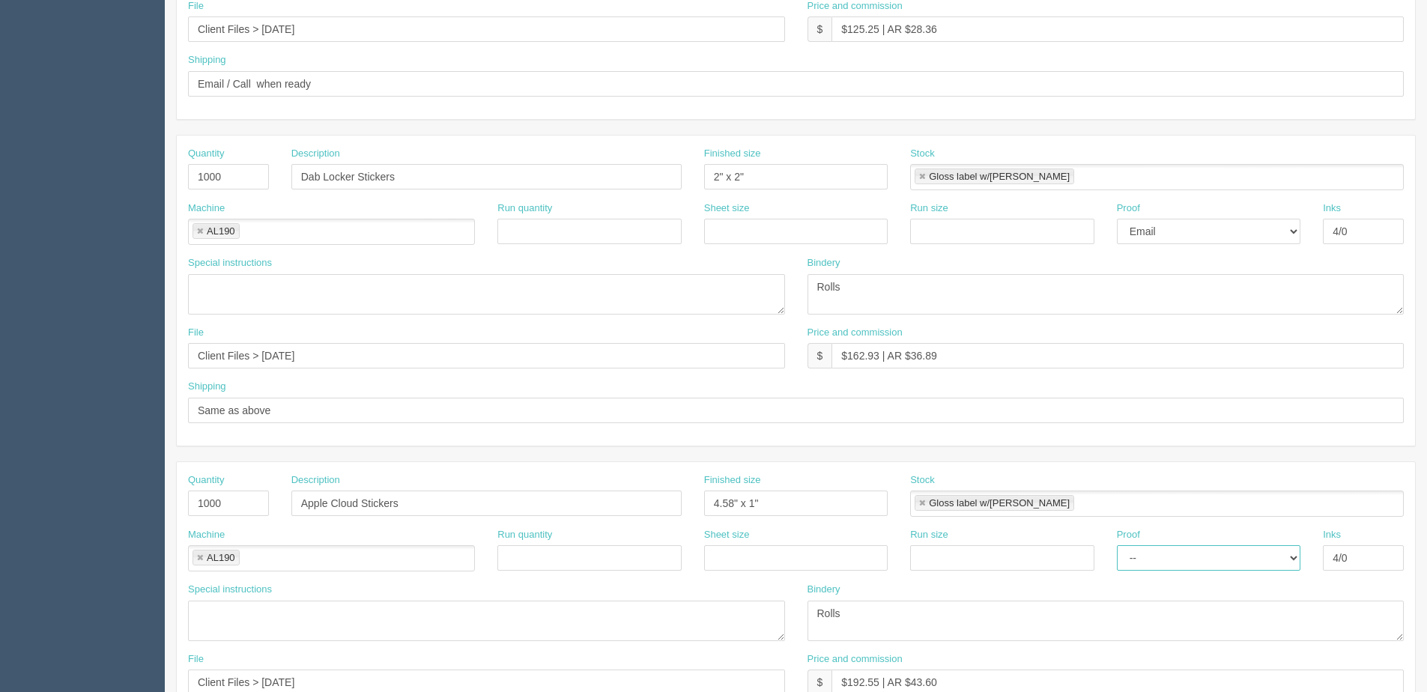
click at [1171, 567] on select "-- Email Hard Copy" at bounding box center [1209, 557] width 184 height 25
select select "Email"
click at [1117, 545] on select "-- Email Hard Copy" at bounding box center [1209, 557] width 184 height 25
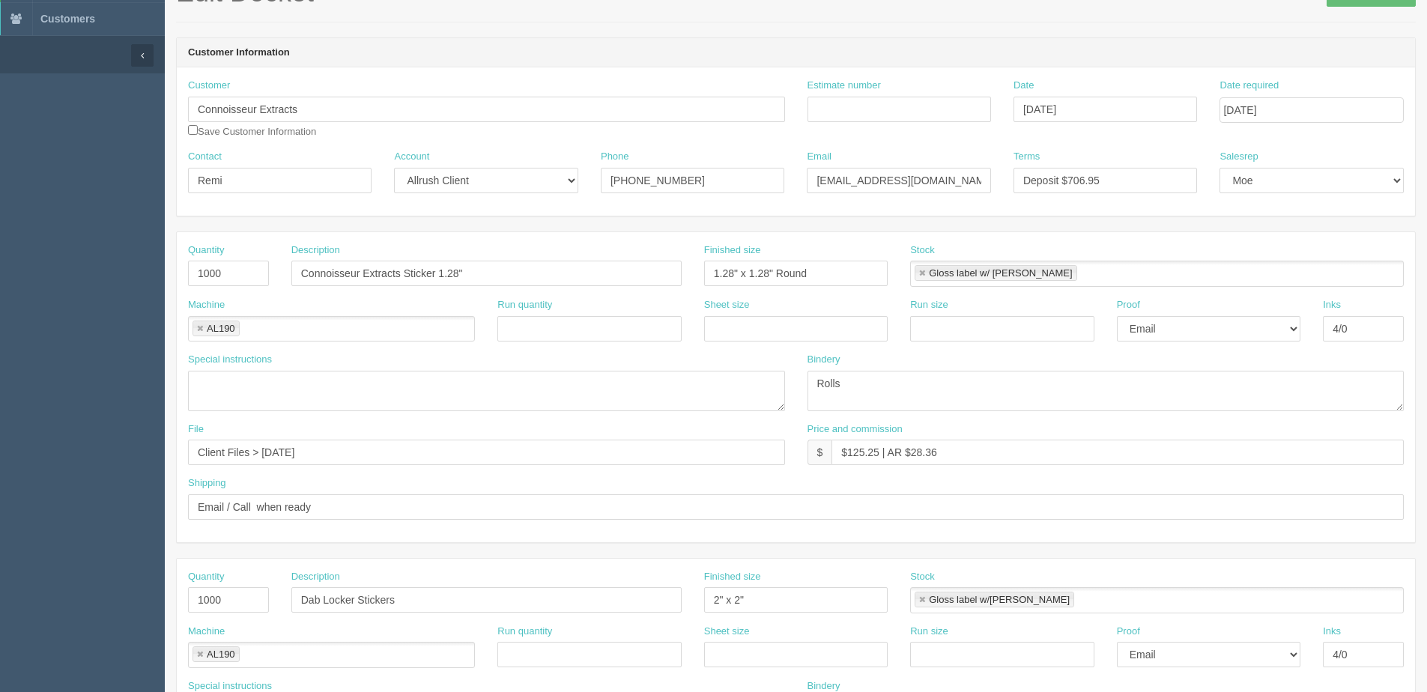
scroll to position [75, 0]
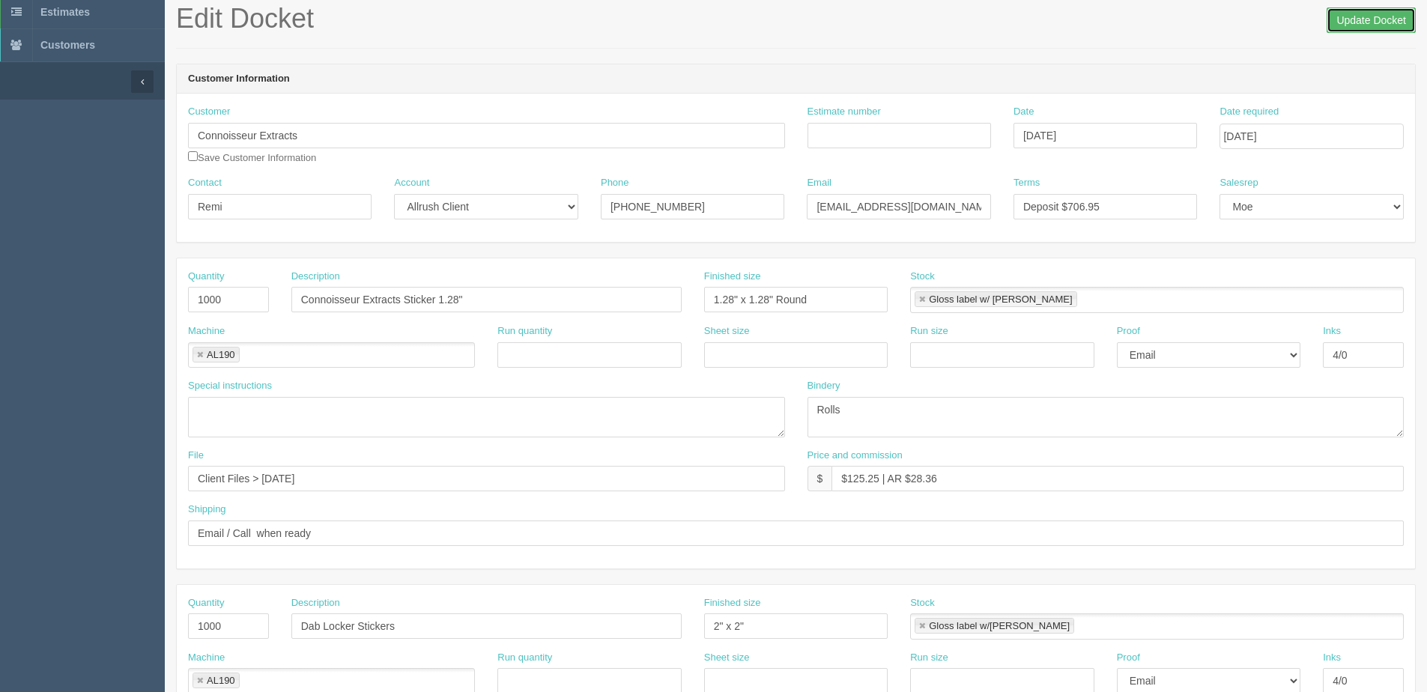
click at [1364, 21] on input "Update Docket" at bounding box center [1371, 19] width 89 height 25
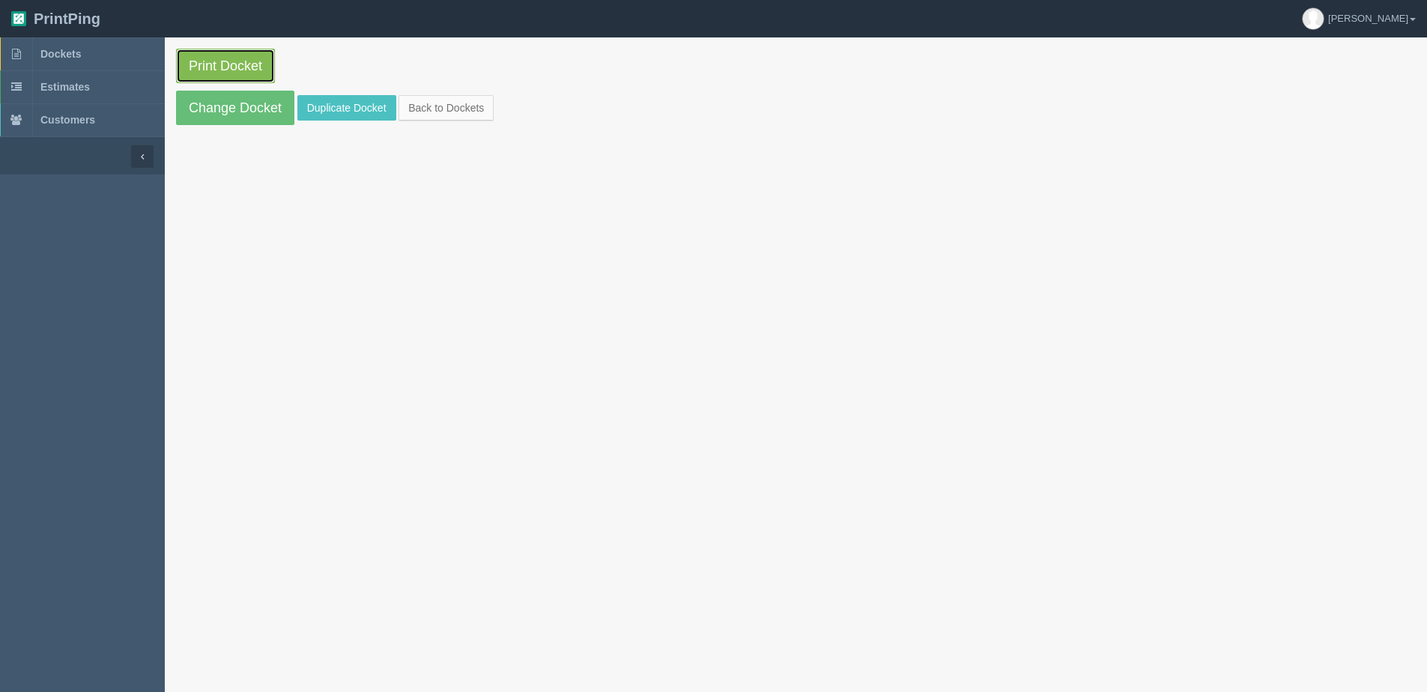
click at [220, 56] on link "Print Docket" at bounding box center [225, 66] width 99 height 34
click at [461, 104] on link "Back to Dockets" at bounding box center [446, 107] width 95 height 25
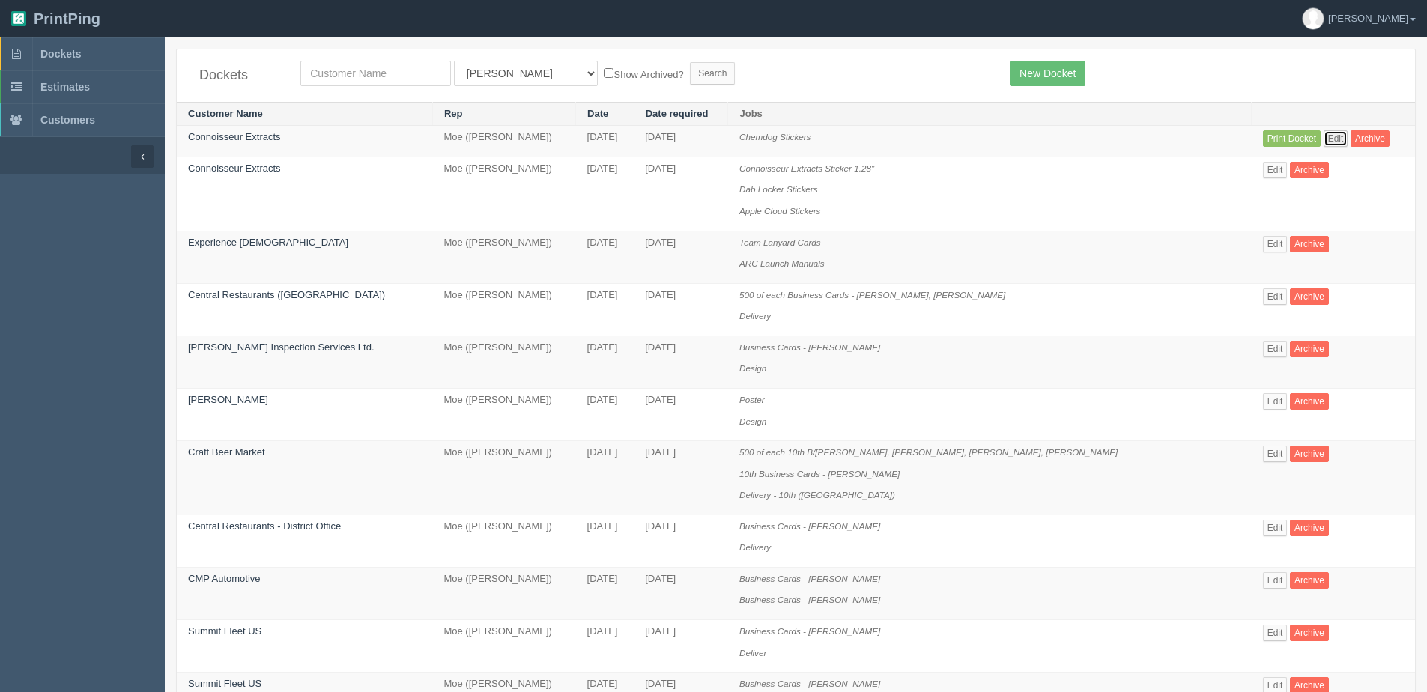
click at [1324, 133] on link "Edit" at bounding box center [1336, 138] width 25 height 16
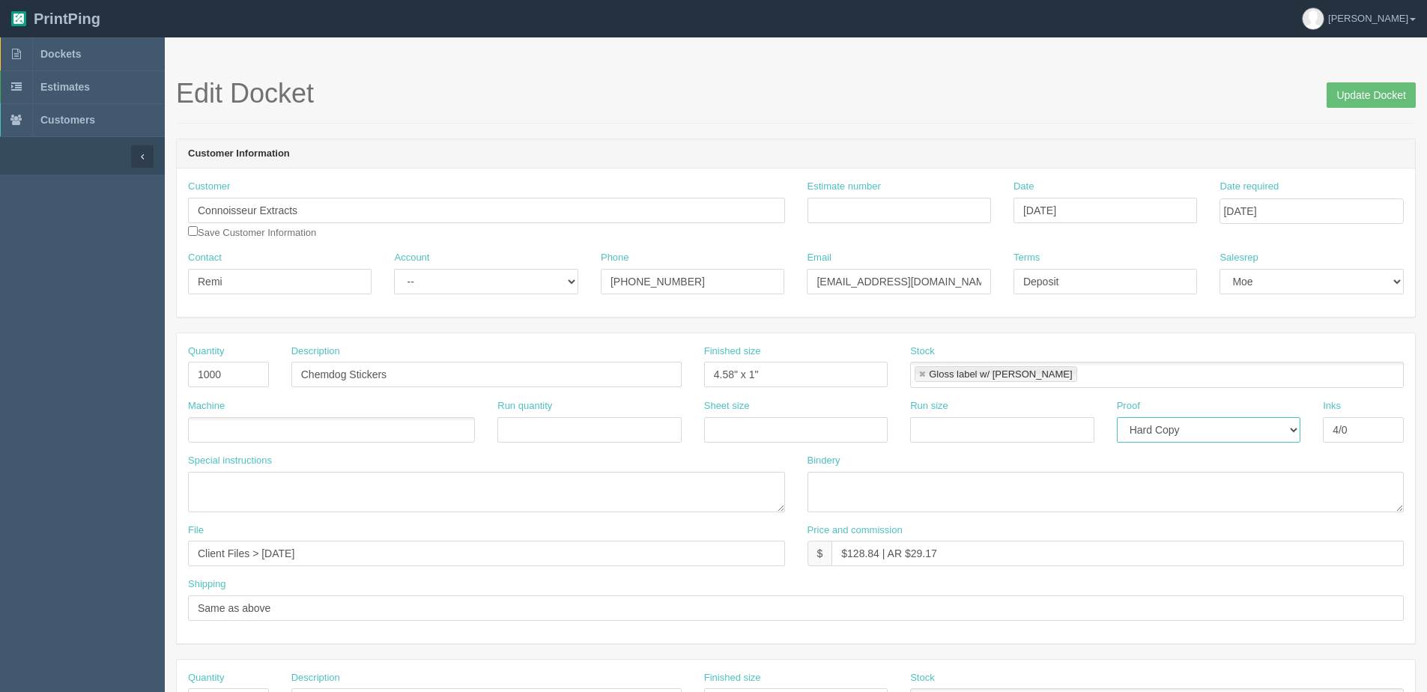
click at [1193, 428] on select "-- Email Hard Copy" at bounding box center [1209, 429] width 184 height 25
select select "Email"
click at [1117, 417] on select "-- Email Hard Copy" at bounding box center [1209, 429] width 184 height 25
click at [900, 484] on textarea at bounding box center [1106, 492] width 597 height 40
type textarea "Rolls"
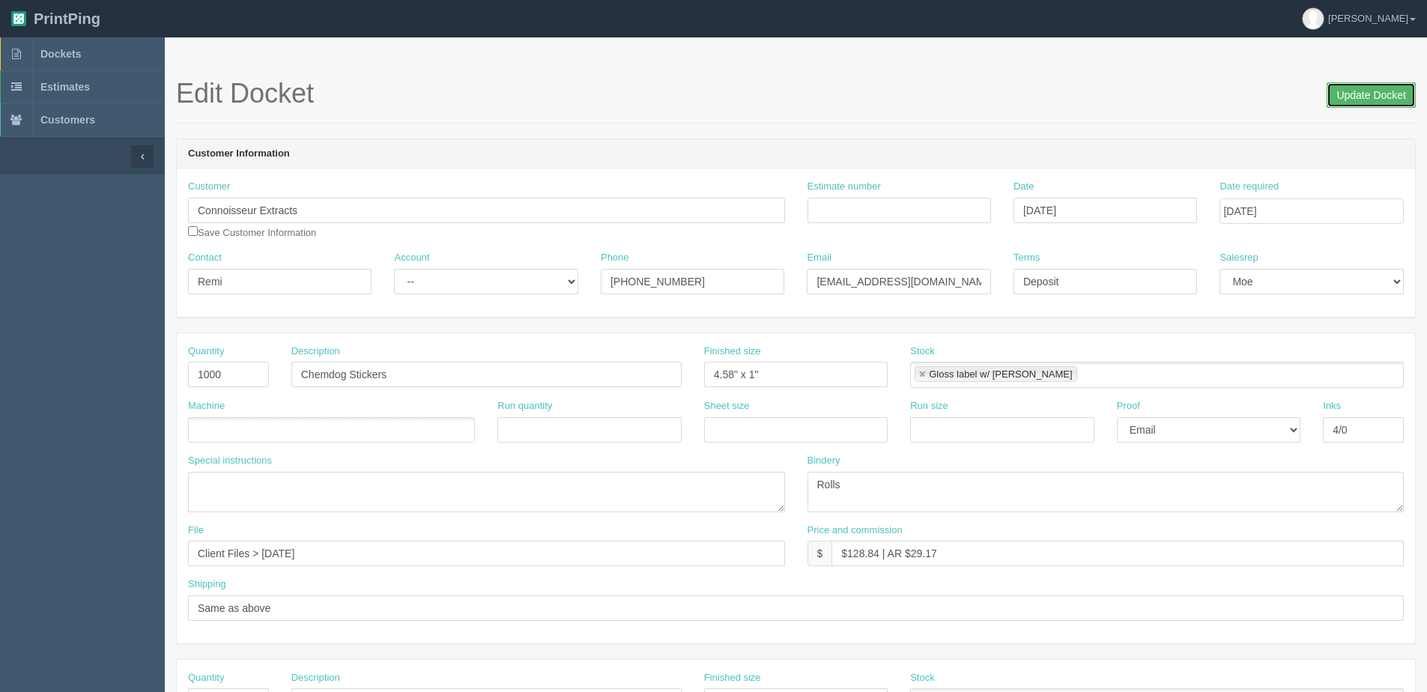
click at [1366, 100] on input "Update Docket" at bounding box center [1371, 94] width 89 height 25
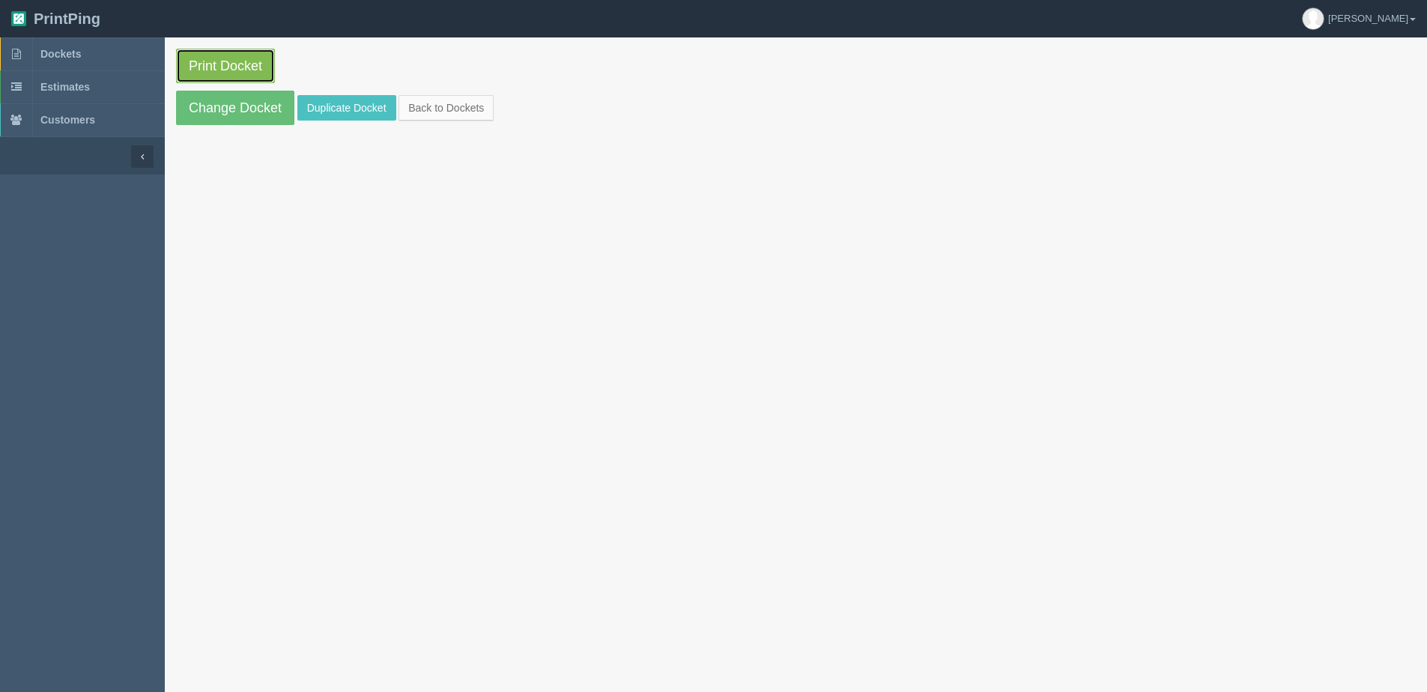
click at [219, 64] on link "Print Docket" at bounding box center [225, 66] width 99 height 34
click at [210, 101] on link "Change Docket" at bounding box center [235, 108] width 118 height 34
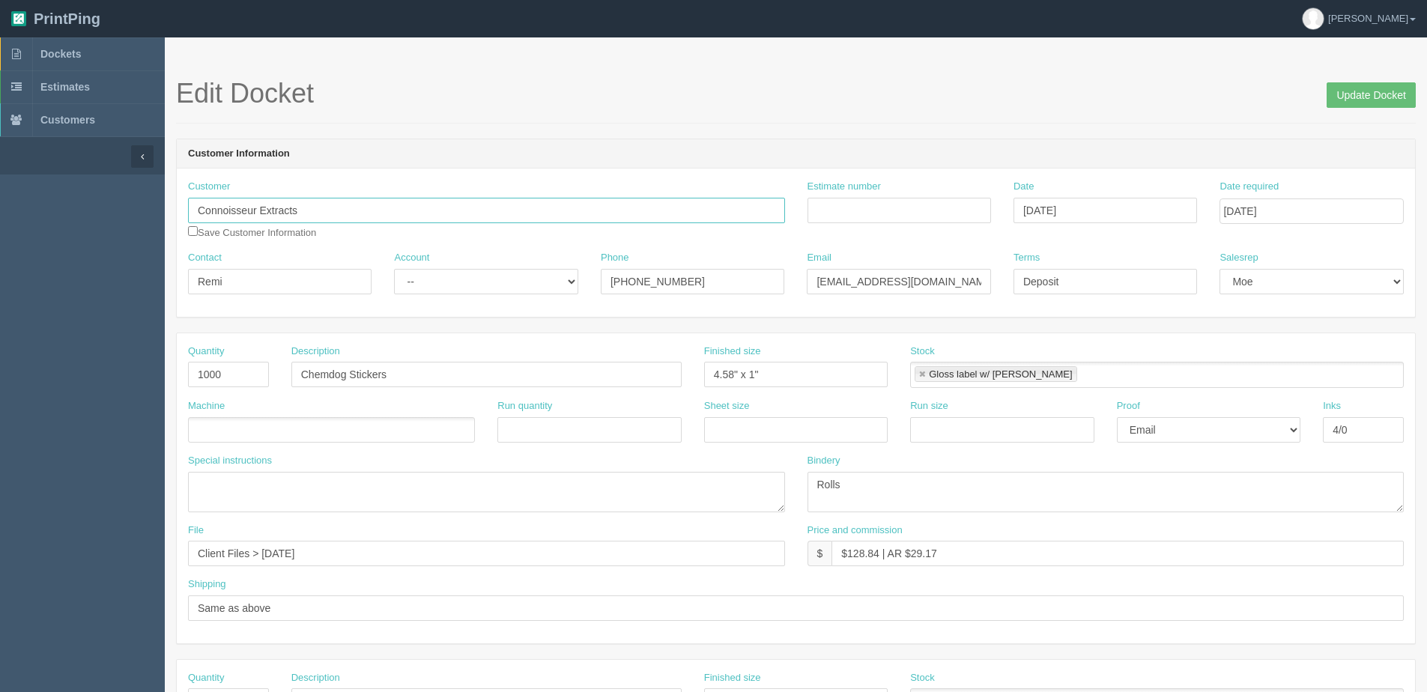
drag, startPoint x: 318, startPoint y: 216, endPoint x: -59, endPoint y: 229, distance: 377.9
click at [0, 229] on html "PrintPing [PERSON_NAME] Edit account ( [PERSON_NAME][EMAIL_ADDRESS][DOMAIN_NAME…" at bounding box center [713, 680] width 1427 height 1361
click at [48, 58] on span "Dockets" at bounding box center [60, 54] width 40 height 12
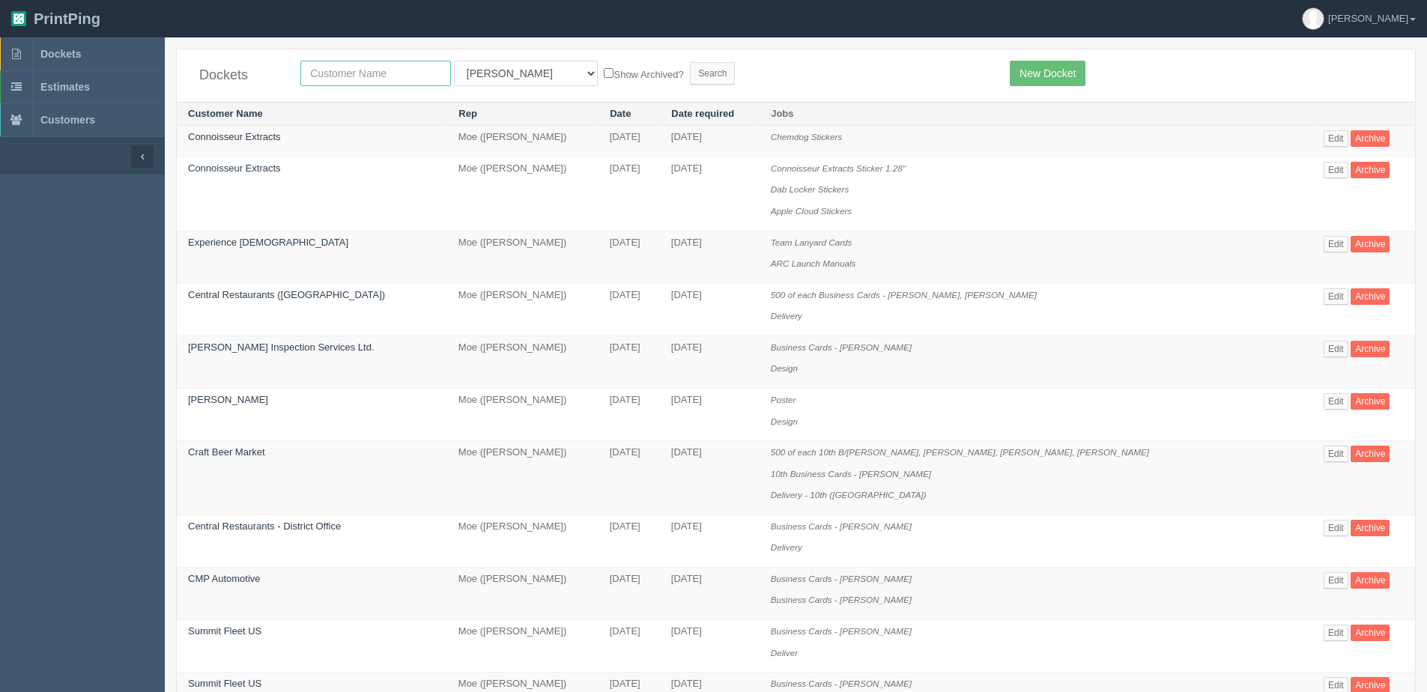
click at [440, 72] on input "text" at bounding box center [375, 73] width 151 height 25
type input "eastside"
click at [690, 62] on input "Search" at bounding box center [712, 73] width 45 height 22
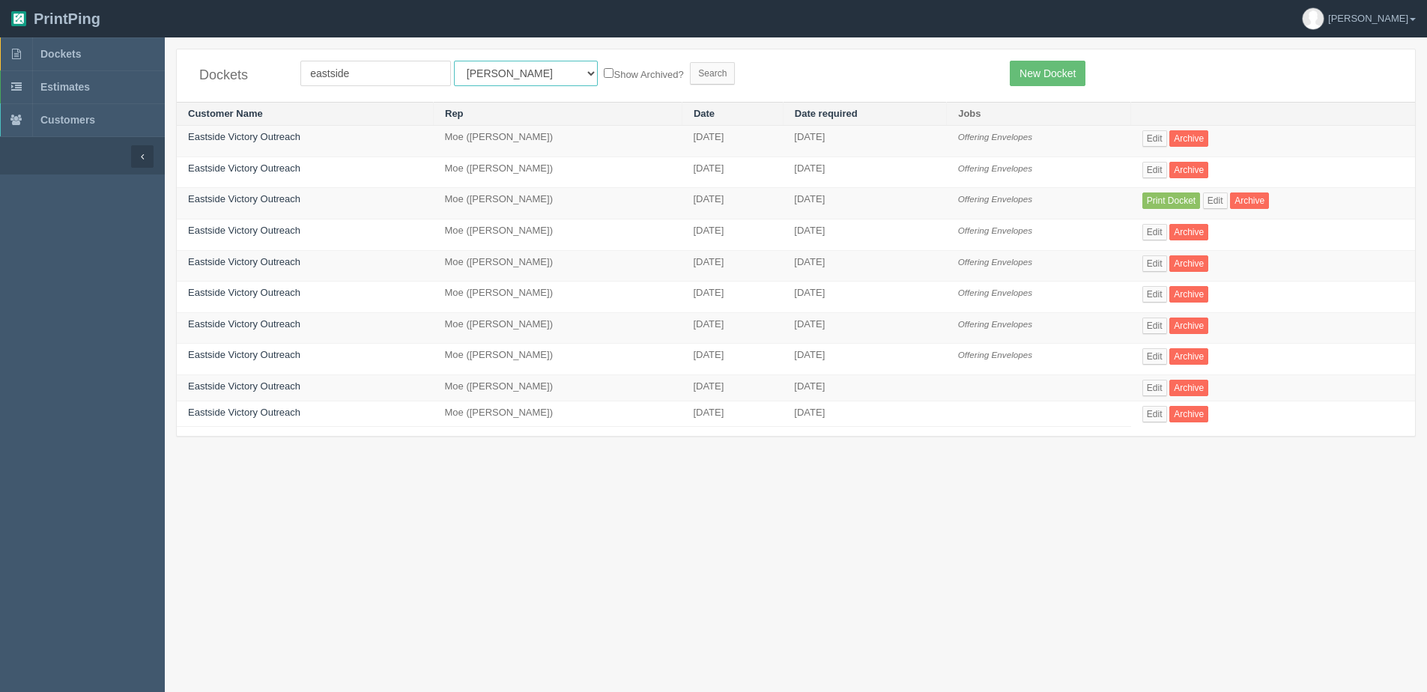
click at [524, 81] on select "All Users [PERSON_NAME] Test 1 [PERSON_NAME] [PERSON_NAME] [PERSON_NAME] France…" at bounding box center [526, 73] width 144 height 25
select select "1"
click at [454, 61] on select "All Users [PERSON_NAME] Test 1 [PERSON_NAME] [PERSON_NAME] [PERSON_NAME] France…" at bounding box center [526, 73] width 144 height 25
click at [604, 67] on label "Show Archived?" at bounding box center [643, 73] width 79 height 17
click at [604, 68] on input "Show Archived?" at bounding box center [609, 73] width 10 height 10
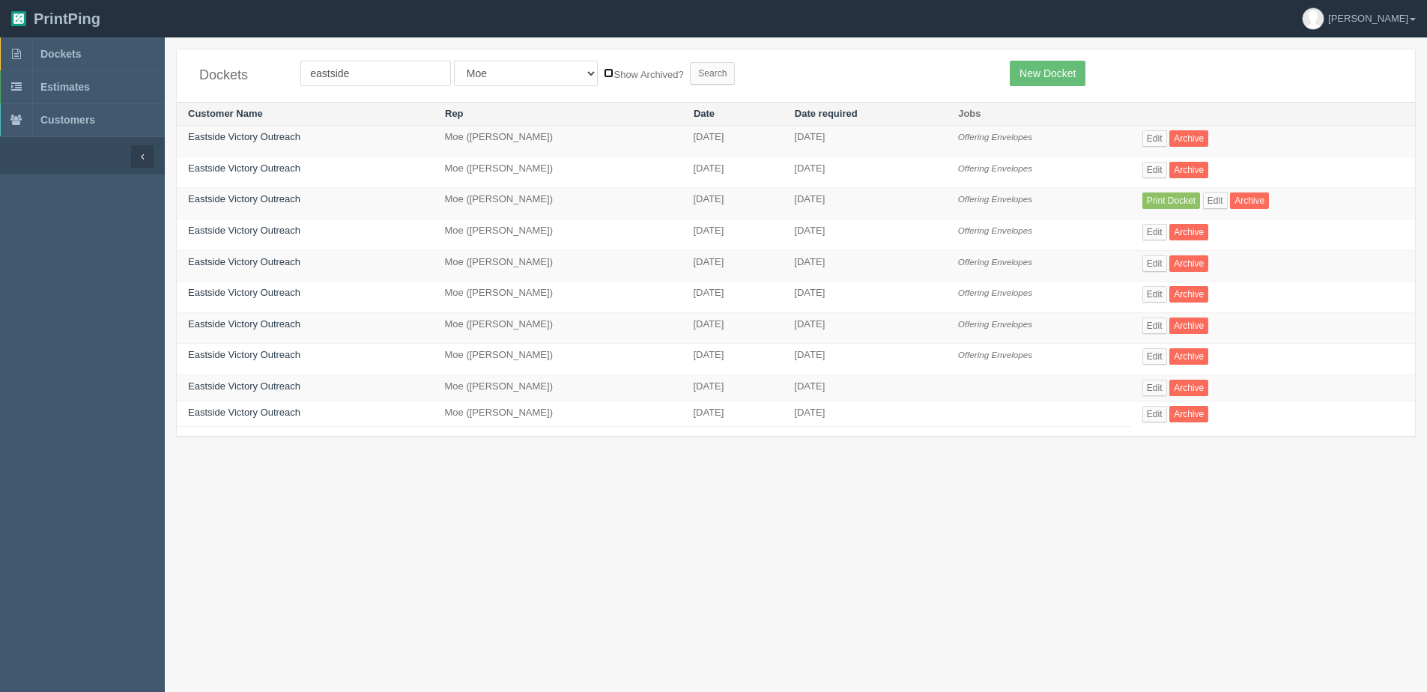
checkbox input "true"
click at [690, 76] on input "Search" at bounding box center [712, 73] width 45 height 22
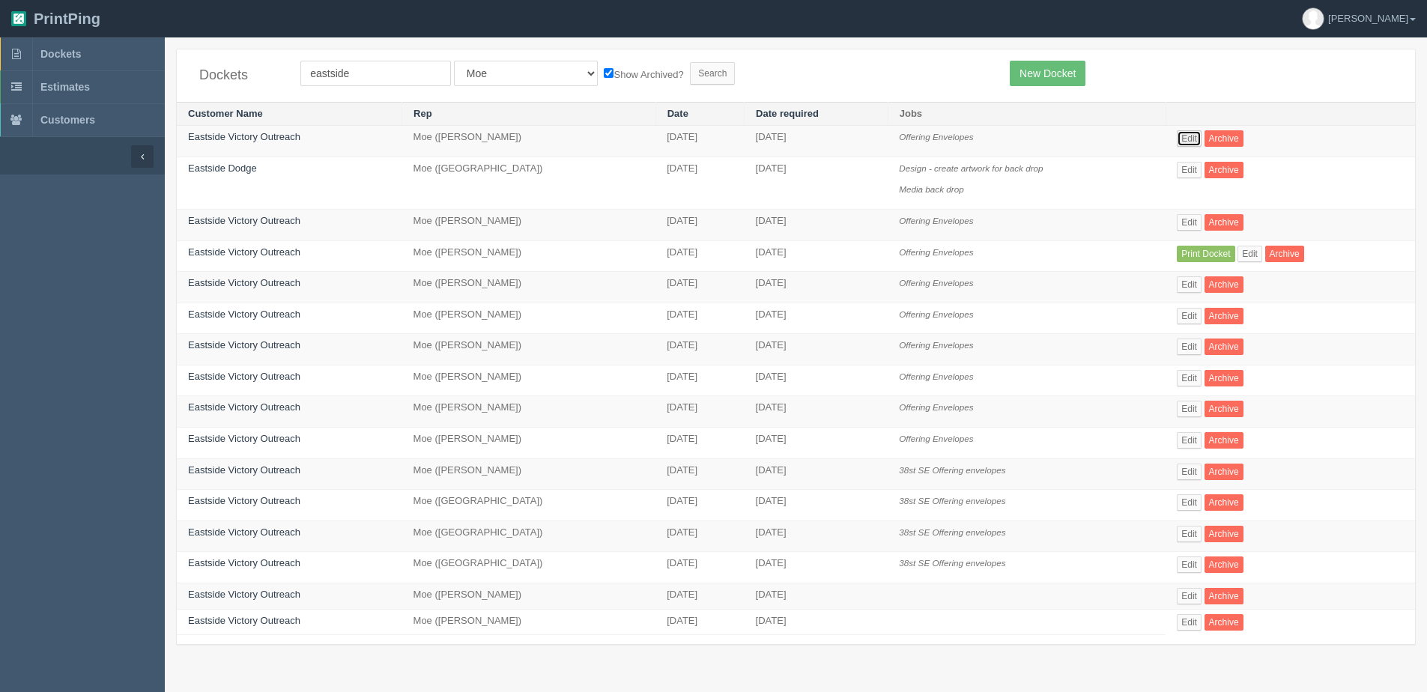
click at [1199, 145] on link "Edit" at bounding box center [1189, 138] width 25 height 16
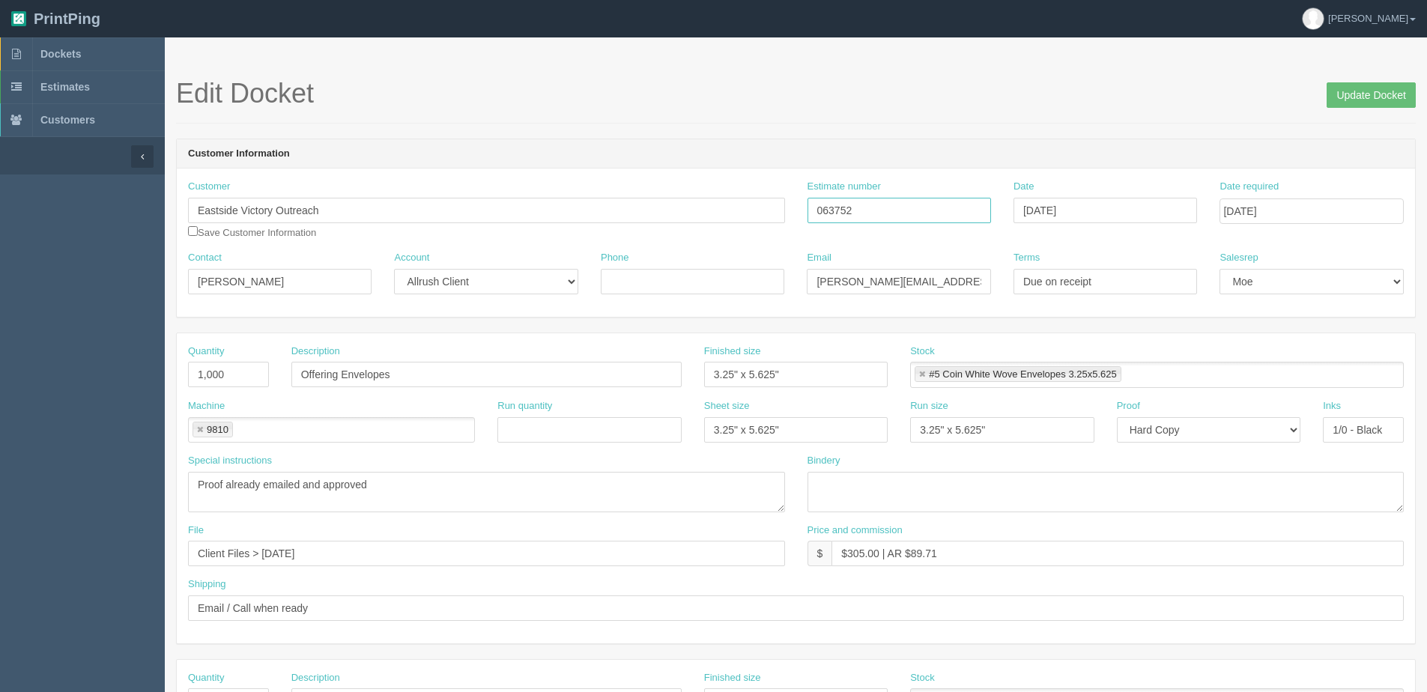
drag, startPoint x: 860, startPoint y: 205, endPoint x: 438, endPoint y: 213, distance: 421.9
click at [438, 213] on div "Customer Eastside Victory Outreach Save Customer Information Estimate number 06…" at bounding box center [796, 215] width 1238 height 71
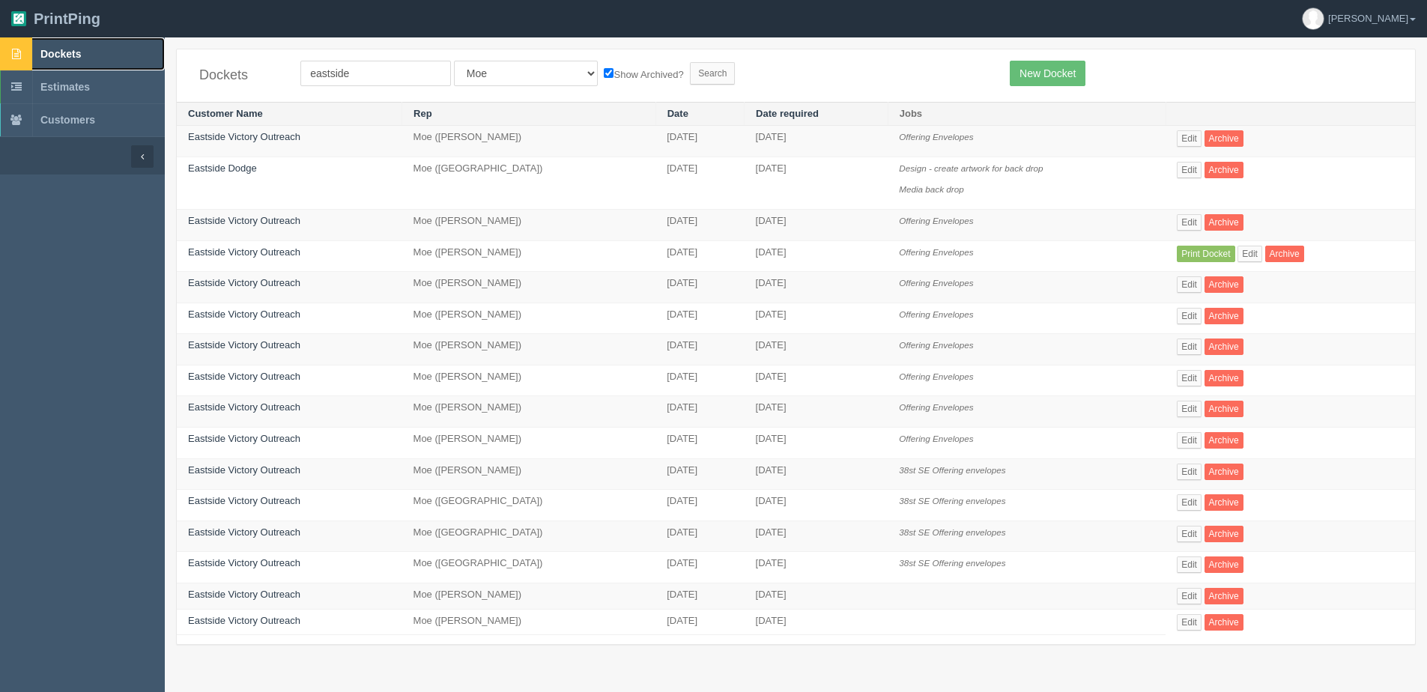
click at [76, 46] on link "Dockets" at bounding box center [82, 53] width 165 height 33
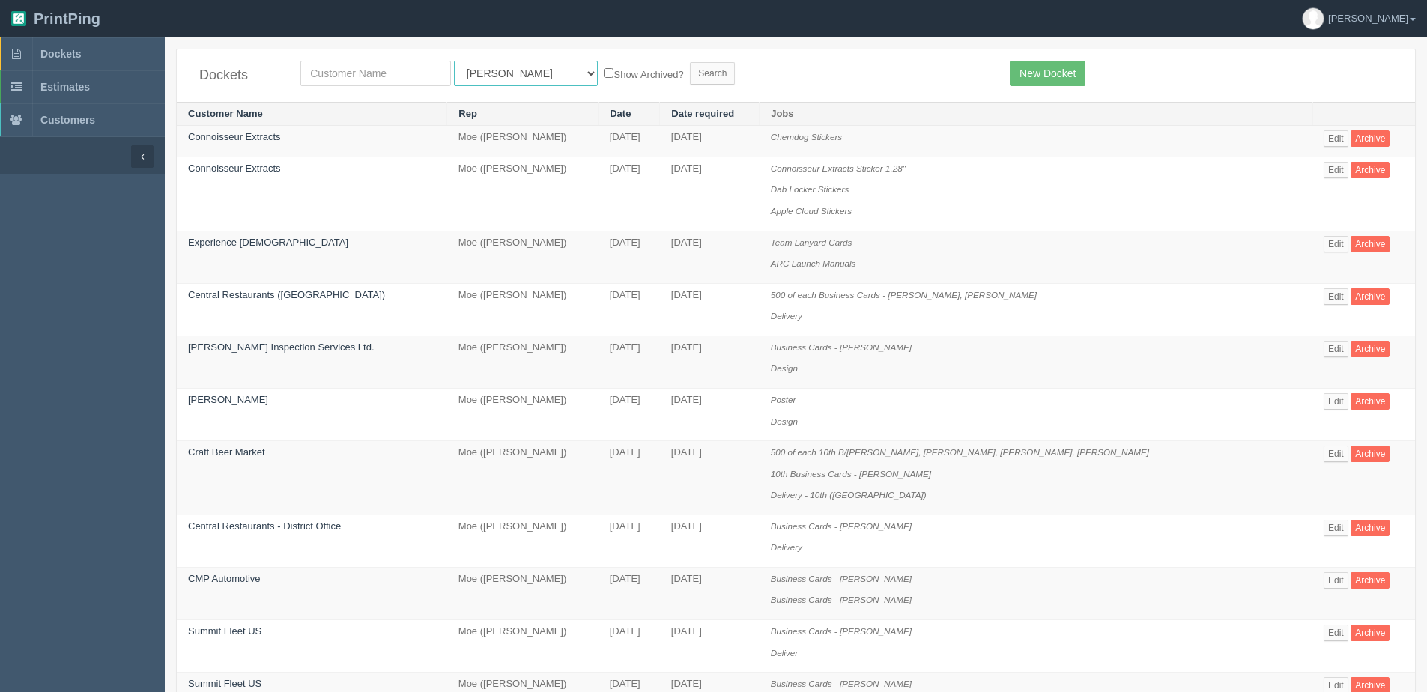
click at [489, 71] on select "All Users [PERSON_NAME] Test 1 [PERSON_NAME] [PERSON_NAME] [PERSON_NAME] France…" at bounding box center [526, 73] width 144 height 25
select select "1"
click at [454, 61] on select "All Users [PERSON_NAME] Test 1 [PERSON_NAME] [PERSON_NAME] [PERSON_NAME] France…" at bounding box center [526, 73] width 144 height 25
click at [604, 70] on label "Show Archived?" at bounding box center [643, 73] width 79 height 17
click at [604, 70] on input "Show Archived?" at bounding box center [609, 73] width 10 height 10
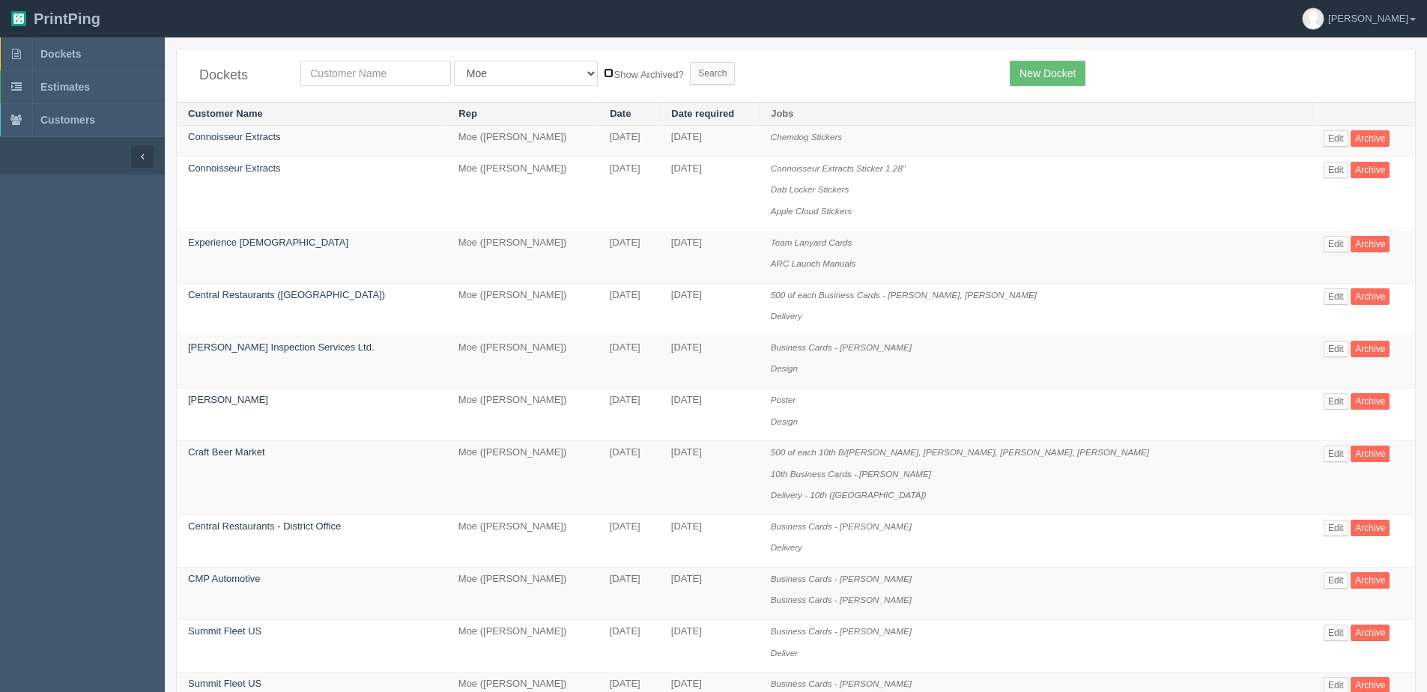
checkbox input "true"
click at [690, 67] on input "Search" at bounding box center [712, 73] width 45 height 22
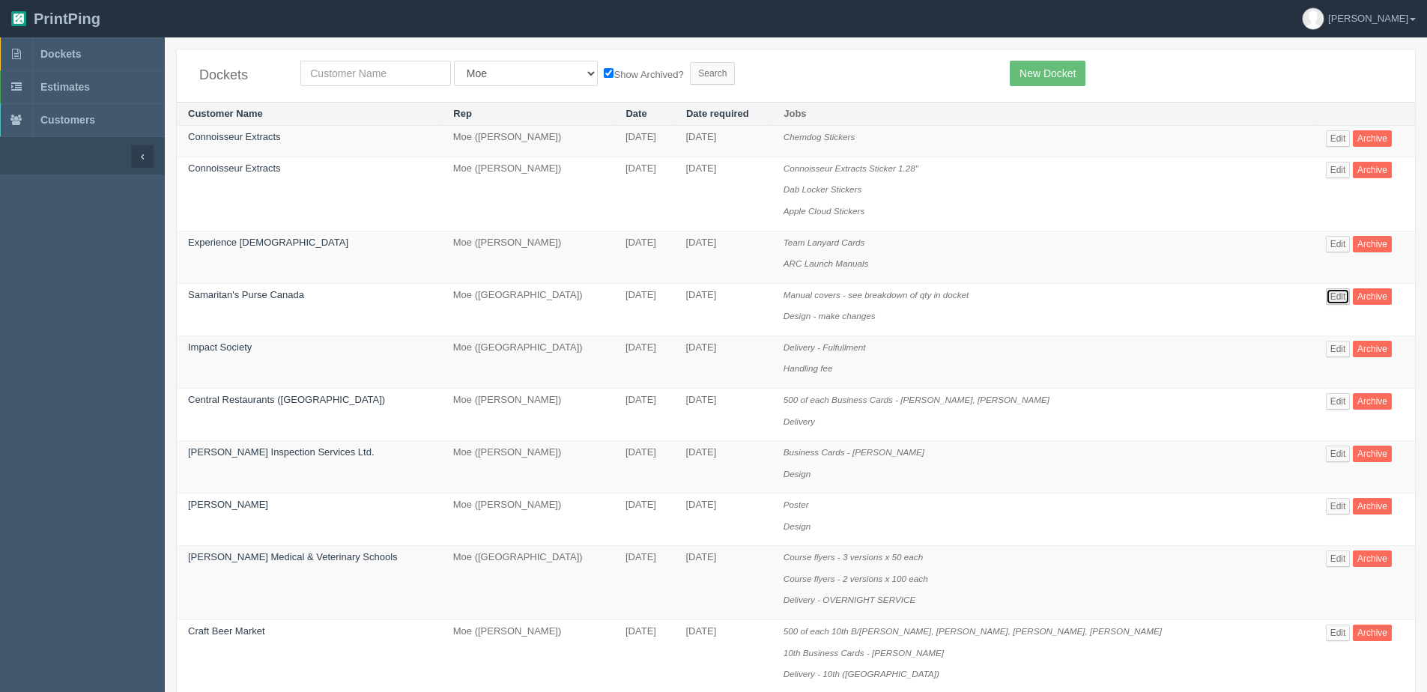
click at [1326, 302] on link "Edit" at bounding box center [1338, 296] width 25 height 16
click at [348, 82] on input "text" at bounding box center [375, 73] width 151 height 25
type input "gourmet"
click at [690, 62] on input "Search" at bounding box center [712, 73] width 45 height 22
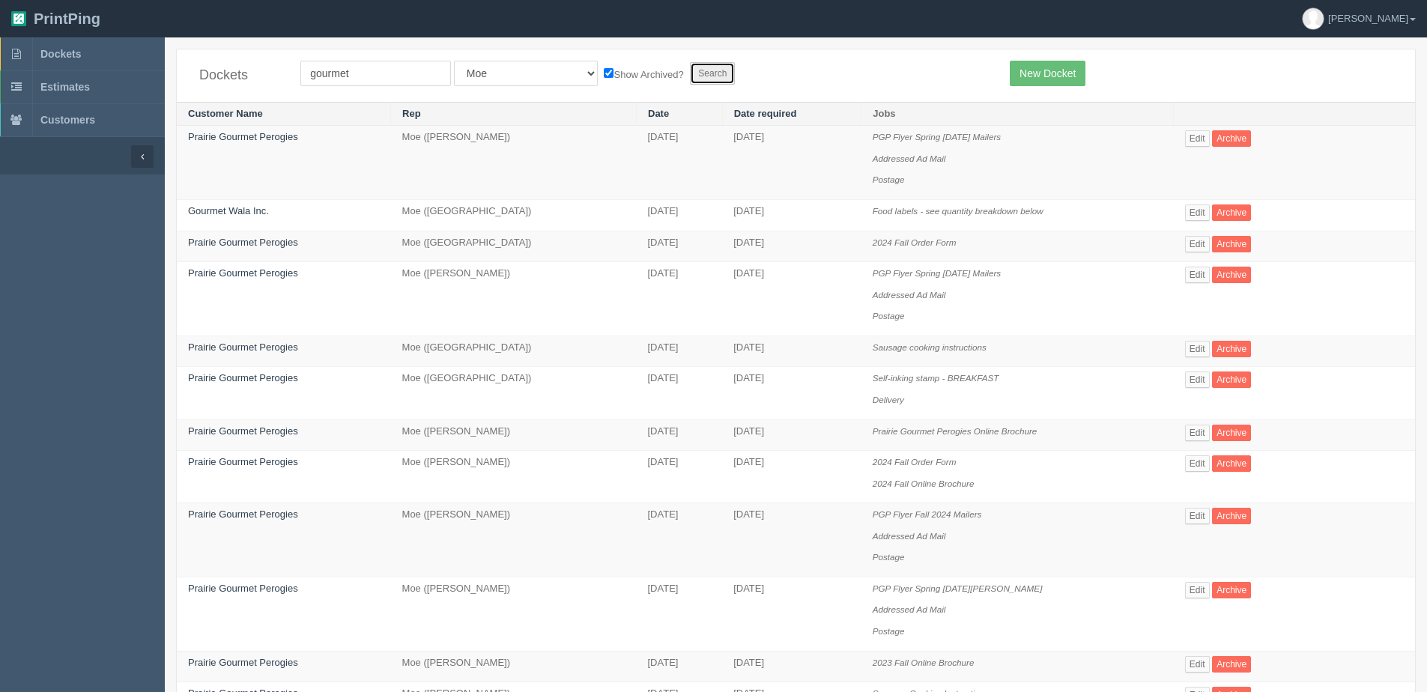
click at [690, 70] on input "Search" at bounding box center [712, 73] width 45 height 22
drag, startPoint x: 360, startPoint y: 71, endPoint x: -120, endPoint y: 70, distance: 479.5
type input "prairie"
click at [690, 62] on input "Search" at bounding box center [712, 73] width 45 height 22
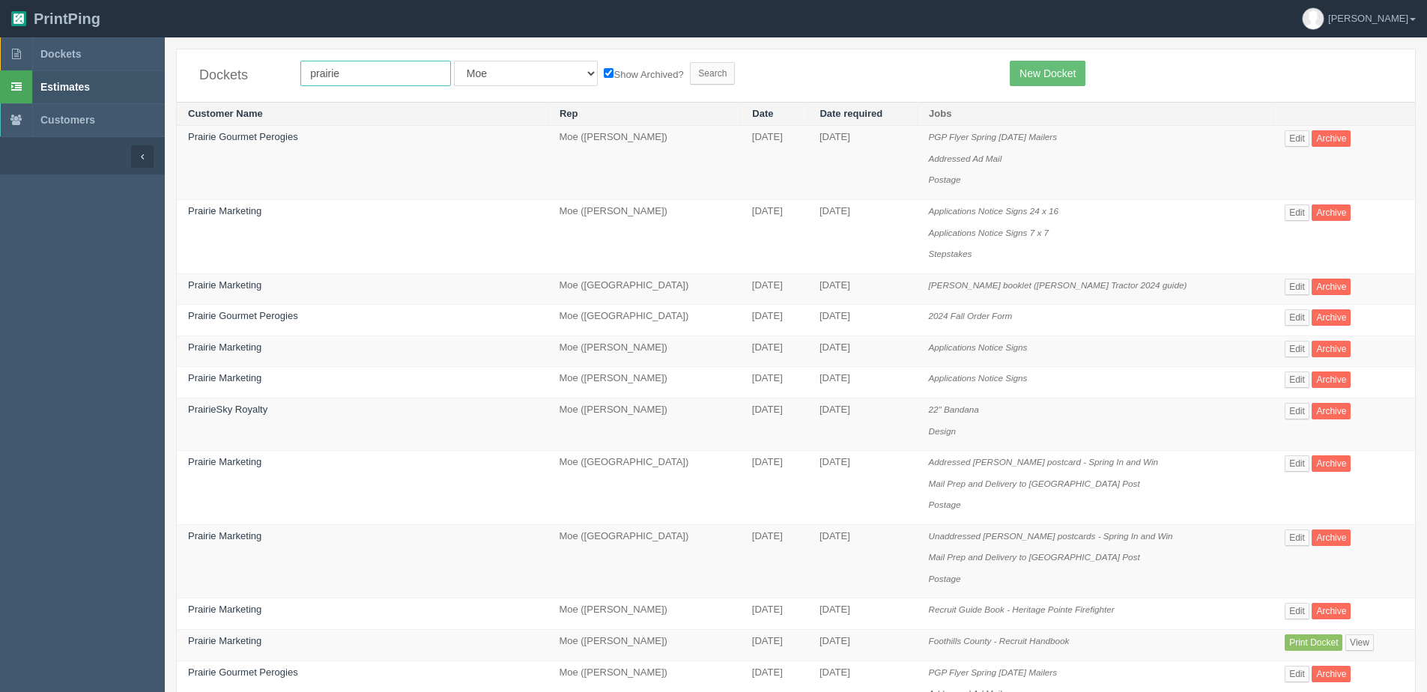
drag, startPoint x: 369, startPoint y: 73, endPoint x: 88, endPoint y: 90, distance: 281.5
type input "perogie"
click at [690, 62] on input "Search" at bounding box center [712, 73] width 45 height 22
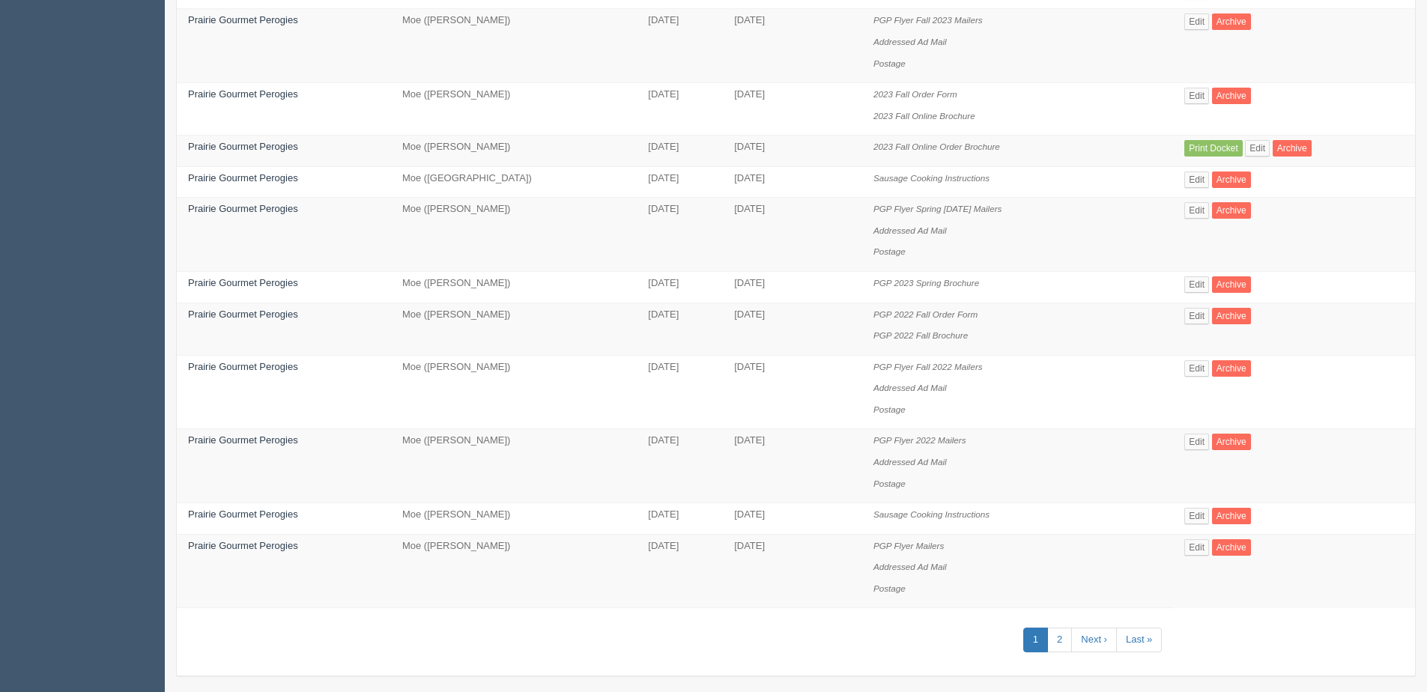
scroll to position [799, 0]
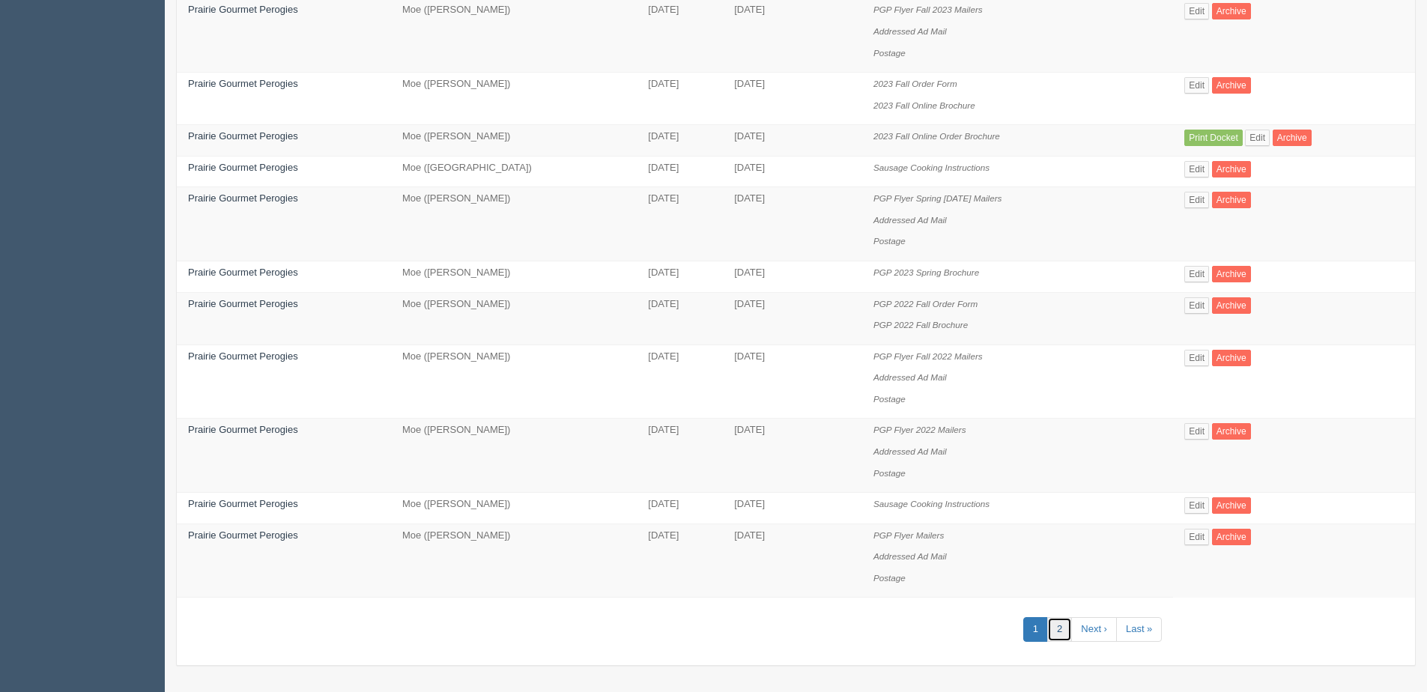
click at [1062, 635] on link "2" at bounding box center [1059, 629] width 25 height 25
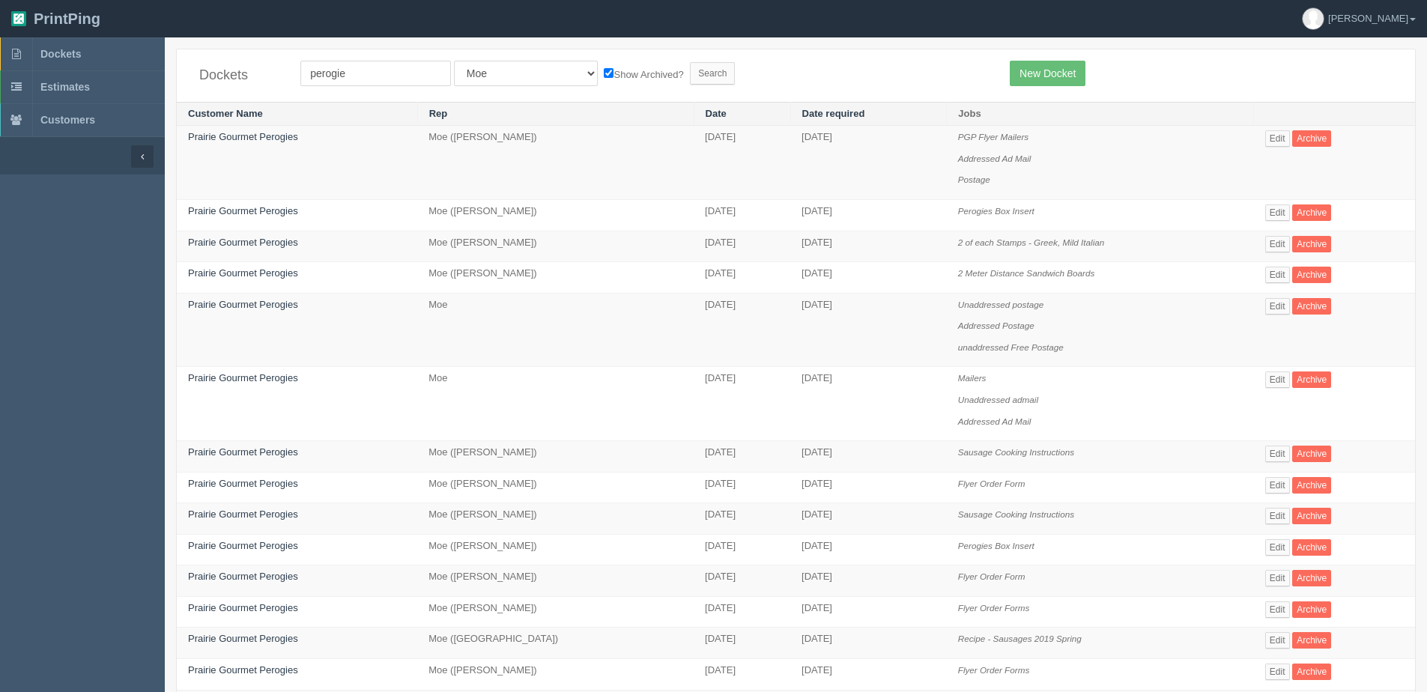
scroll to position [281, 0]
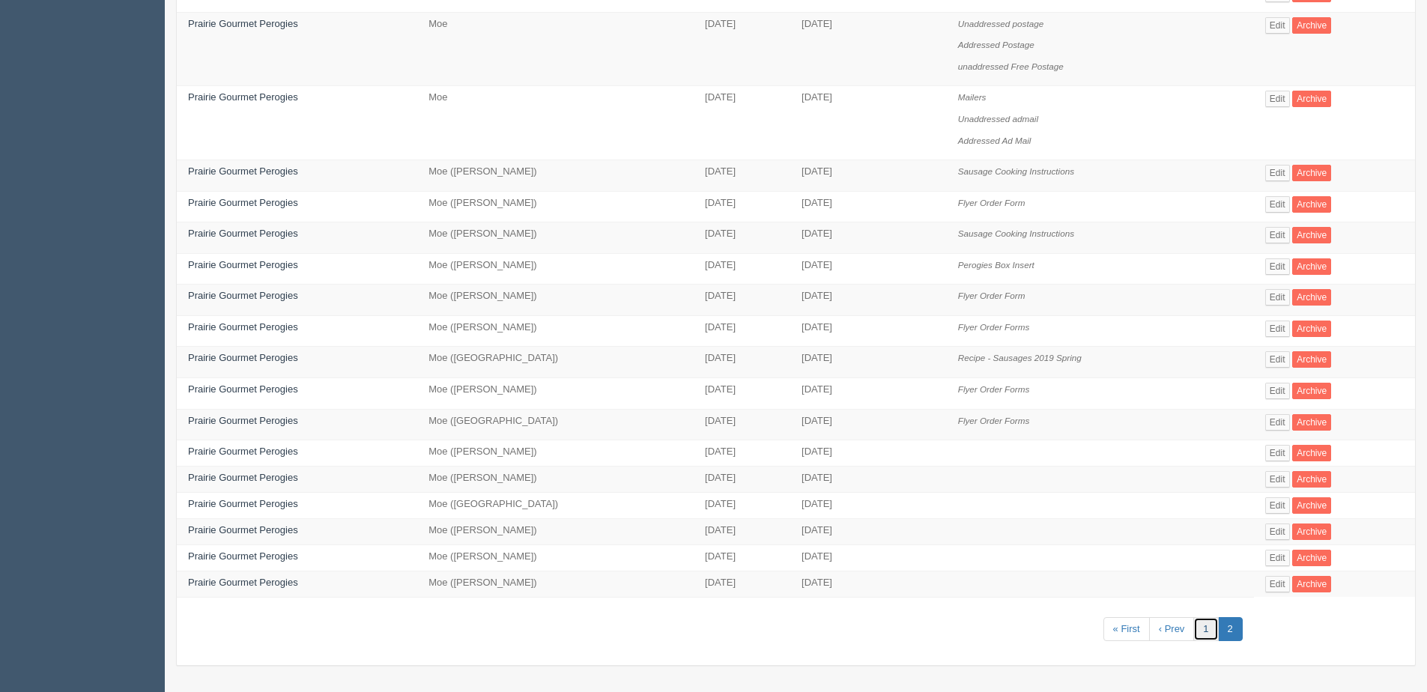
click at [1217, 629] on link "1" at bounding box center [1206, 629] width 25 height 25
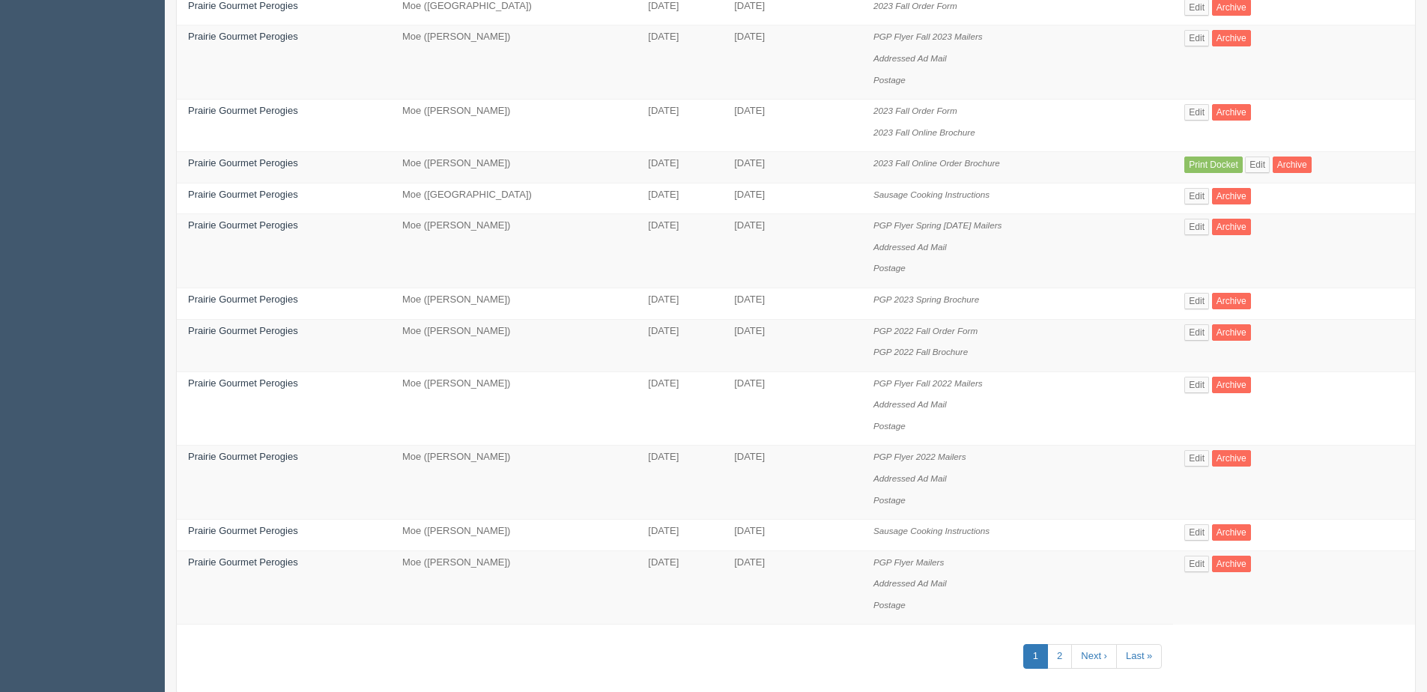
scroll to position [799, 0]
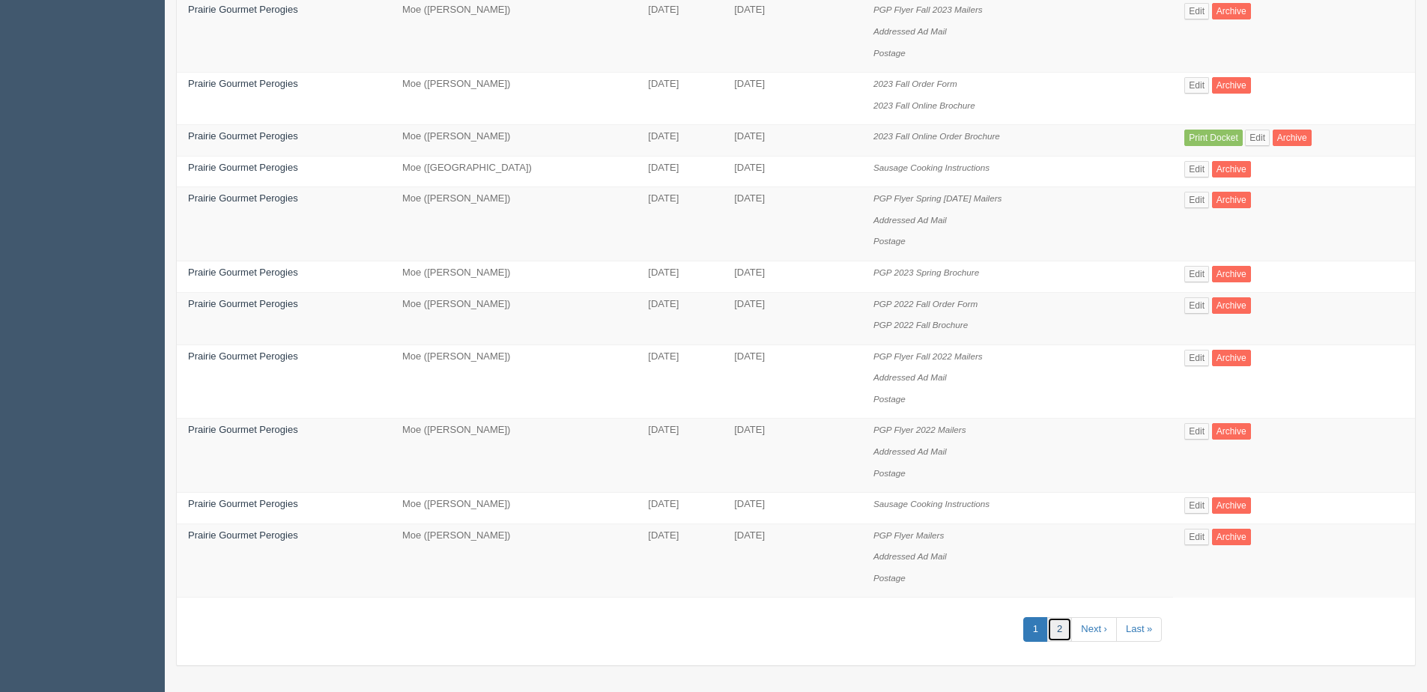
click at [1064, 628] on link "2" at bounding box center [1059, 629] width 25 height 25
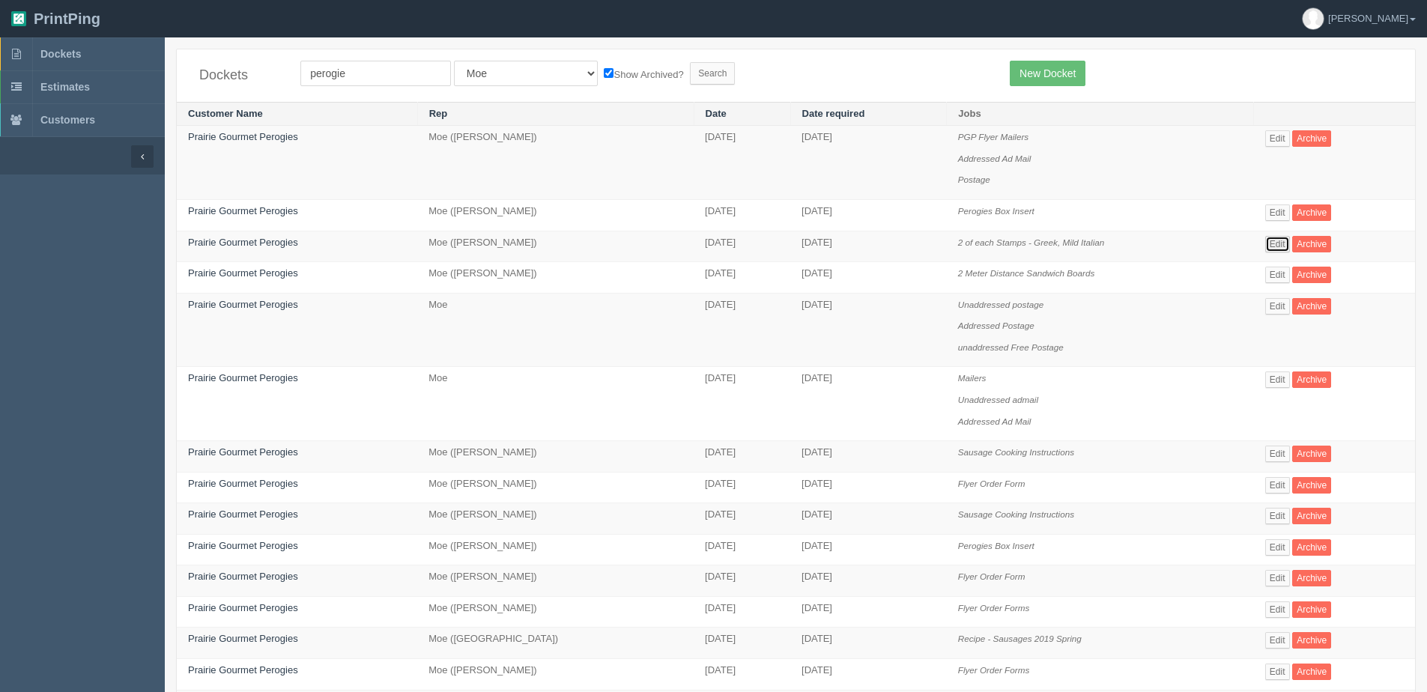
click at [1286, 240] on link "Edit" at bounding box center [1277, 244] width 25 height 16
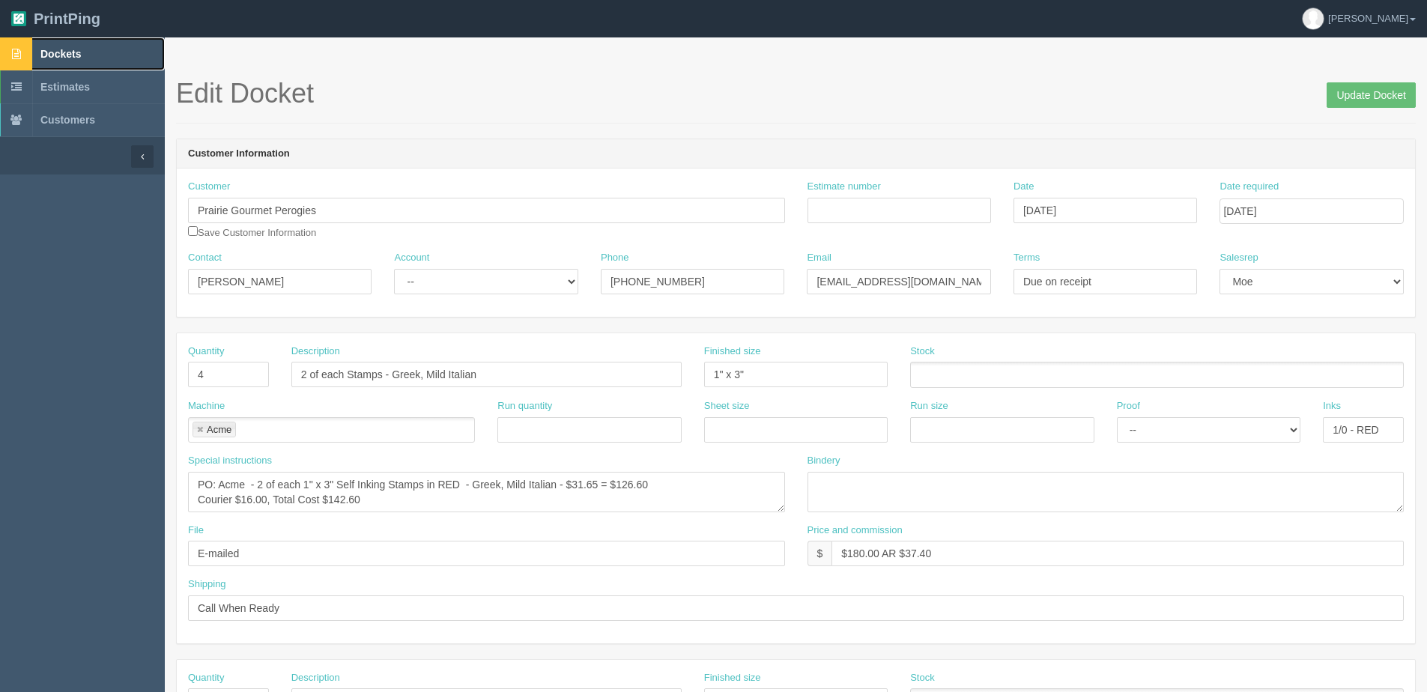
click at [37, 44] on link "Dockets" at bounding box center [82, 53] width 165 height 33
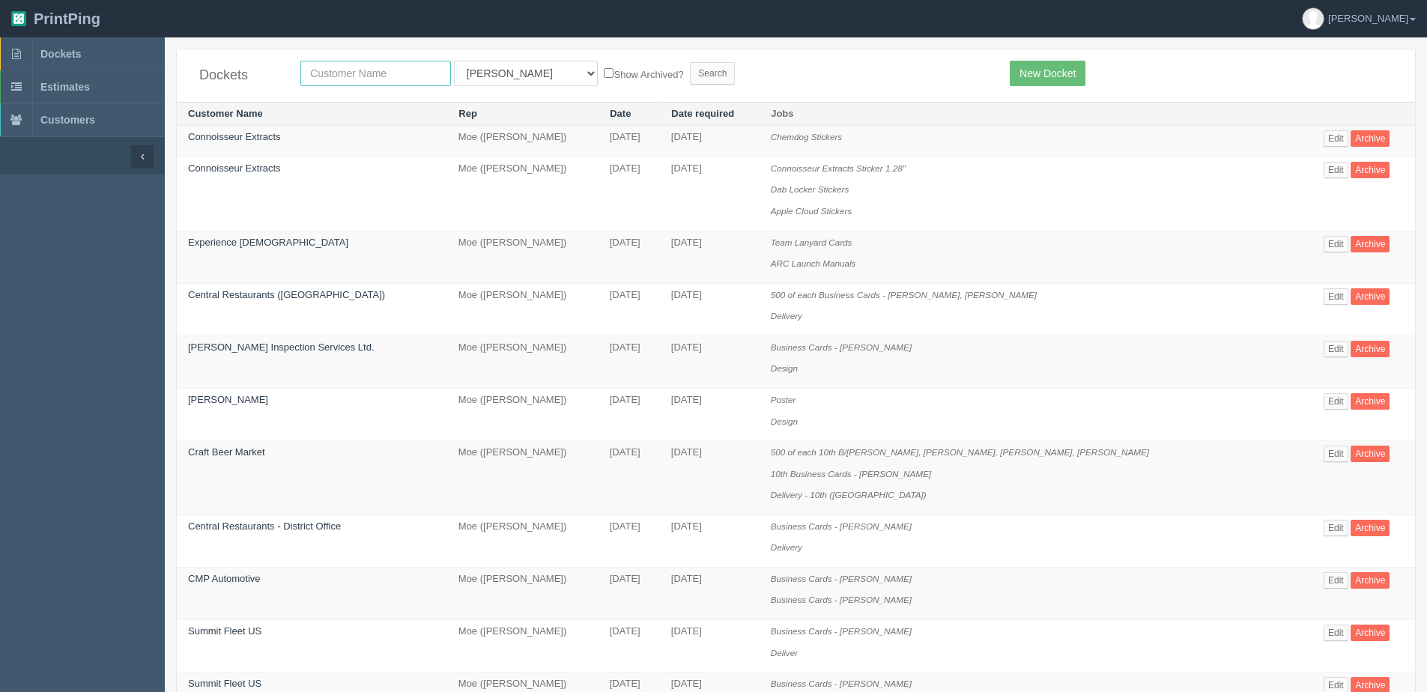
click at [369, 65] on input "text" at bounding box center [375, 73] width 151 height 25
type input "eastside"
click at [690, 62] on input "Search" at bounding box center [712, 73] width 45 height 22
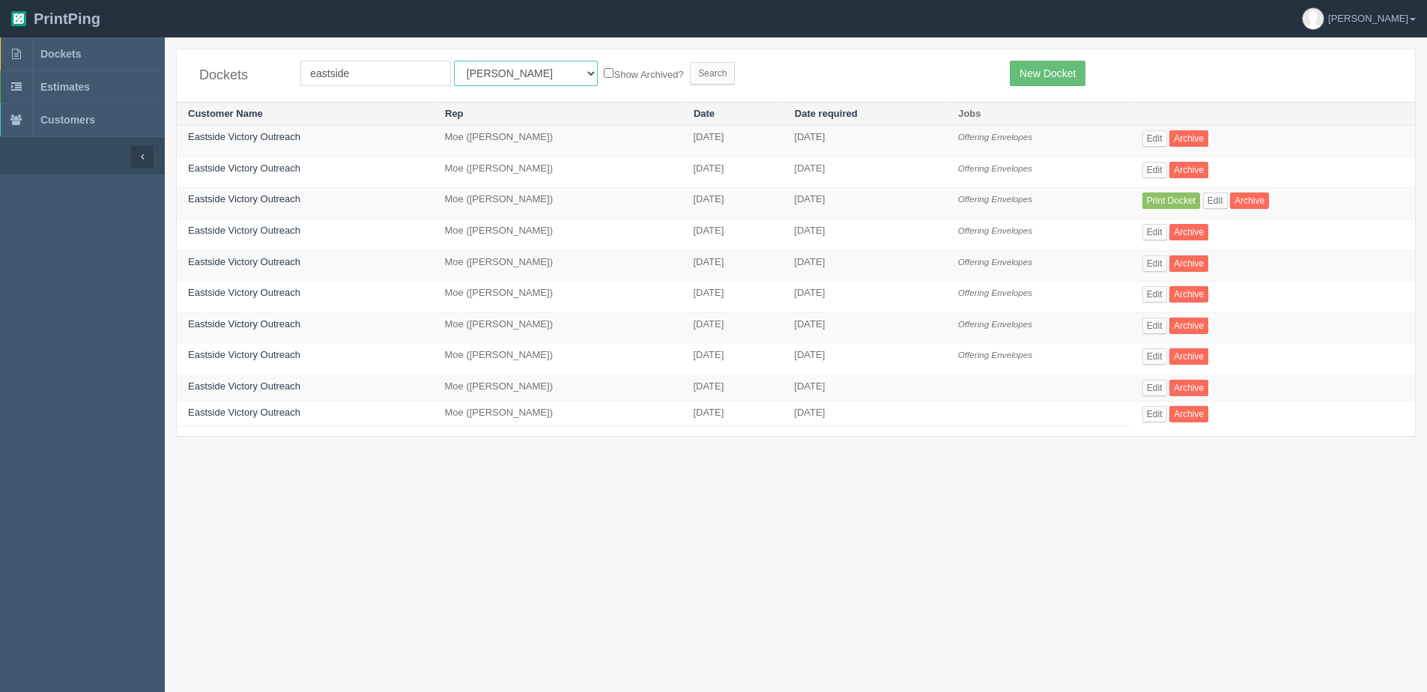
click at [500, 75] on select "All Users [PERSON_NAME] Test 1 [PERSON_NAME] [PERSON_NAME] [PERSON_NAME] France…" at bounding box center [526, 73] width 144 height 25
select select "1"
click at [454, 61] on select "All Users [PERSON_NAME] Test 1 [PERSON_NAME] [PERSON_NAME] [PERSON_NAME] France…" at bounding box center [526, 73] width 144 height 25
click at [604, 78] on label "Show Archived?" at bounding box center [643, 73] width 79 height 17
click at [604, 78] on input "Show Archived?" at bounding box center [609, 73] width 10 height 10
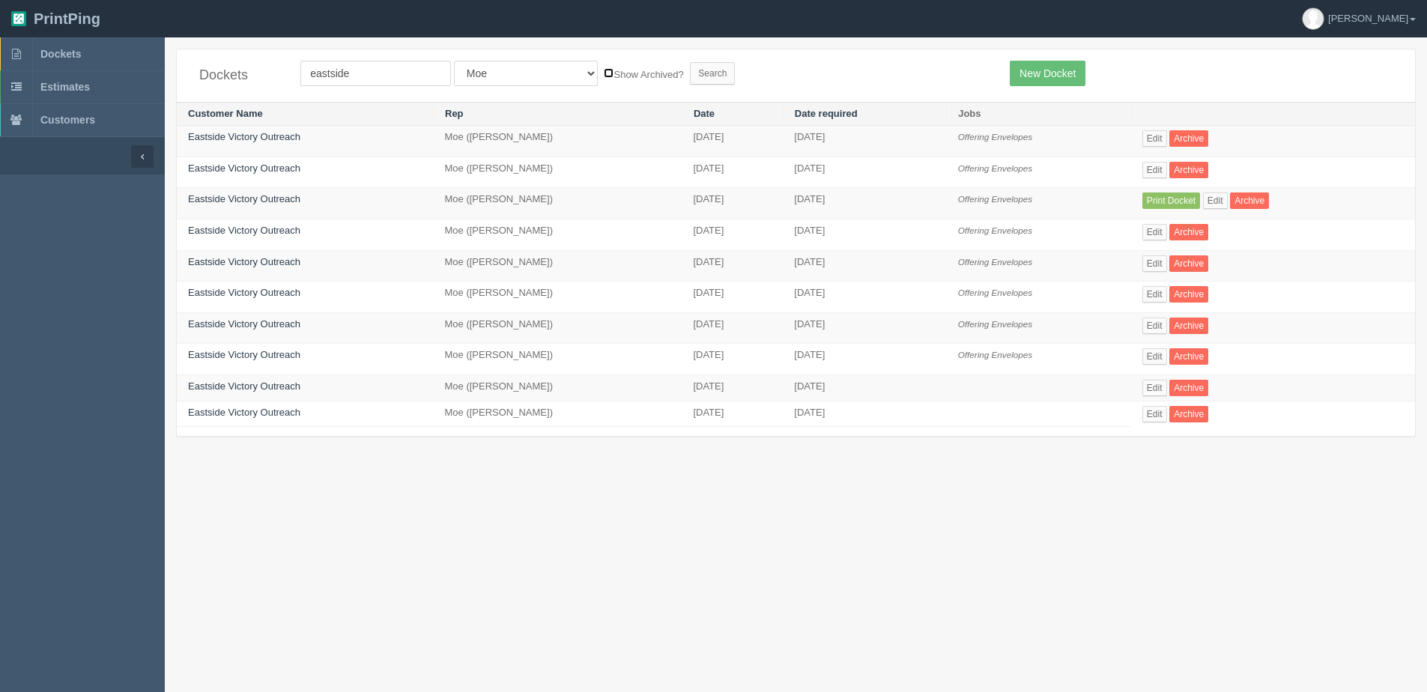
checkbox input "true"
click at [621, 80] on form "eastside All Users Ali Ali Test 1 Aly Amy Ankit Arif Brandon Dan France Greg Ji…" at bounding box center [643, 73] width 687 height 25
click at [690, 73] on input "Search" at bounding box center [712, 73] width 45 height 22
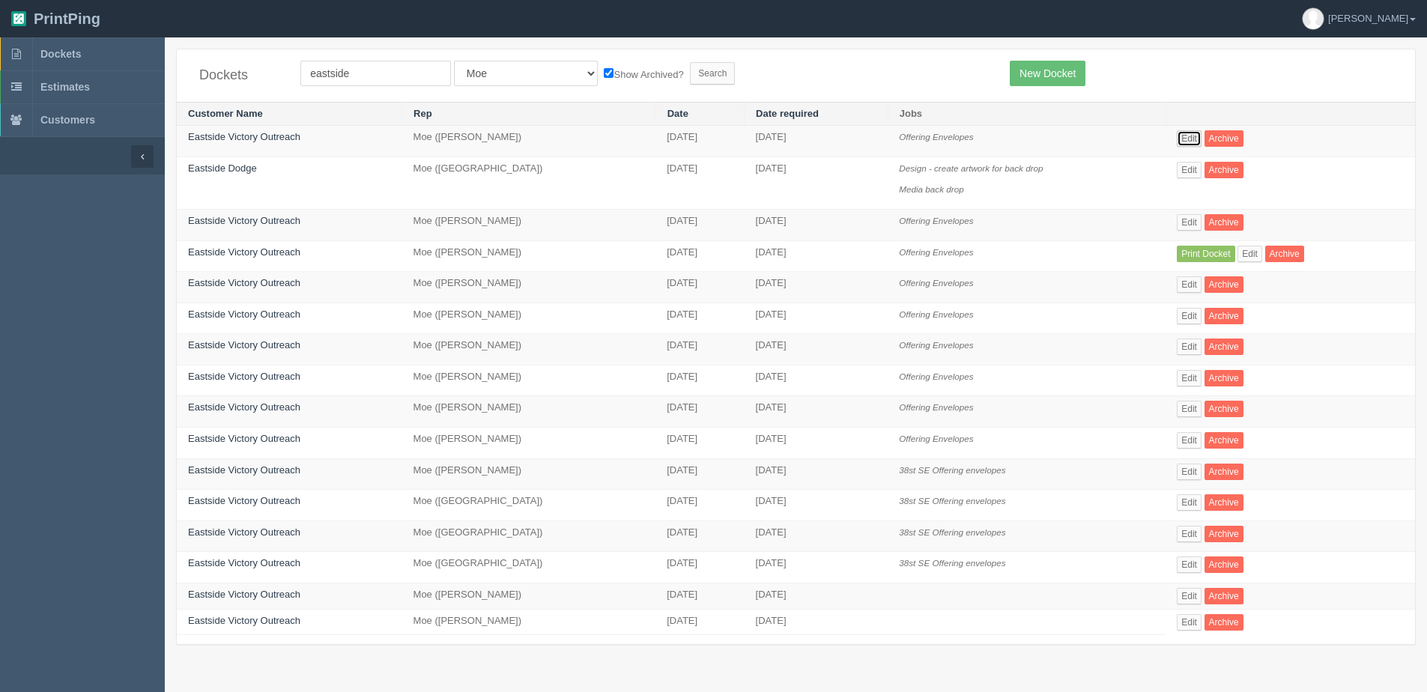
click at [1197, 138] on link "Edit" at bounding box center [1189, 138] width 25 height 16
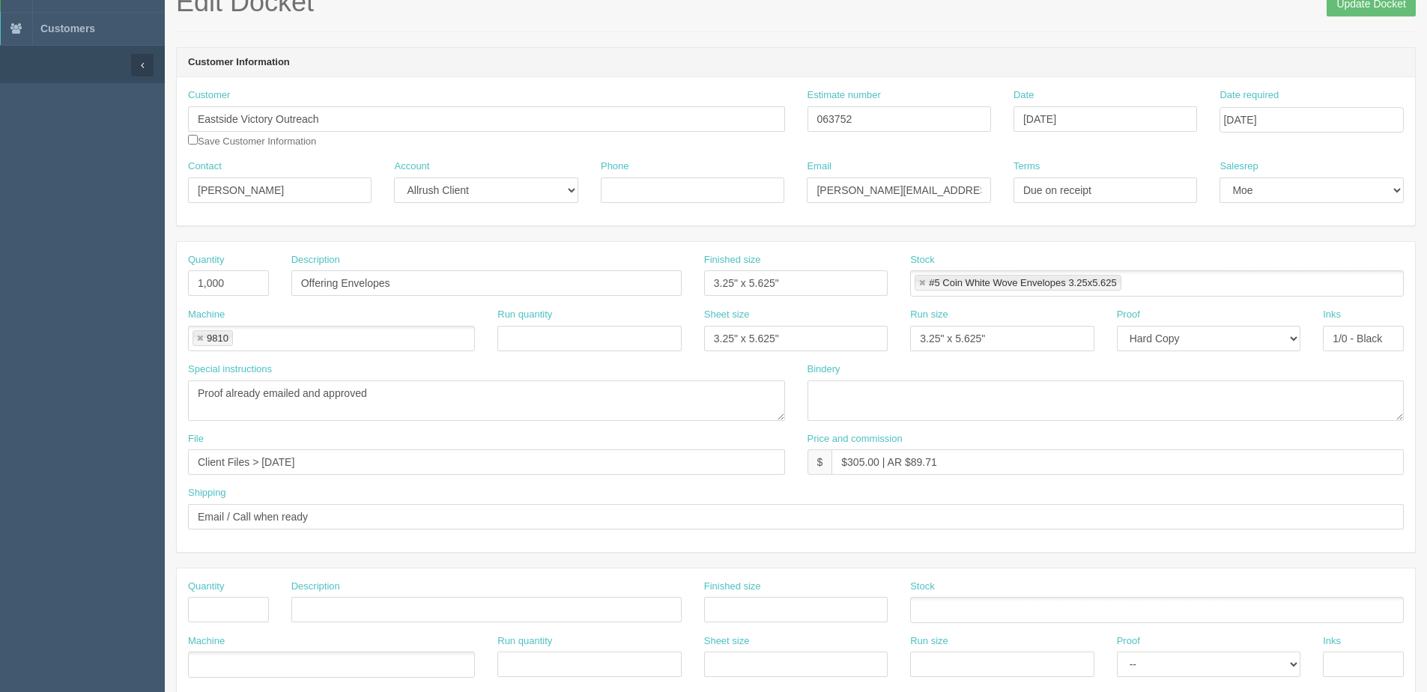
scroll to position [75, 0]
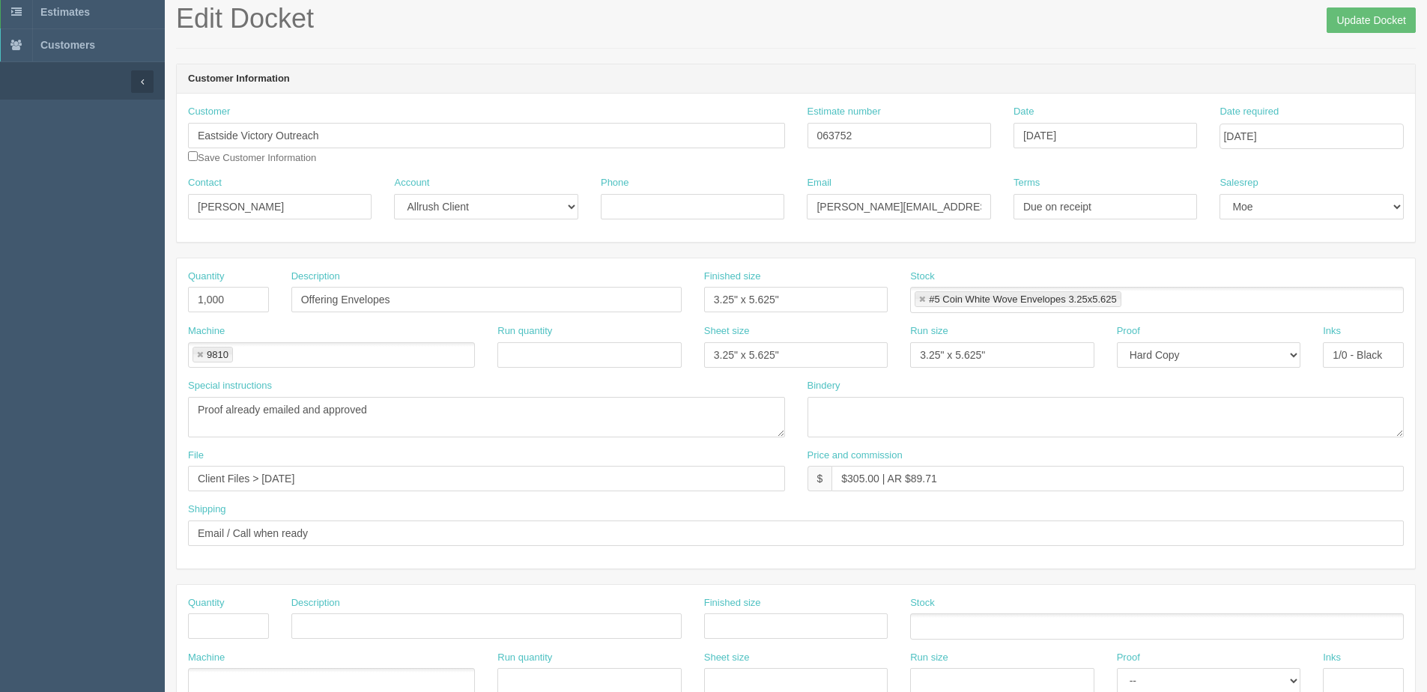
click at [28, 394] on aside "Dockets Estimates Customers" at bounding box center [82, 624] width 165 height 1323
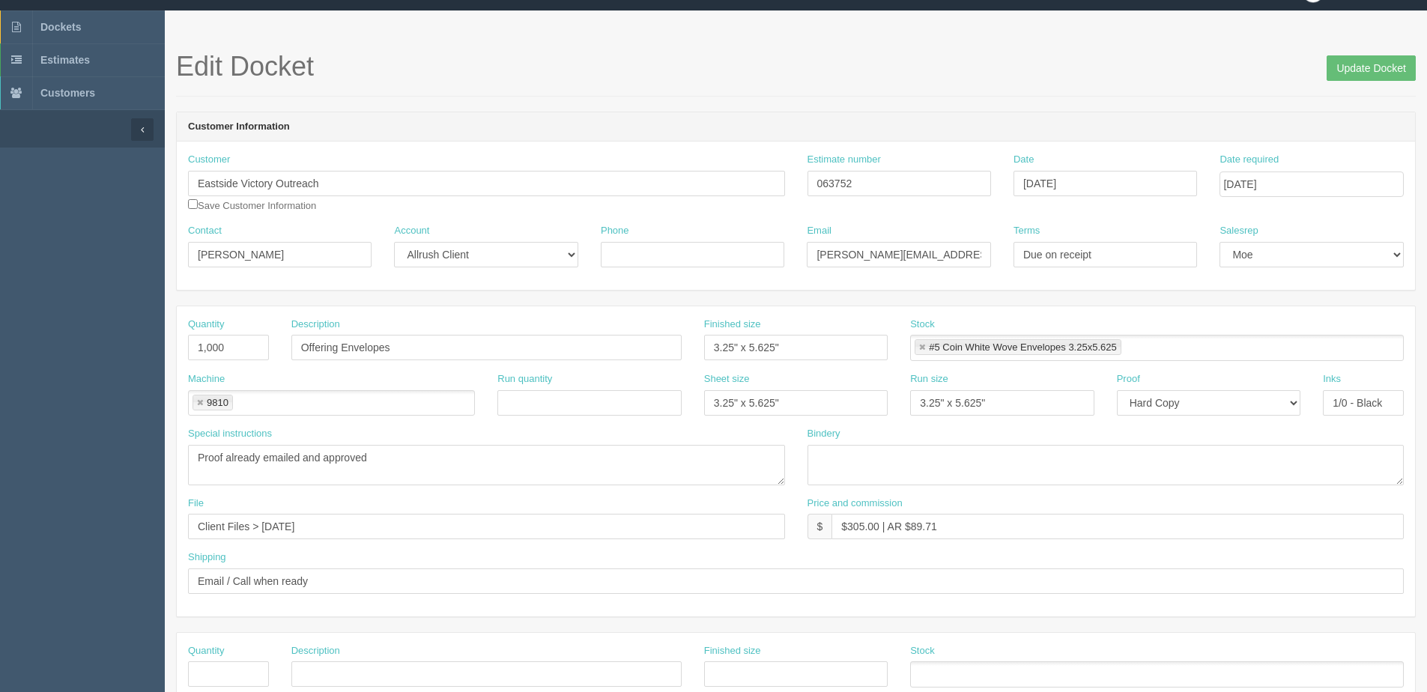
scroll to position [0, 0]
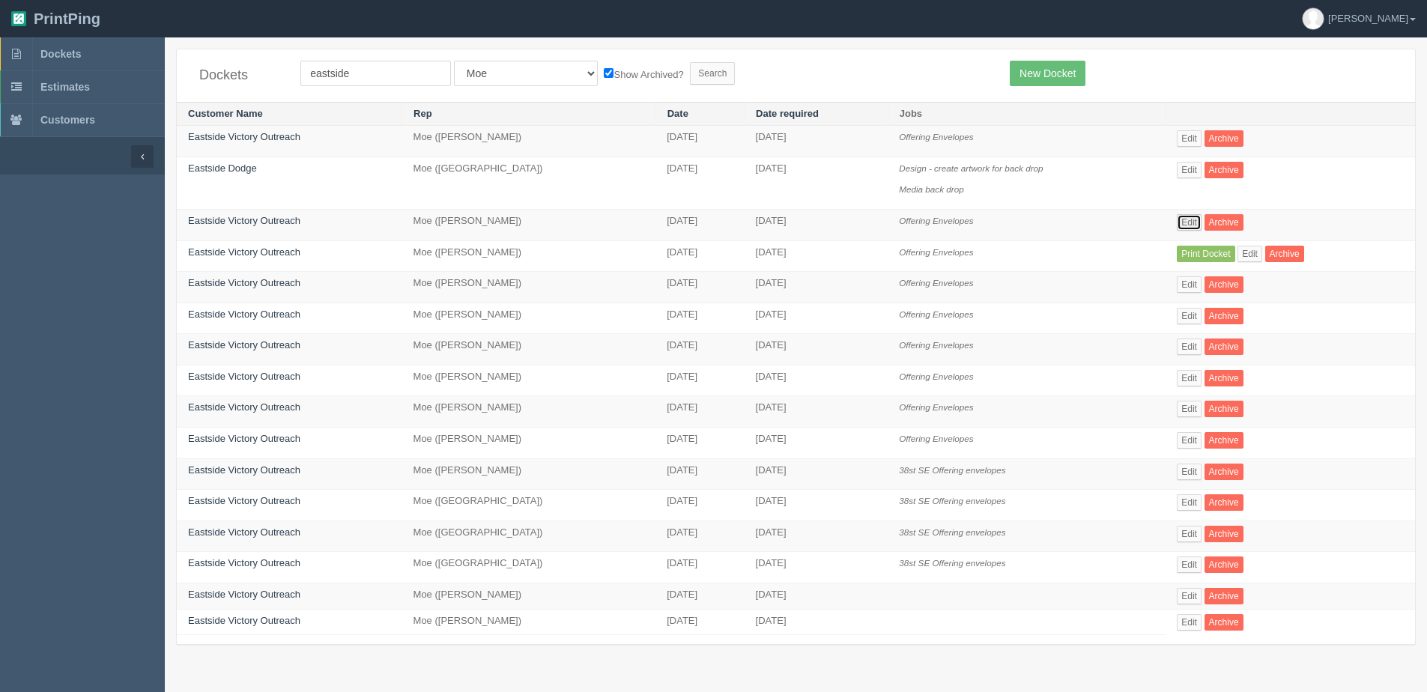
drag, startPoint x: 1203, startPoint y: 214, endPoint x: 1197, endPoint y: 227, distance: 14.1
click at [1202, 217] on link "Edit" at bounding box center [1189, 222] width 25 height 16
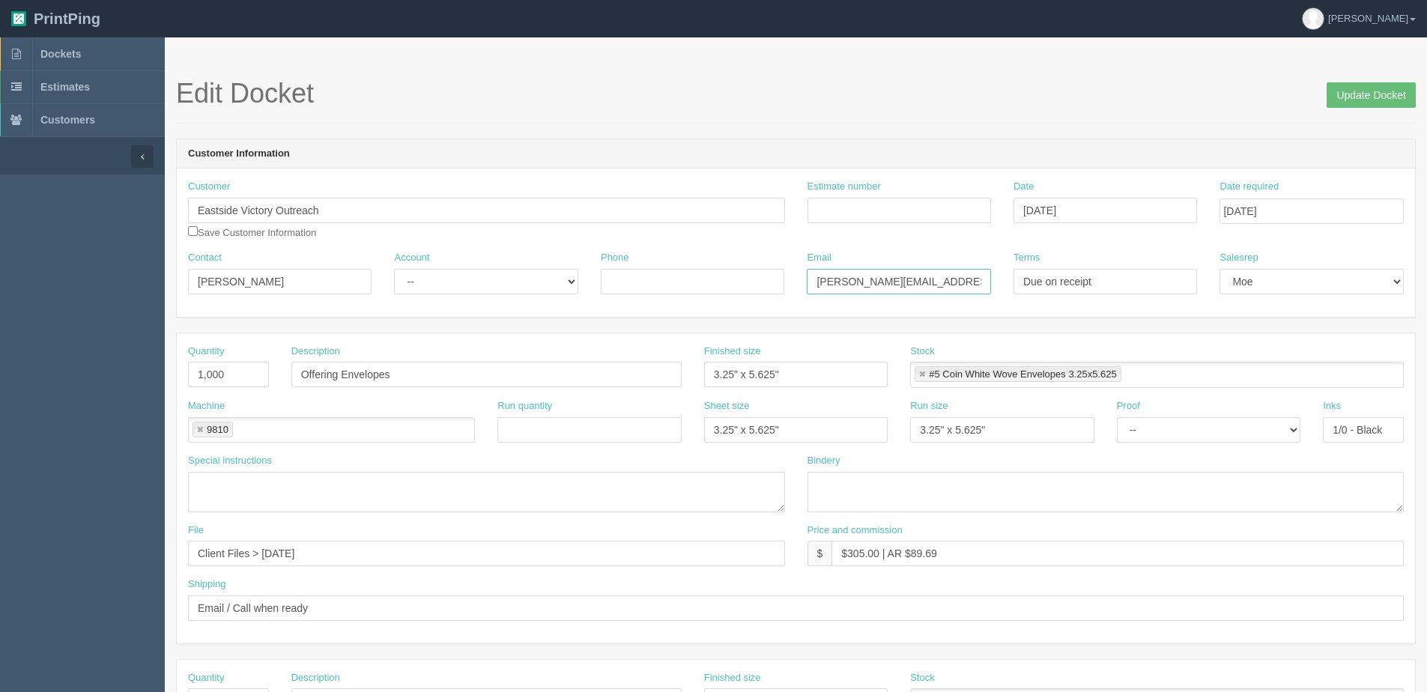
drag, startPoint x: 964, startPoint y: 274, endPoint x: 578, endPoint y: 312, distance: 387.7
drag, startPoint x: 439, startPoint y: 366, endPoint x: 97, endPoint y: 366, distance: 342.4
click at [99, 366] on section "Dockets Estimates Customers" at bounding box center [713, 698] width 1427 height 1323
click at [881, 280] on input "alison@victortoutreach.ca" at bounding box center [899, 281] width 184 height 25
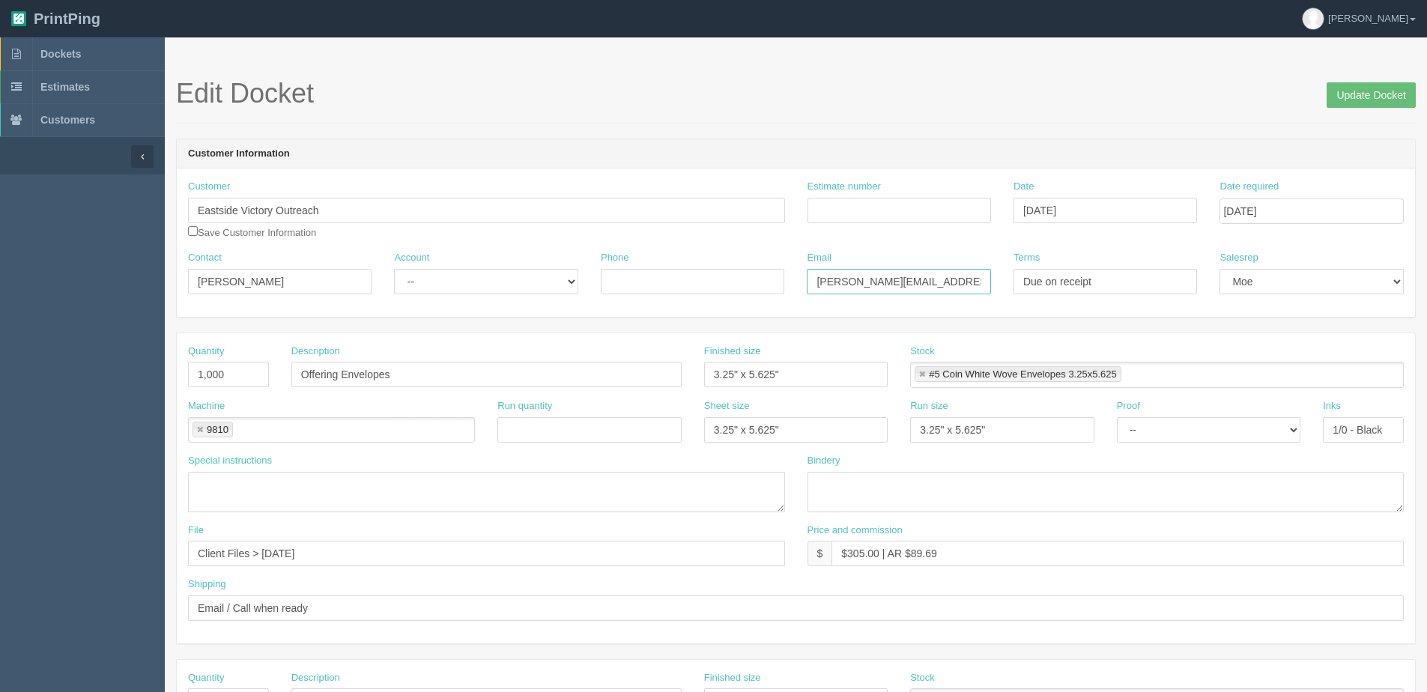
type input "alison@victoryoutreach.ca"
click at [1364, 99] on input "Update Docket" at bounding box center [1371, 94] width 89 height 25
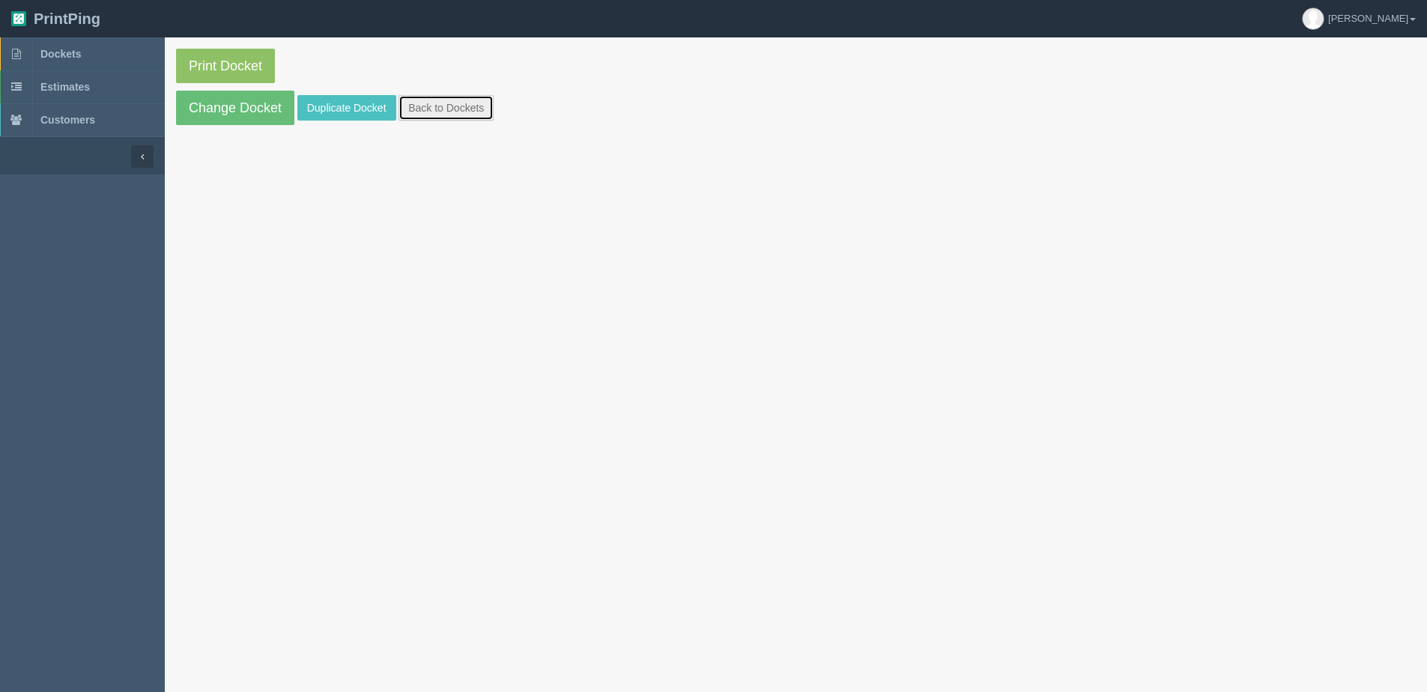
click at [426, 108] on link "Back to Dockets" at bounding box center [446, 107] width 95 height 25
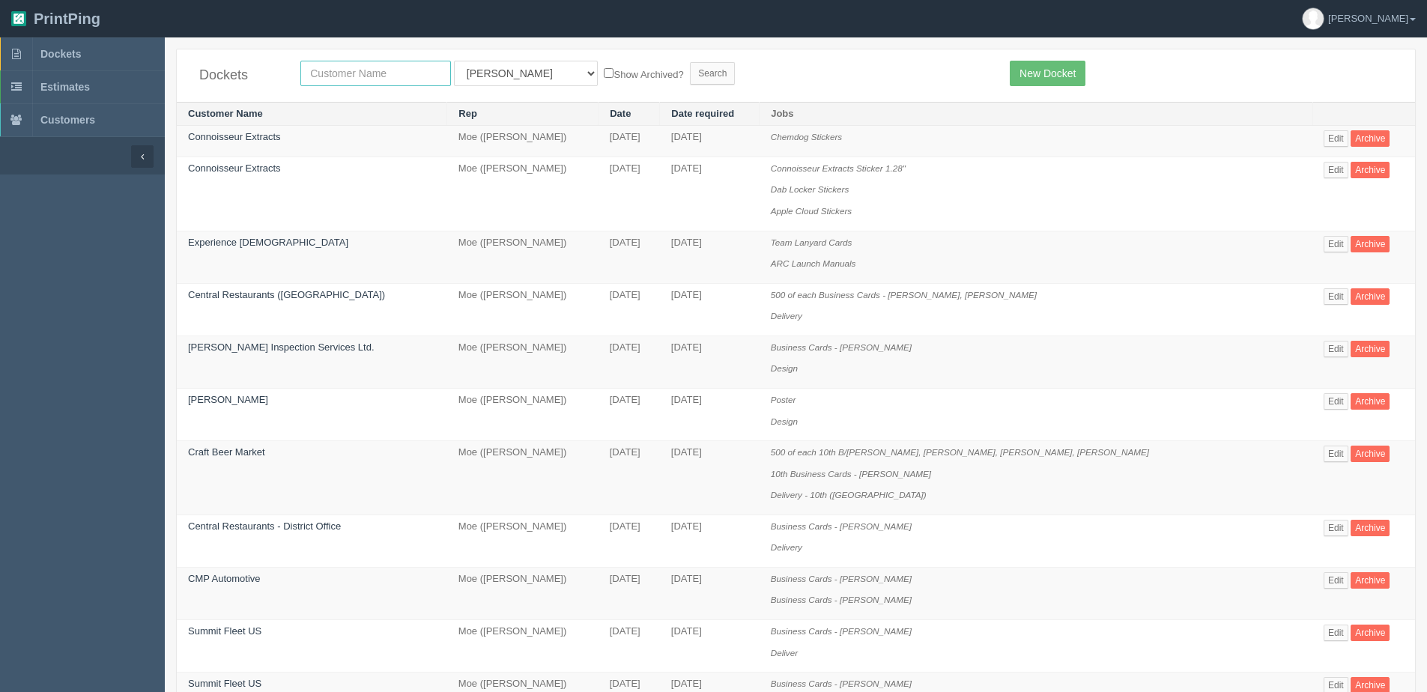
click at [330, 82] on input "text" at bounding box center [375, 73] width 151 height 25
type input "victory"
click at [690, 62] on input "Search" at bounding box center [712, 73] width 45 height 22
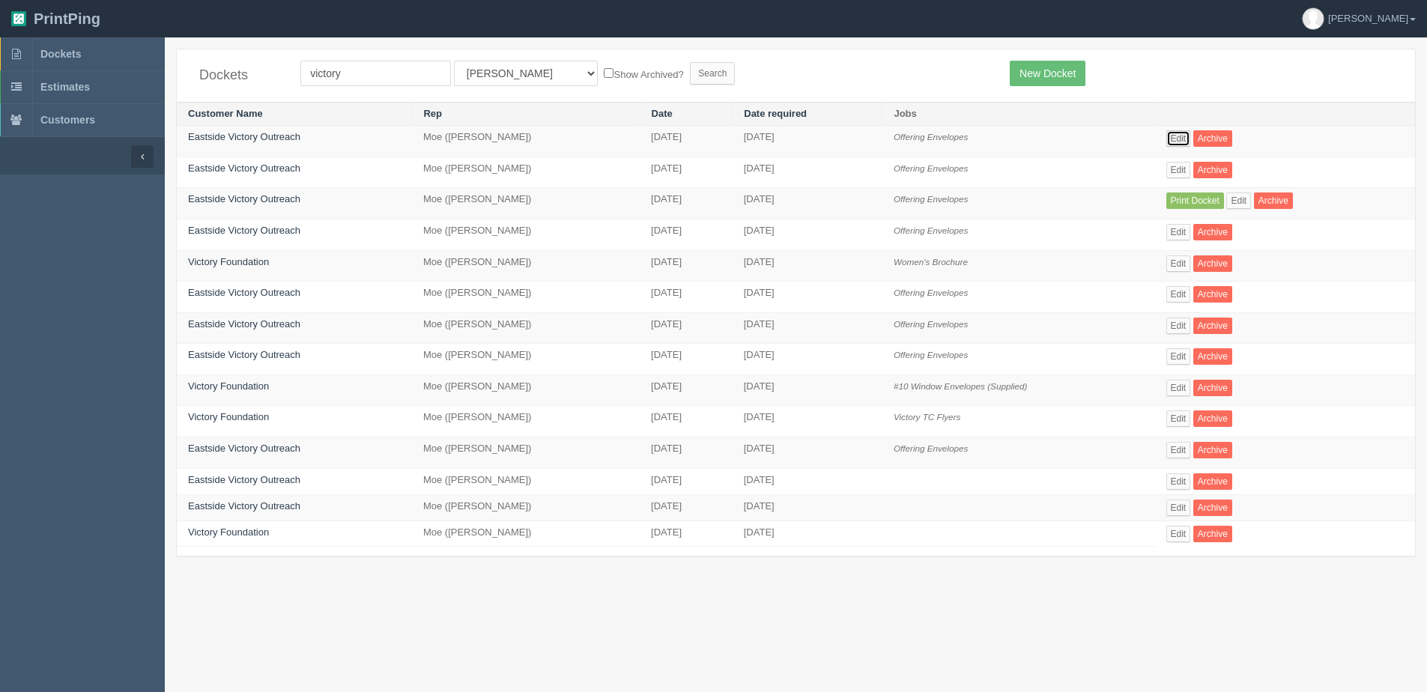
click at [1191, 136] on link "Edit" at bounding box center [1179, 138] width 25 height 16
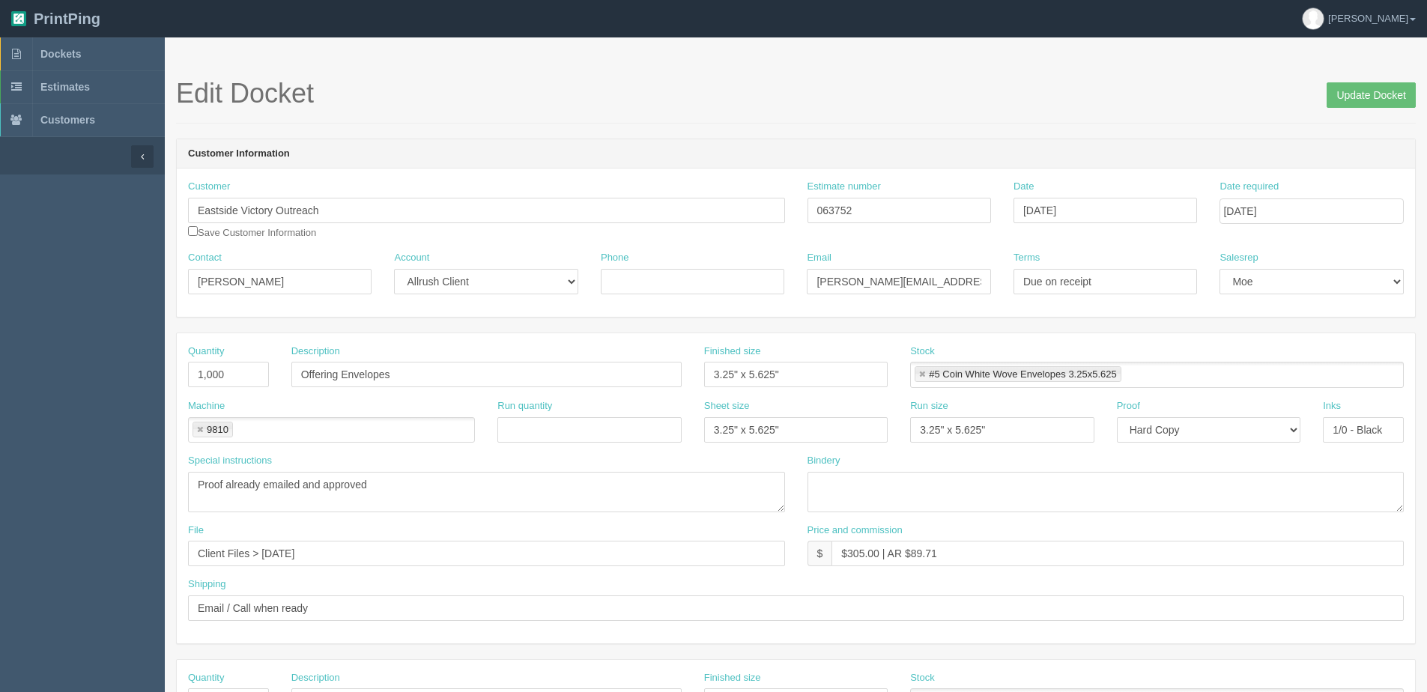
click at [1257, 573] on div "Price and commission $ $305.00 | AR $89.71" at bounding box center [1106, 551] width 620 height 55
drag, startPoint x: 885, startPoint y: 300, endPoint x: 573, endPoint y: 325, distance: 312.7
click at [1024, 300] on div "Terms Due on receipt" at bounding box center [1105, 278] width 206 height 55
drag, startPoint x: 963, startPoint y: 282, endPoint x: 460, endPoint y: 279, distance: 502.7
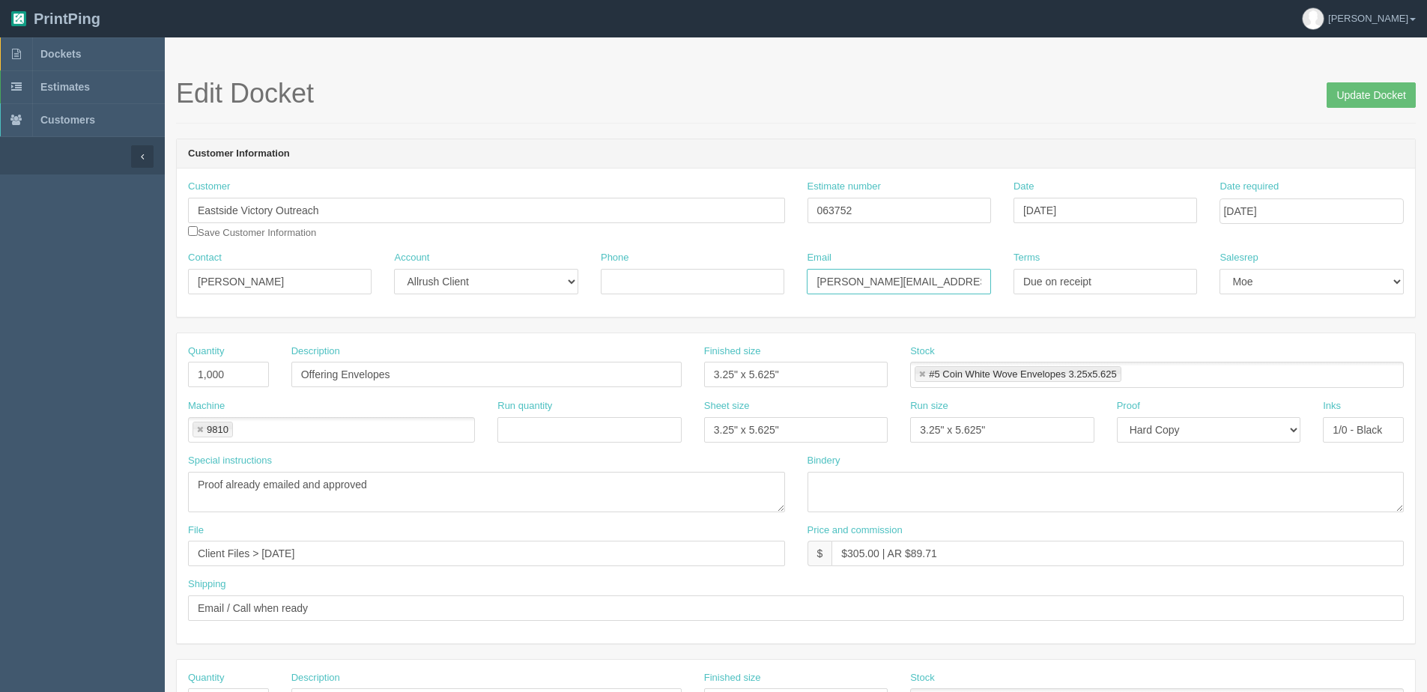
click at [460, 279] on div "Contact Kyle Account -- Existing Client Allrush Client Rep Client Phone Email K…" at bounding box center [796, 278] width 1238 height 55
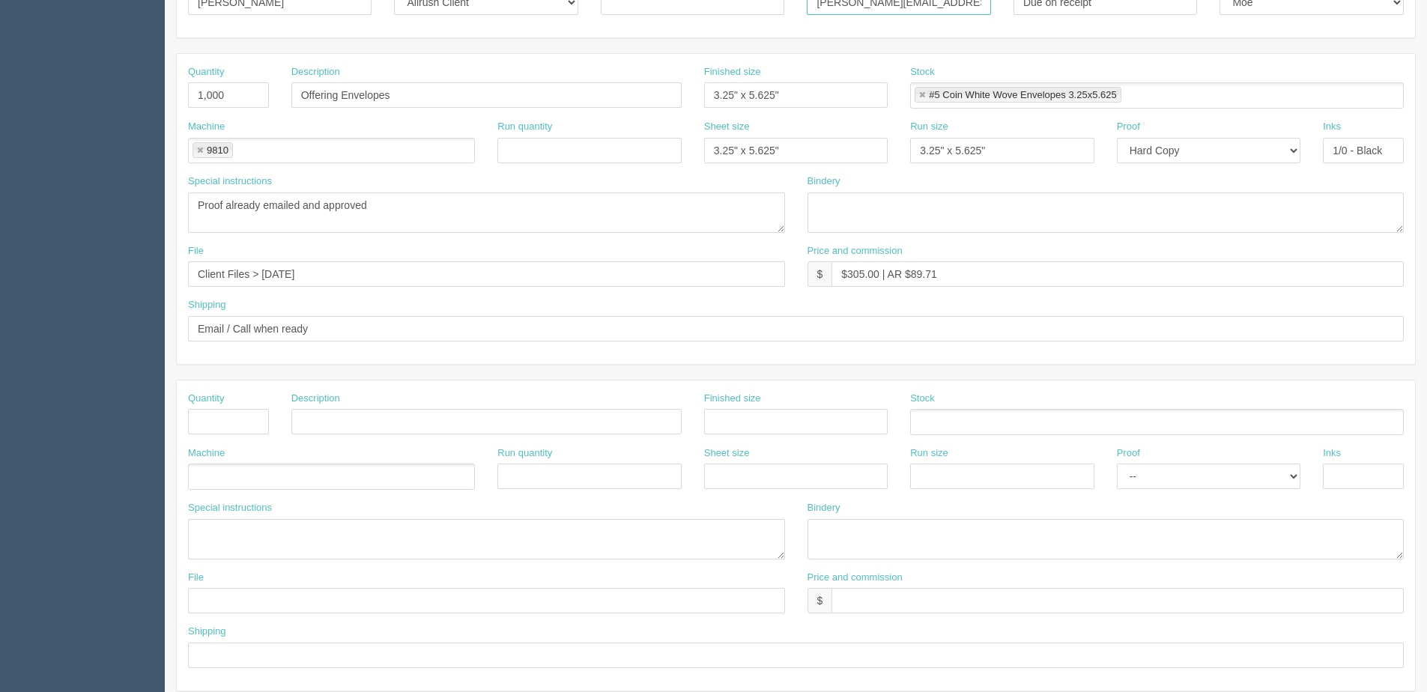
scroll to position [375, 0]
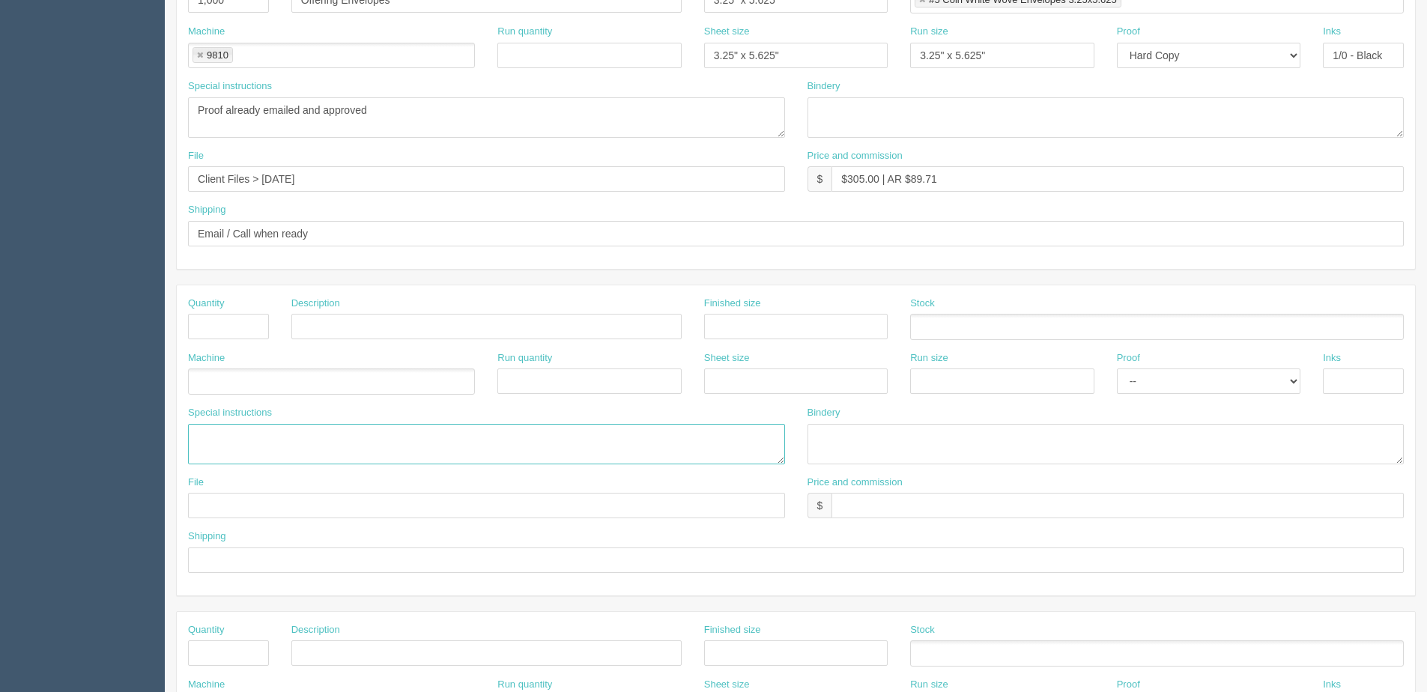
click at [324, 455] on textarea at bounding box center [486, 444] width 597 height 40
paste textarea "Kyle@victoryoutreach.ca"
drag, startPoint x: 220, startPoint y: 436, endPoint x: 158, endPoint y: 444, distance: 62.7
click at [158, 444] on section "Dockets Estimates Customers" at bounding box center [713, 324] width 1427 height 1323
type textarea "alison@victoryoutreach.ca"
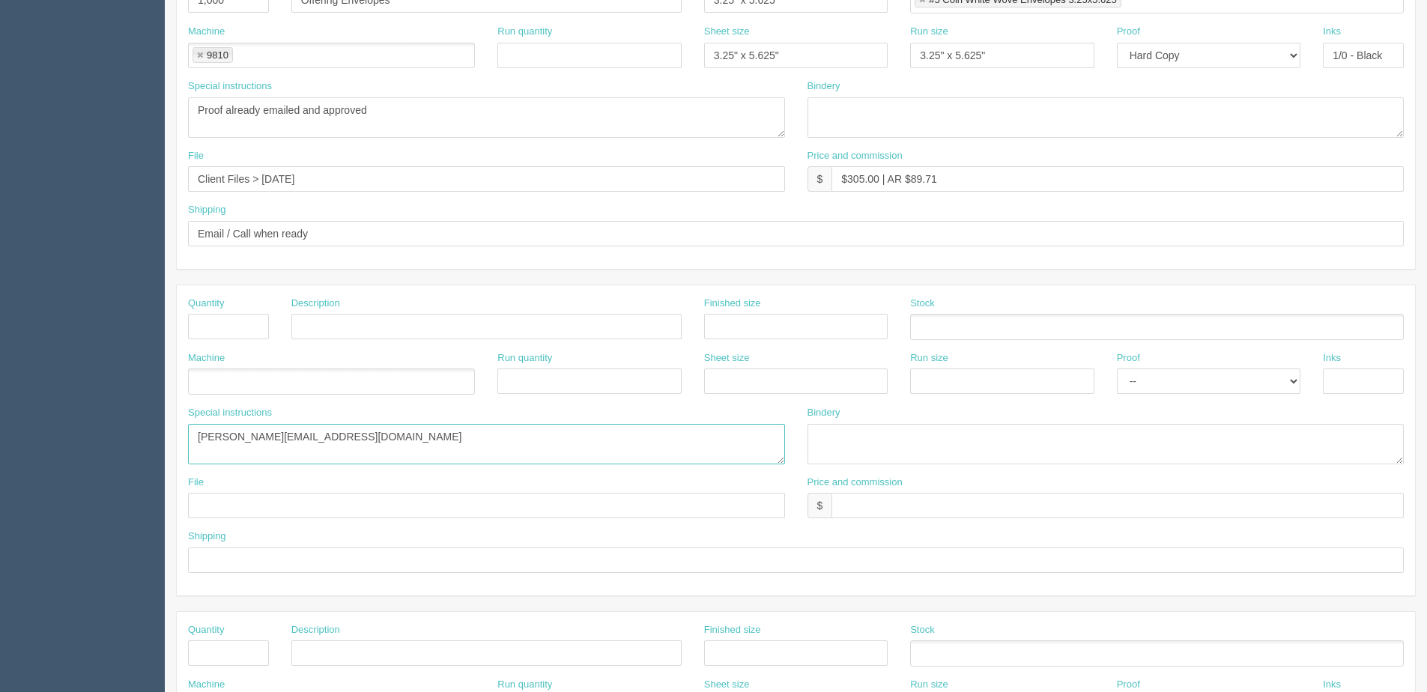
drag, startPoint x: 279, startPoint y: 432, endPoint x: -214, endPoint y: 432, distance: 493.7
click at [0, 432] on html "PrintPing Dan Edit account ( dan@allrush.ca ) Logout Dockets Estimates Customers" at bounding box center [713, 305] width 1427 height 1361
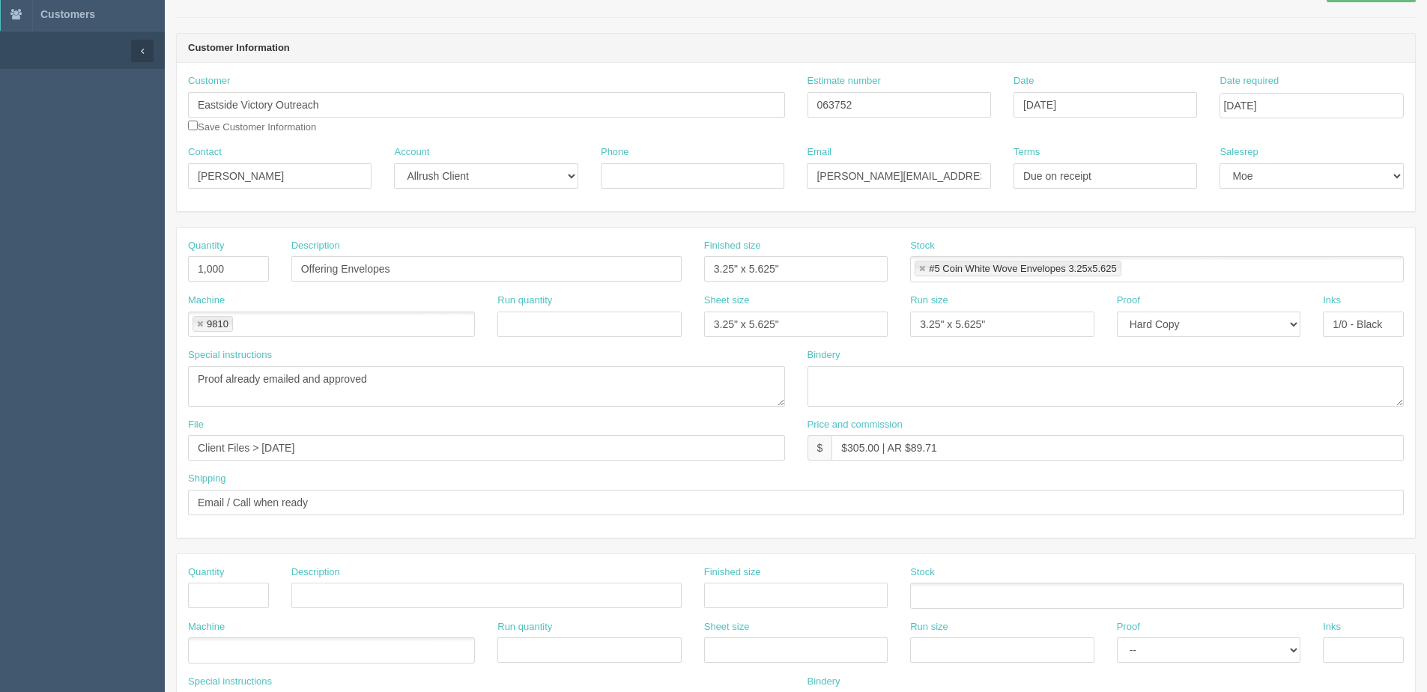
scroll to position [75, 0]
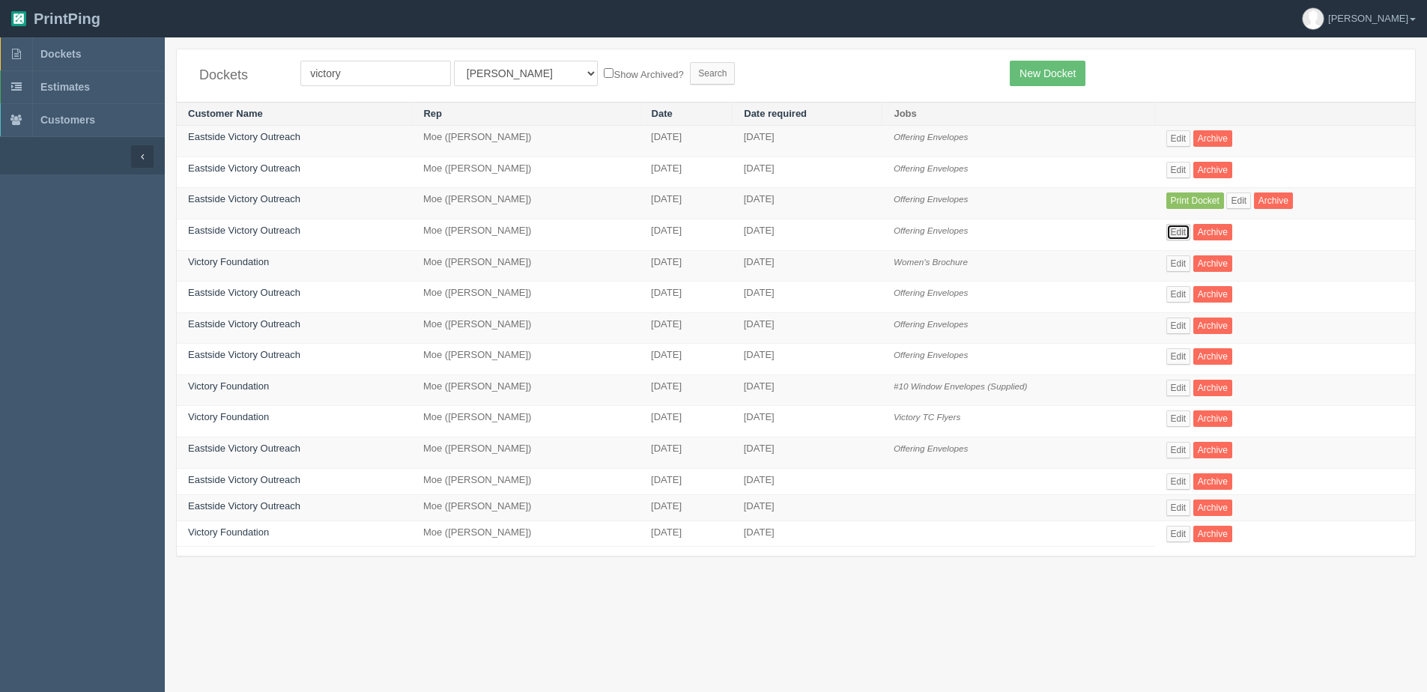
click at [1181, 236] on link "Edit" at bounding box center [1179, 232] width 25 height 16
click at [1185, 262] on link "Edit" at bounding box center [1179, 263] width 25 height 16
click at [1188, 297] on link "Edit" at bounding box center [1179, 294] width 25 height 16
click at [1182, 357] on link "Edit" at bounding box center [1179, 356] width 25 height 16
click at [1191, 163] on link "Edit" at bounding box center [1179, 170] width 25 height 16
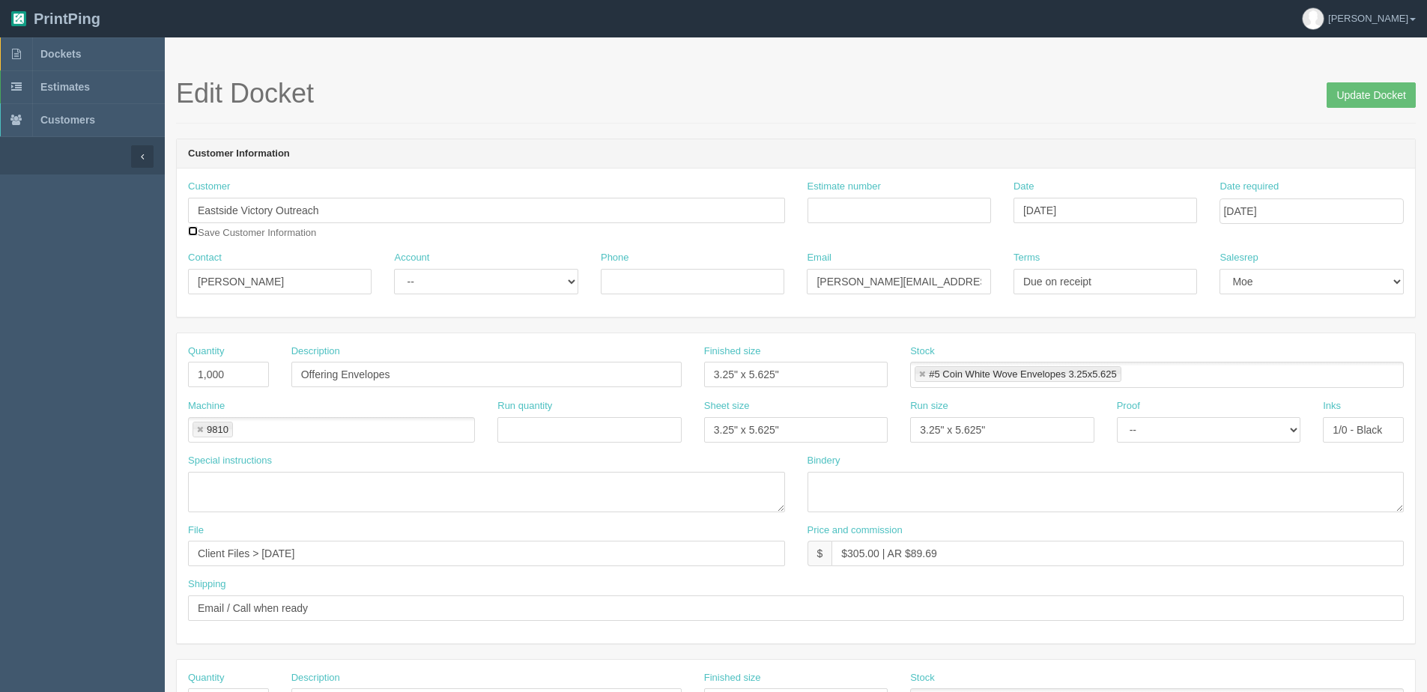
click at [193, 232] on input "checkbox" at bounding box center [193, 231] width 10 height 10
checkbox input "true"
drag, startPoint x: 1372, startPoint y: 76, endPoint x: 1368, endPoint y: 85, distance: 10.4
click at [1368, 82] on section "Edit Docket Update Docket Customer Information Customer Eastside Victory Outrea…" at bounding box center [796, 698] width 1262 height 1323
click at [1368, 85] on input "Update Docket" at bounding box center [1371, 94] width 89 height 25
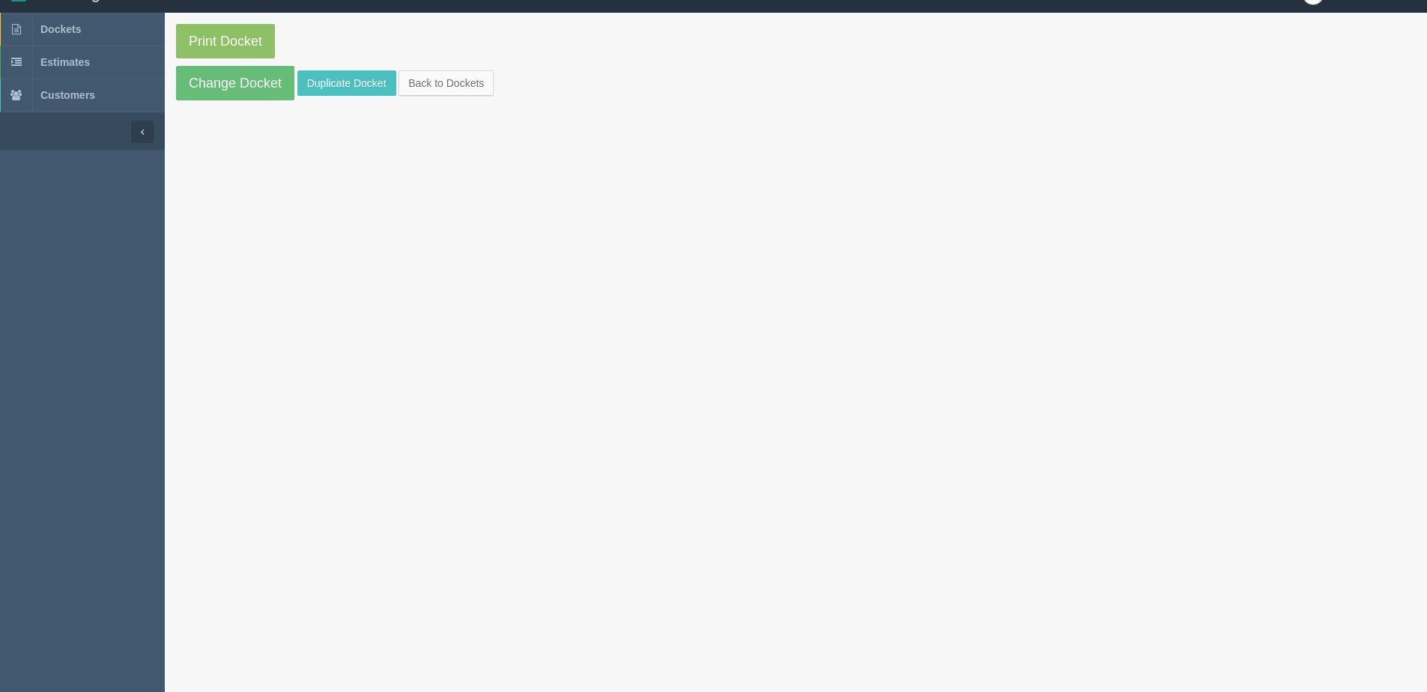
scroll to position [37, 0]
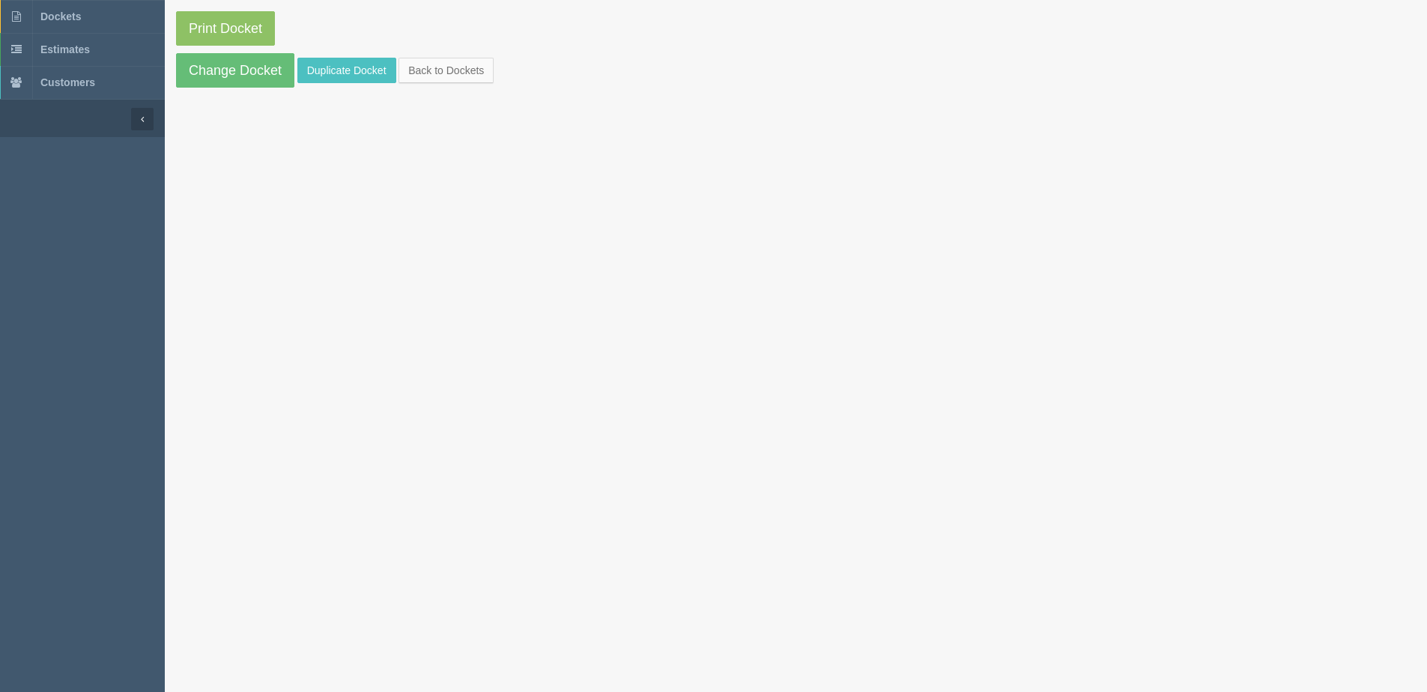
click at [399, 620] on section "Print Docket Change Docket Duplicate Docket Back to Dockets" at bounding box center [796, 346] width 1262 height 692
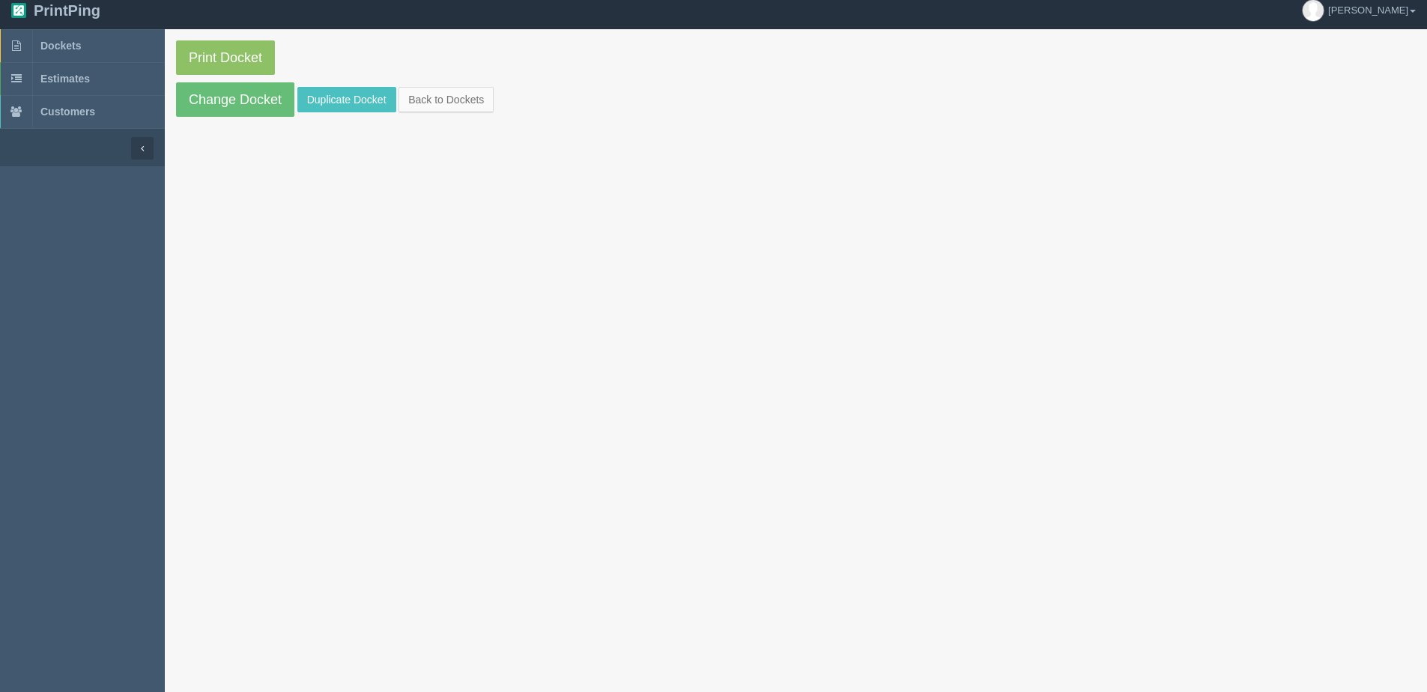
scroll to position [0, 0]
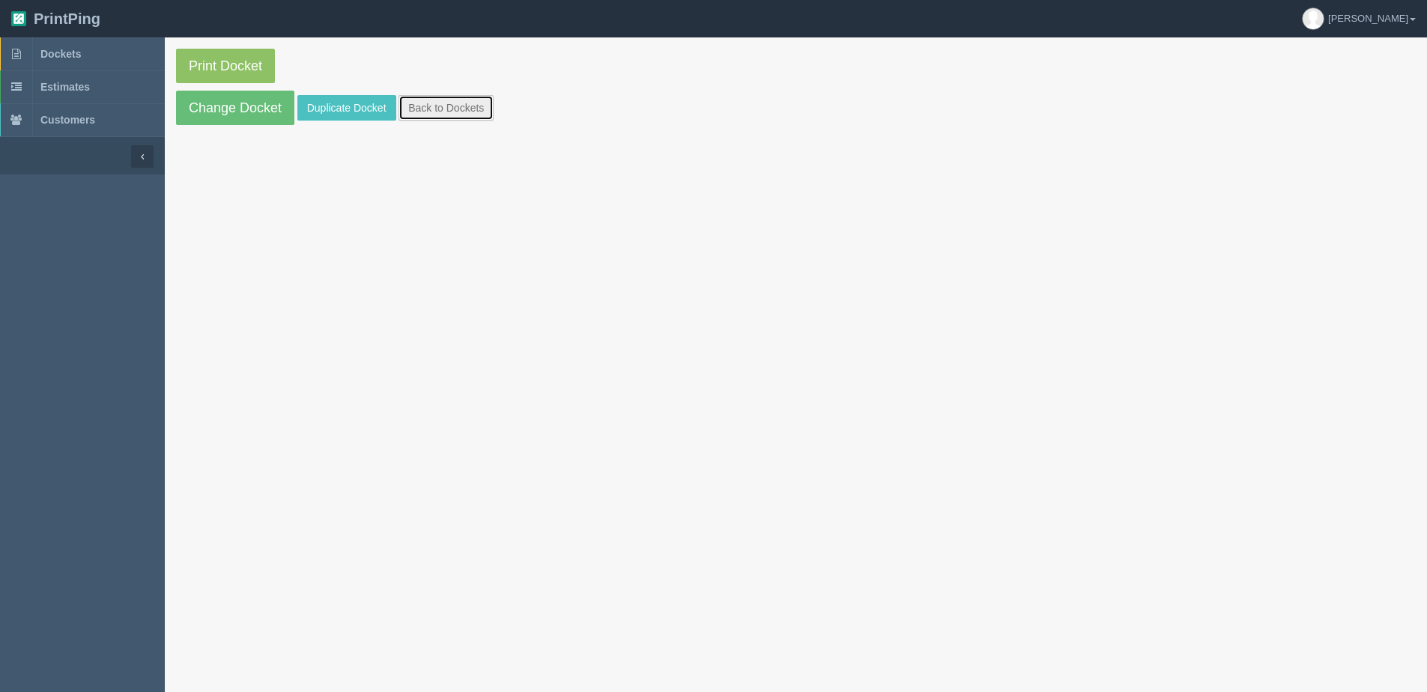
click at [464, 101] on link "Back to Dockets" at bounding box center [446, 107] width 95 height 25
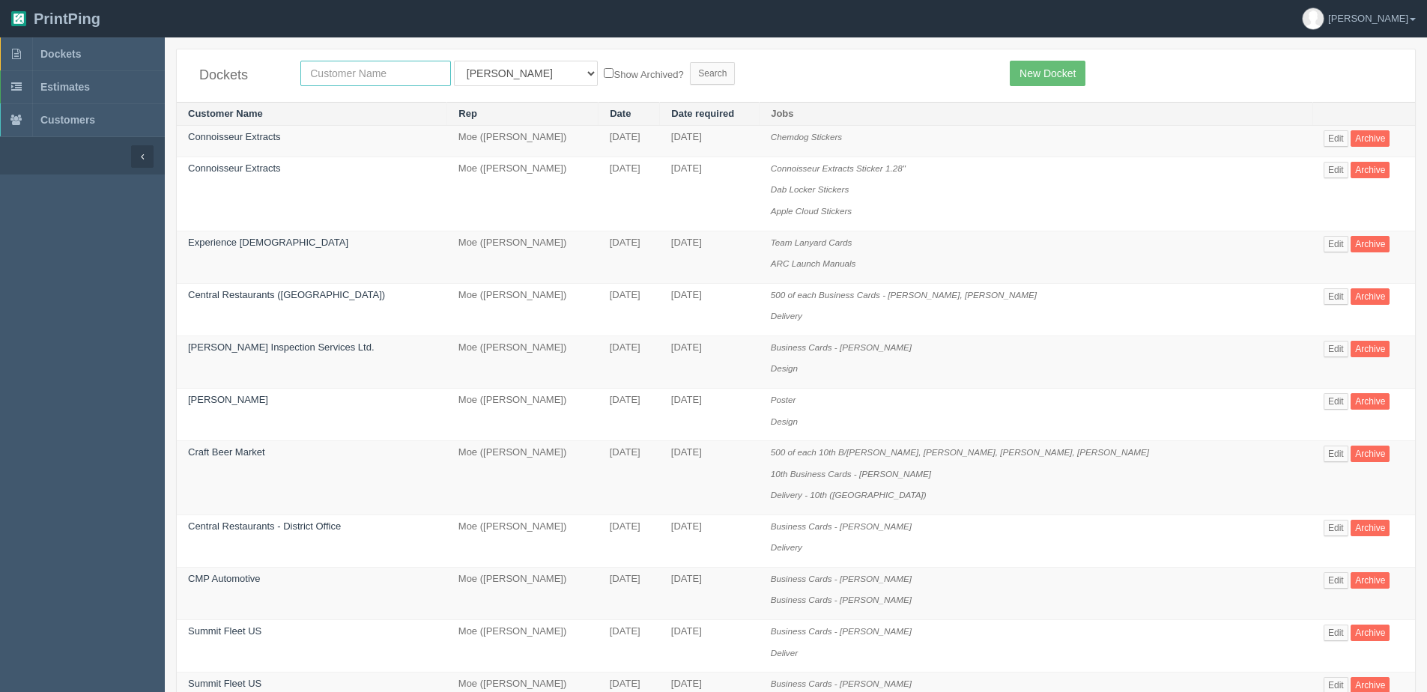
click at [369, 69] on input "text" at bounding box center [375, 73] width 151 height 25
type input "outreach"
click at [690, 62] on input "Search" at bounding box center [712, 73] width 45 height 22
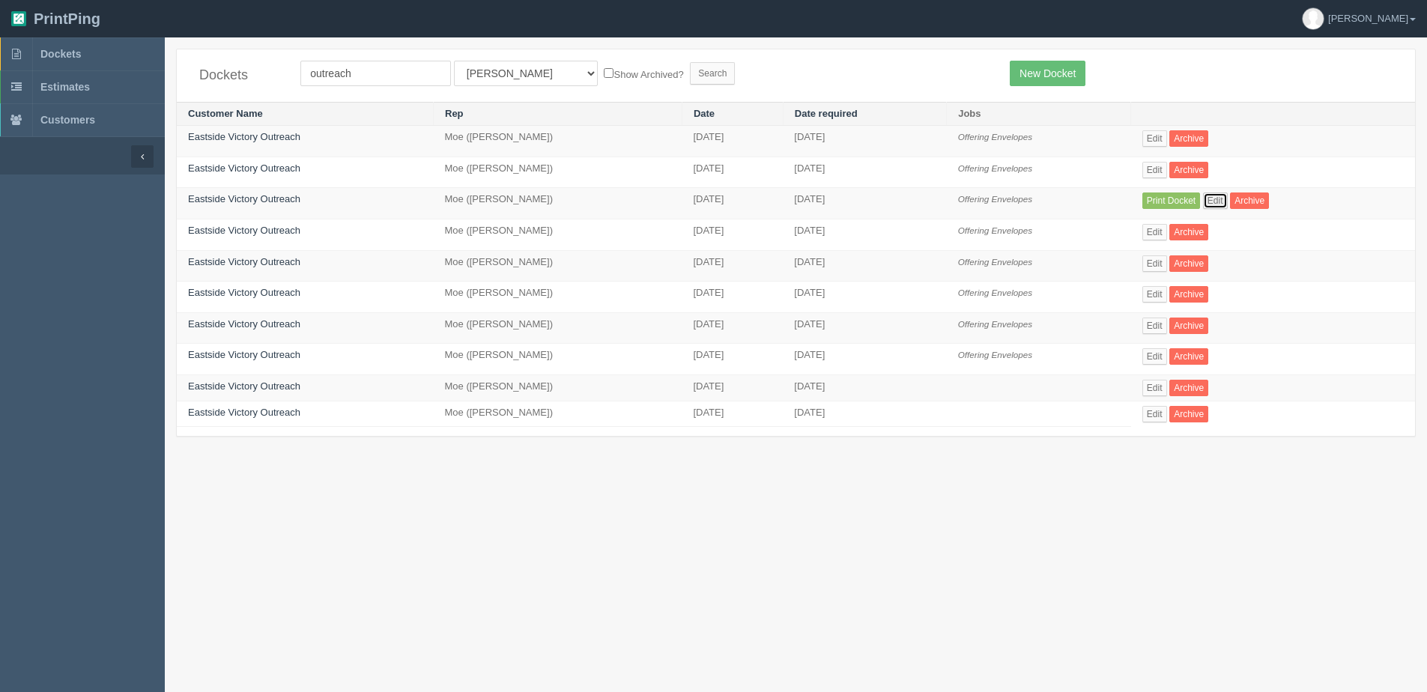
click at [1221, 203] on link "Edit" at bounding box center [1215, 201] width 25 height 16
click at [328, 74] on input "outreach" at bounding box center [375, 73] width 151 height 25
drag, startPoint x: 283, startPoint y: 73, endPoint x: -79, endPoint y: 79, distance: 361.9
click at [0, 79] on html "PrintPing [PERSON_NAME] Edit account ( [PERSON_NAME][EMAIL_ADDRESS][DOMAIN_NAME…" at bounding box center [713, 365] width 1427 height 730
type input "boom"
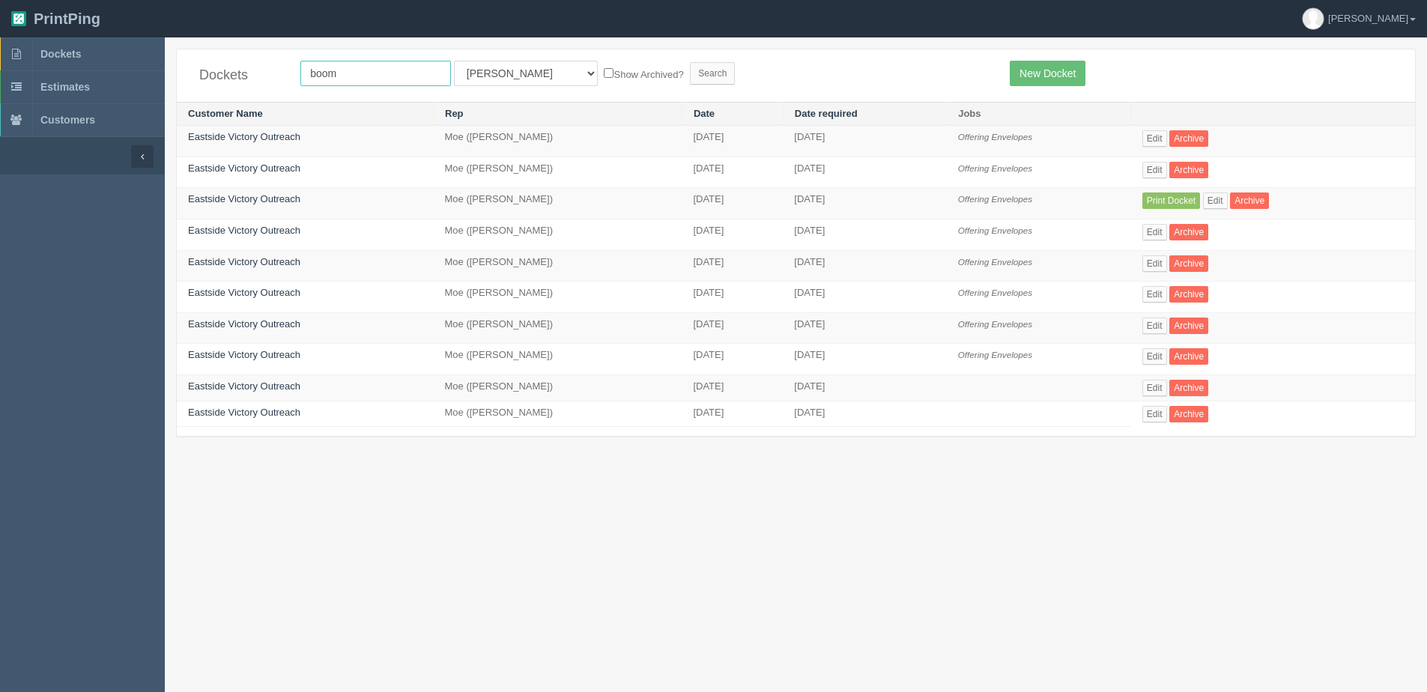
click at [690, 62] on input "Search" at bounding box center [712, 73] width 45 height 22
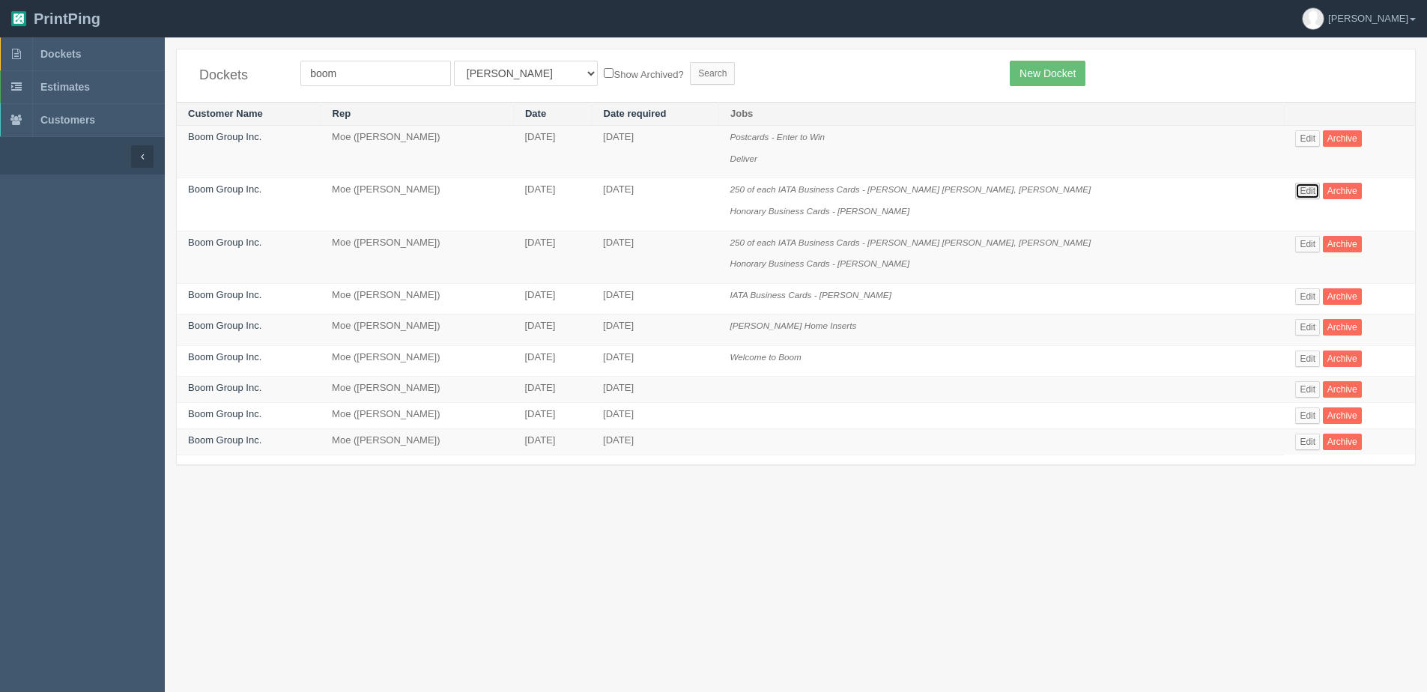
drag, startPoint x: 1286, startPoint y: 190, endPoint x: 1232, endPoint y: 187, distance: 54.8
click at [1295, 190] on link "Edit" at bounding box center [1307, 191] width 25 height 16
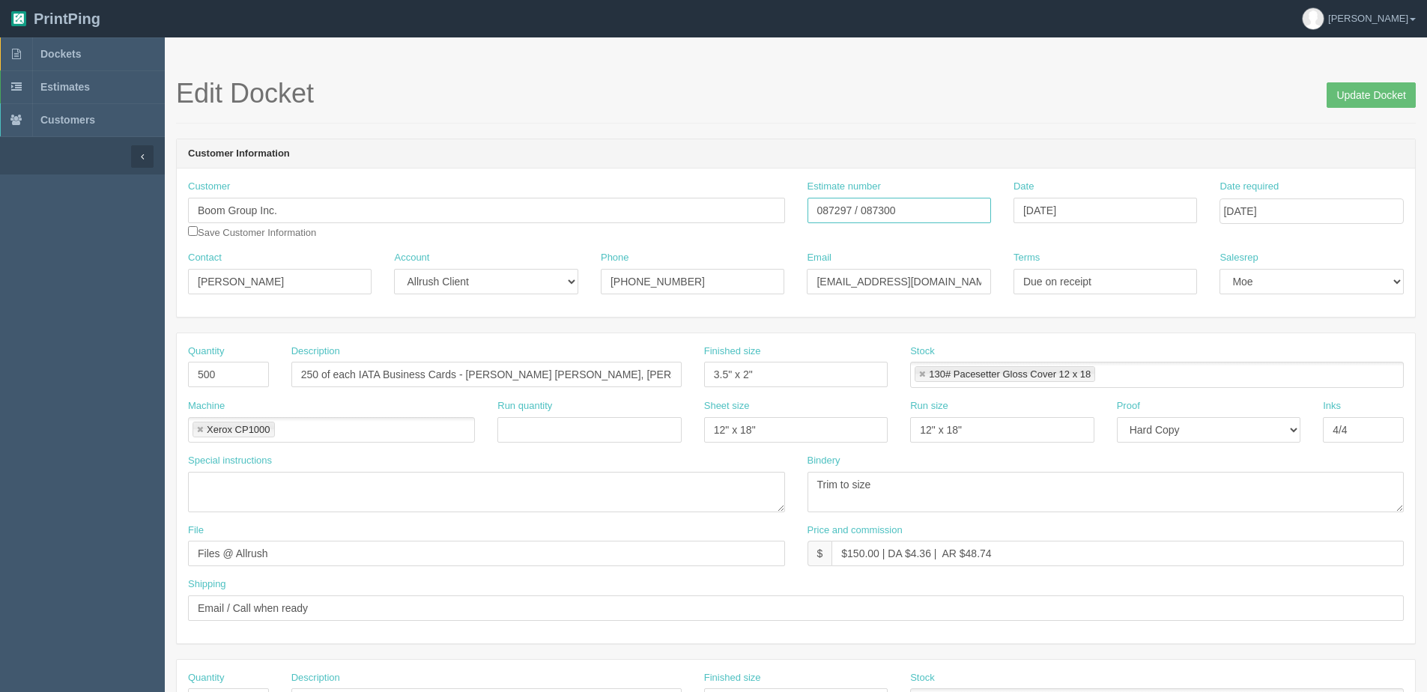
drag, startPoint x: 854, startPoint y: 212, endPoint x: 727, endPoint y: 220, distance: 127.6
click at [727, 220] on div "Customer Boom Group Inc. Save Customer Information Estimate number 087297 / 087…" at bounding box center [796, 215] width 1238 height 71
click at [41, 45] on link "Dockets" at bounding box center [82, 53] width 165 height 33
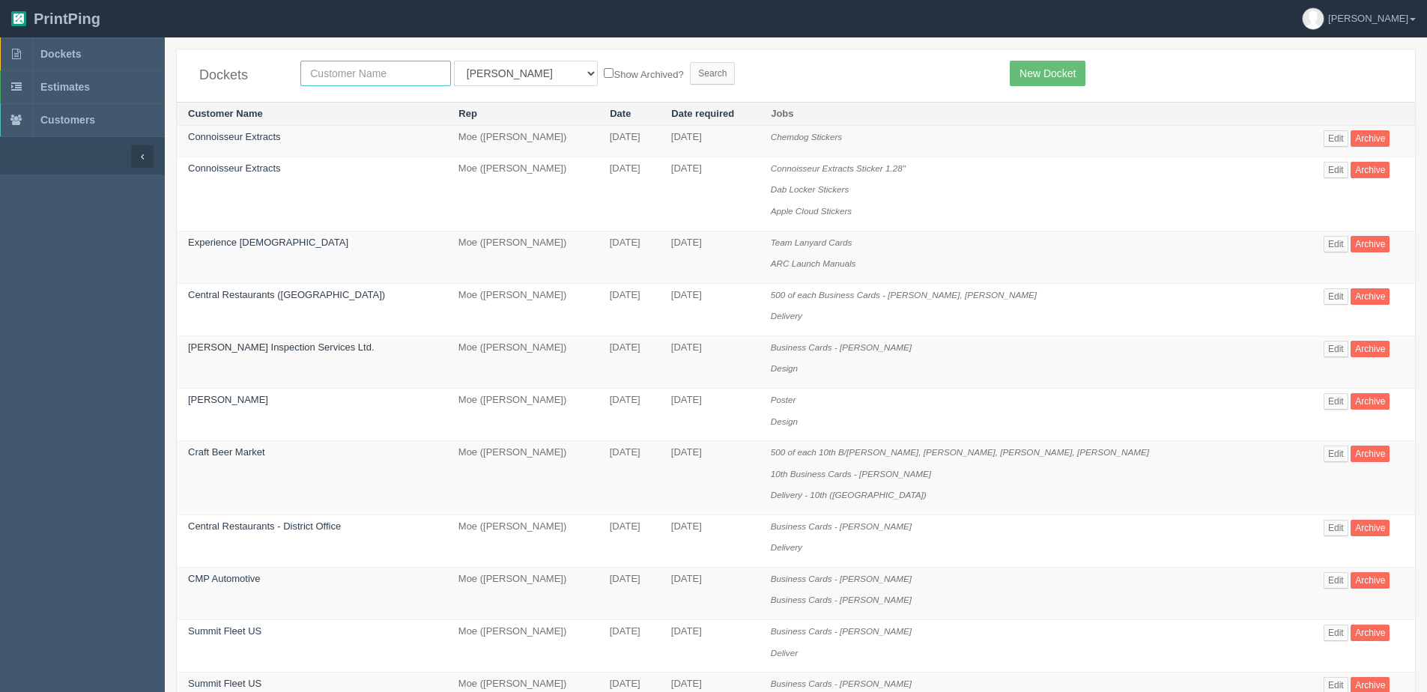
click at [353, 70] on input "text" at bounding box center [375, 73] width 151 height 25
click at [1064, 87] on div "Dockets All Users [PERSON_NAME] Test 1 [PERSON_NAME] [PERSON_NAME] [PERSON_NAME…" at bounding box center [796, 75] width 1238 height 52
click at [1059, 74] on link "New Docket" at bounding box center [1048, 73] width 76 height 25
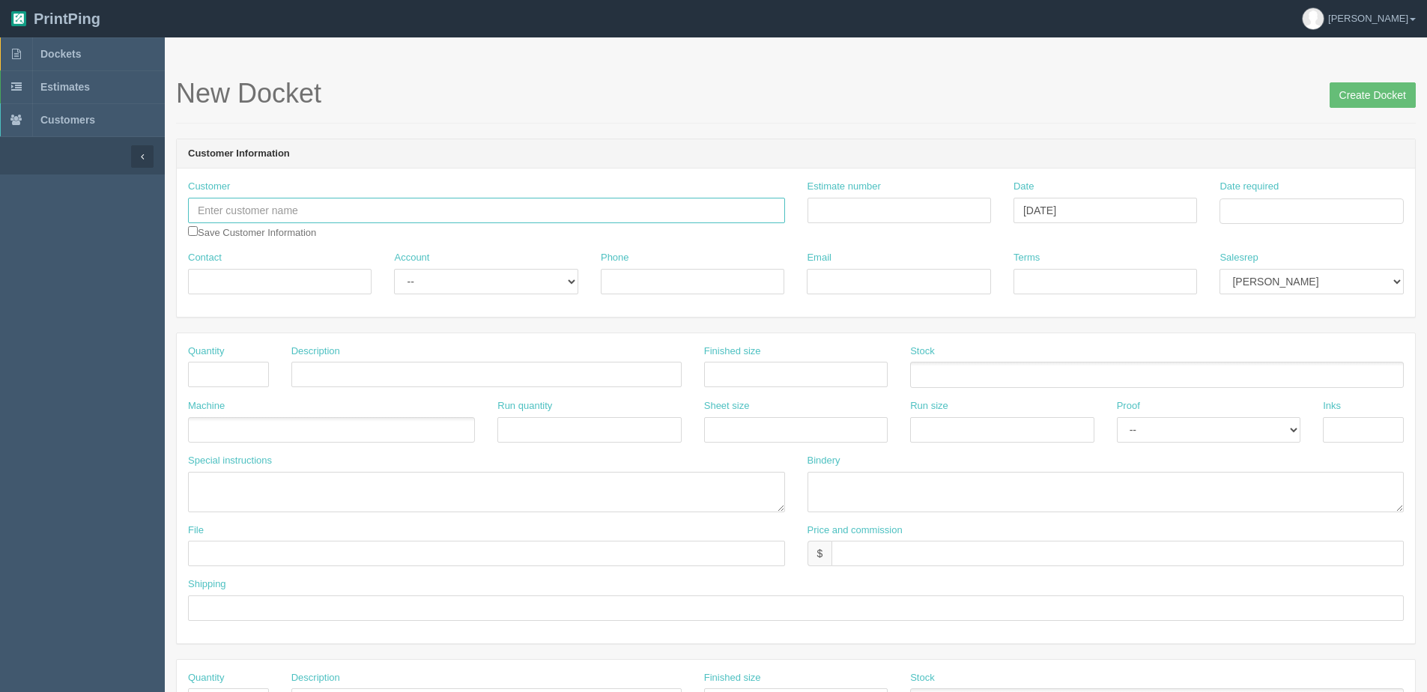
click at [274, 217] on input "text" at bounding box center [486, 210] width 597 height 25
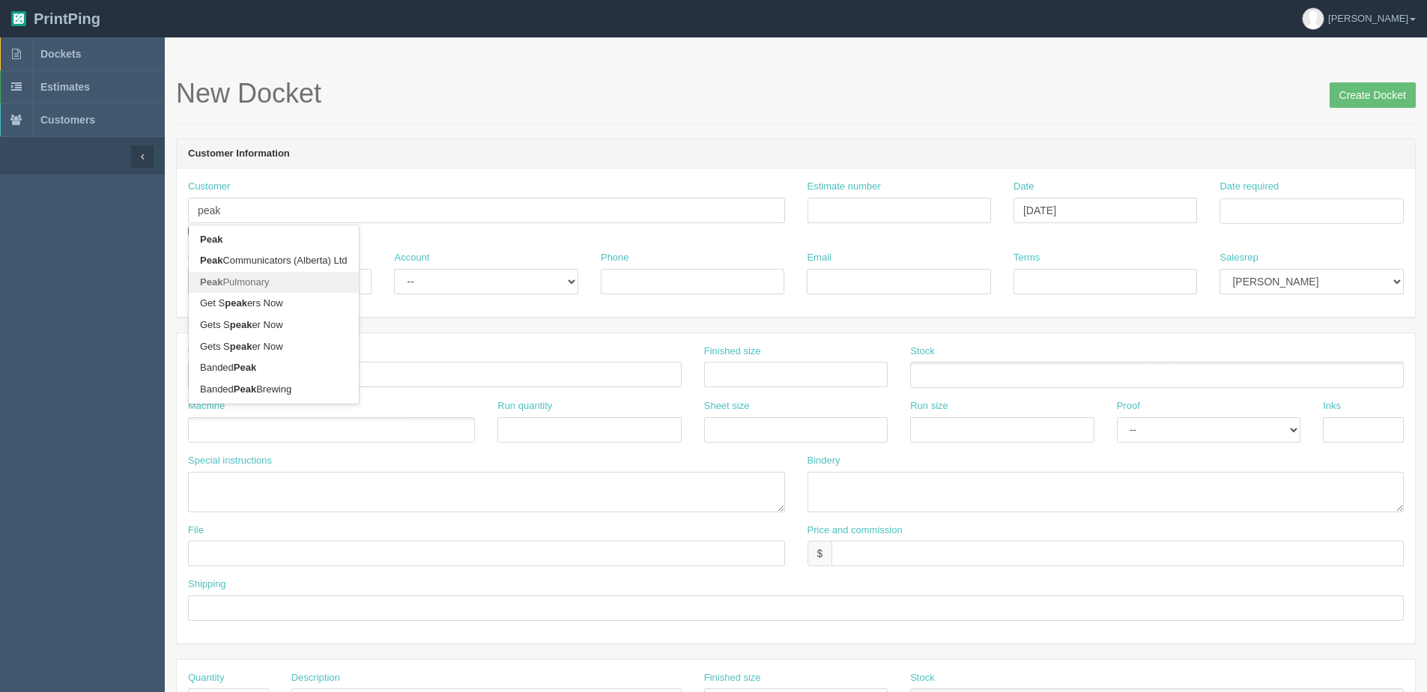
click at [258, 279] on link "Peak Pulmonary" at bounding box center [274, 283] width 170 height 22
type input "Peak Pulmonary"
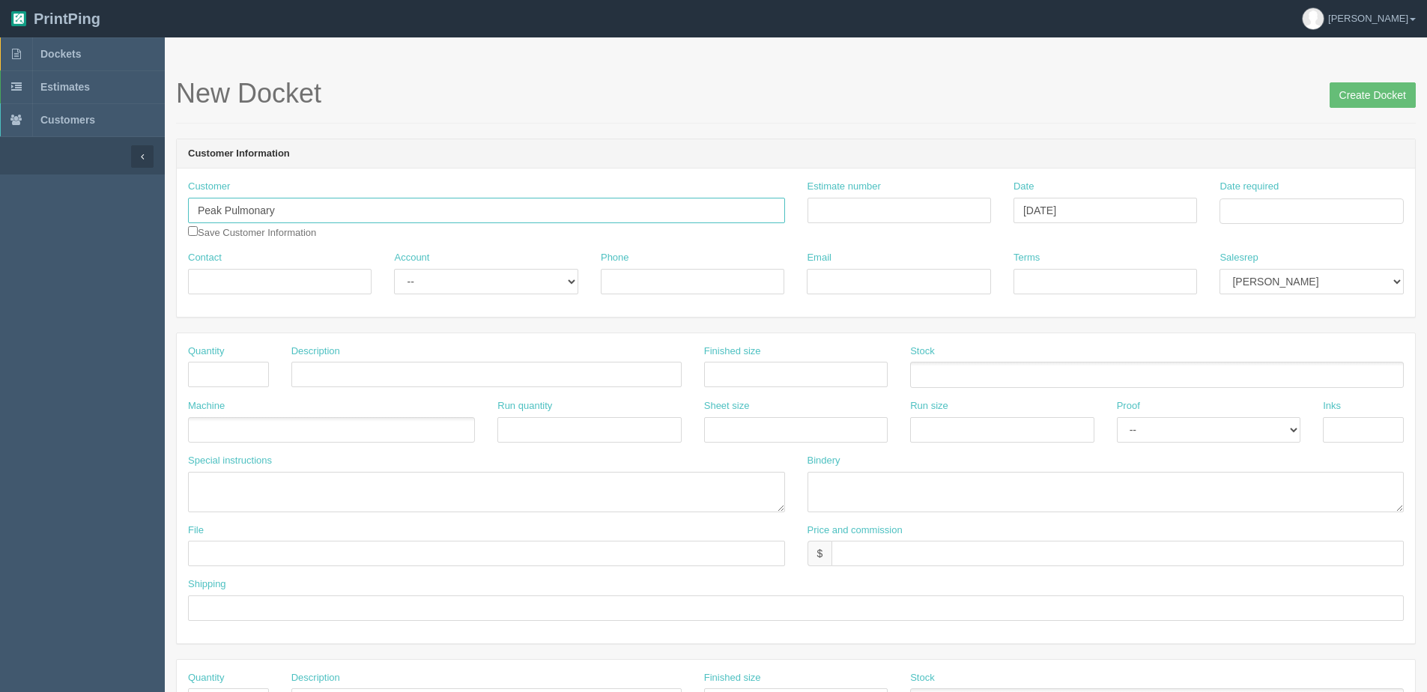
type input "Tanya Taylor"
type input "587.747.1108"
type input "tanya.taylor@peakmedicalgroup.ca"
type input "Due on receipt"
drag, startPoint x: 483, startPoint y: 279, endPoint x: 480, endPoint y: 294, distance: 14.7
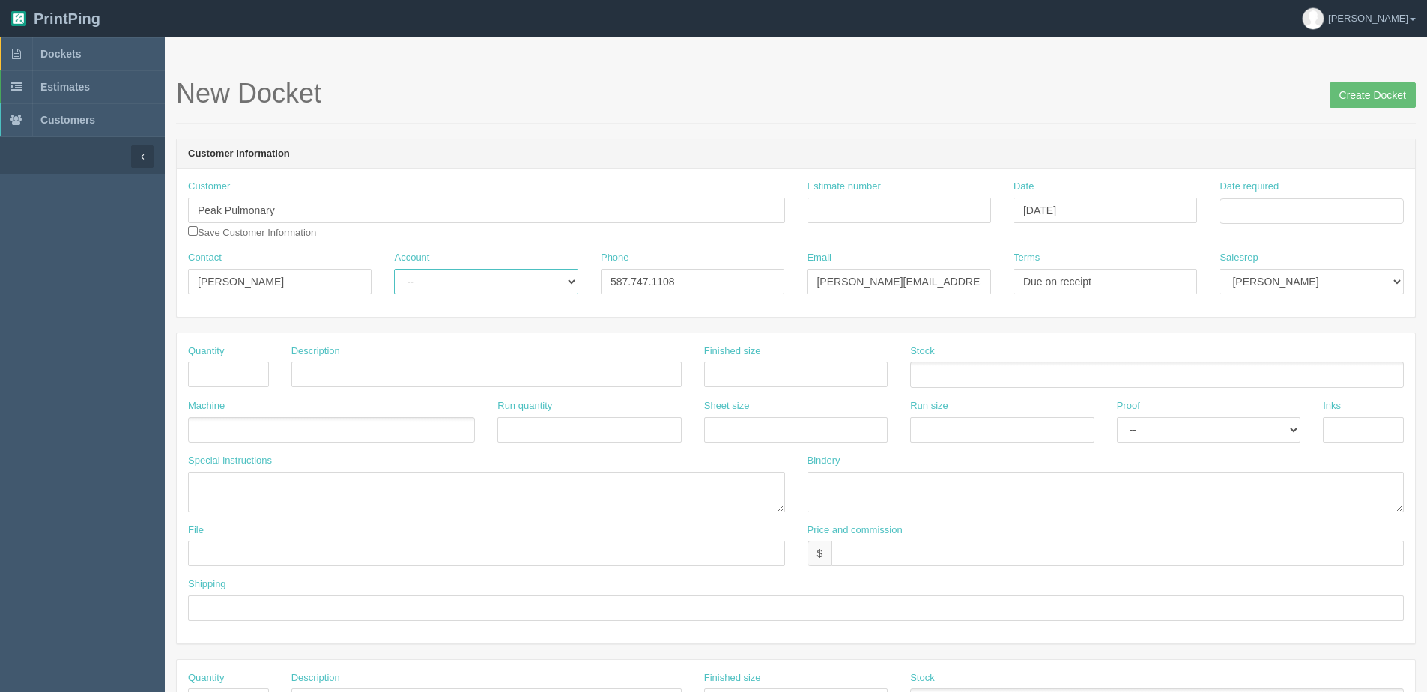
click at [483, 281] on select "-- Existing Client Allrush Client Rep Client" at bounding box center [486, 281] width 184 height 25
select select "Allrush Client"
click at [394, 269] on select "-- Existing Client Allrush Client Rep Client" at bounding box center [486, 281] width 184 height 25
drag, startPoint x: 260, startPoint y: 290, endPoint x: 127, endPoint y: 293, distance: 133.4
click at [130, 293] on section "Dockets Estimates Customers" at bounding box center [713, 698] width 1427 height 1323
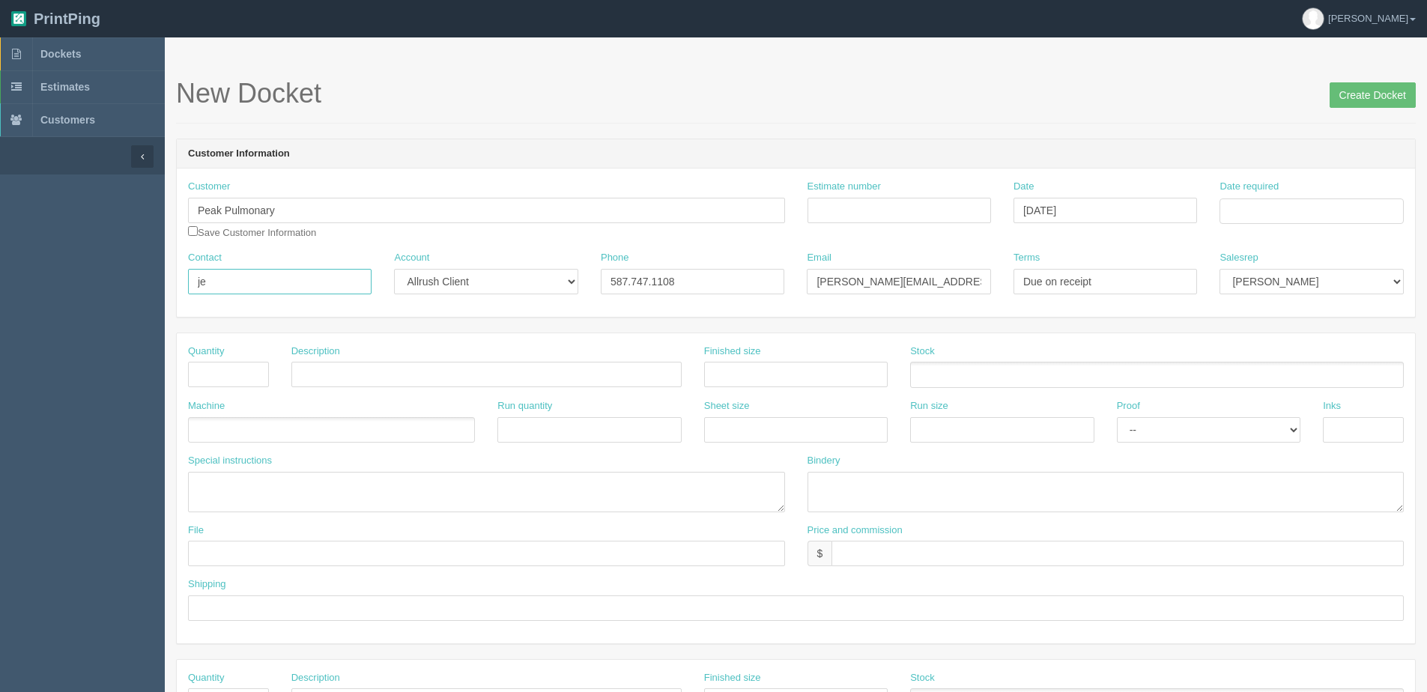
type input "Jeanna Townsend"
drag, startPoint x: 812, startPoint y: 278, endPoint x: 1432, endPoint y: 279, distance: 619.6
click at [1427, 279] on html "PrintPing Dan Edit account ( dan@allrush.ca ) Logout Dockets Estimates Customers" at bounding box center [713, 680] width 1427 height 1361
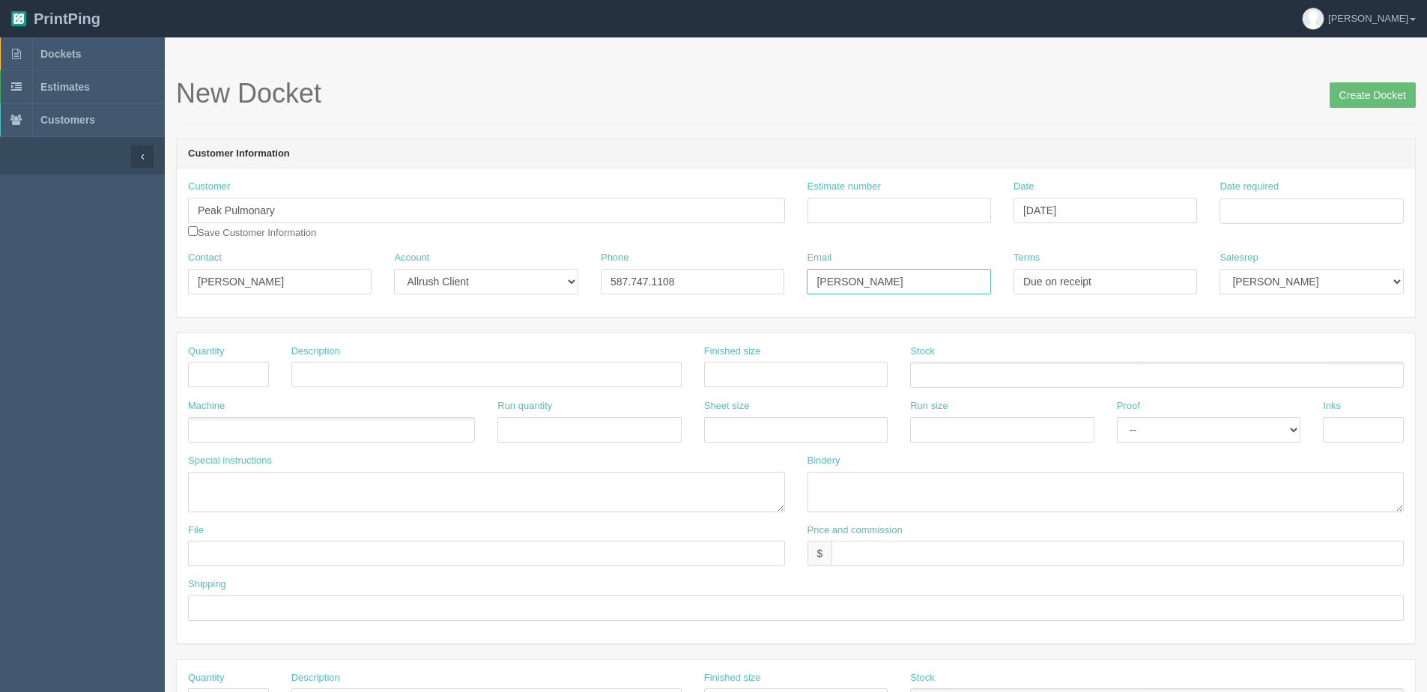
type input "Jeanna.Townsend@peakmedicalgroup.ca"
drag, startPoint x: 687, startPoint y: 289, endPoint x: 244, endPoint y: 293, distance: 442.8
click at [244, 292] on div "Contact Jeanna Townsend Account -- Existing Client Allrush Client Rep Client Ph…" at bounding box center [796, 278] width 1238 height 55
type input "1-833-738-7325"
click at [1277, 214] on input "Date required" at bounding box center [1312, 211] width 184 height 25
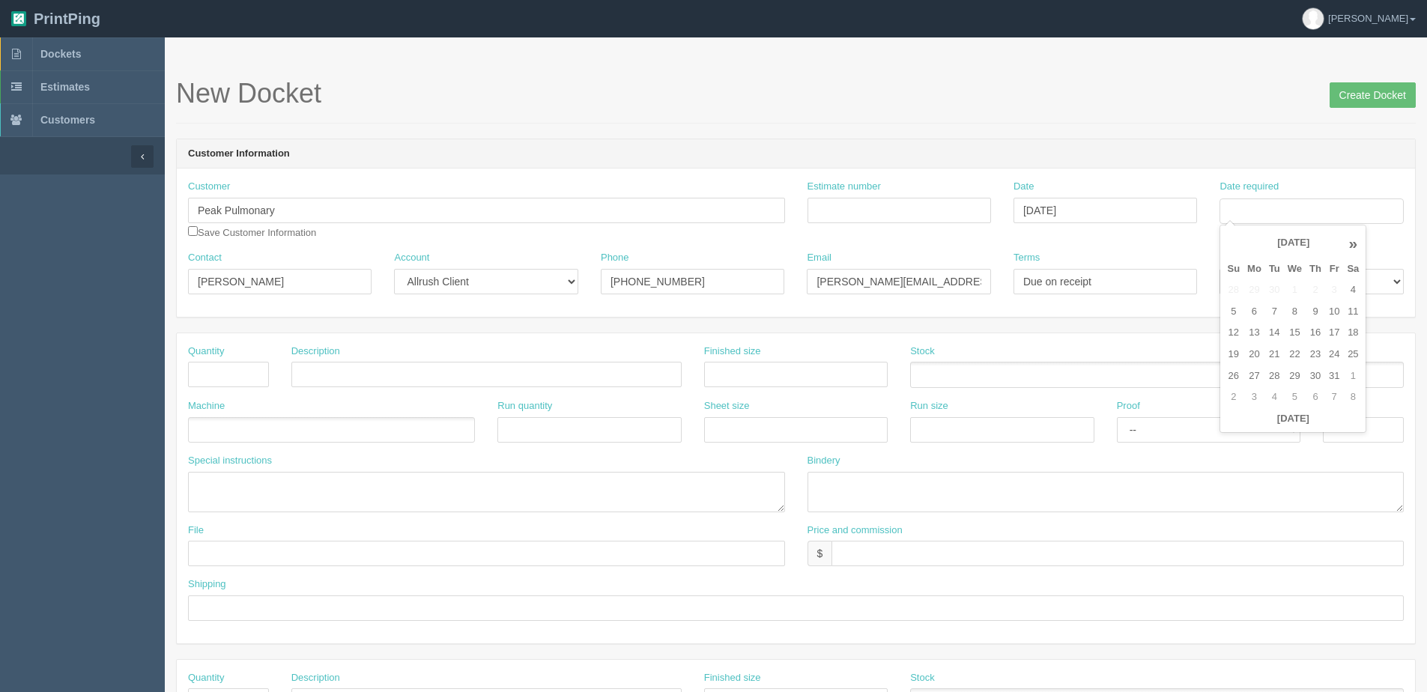
click at [1278, 418] on th "Today" at bounding box center [1293, 419] width 139 height 22
click at [1293, 353] on td "22" at bounding box center [1295, 355] width 22 height 22
type input "October 22, 2025"
click at [836, 355] on div "Finished size" at bounding box center [796, 366] width 184 height 43
drag, startPoint x: 1318, startPoint y: 276, endPoint x: 1313, endPoint y: 282, distance: 8.1
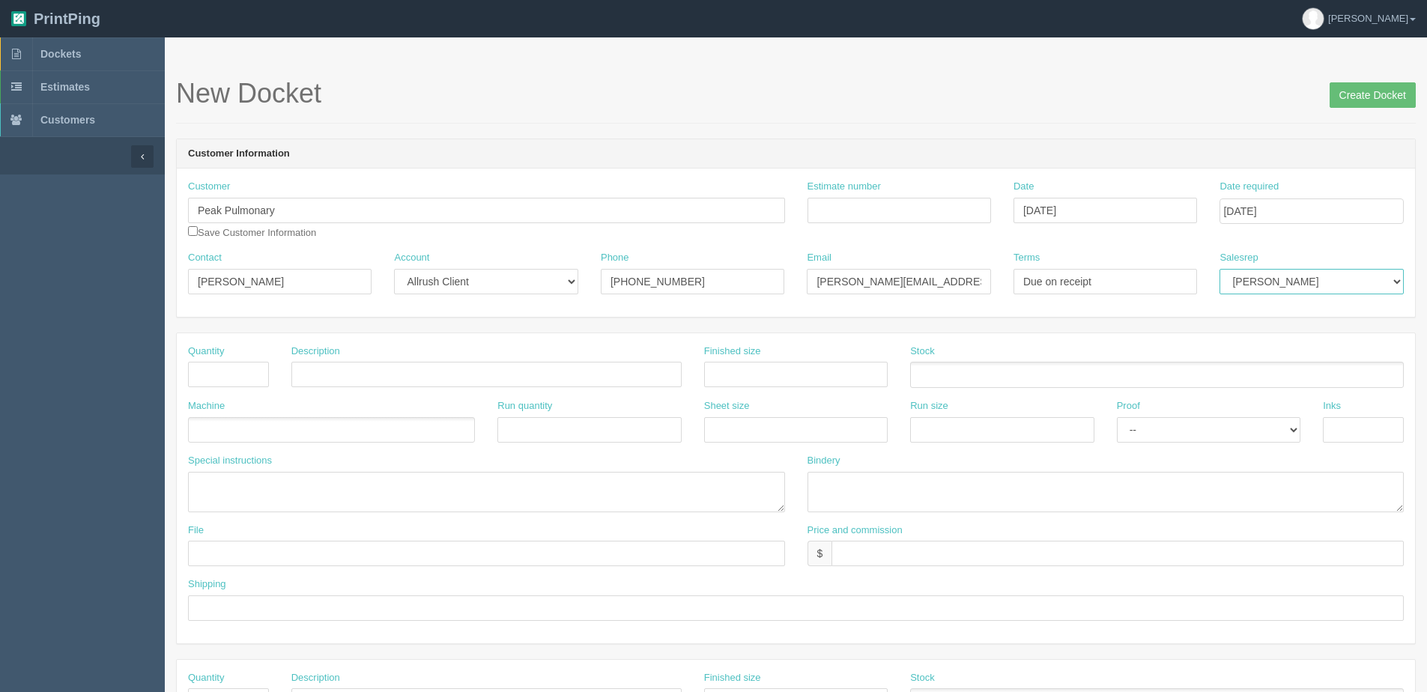
click at [1318, 276] on select "Mark Mikayla Aly Stacy Rebecca Matthew Viki Phil Greg Jim Sam Brandon Zach Stev…" at bounding box center [1312, 281] width 184 height 25
select select "1"
click at [1220, 269] on select "Mark Mikayla Aly Stacy Rebecca Matthew Viki Phil Greg Jim Sam Brandon Zach Stev…" at bounding box center [1312, 281] width 184 height 25
click at [230, 376] on input "text" at bounding box center [228, 374] width 81 height 25
type input "1000"
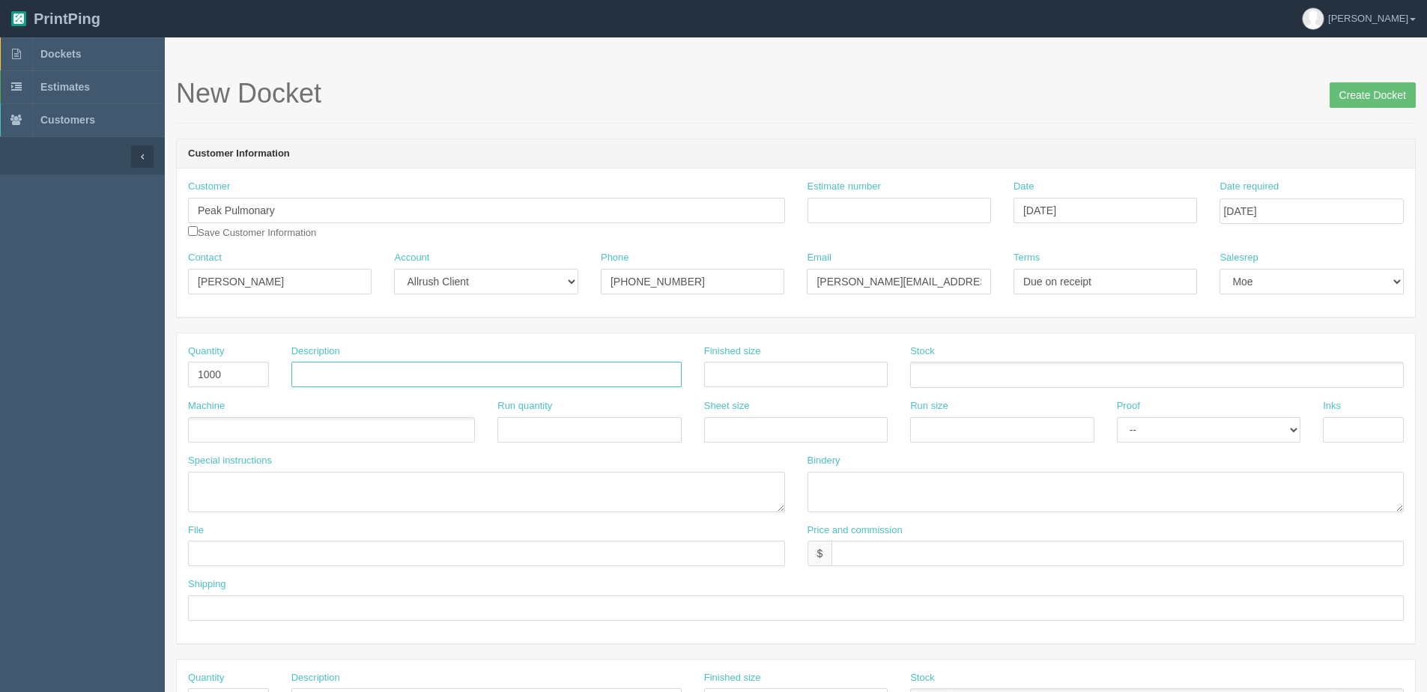
click at [357, 381] on input "text" at bounding box center [486, 374] width 390 height 25
paste input "Souvenir™ Sticky Note™ 3" x 3" Pad, 25 sheet"
type input "Souvenir™ Sticky Note™ 3" x 3" Pad, 25 sheet"
click at [242, 441] on ul at bounding box center [331, 430] width 287 height 26
type input "Koozie"
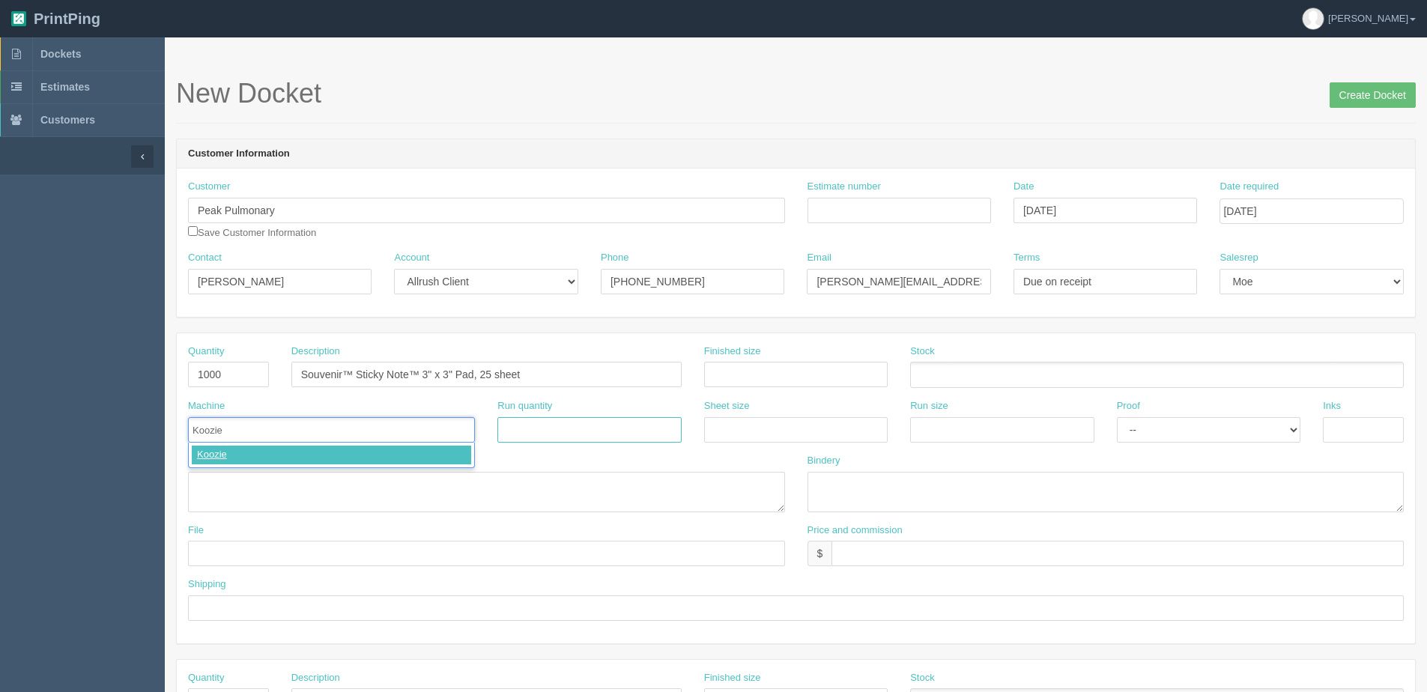
type input "Koozie"
click at [225, 468] on label "Special instructions" at bounding box center [230, 461] width 84 height 14
click at [221, 483] on textarea at bounding box center [486, 492] width 597 height 40
click at [306, 481] on textarea "PO: Koozie - 1000" at bounding box center [486, 492] width 597 height 40
paste textarea "P3A3A25"
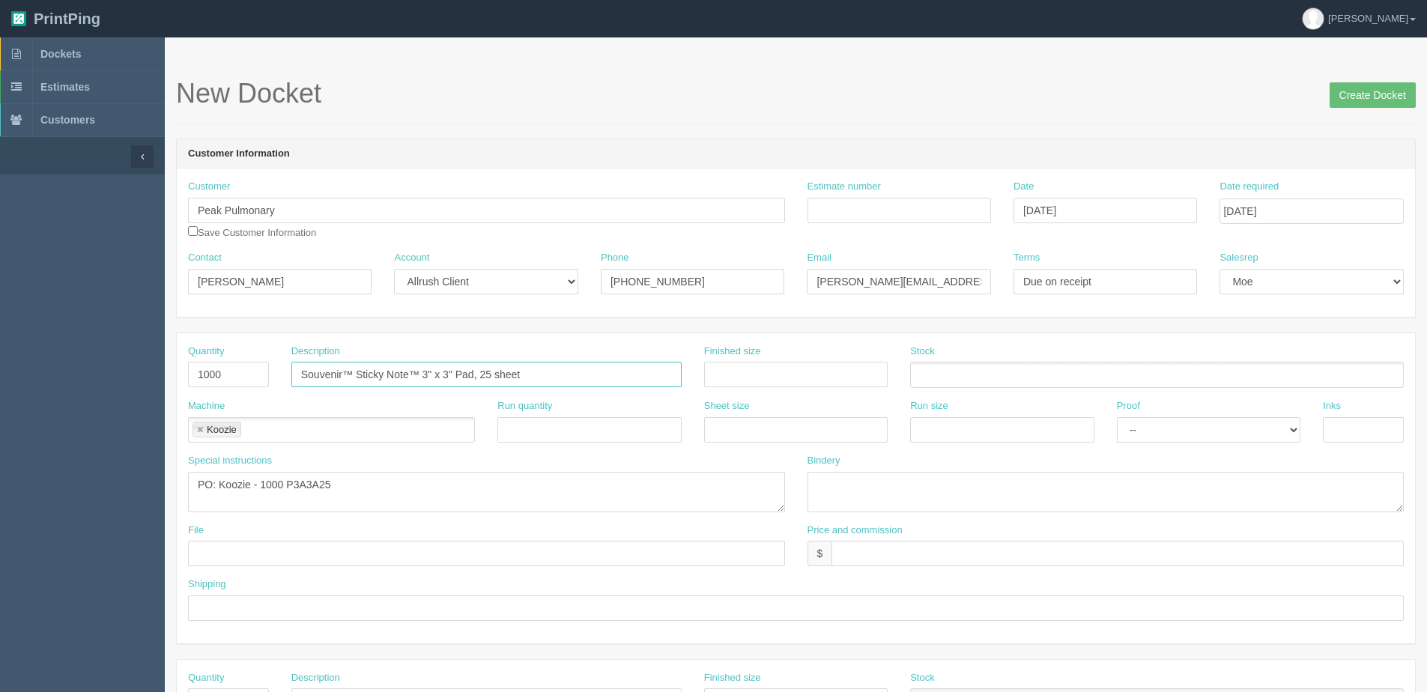
drag, startPoint x: 515, startPoint y: 385, endPoint x: 86, endPoint y: 388, distance: 429.3
click at [86, 388] on section "Dockets Estimates Customers" at bounding box center [713, 698] width 1427 height 1323
click at [403, 487] on textarea "PO: Koozie - 1000 P3A3A25" at bounding box center [486, 492] width 597 height 40
paste textarea "Souvenir™ Sticky Note™ 3" x 3" Pad, 25 sheet"
click at [262, 483] on textarea "PO: Koozie - 1000 P3A3A25 Souvenir™ Sticky Note™ 3" x 3" Pad, 25 sheet" at bounding box center [486, 492] width 597 height 40
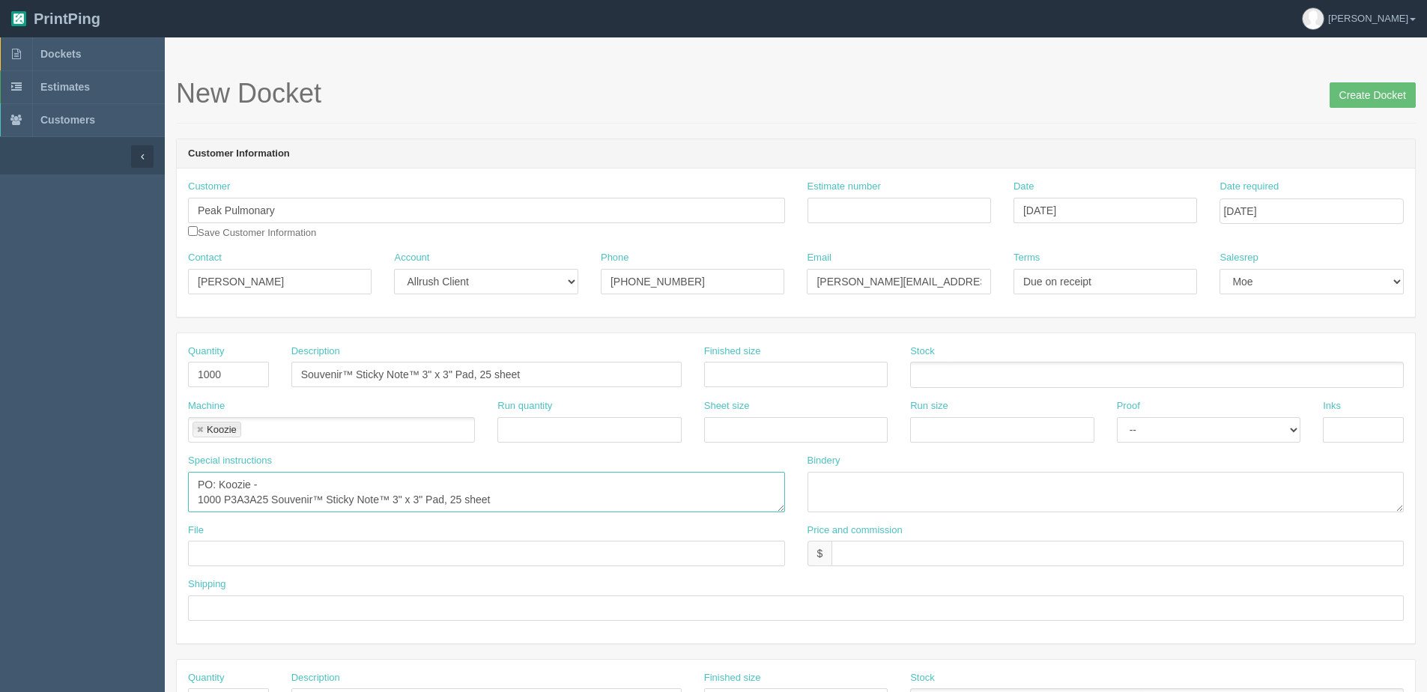
click at [262, 483] on textarea "PO: Koozie - 1000 P3A3A25 Souvenir™ Sticky Note™ 3" x 3" Pad, 25 sheet" at bounding box center [486, 492] width 597 height 40
click at [229, 496] on textarea "PO: Koozie 1000 P3A3A25 Souvenir™ Sticky Note™ 3" x 3" Pad, 25 sheet" at bounding box center [486, 492] width 597 height 40
click at [226, 495] on textarea "PO: Koozie 1000 P3A3A25 Souvenir™ Sticky Note™ 3" x 3" Pad, 25 sheet" at bounding box center [486, 492] width 597 height 40
click at [518, 504] on textarea "PO: Koozie 1000 - P3A3A25 Souvenir™ Sticky Note™ 3" x 3" Pad, 25 sheet" at bounding box center [486, 492] width 597 height 40
click at [655, 497] on textarea "PO: Koozie 1000 - P3A3A25 Souvenir™ Sticky Note™ 3" x 3" Pad, 25 sheet - $0.28 …" at bounding box center [486, 492] width 597 height 40
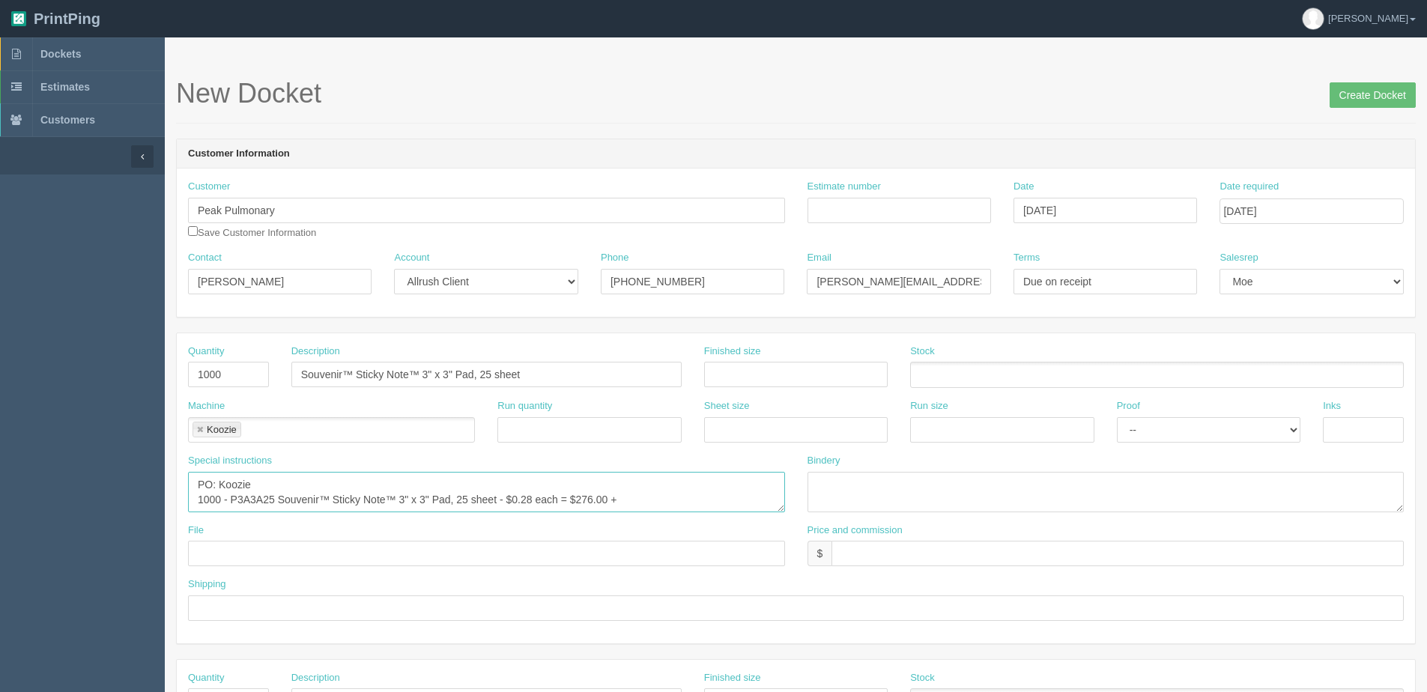
click at [678, 491] on textarea "PO: Koozie 1000 - P3A3A25 Souvenir™ Sticky Note™ 3" x 3" Pad, 25 sheet - $0.28 …" at bounding box center [486, 492] width 597 height 40
click at [672, 503] on textarea "PO: Koozie 1000 - P3A3A25 Souvenir™ Sticky Note™ 3" x 3" Pad, 25 sheet - $0.28 …" at bounding box center [486, 492] width 597 height 40
type textarea "PO: Koozie 1000 - P3A3A25 Souvenir™ Sticky Note™ 3" x 3" Pad, 25 sheet - $0.28 …"
click at [229, 544] on input "text" at bounding box center [486, 553] width 597 height 25
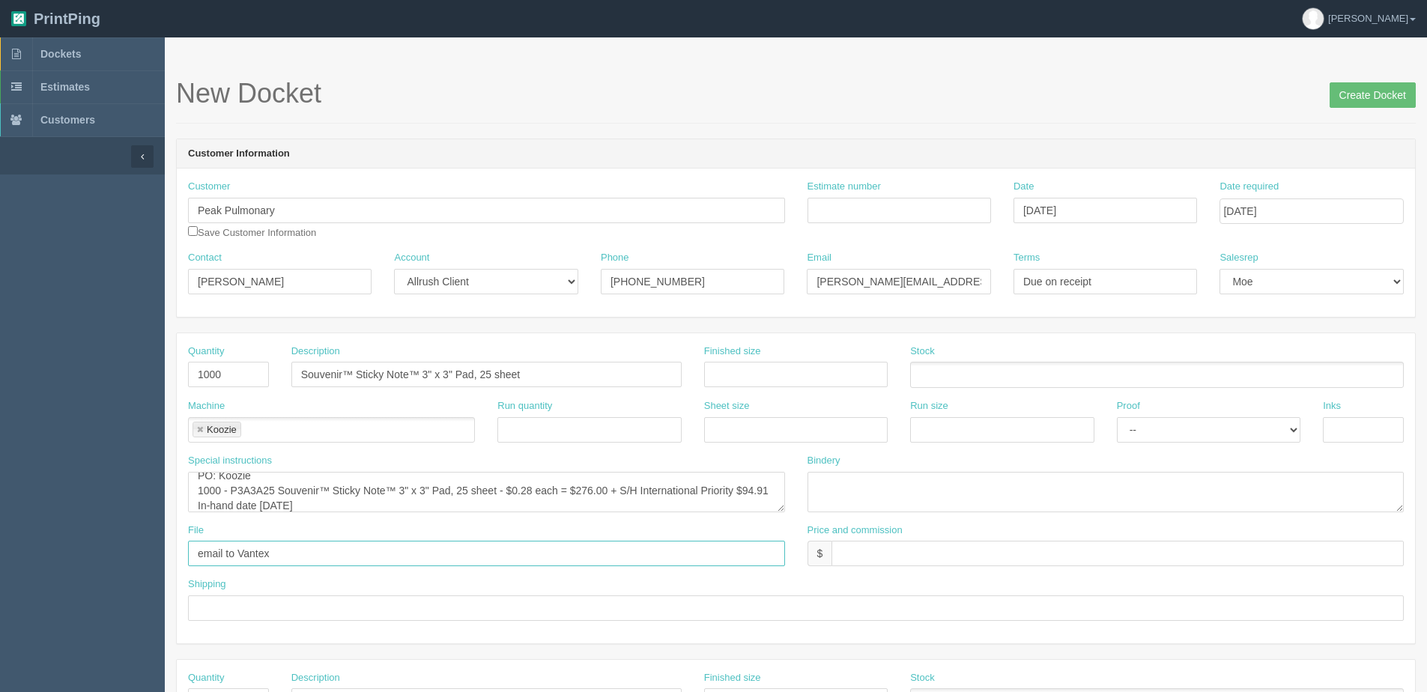
click at [242, 550] on input "email to Vantex" at bounding box center [486, 553] width 597 height 25
drag, startPoint x: 238, startPoint y: 551, endPoint x: 632, endPoint y: 518, distance: 395.5
click at [632, 518] on div "Quantity 1000 Description Souvenir™ Sticky Note™ 3" x 3" Pad, 25 sheet Finished…" at bounding box center [796, 488] width 1238 height 310
type input "email to Koozie"
click at [357, 612] on input "text" at bounding box center [796, 608] width 1216 height 25
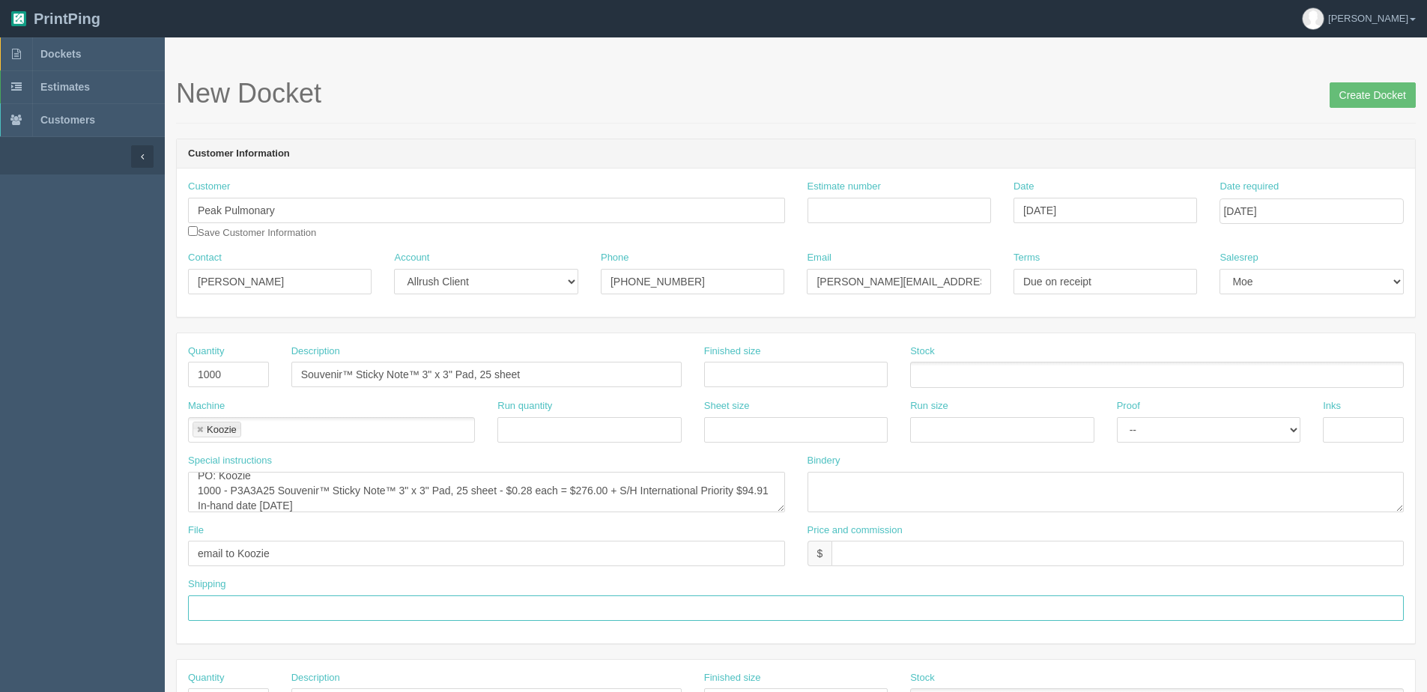
click at [217, 604] on input "text" at bounding box center [796, 608] width 1216 height 25
drag, startPoint x: 232, startPoint y: 605, endPoint x: 856, endPoint y: 569, distance: 625.2
click at [826, 571] on div "Quantity 1000 Description Souvenir™ Sticky Note™ 3" x 3" Pad, 25 sheet Finished…" at bounding box center [796, 488] width 1238 height 310
type input "Deliver to Warehouse"
click at [868, 563] on input "text" at bounding box center [1118, 553] width 572 height 25
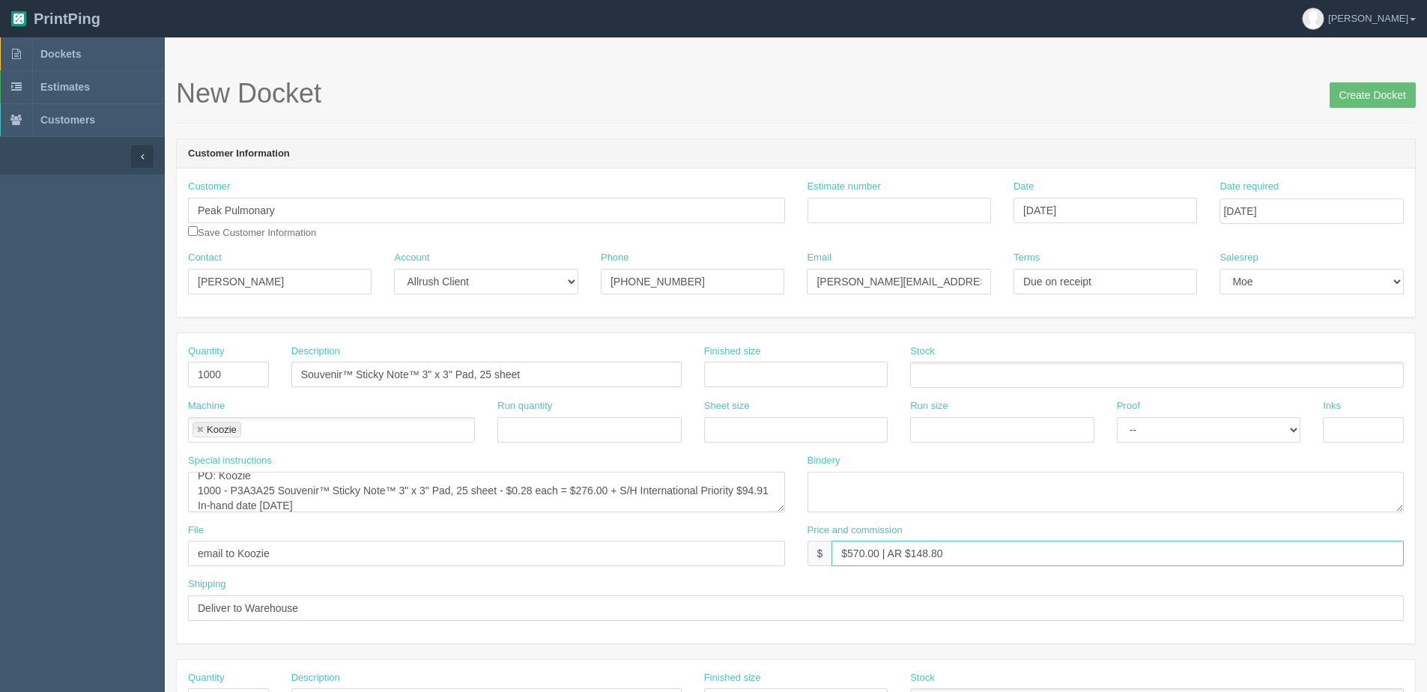
type input "$570.00 | AR $148.80"
click at [1397, 93] on input "Create Docket" at bounding box center [1373, 94] width 86 height 25
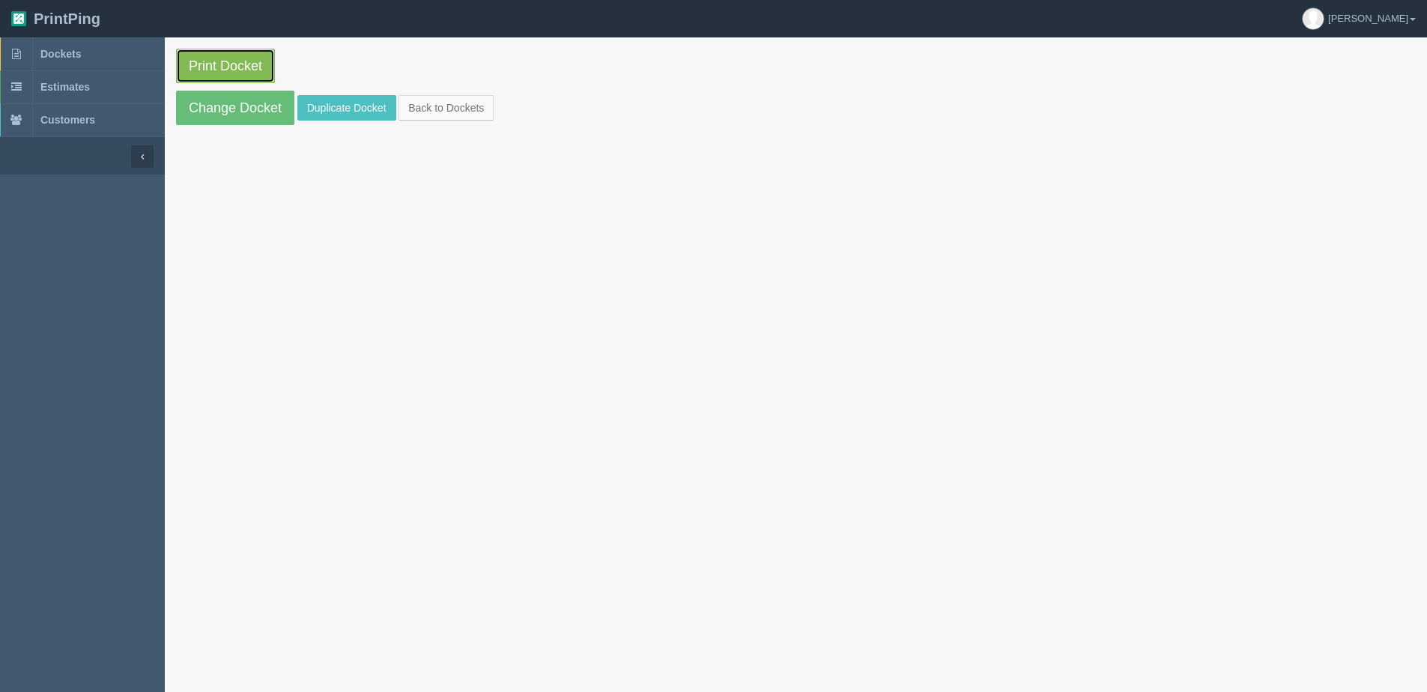
click at [211, 74] on link "Print Docket" at bounding box center [225, 66] width 99 height 34
